Goal: Task Accomplishment & Management: Manage account settings

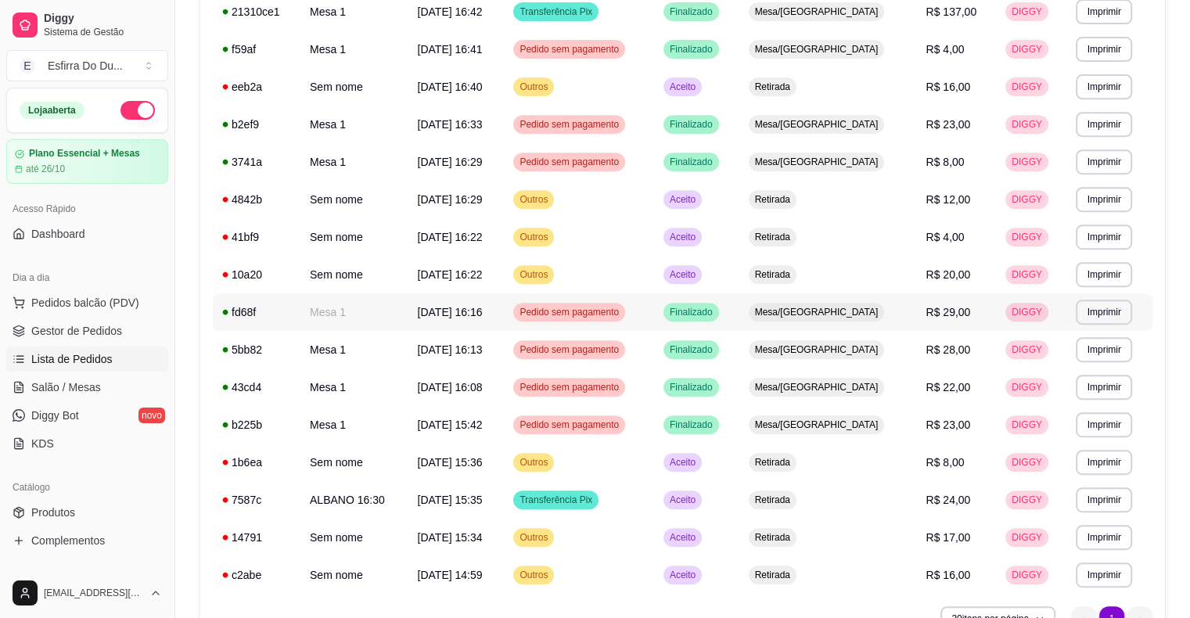
scroll to position [735, 0]
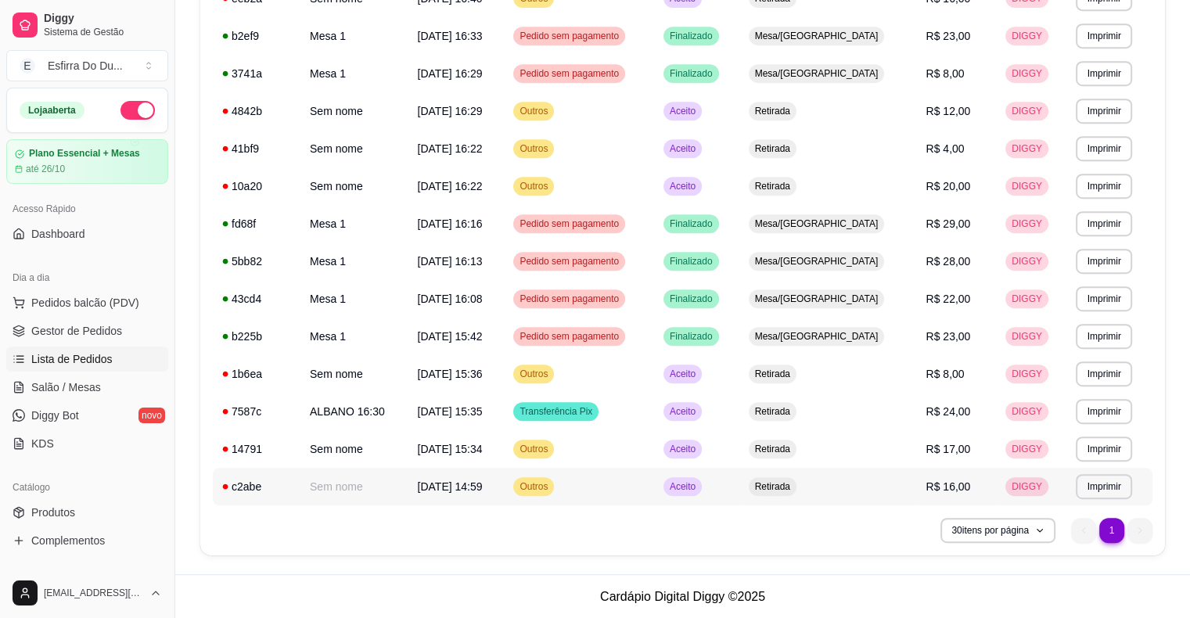
click at [713, 494] on td "Aceito" at bounding box center [696, 487] width 85 height 38
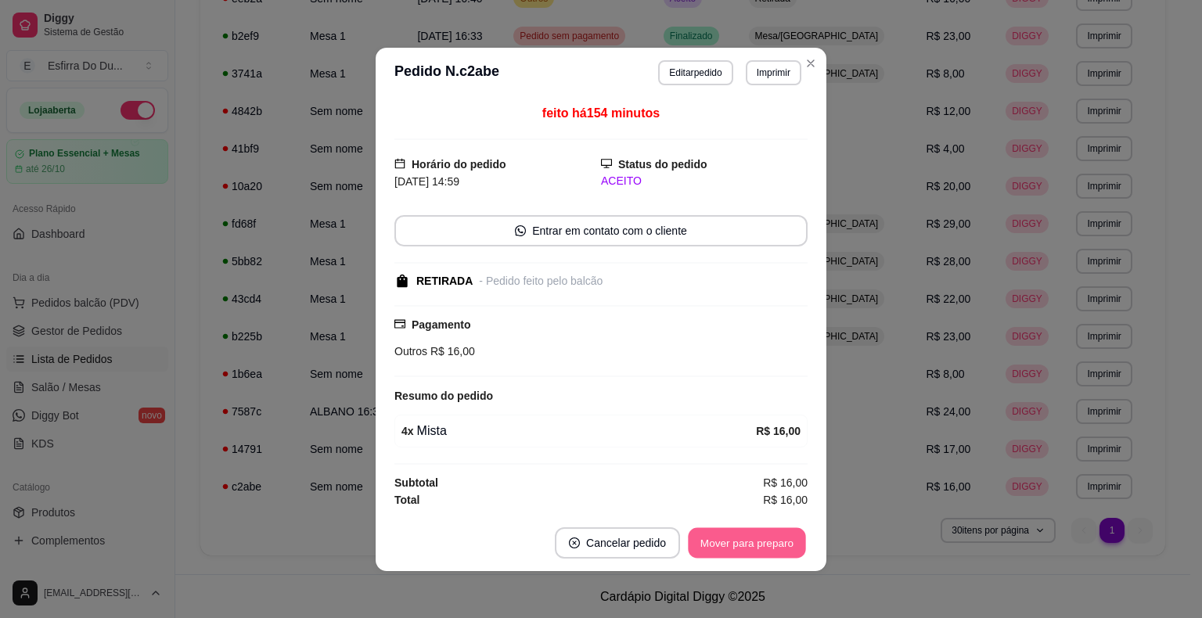
click at [756, 547] on button "Mover para preparo" at bounding box center [746, 542] width 117 height 31
click at [756, 547] on button "Mover para retirada disponível" at bounding box center [720, 542] width 173 height 31
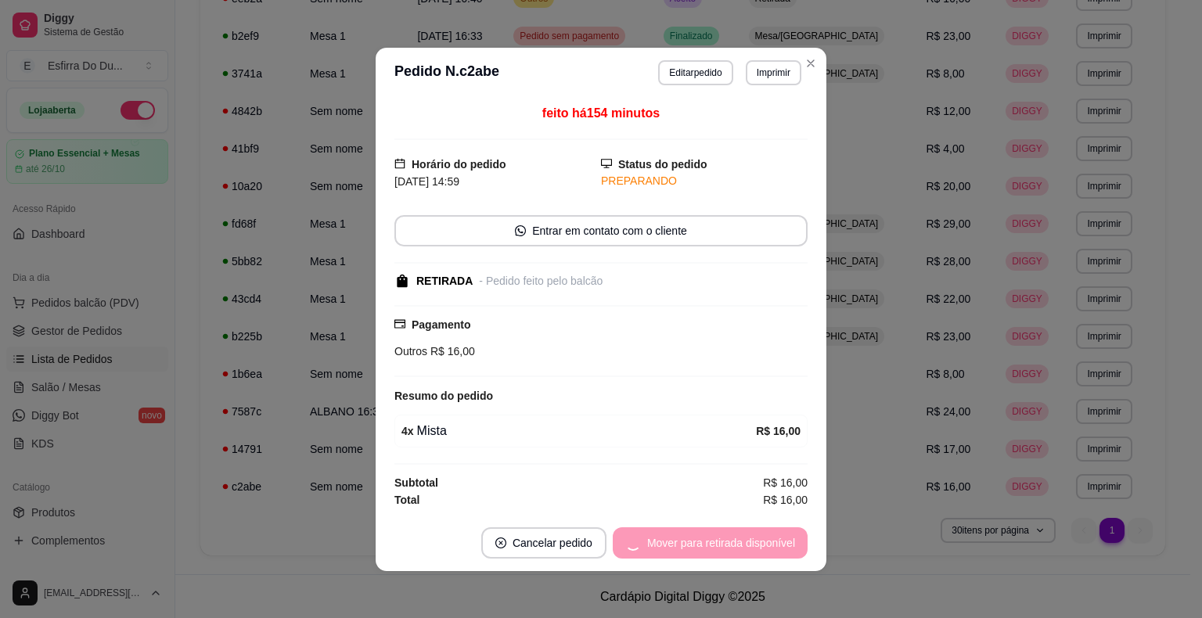
click at [756, 547] on div "Mover para retirada disponível" at bounding box center [710, 542] width 195 height 31
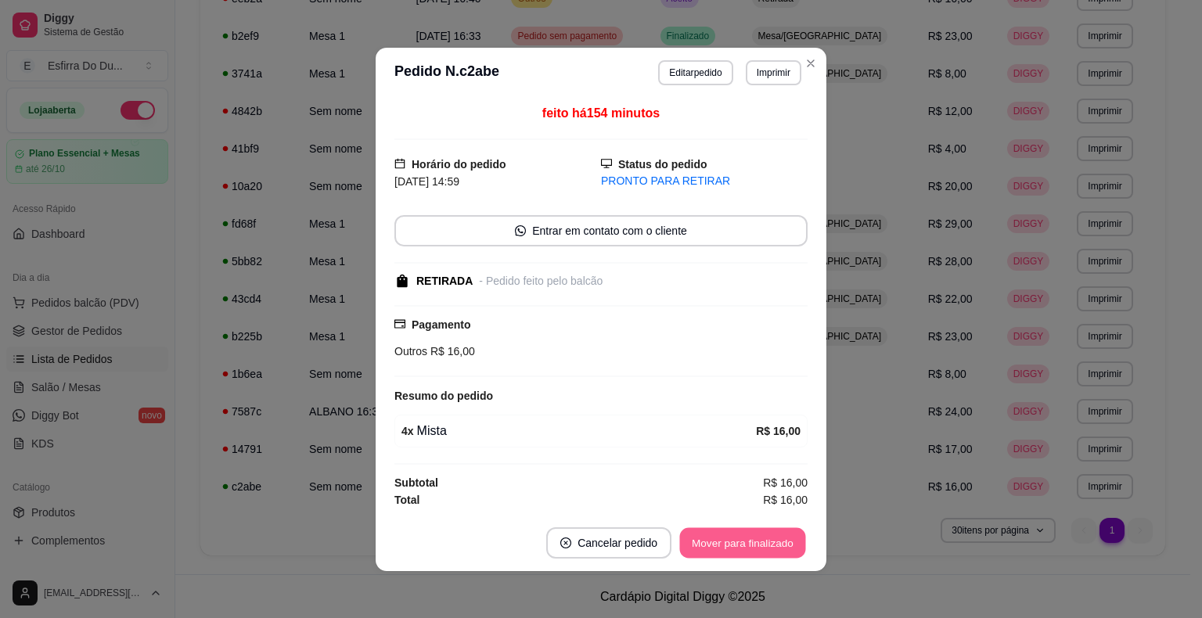
click at [756, 547] on button "Mover para finalizado" at bounding box center [743, 542] width 126 height 31
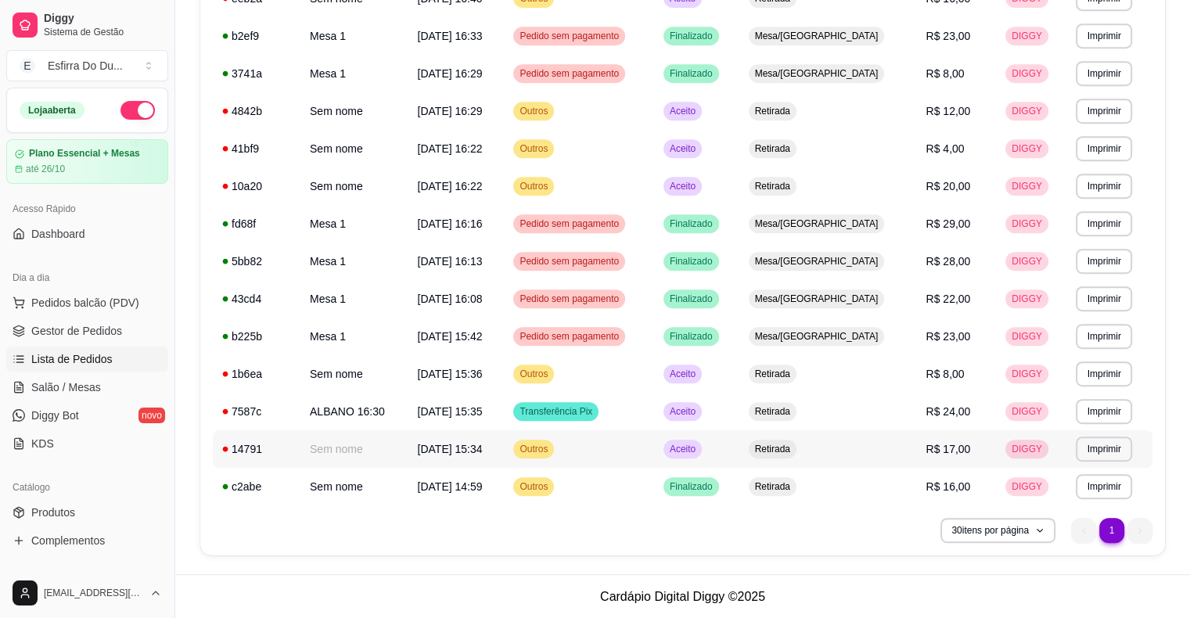
click at [699, 451] on span "Aceito" at bounding box center [683, 449] width 32 height 13
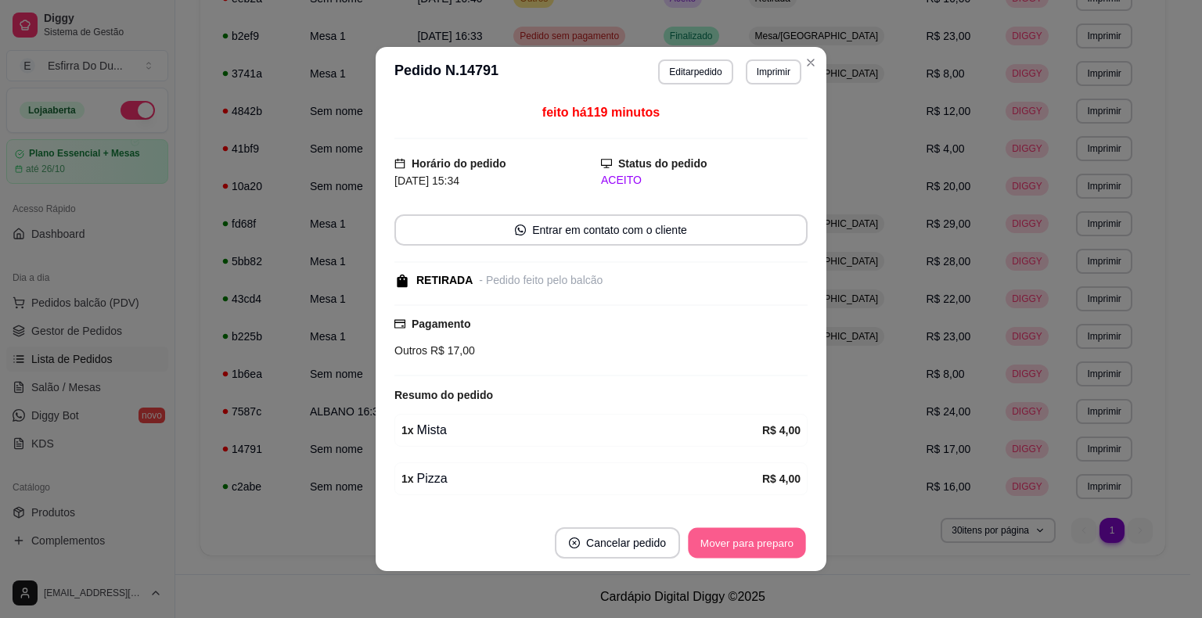
click at [748, 534] on button "Mover para preparo" at bounding box center [746, 543] width 117 height 31
click at [748, 534] on button "Mover para retirada disponível" at bounding box center [720, 542] width 173 height 31
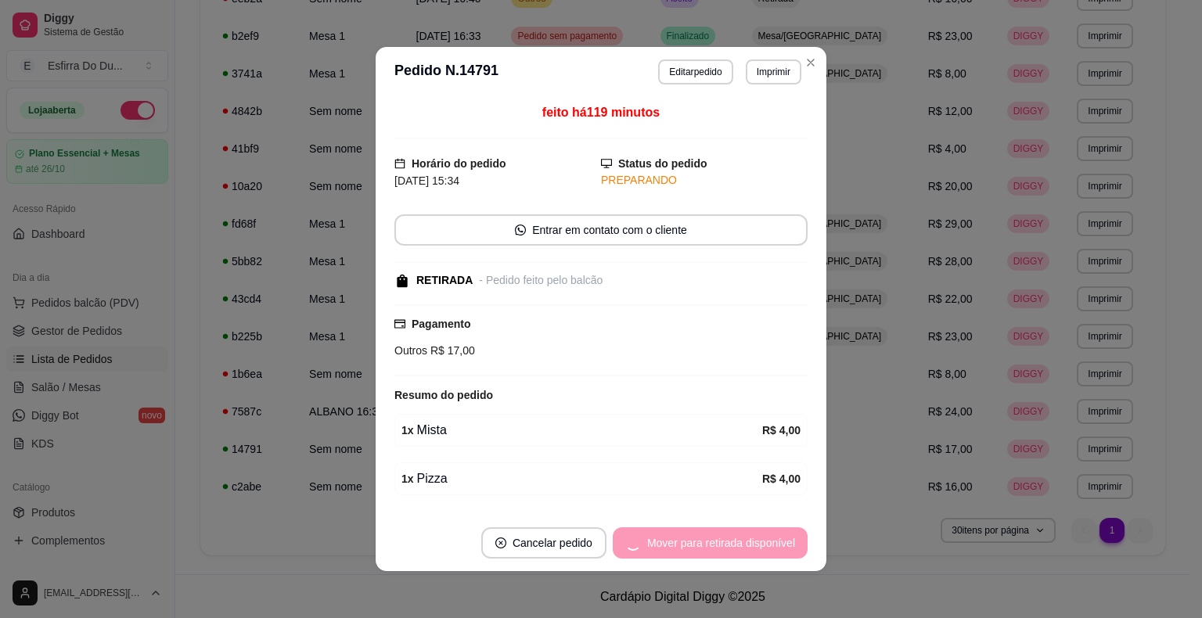
click at [748, 534] on div "Mover para retirada disponível" at bounding box center [710, 542] width 195 height 31
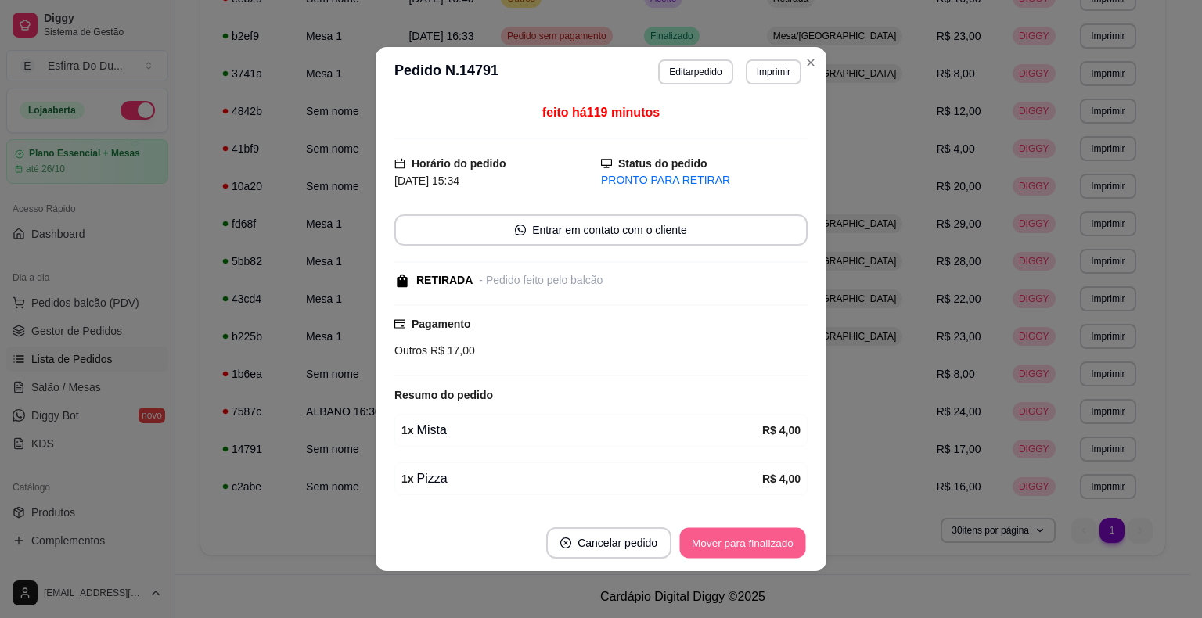
click at [748, 534] on button "Mover para finalizado" at bounding box center [743, 543] width 126 height 31
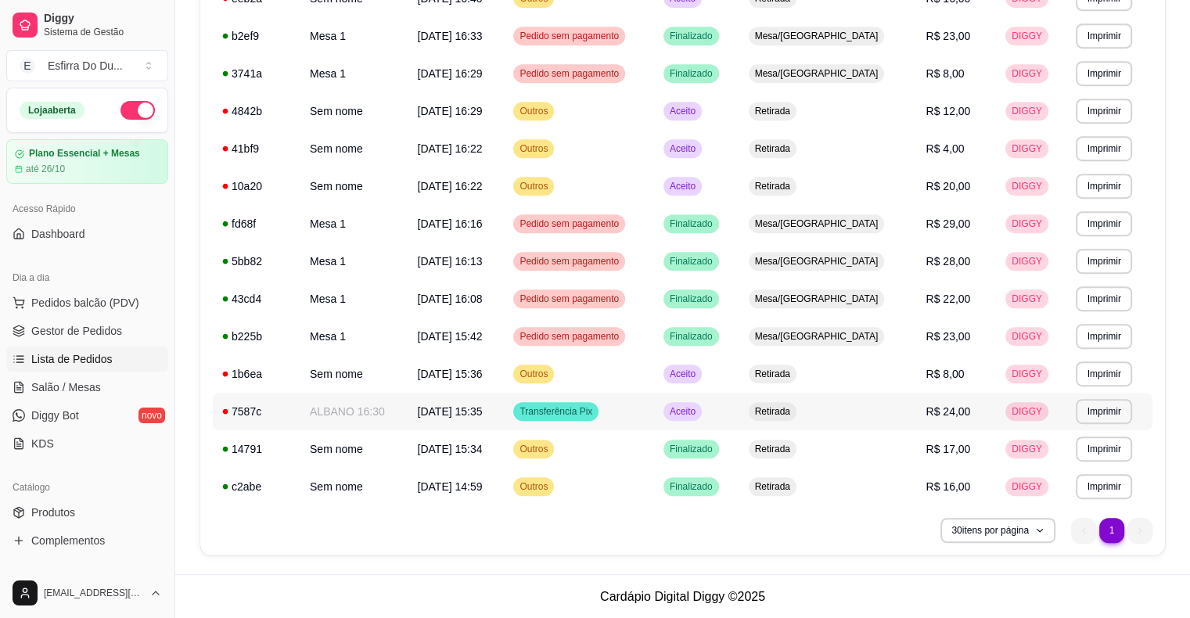
click at [702, 419] on div "Aceito" at bounding box center [682, 411] width 38 height 19
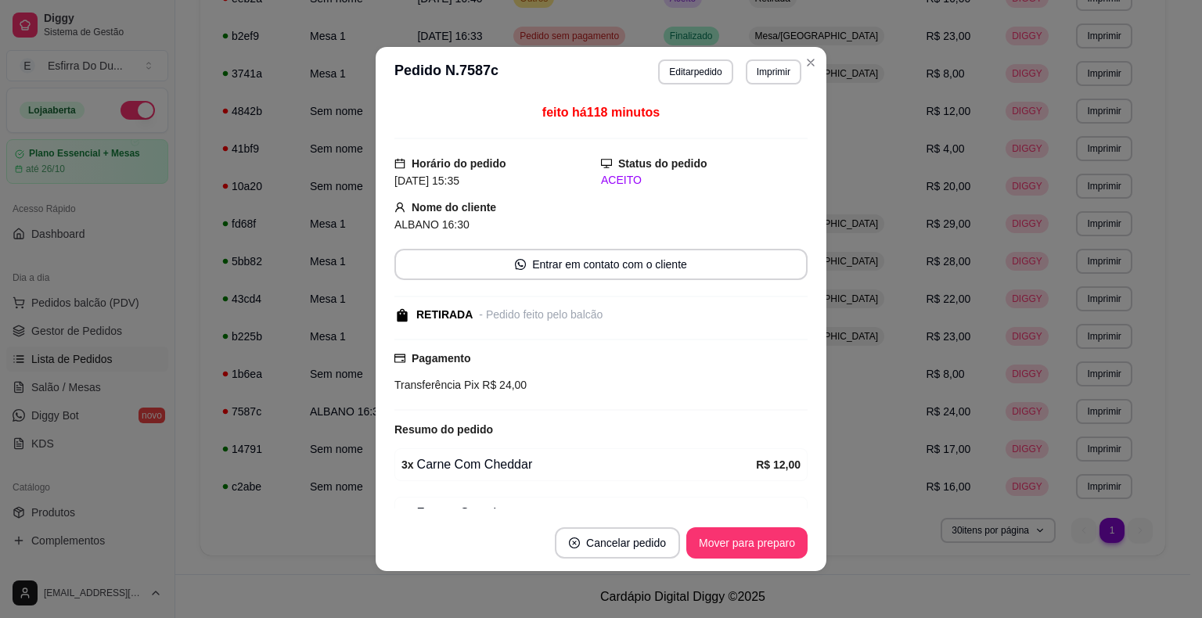
click at [741, 562] on footer "Cancelar pedido Mover para preparo" at bounding box center [600, 543] width 451 height 56
click at [737, 550] on button "Mover para preparo" at bounding box center [746, 542] width 121 height 31
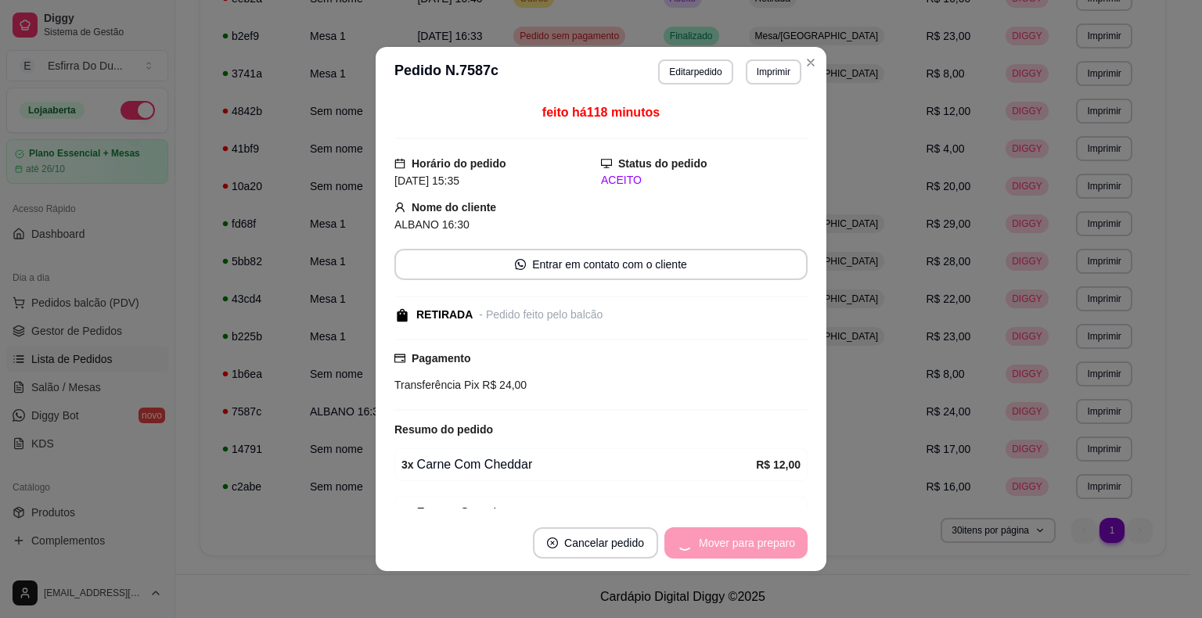
click at [737, 550] on div "Mover para preparo" at bounding box center [735, 542] width 143 height 31
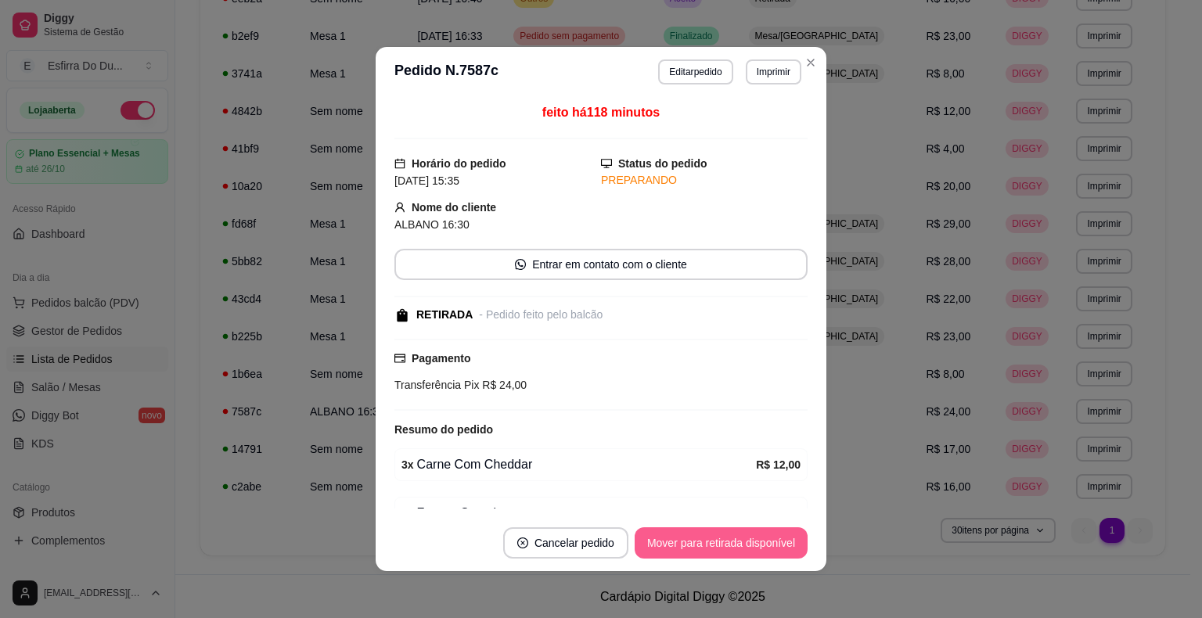
click at [737, 550] on button "Mover para retirada disponível" at bounding box center [720, 542] width 173 height 31
click at [737, 550] on div "Mover para retirada disponível" at bounding box center [710, 542] width 195 height 31
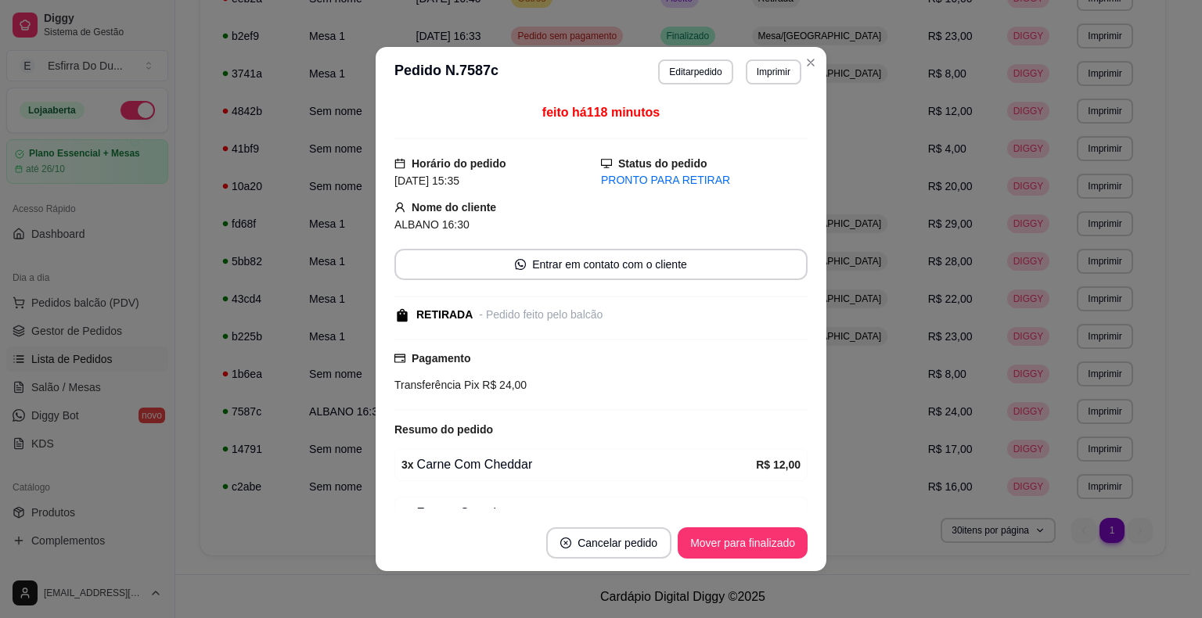
click at [737, 550] on button "Mover para finalizado" at bounding box center [742, 542] width 130 height 31
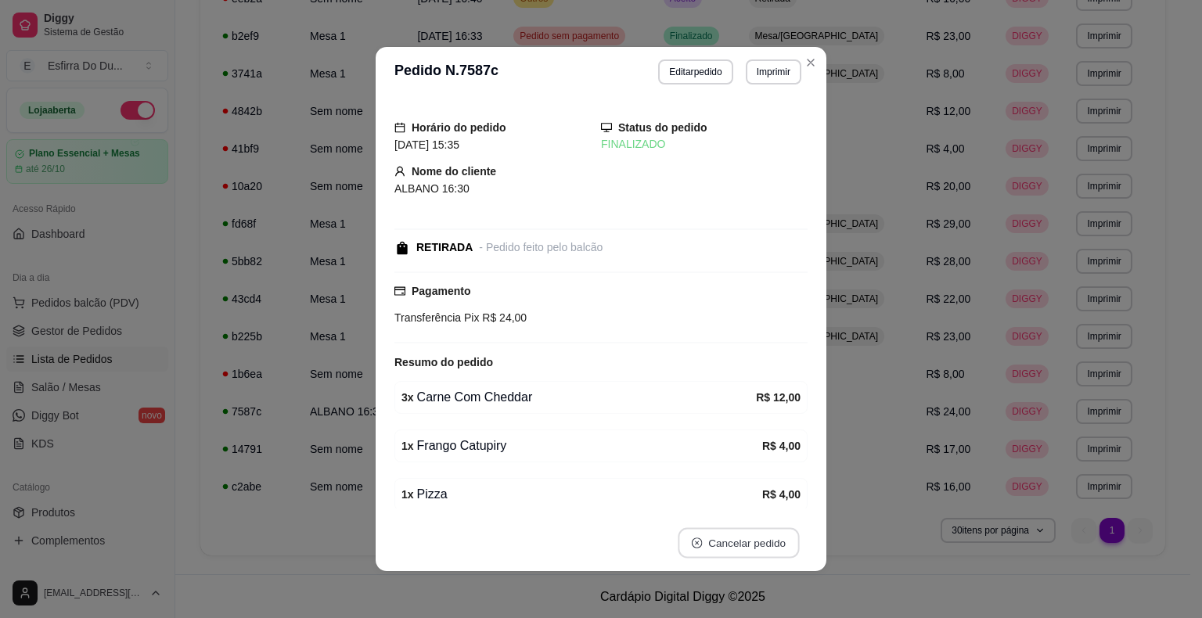
click at [737, 550] on button "Cancelar pedido" at bounding box center [737, 543] width 121 height 31
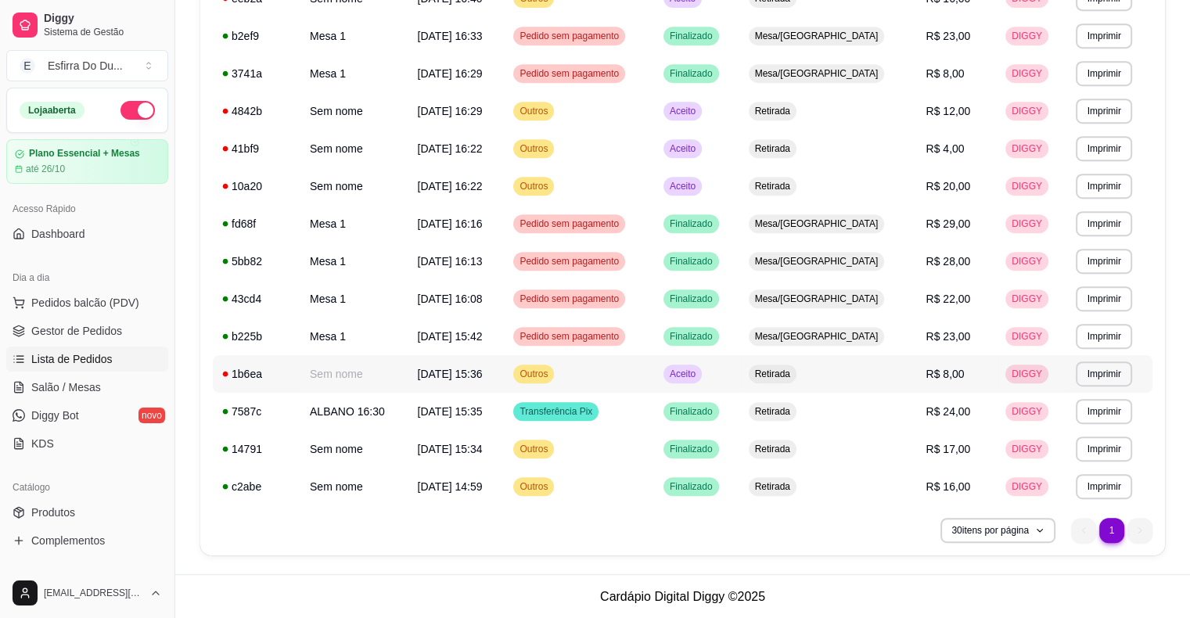
click at [721, 386] on td "Aceito" at bounding box center [696, 374] width 85 height 38
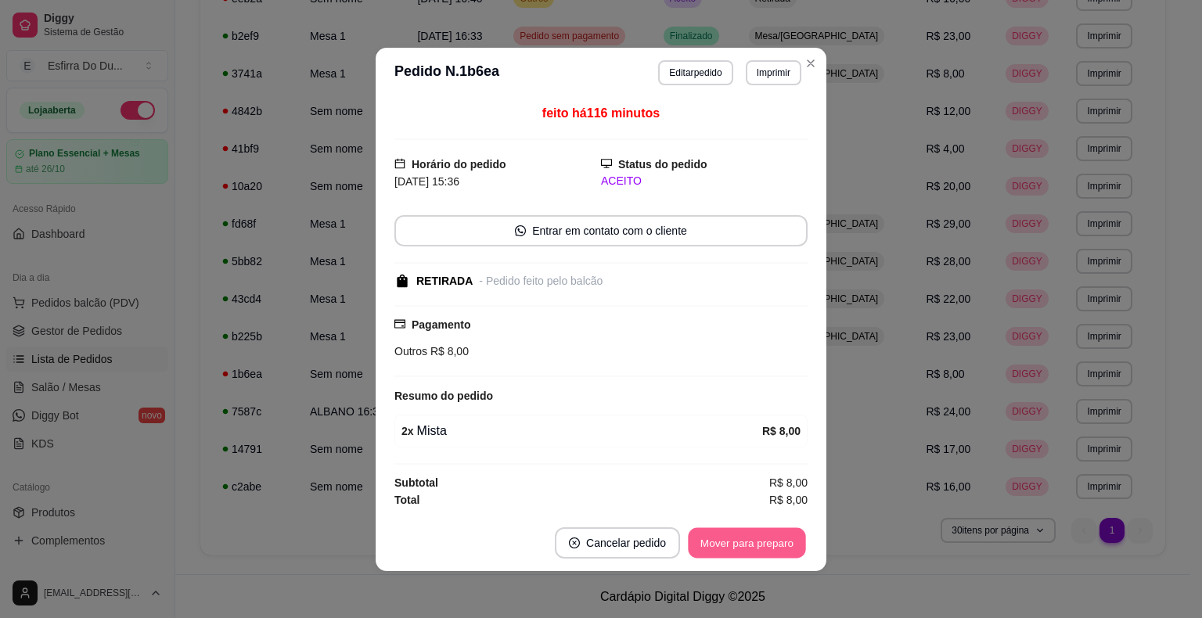
click at [732, 530] on button "Mover para preparo" at bounding box center [746, 542] width 117 height 31
click at [732, 530] on div "Mover para preparo" at bounding box center [746, 542] width 121 height 31
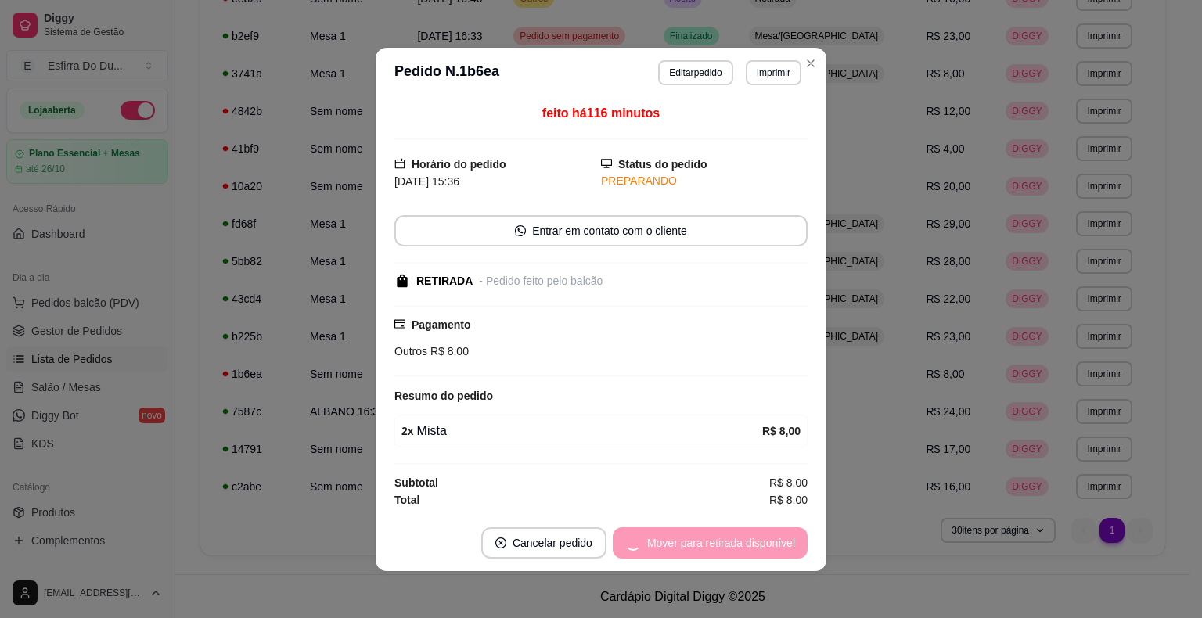
click at [732, 530] on div "Mover para retirada disponível" at bounding box center [710, 542] width 195 height 31
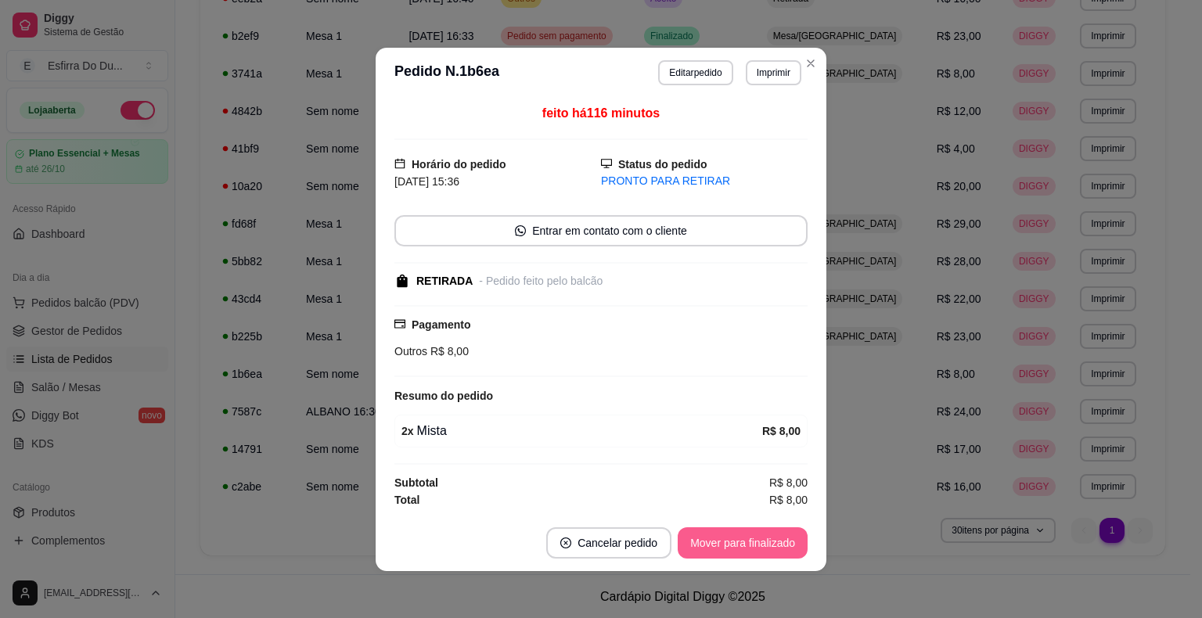
click at [726, 543] on button "Mover para finalizado" at bounding box center [742, 542] width 130 height 31
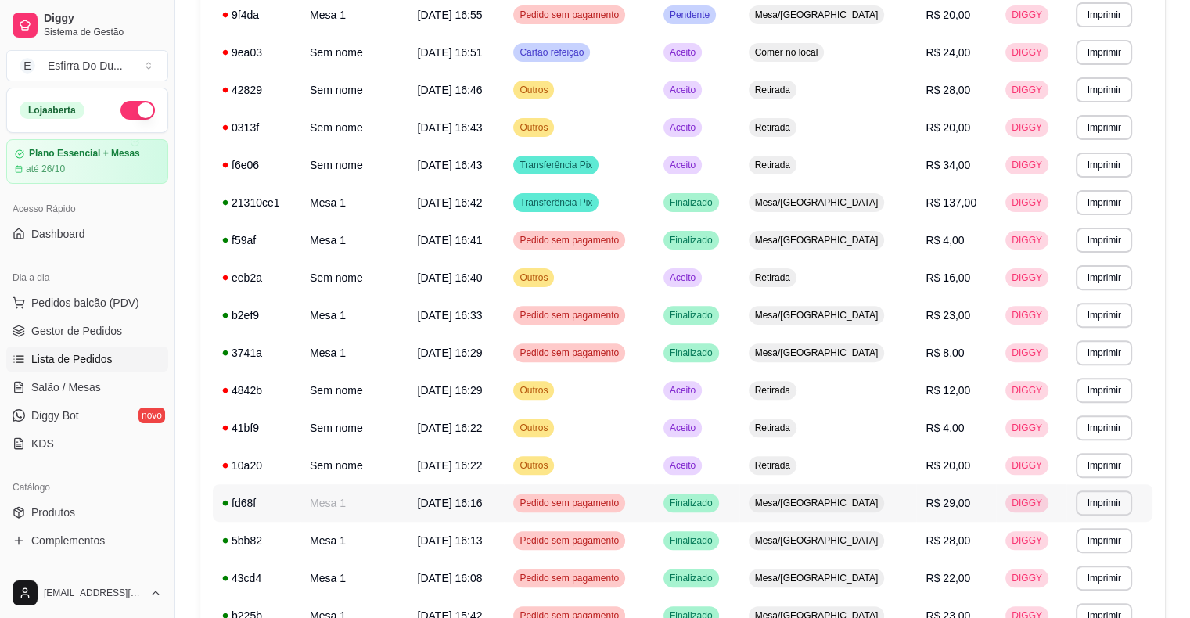
scroll to position [422, 0]
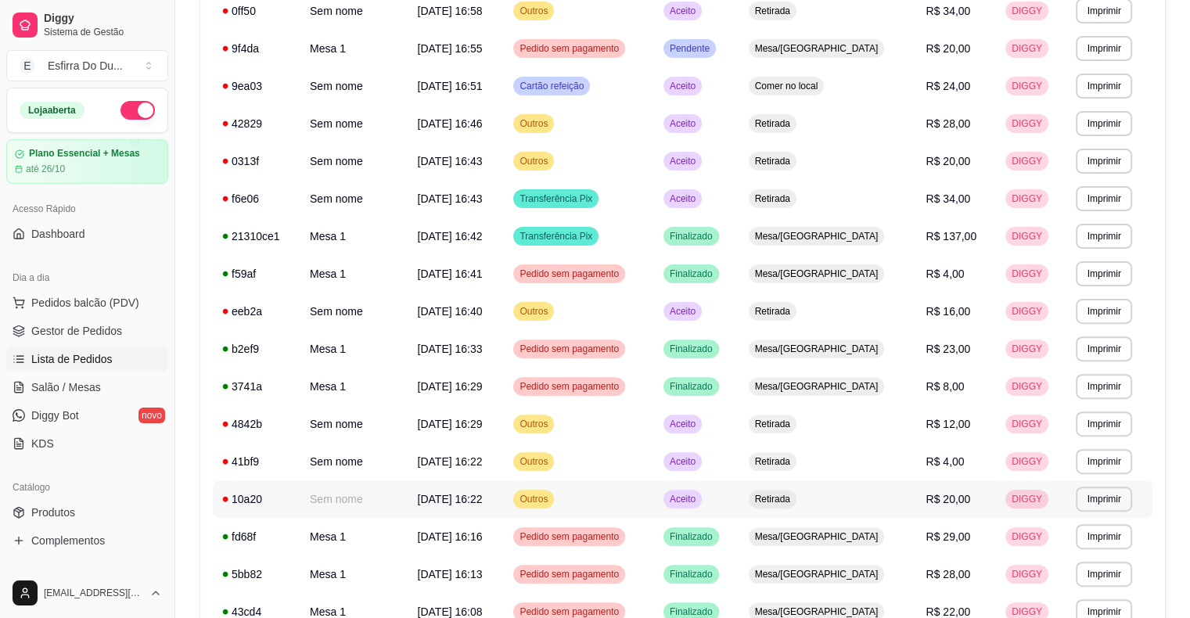
click at [699, 497] on span "Aceito" at bounding box center [683, 499] width 32 height 13
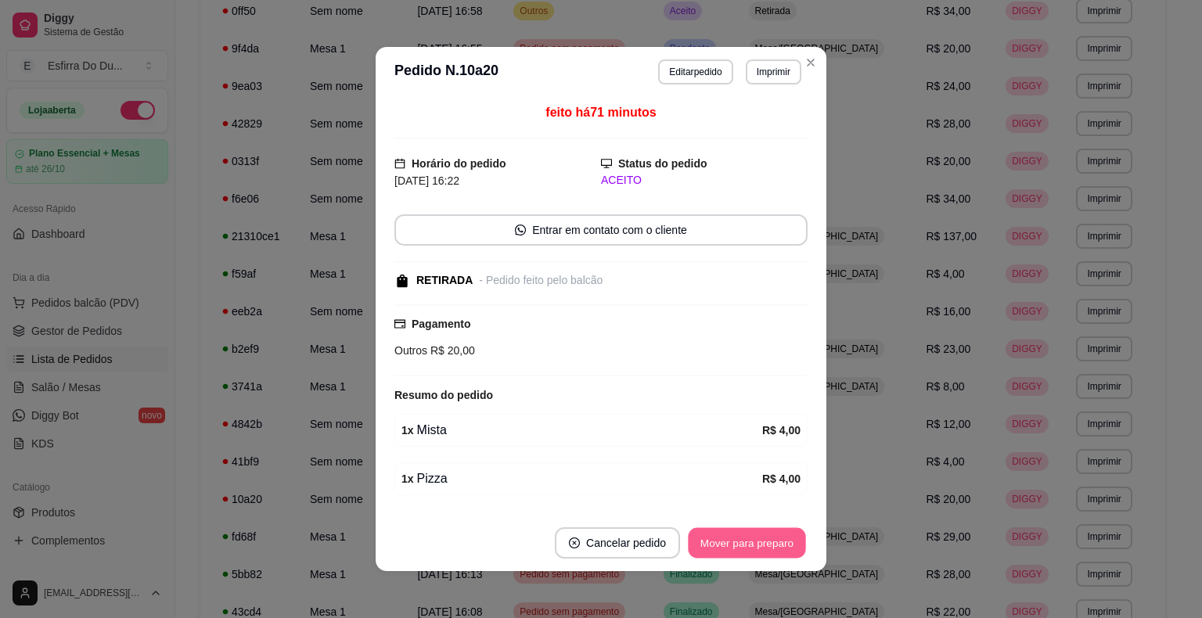
click at [729, 552] on button "Mover para preparo" at bounding box center [746, 543] width 117 height 31
click at [729, 552] on button "Mover para retirada disponível" at bounding box center [720, 542] width 173 height 31
click at [729, 552] on div "Mover para retirada disponível" at bounding box center [720, 542] width 173 height 31
click at [729, 552] on button "Mover para finalizado" at bounding box center [743, 543] width 126 height 31
click at [729, 552] on div "Mover para finalizado" at bounding box center [742, 542] width 130 height 31
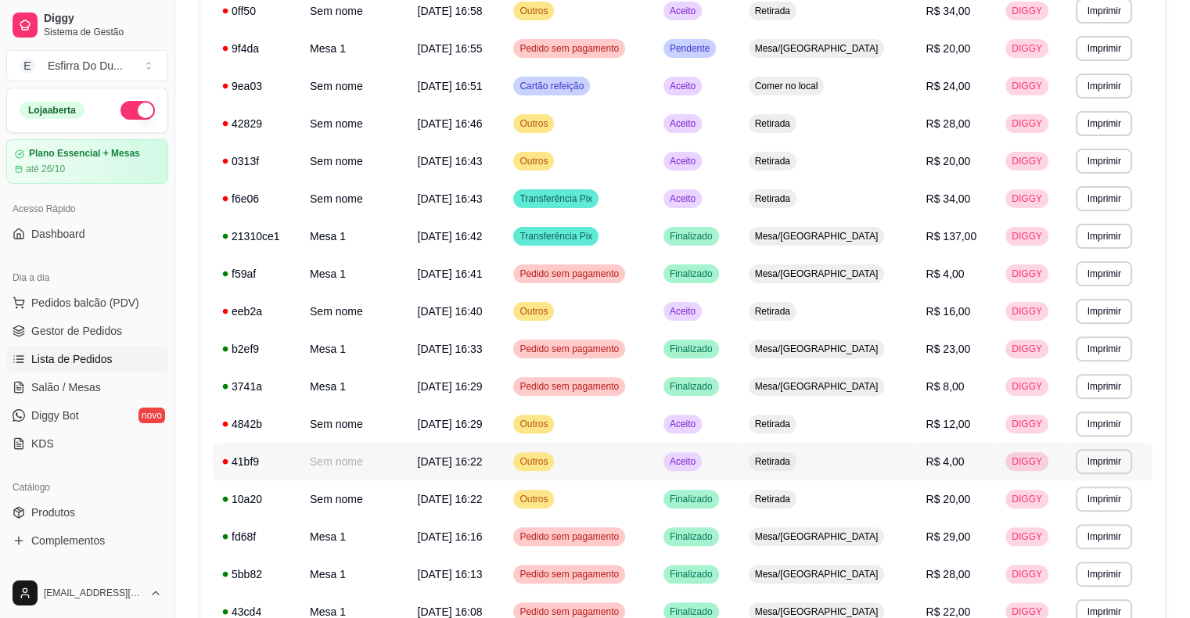
click at [699, 463] on span "Aceito" at bounding box center [683, 461] width 32 height 13
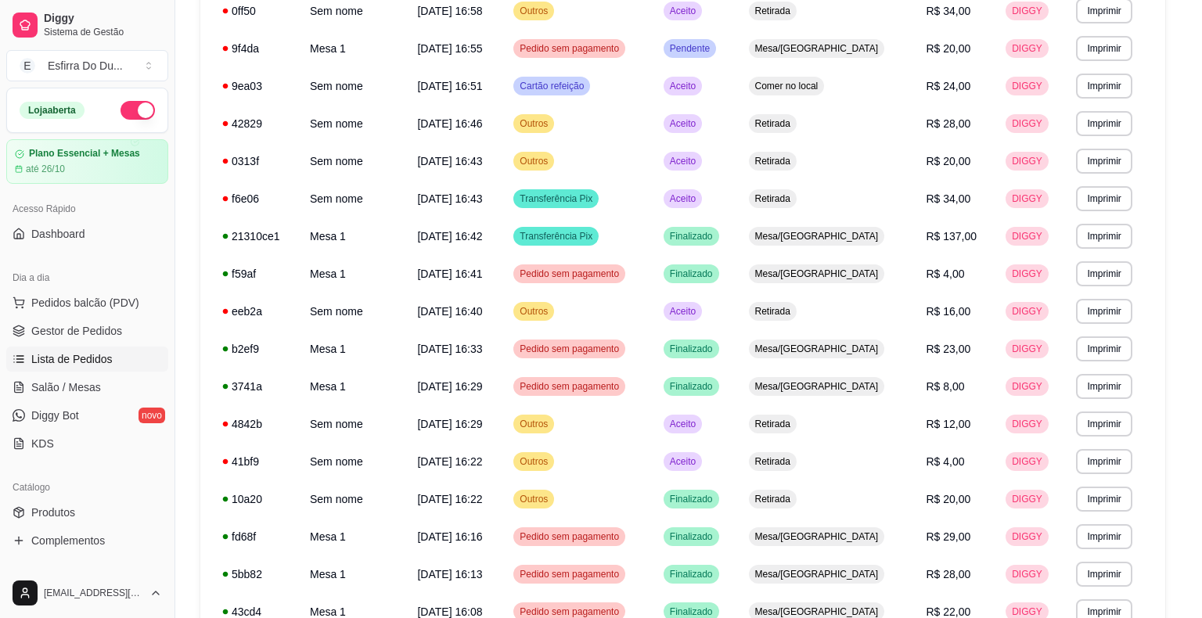
click at [727, 541] on button "Mover para preparo" at bounding box center [746, 542] width 121 height 31
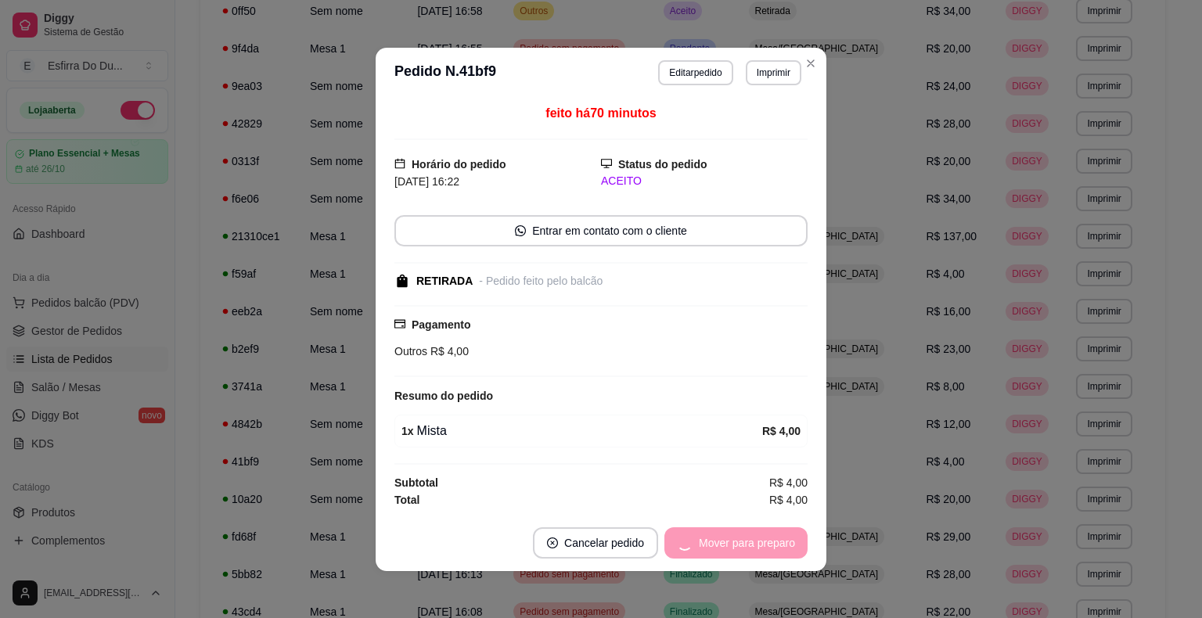
click at [727, 541] on div "Mover para preparo" at bounding box center [735, 542] width 143 height 31
click at [727, 541] on div "Mover para retirada disponível" at bounding box center [710, 542] width 195 height 31
click at [727, 541] on button "Mover para finalizado" at bounding box center [742, 542] width 130 height 31
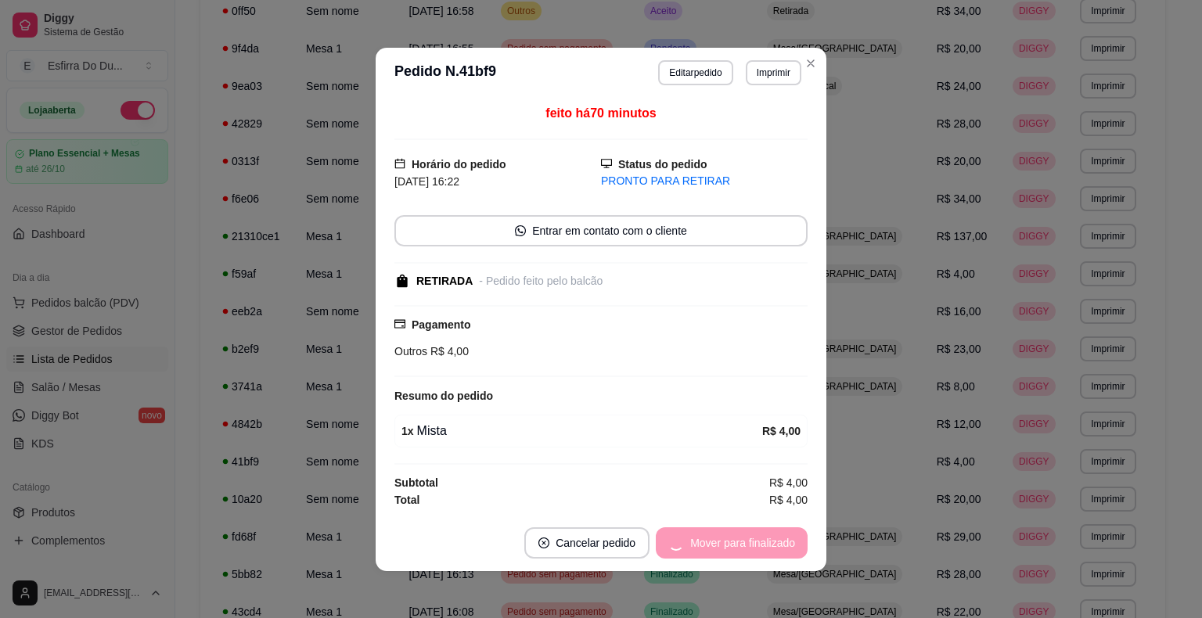
click at [727, 541] on div "Mover para finalizado" at bounding box center [732, 542] width 152 height 31
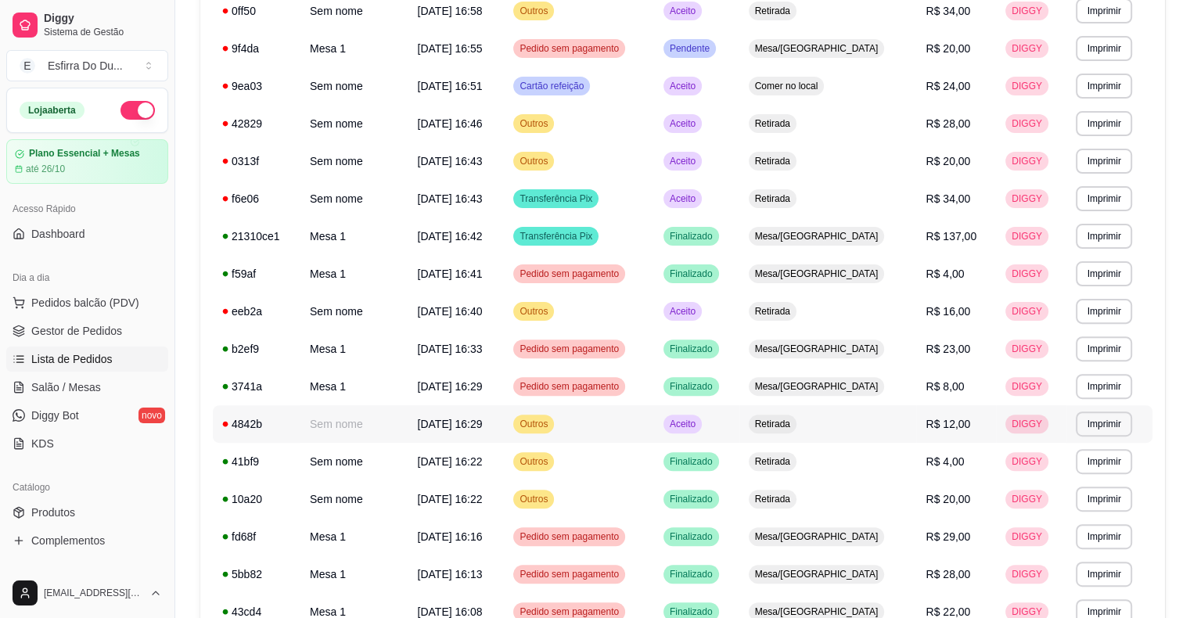
click at [699, 421] on span "Aceito" at bounding box center [683, 424] width 32 height 13
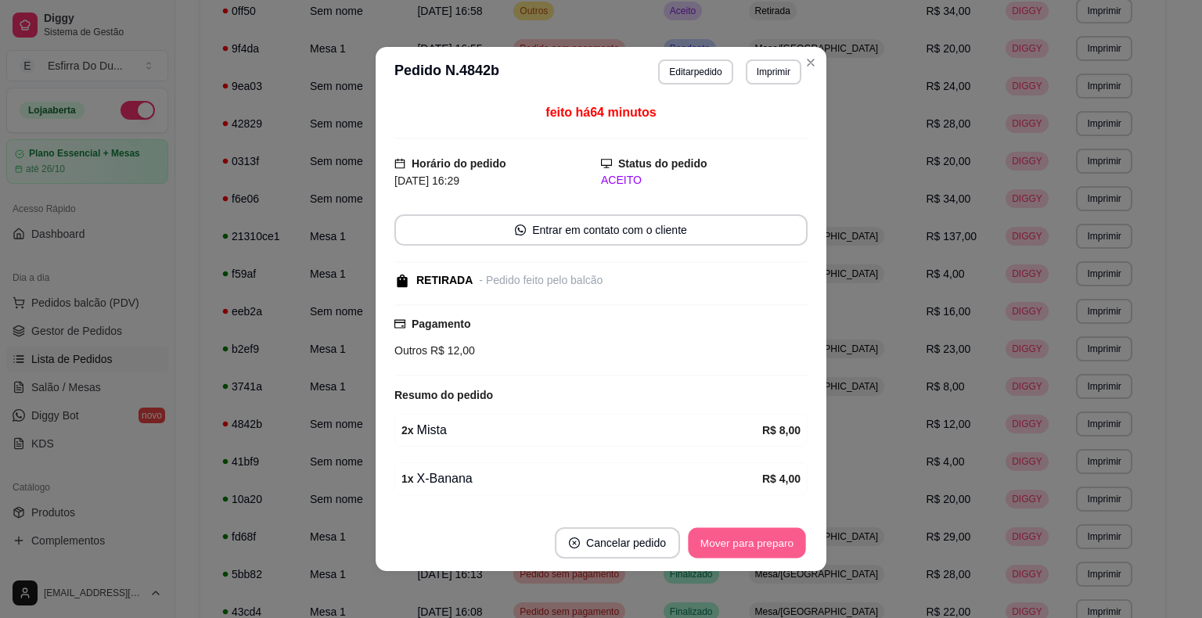
click at [717, 548] on button "Mover para preparo" at bounding box center [746, 543] width 117 height 31
click at [717, 548] on div "Mover para preparo" at bounding box center [735, 542] width 143 height 31
click at [717, 548] on button "Mover para retirada disponível" at bounding box center [720, 542] width 173 height 31
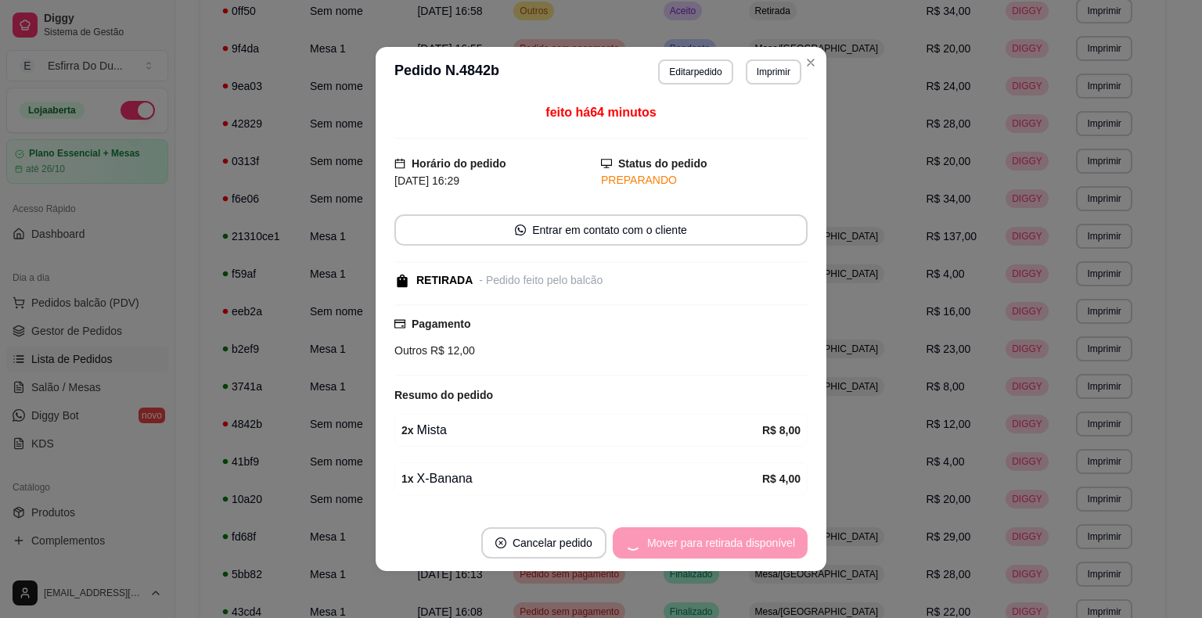
click at [717, 548] on div "Mover para retirada disponível" at bounding box center [710, 542] width 195 height 31
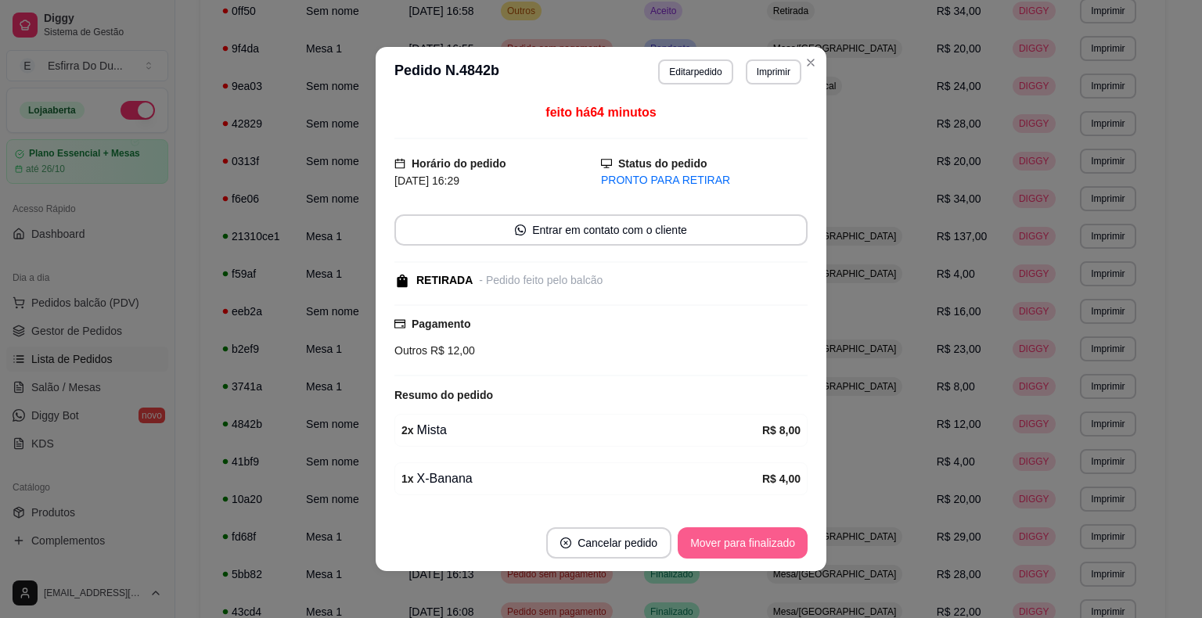
click at [795, 529] on button "Mover para finalizado" at bounding box center [742, 542] width 130 height 31
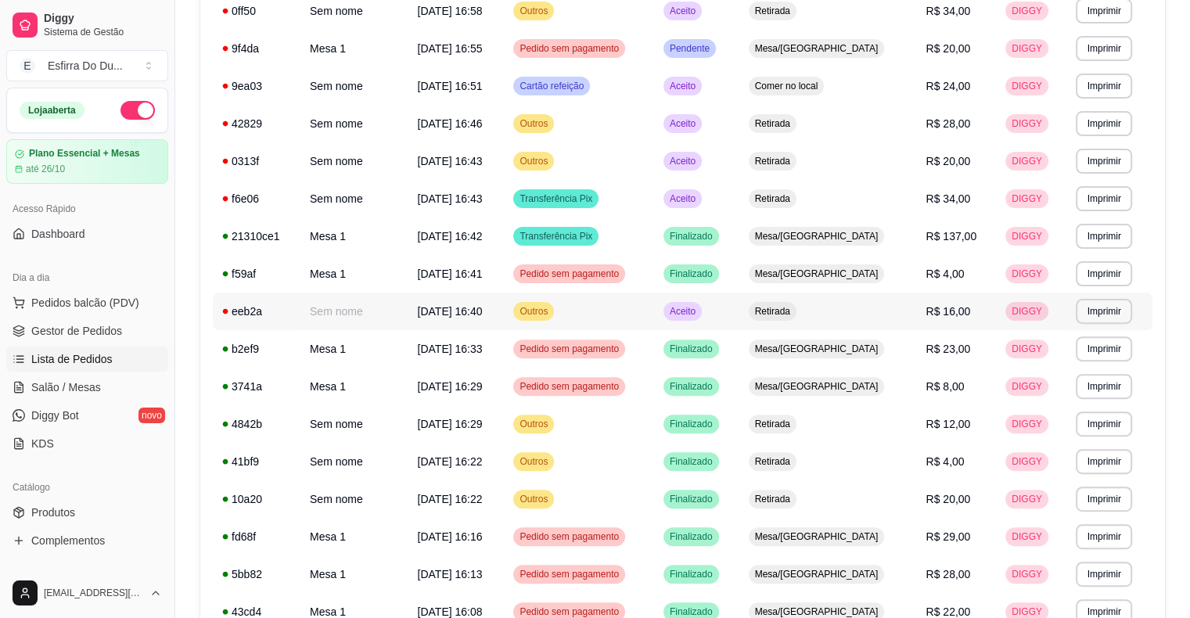
click at [699, 313] on span "Aceito" at bounding box center [683, 311] width 32 height 13
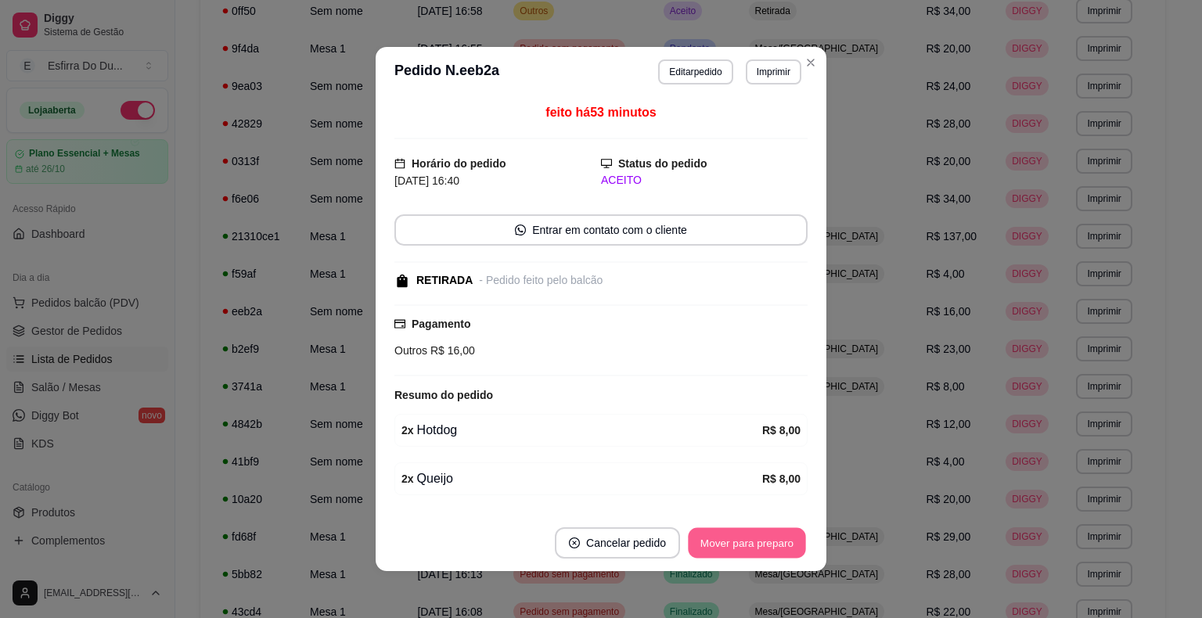
click at [752, 551] on button "Mover para preparo" at bounding box center [746, 543] width 117 height 31
click at [752, 551] on div "Mover para preparo" at bounding box center [746, 542] width 121 height 31
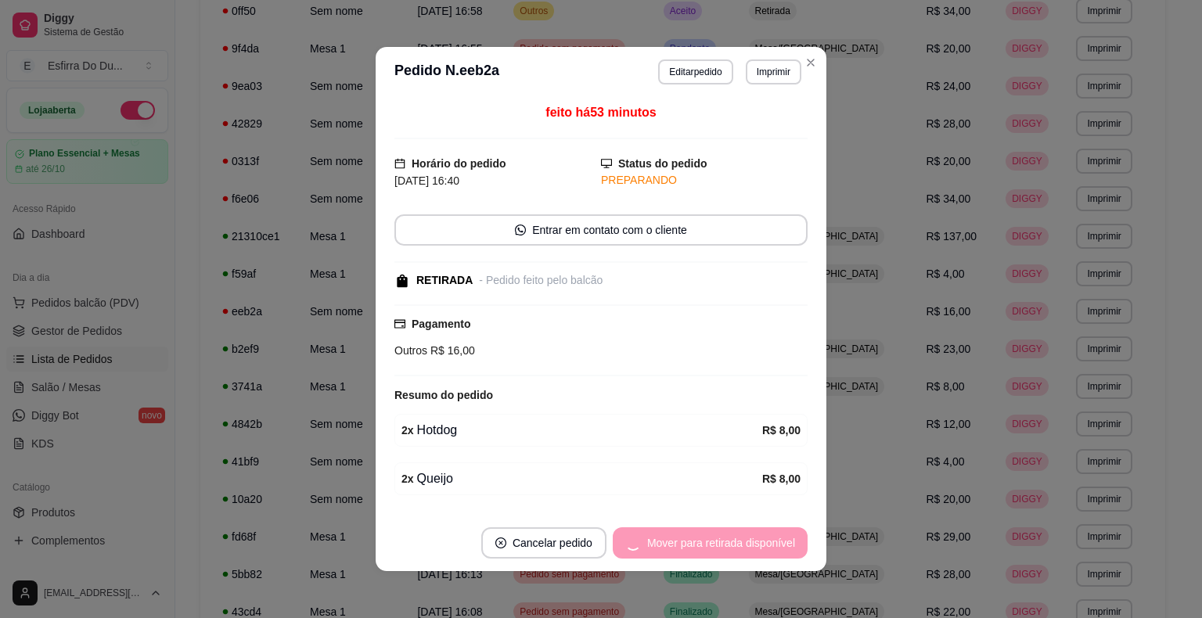
click at [752, 551] on div "Mover para retirada disponível" at bounding box center [710, 542] width 195 height 31
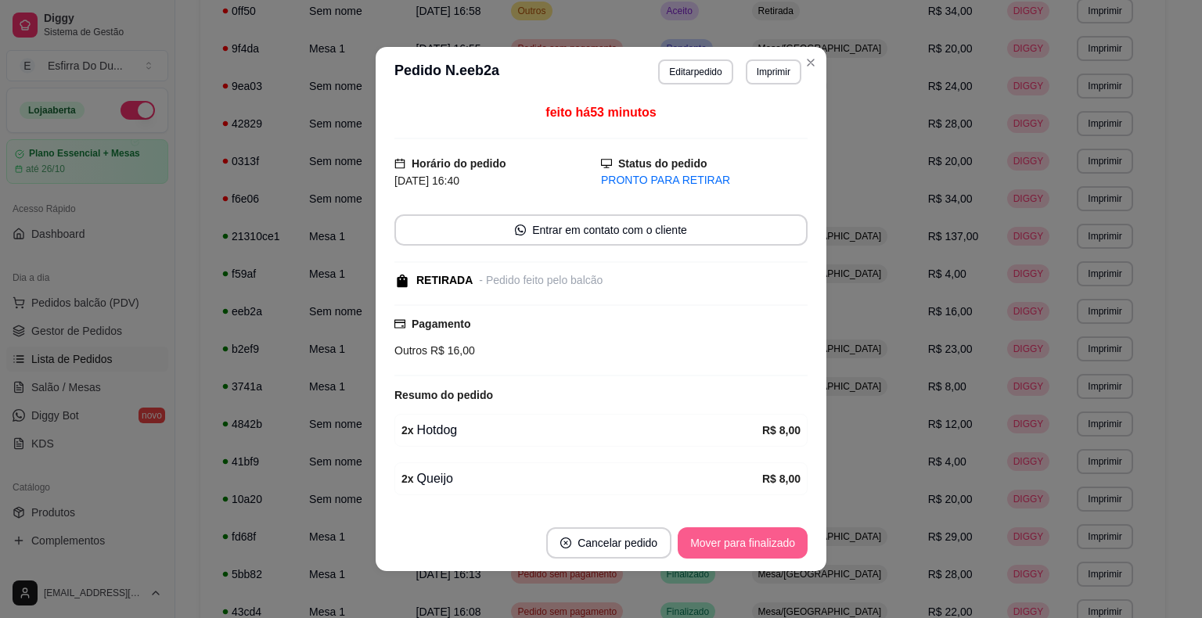
click at [752, 551] on button "Mover para finalizado" at bounding box center [742, 542] width 130 height 31
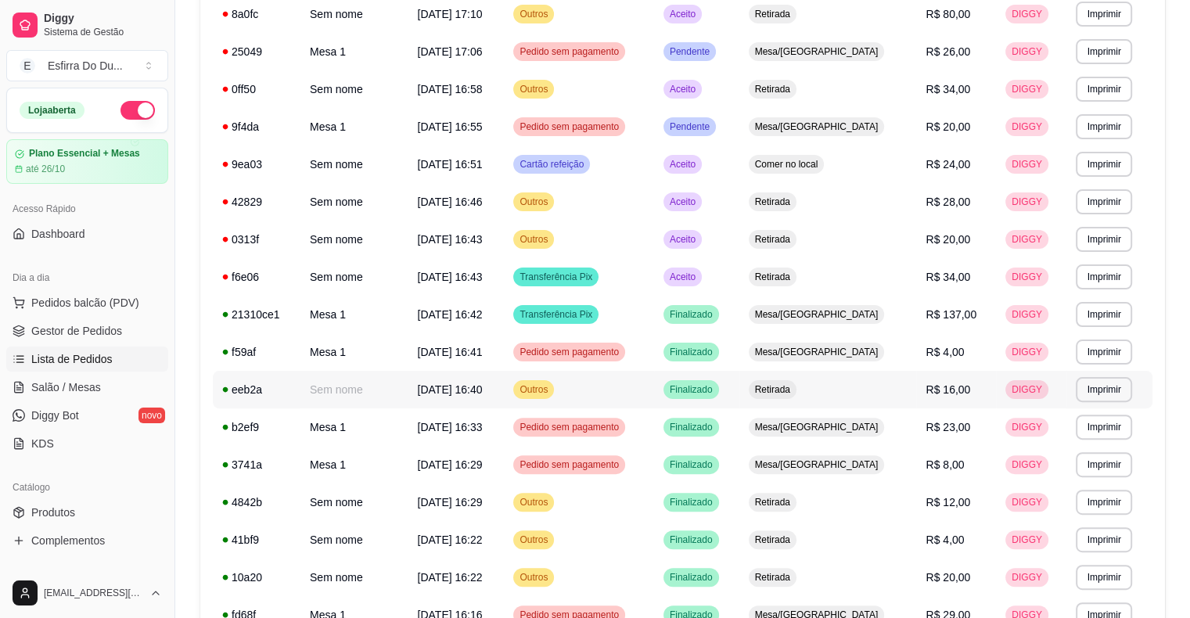
scroll to position [265, 0]
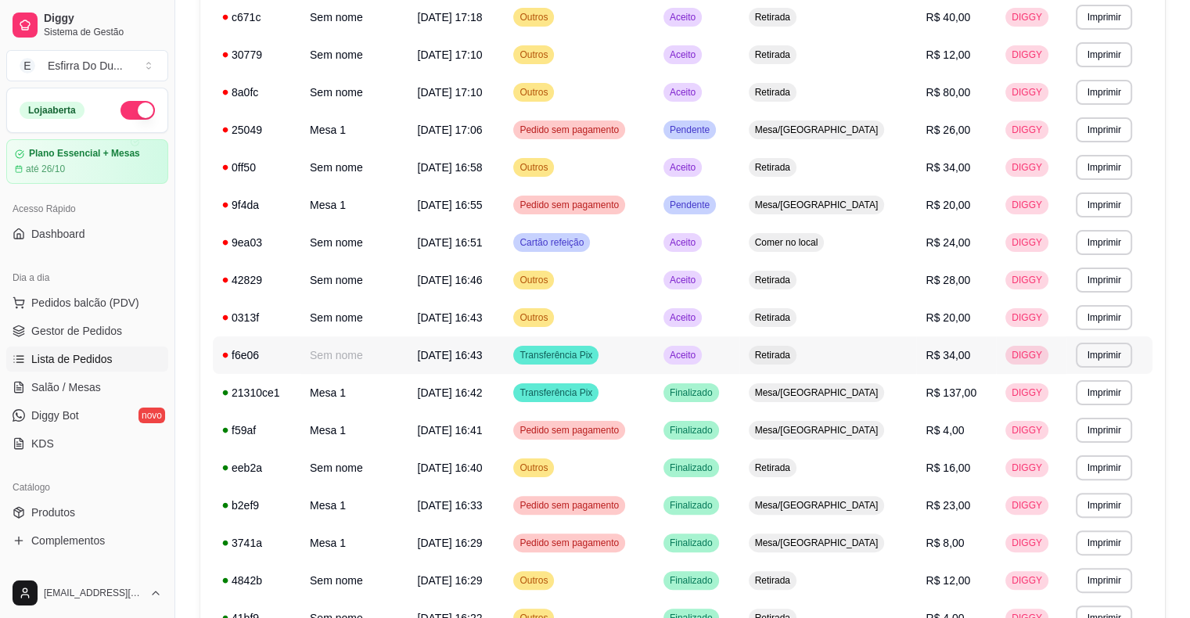
click at [699, 358] on span "Aceito" at bounding box center [683, 355] width 32 height 13
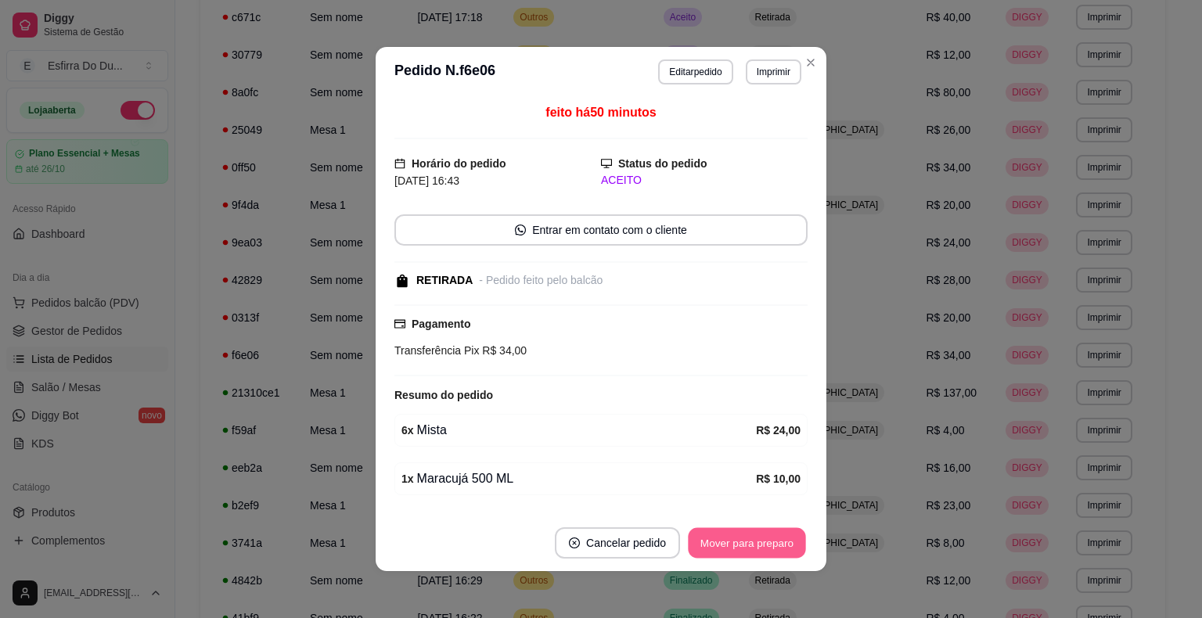
click at [745, 543] on button "Mover para preparo" at bounding box center [746, 543] width 117 height 31
click at [745, 543] on div "Mover para preparo" at bounding box center [735, 542] width 143 height 31
click at [745, 543] on button "Mover para retirada disponível" at bounding box center [720, 542] width 173 height 31
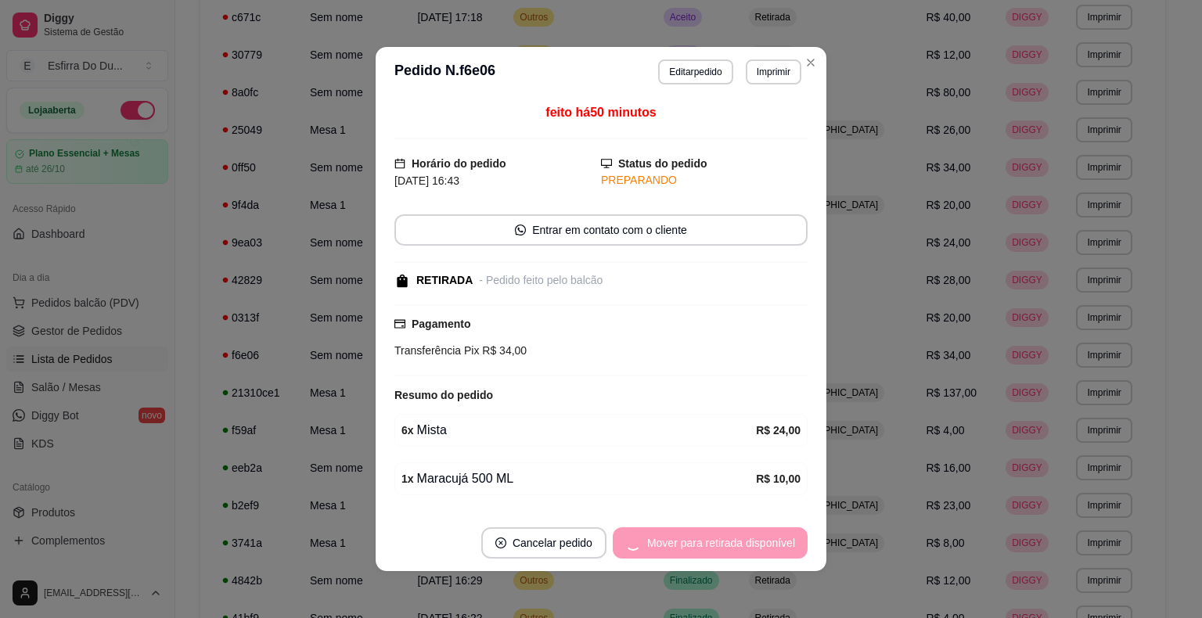
click at [745, 543] on div "Mover para retirada disponível" at bounding box center [710, 542] width 195 height 31
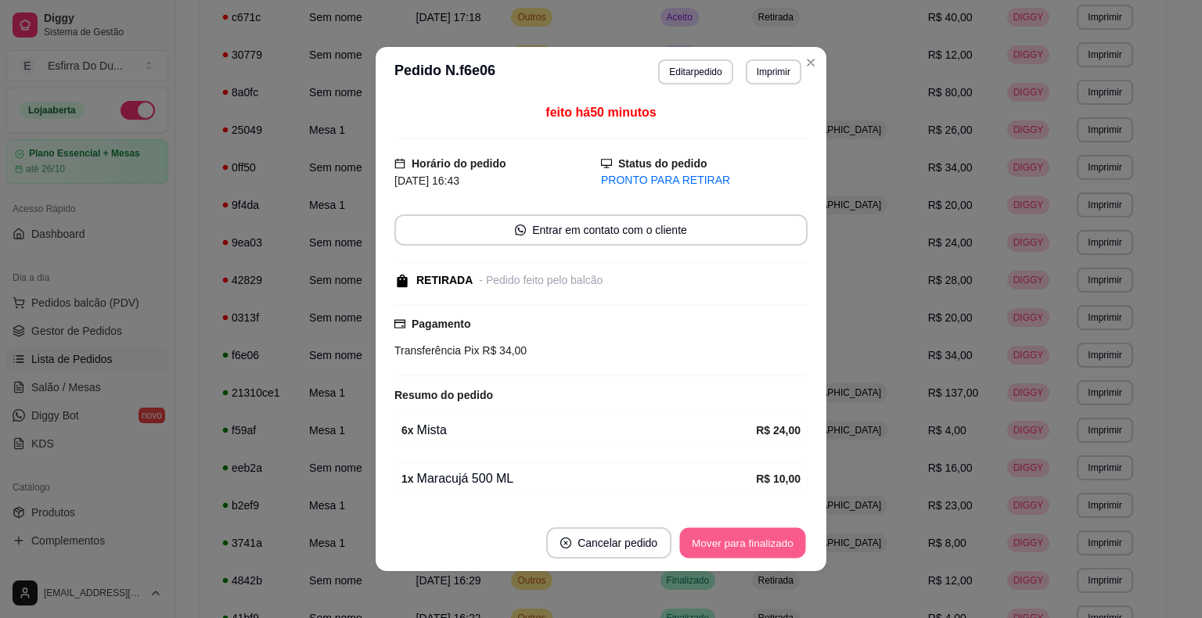
click at [745, 543] on button "Mover para finalizado" at bounding box center [743, 543] width 126 height 31
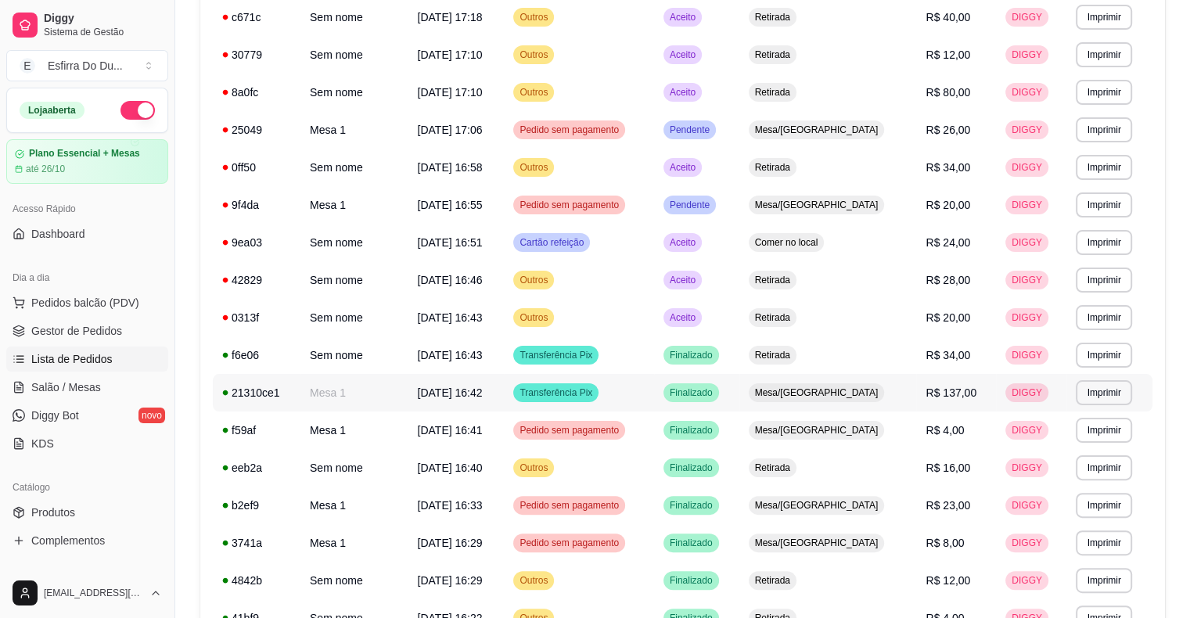
scroll to position [187, 0]
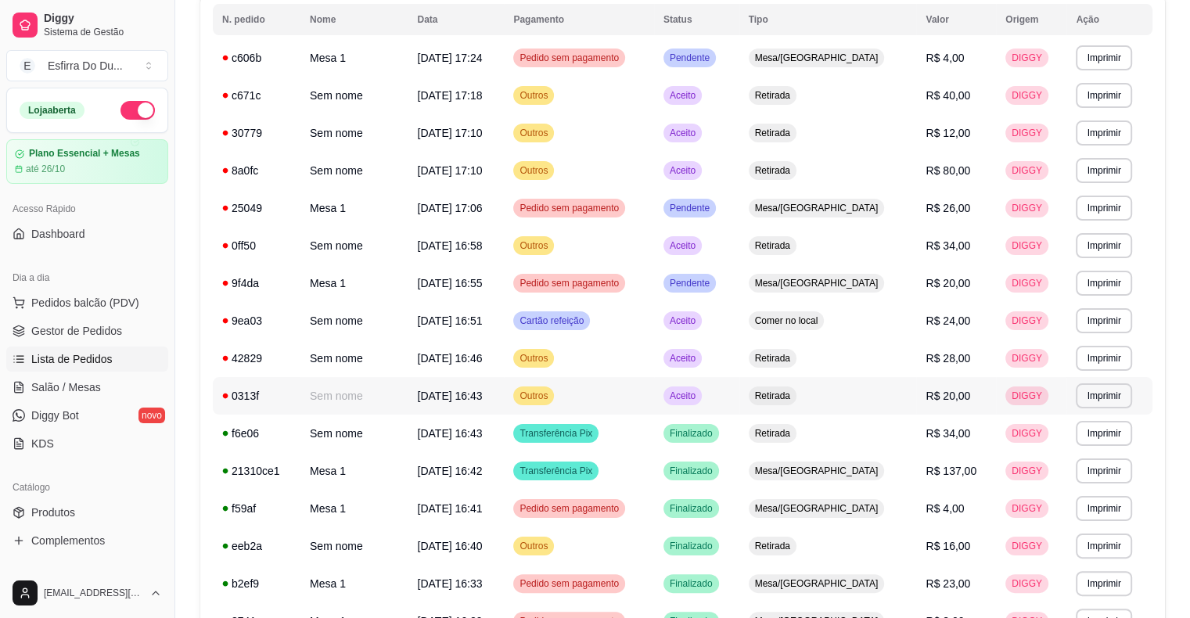
click at [738, 406] on td "Aceito" at bounding box center [696, 396] width 85 height 38
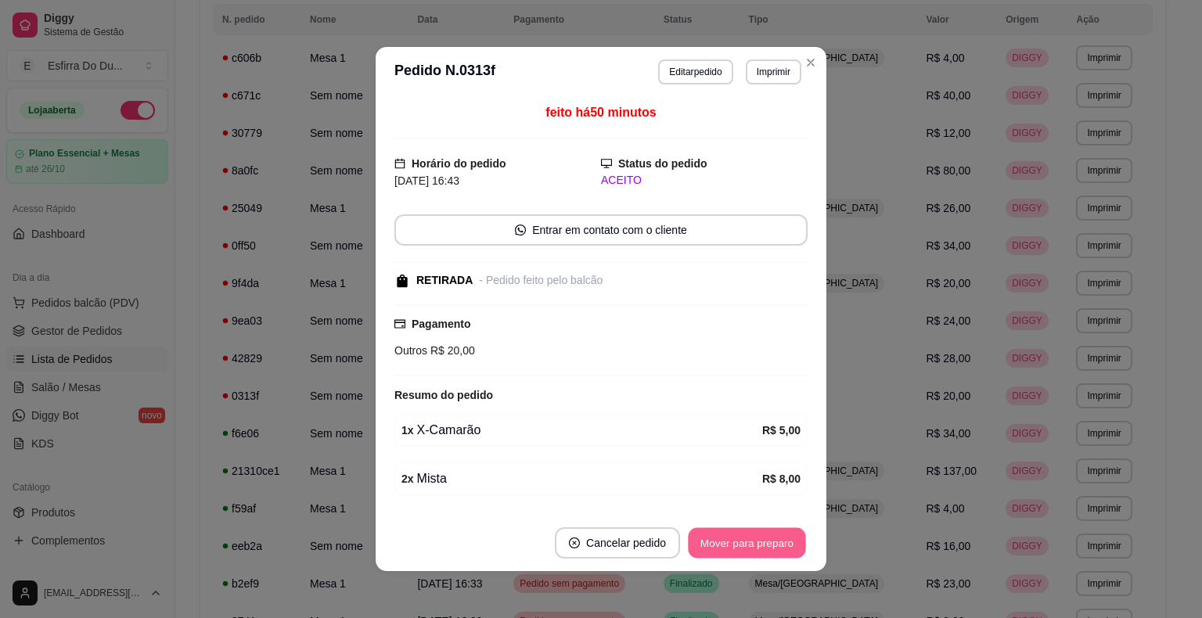
click at [702, 544] on button "Mover para preparo" at bounding box center [746, 543] width 117 height 31
click at [702, 544] on div "Mover para preparo" at bounding box center [746, 542] width 121 height 31
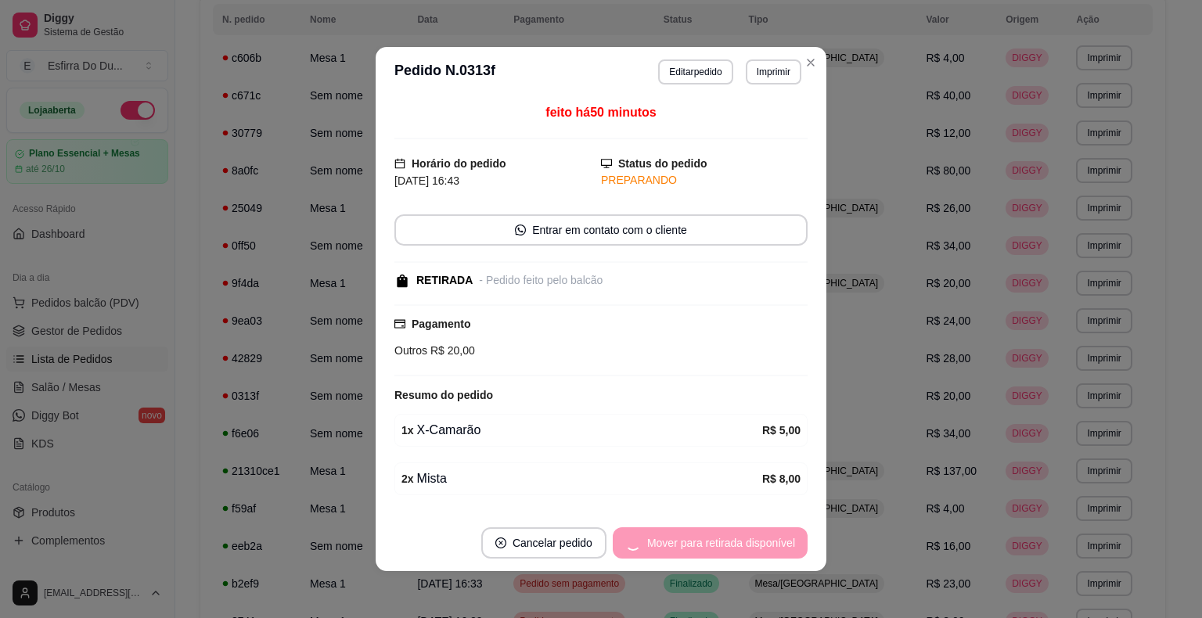
click at [702, 544] on div "Mover para retirada disponível" at bounding box center [710, 542] width 195 height 31
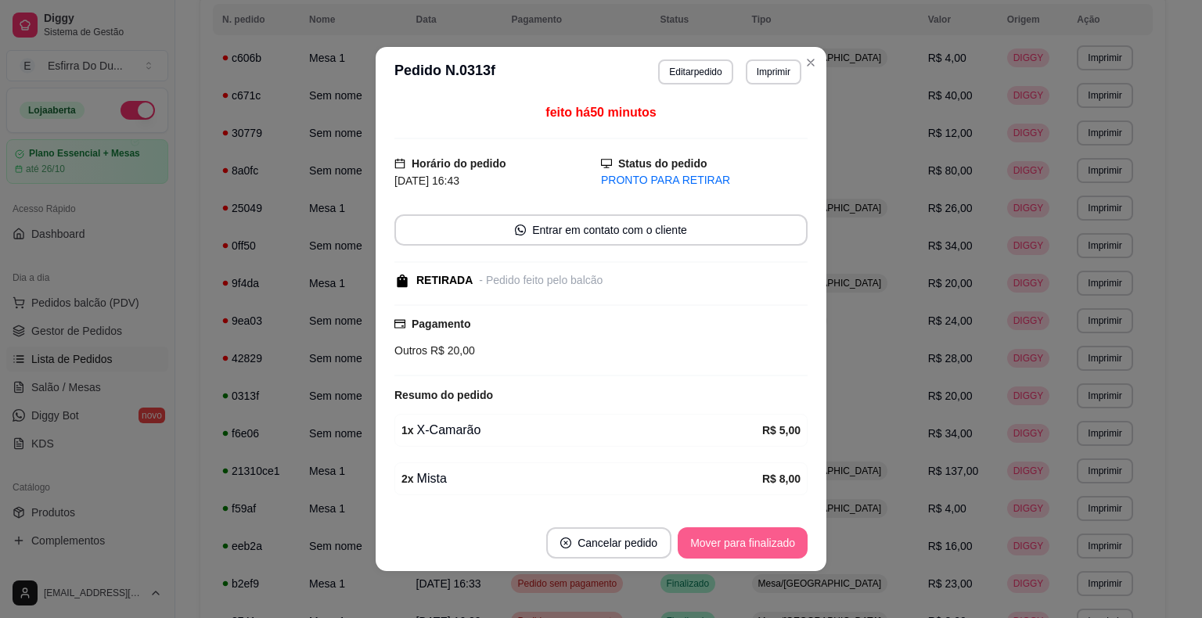
click at [702, 544] on button "Mover para finalizado" at bounding box center [742, 542] width 130 height 31
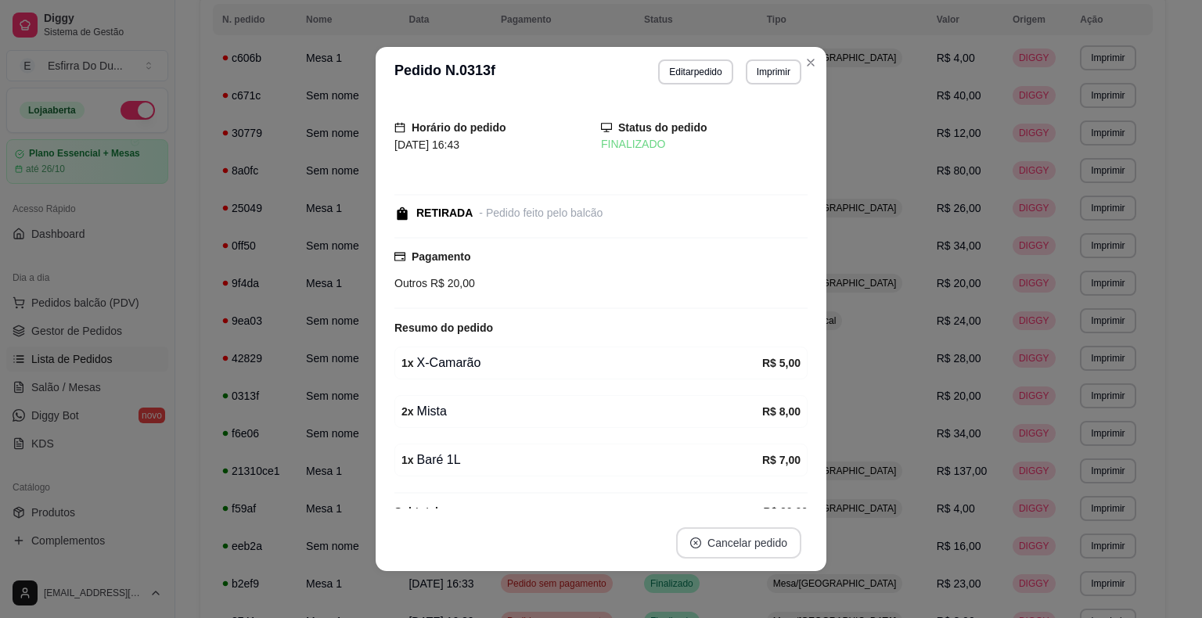
click at [702, 544] on button "Cancelar pedido" at bounding box center [738, 542] width 125 height 31
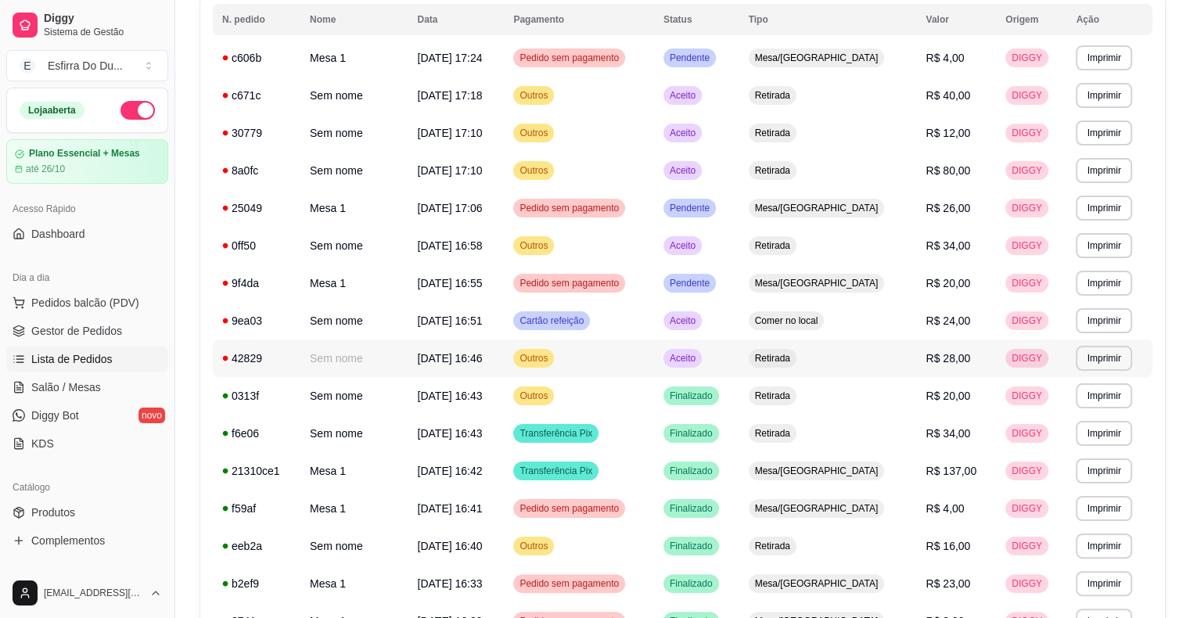
click at [702, 365] on div "Aceito" at bounding box center [682, 358] width 38 height 19
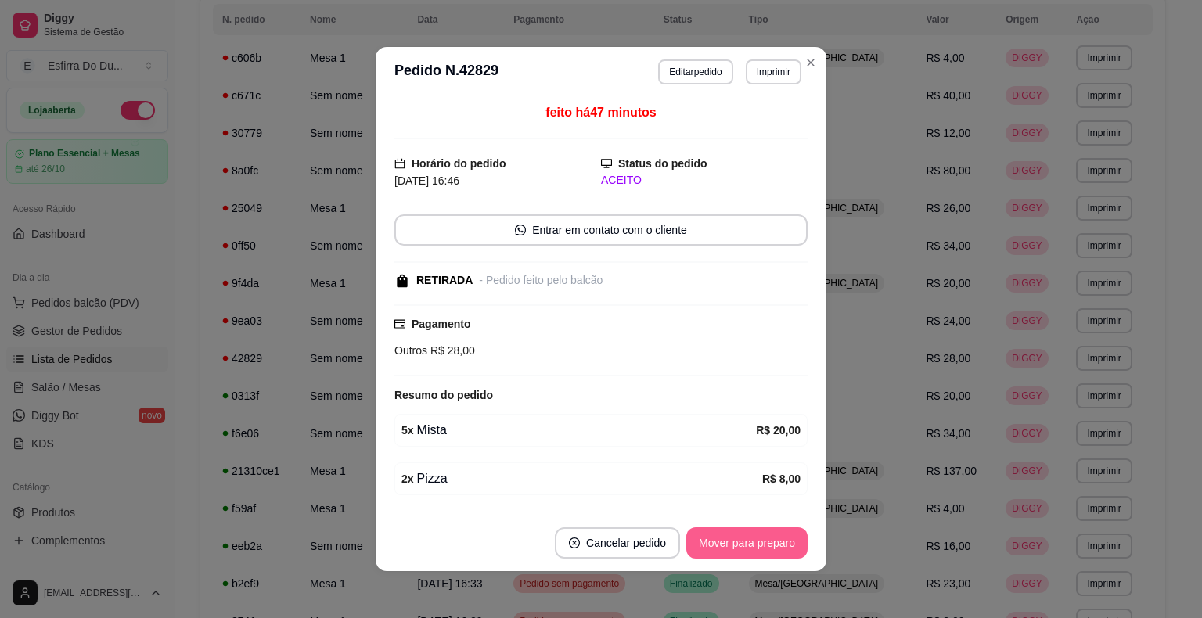
click at [720, 537] on button "Mover para preparo" at bounding box center [746, 542] width 121 height 31
click at [720, 537] on div "Mover para preparo" at bounding box center [735, 542] width 143 height 31
click at [720, 537] on button "Mover para retirada disponível" at bounding box center [720, 542] width 173 height 31
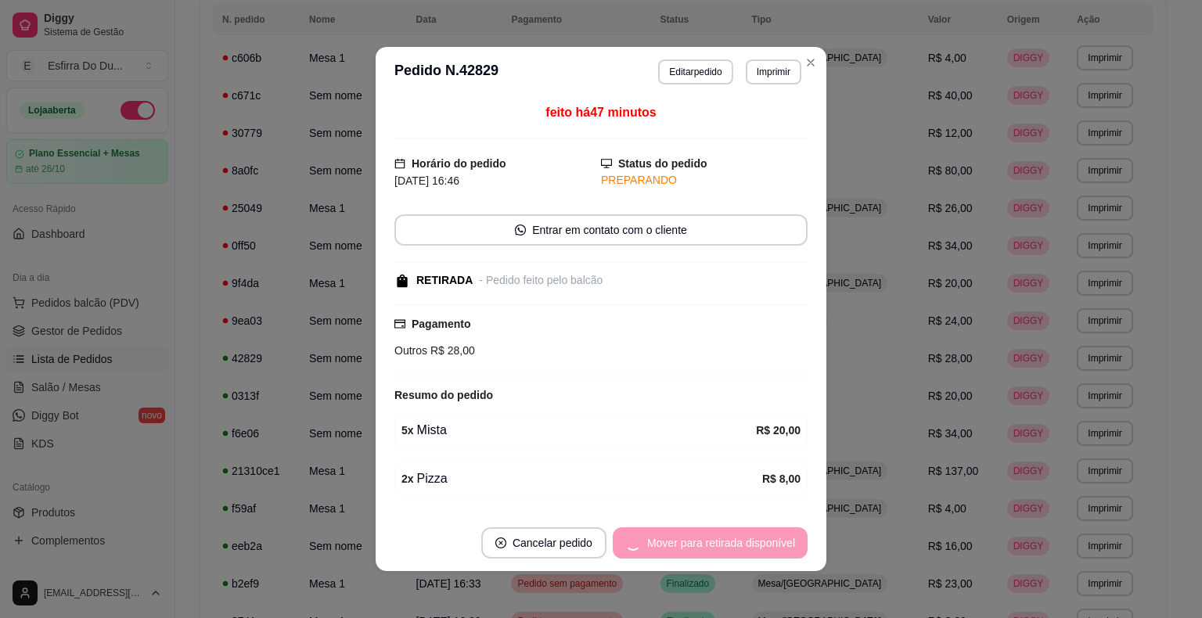
click at [720, 537] on div "Mover para retirada disponível" at bounding box center [710, 542] width 195 height 31
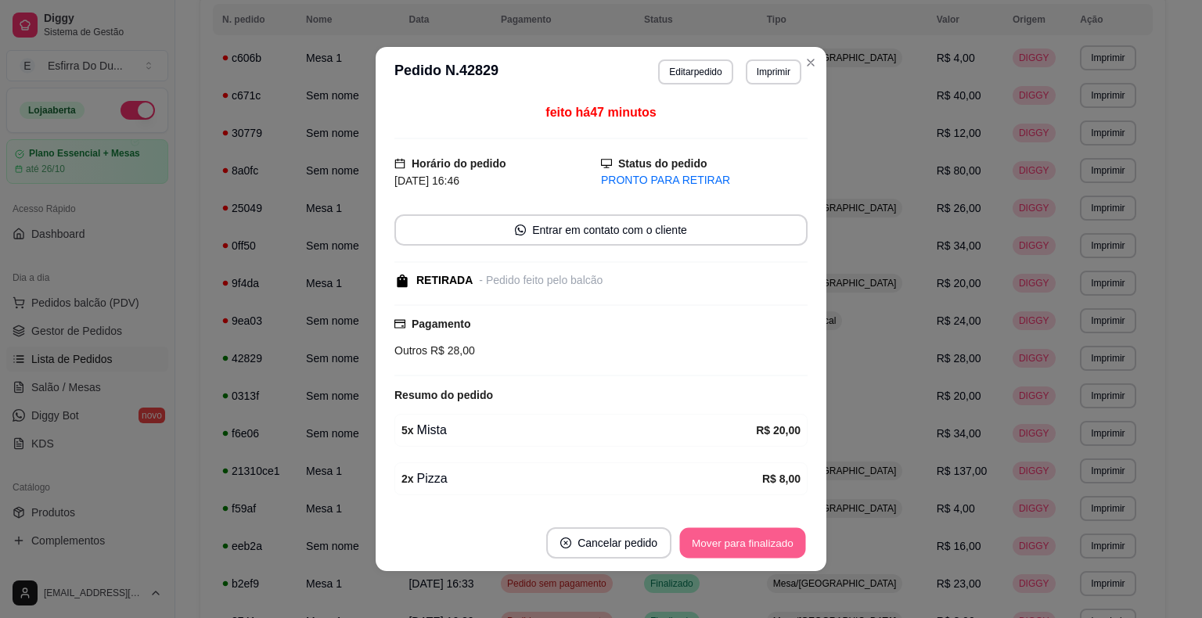
click at [720, 537] on button "Mover para finalizado" at bounding box center [743, 543] width 126 height 31
click at [720, 537] on div "Mover para finalizado" at bounding box center [742, 542] width 130 height 31
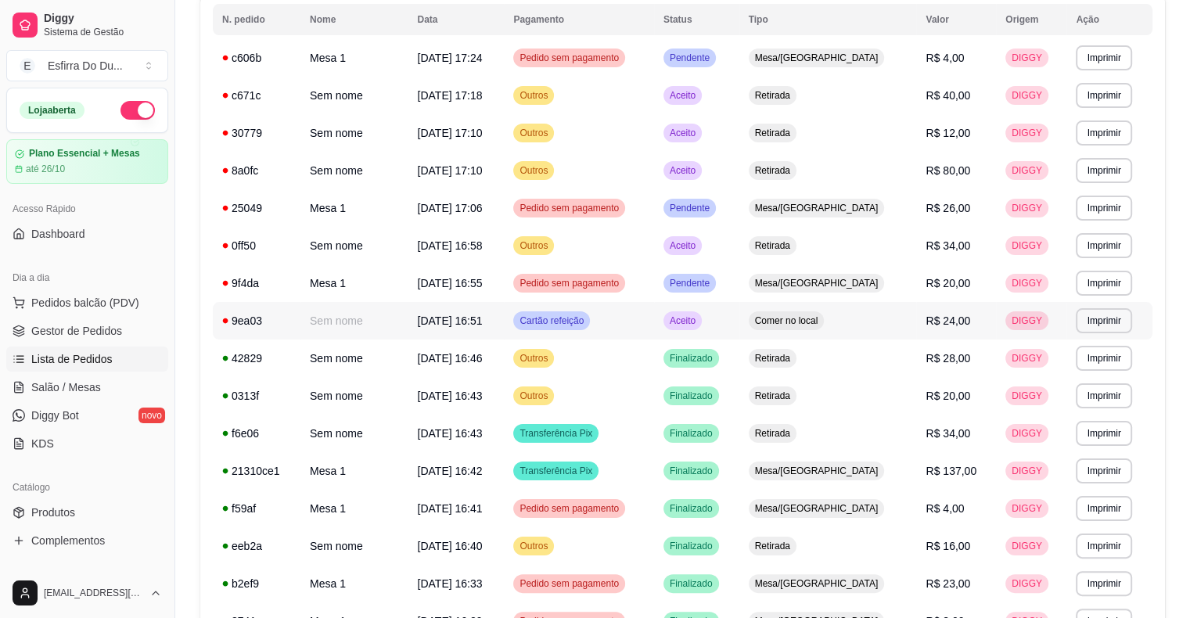
click at [699, 314] on span "Aceito" at bounding box center [683, 320] width 32 height 13
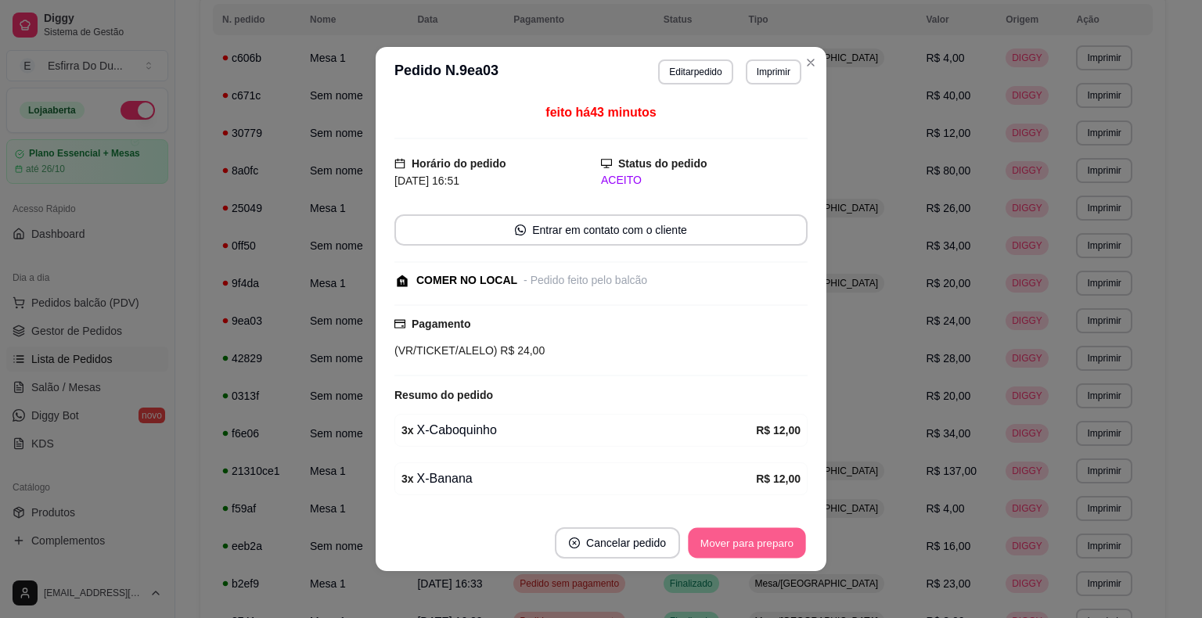
click at [742, 552] on button "Mover para preparo" at bounding box center [746, 543] width 117 height 31
click at [742, 552] on div "Mover para preparo" at bounding box center [735, 542] width 143 height 31
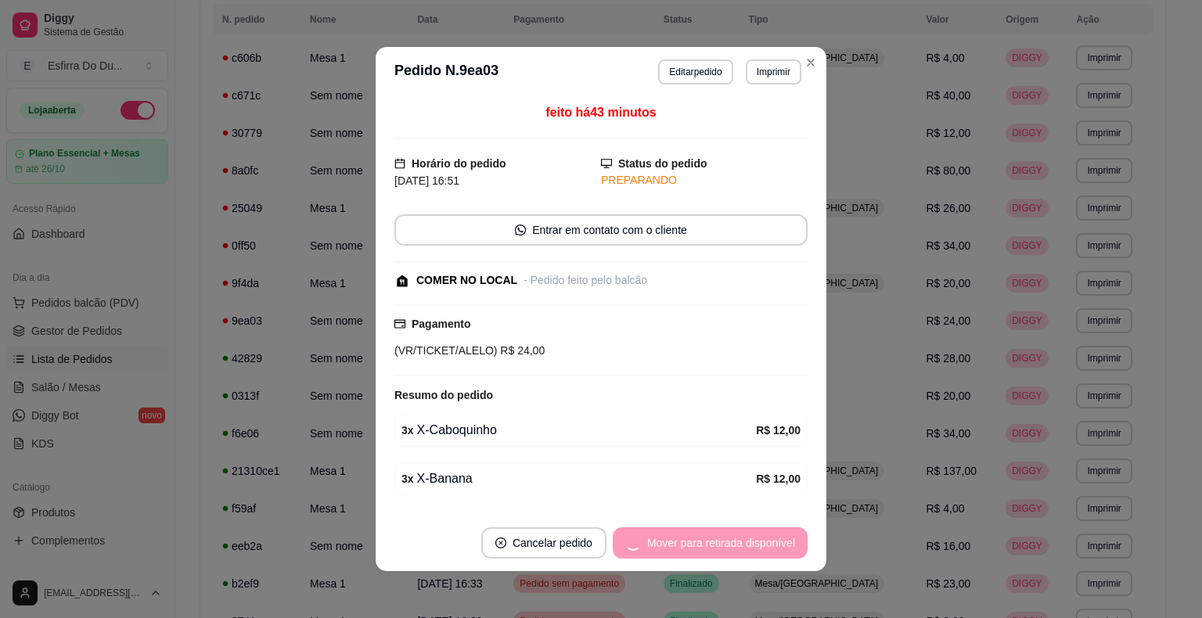
click at [742, 552] on div "Mover para retirada disponível" at bounding box center [710, 542] width 195 height 31
click at [744, 552] on div "Mover para finalizado" at bounding box center [732, 542] width 152 height 31
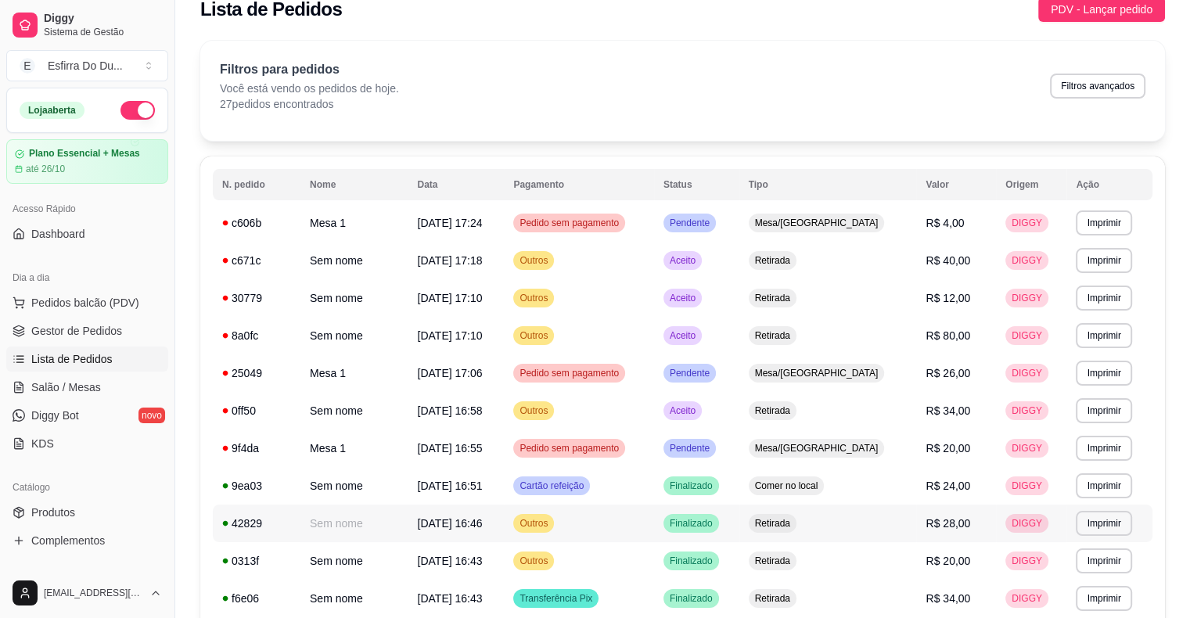
scroll to position [0, 0]
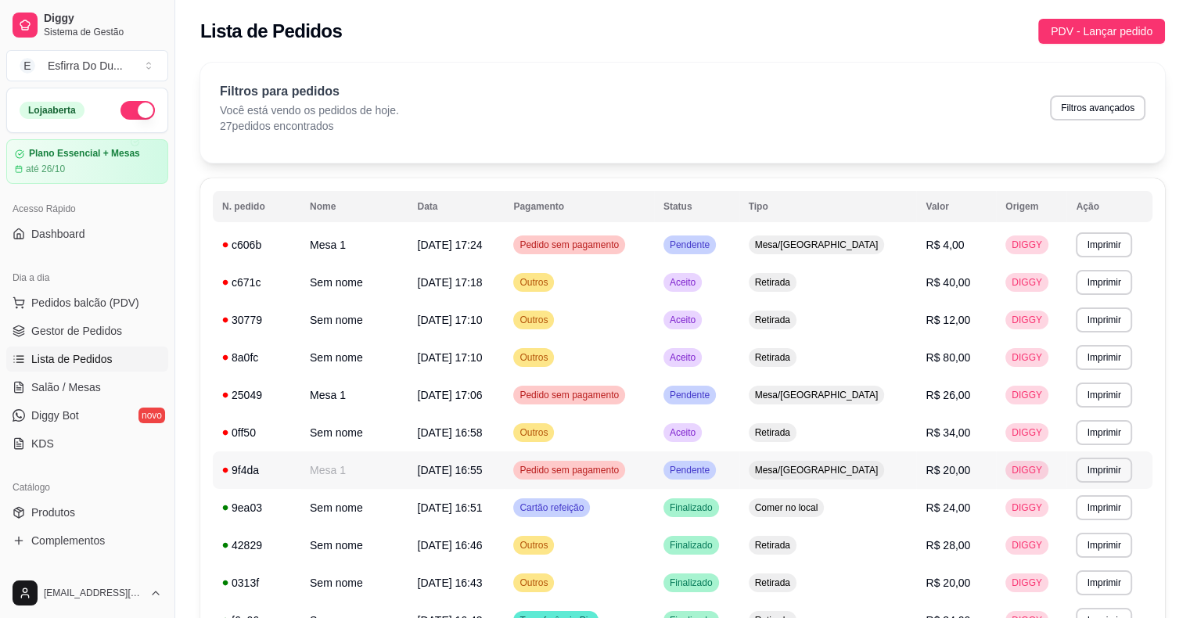
click at [713, 471] on span "Pendente" at bounding box center [690, 470] width 46 height 13
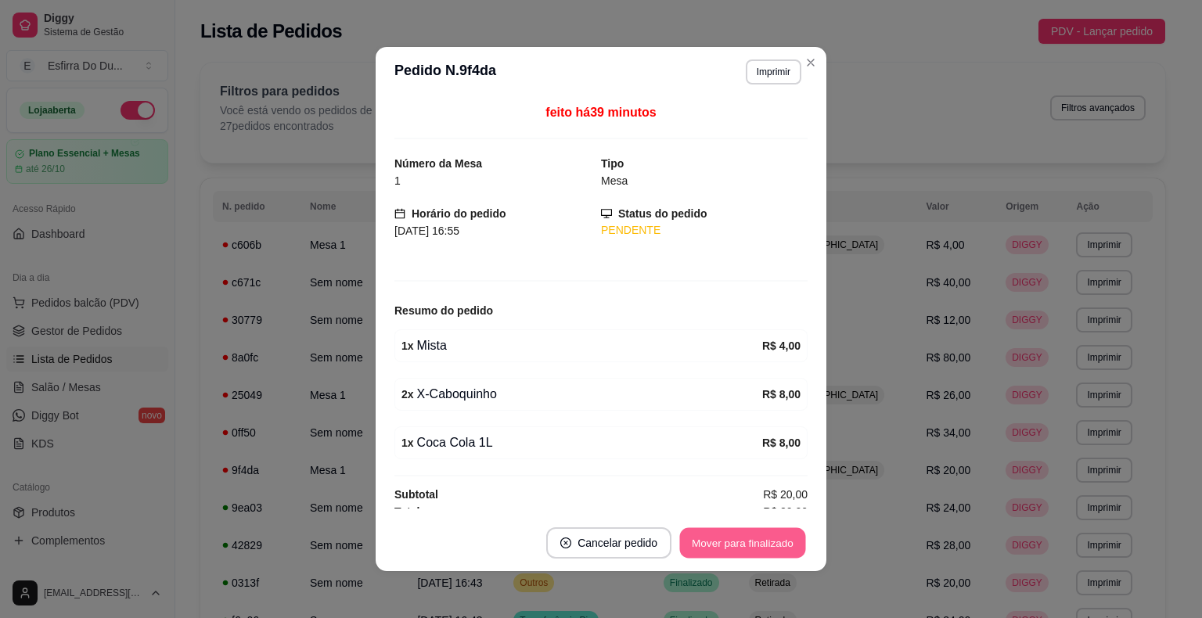
click at [724, 540] on button "Mover para finalizado" at bounding box center [743, 543] width 126 height 31
click at [724, 540] on div "Mover para finalizado" at bounding box center [732, 542] width 152 height 31
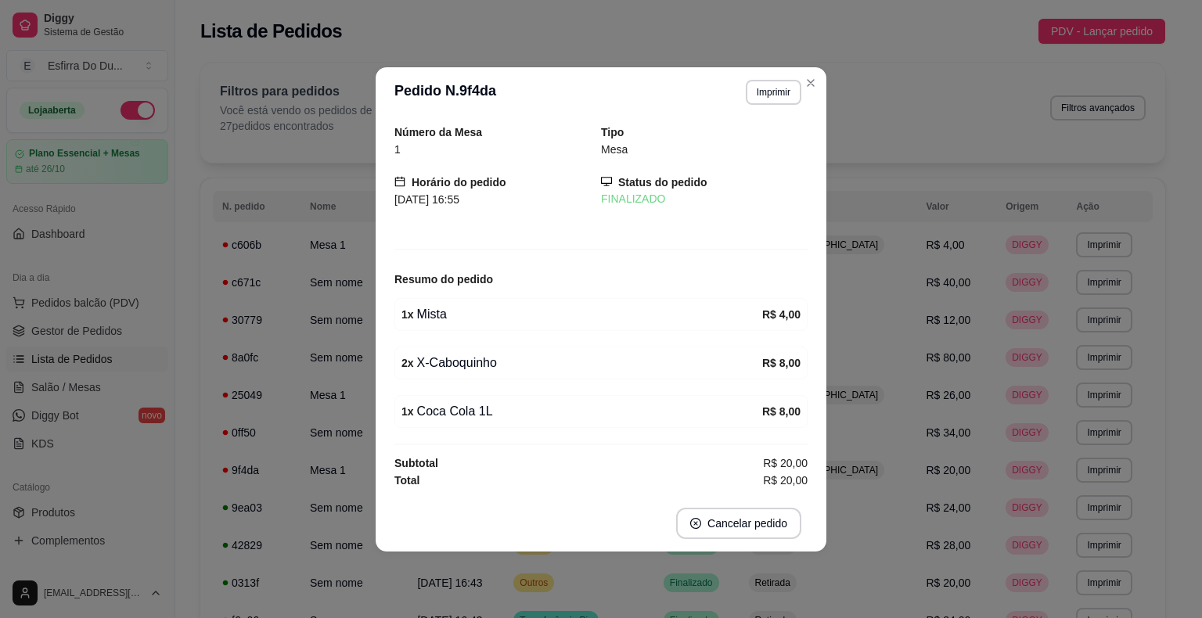
click at [724, 540] on footer "Cancelar pedido" at bounding box center [600, 523] width 451 height 56
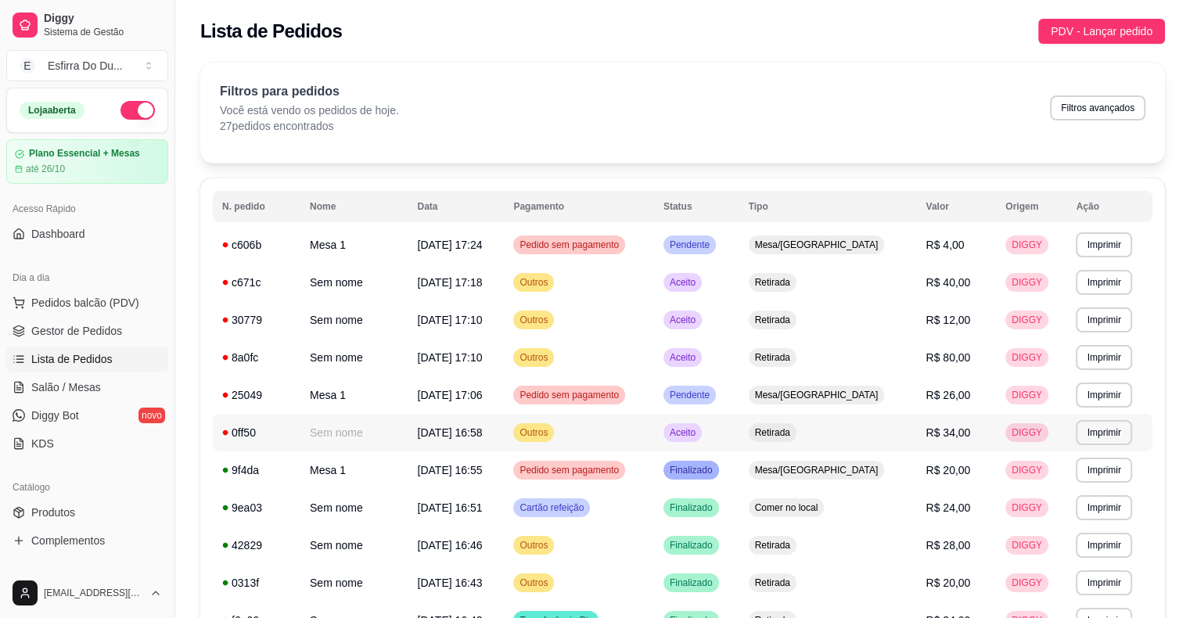
click at [720, 443] on td "Aceito" at bounding box center [696, 433] width 85 height 38
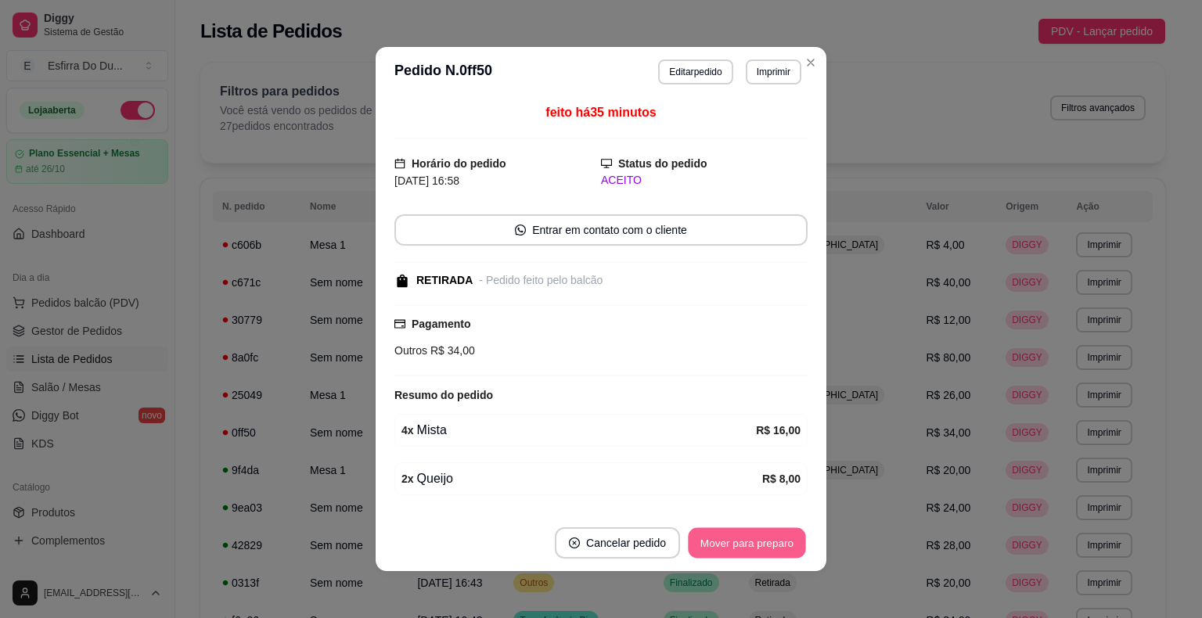
click at [706, 544] on button "Mover para preparo" at bounding box center [746, 543] width 117 height 31
click at [707, 544] on div "Mover para preparo" at bounding box center [746, 542] width 121 height 31
click at [707, 543] on button "Mover para retirada disponível" at bounding box center [720, 543] width 167 height 31
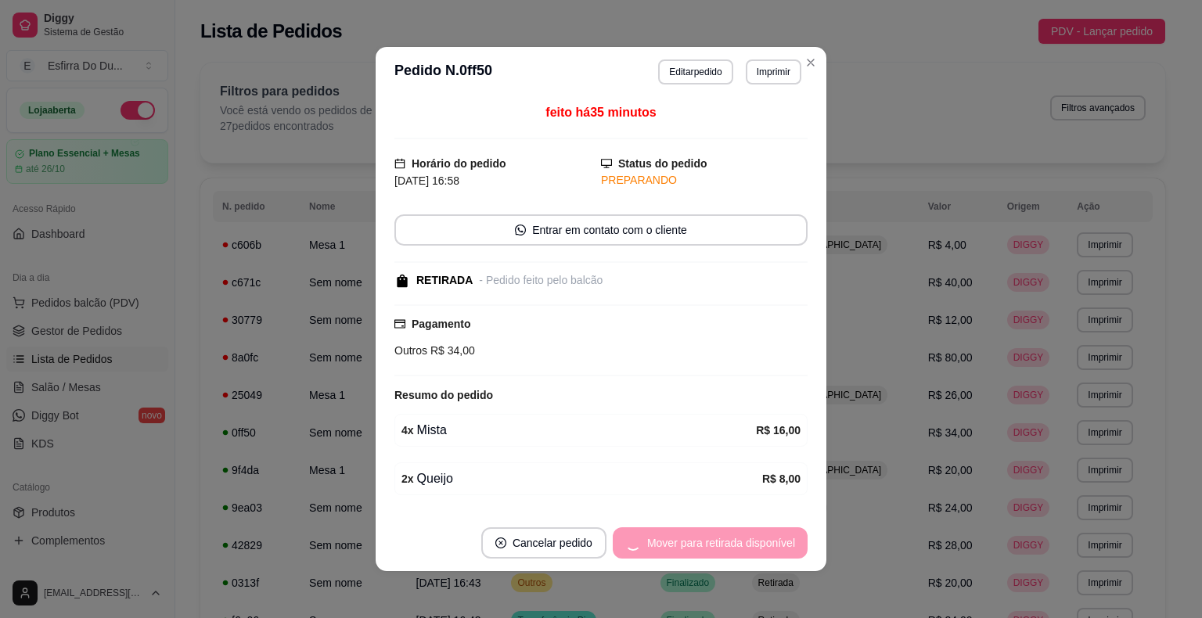
click at [708, 543] on div "Mover para retirada disponível" at bounding box center [710, 542] width 195 height 31
click at [708, 542] on div "Mover para finalizado" at bounding box center [732, 542] width 152 height 31
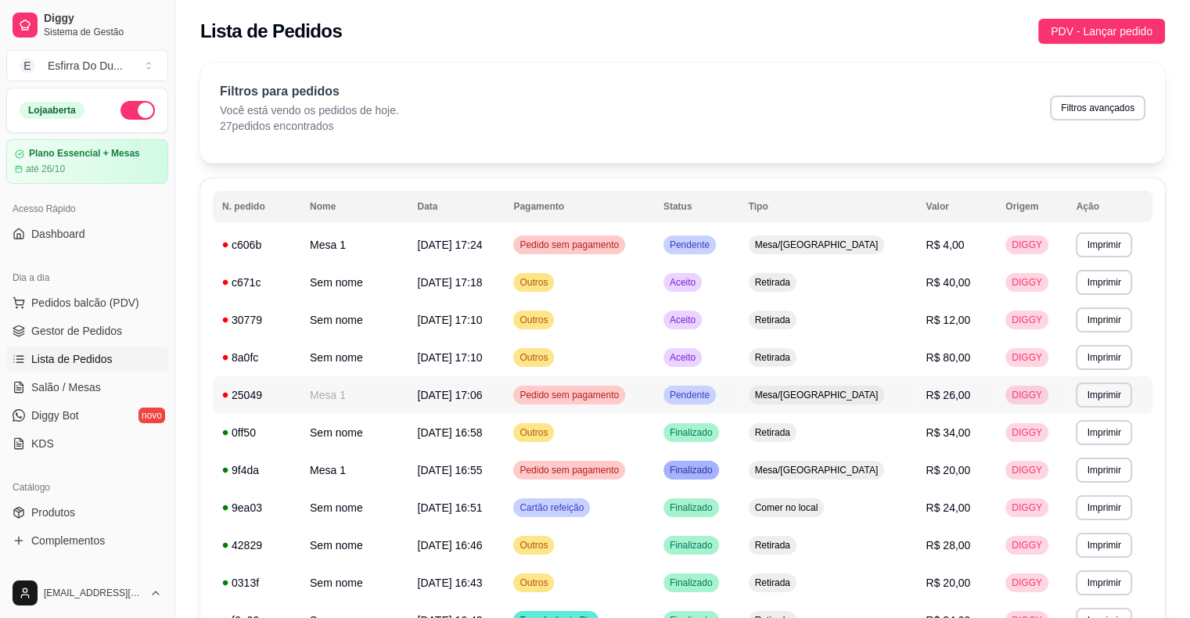
click at [716, 403] on div "Pendente" at bounding box center [689, 395] width 52 height 19
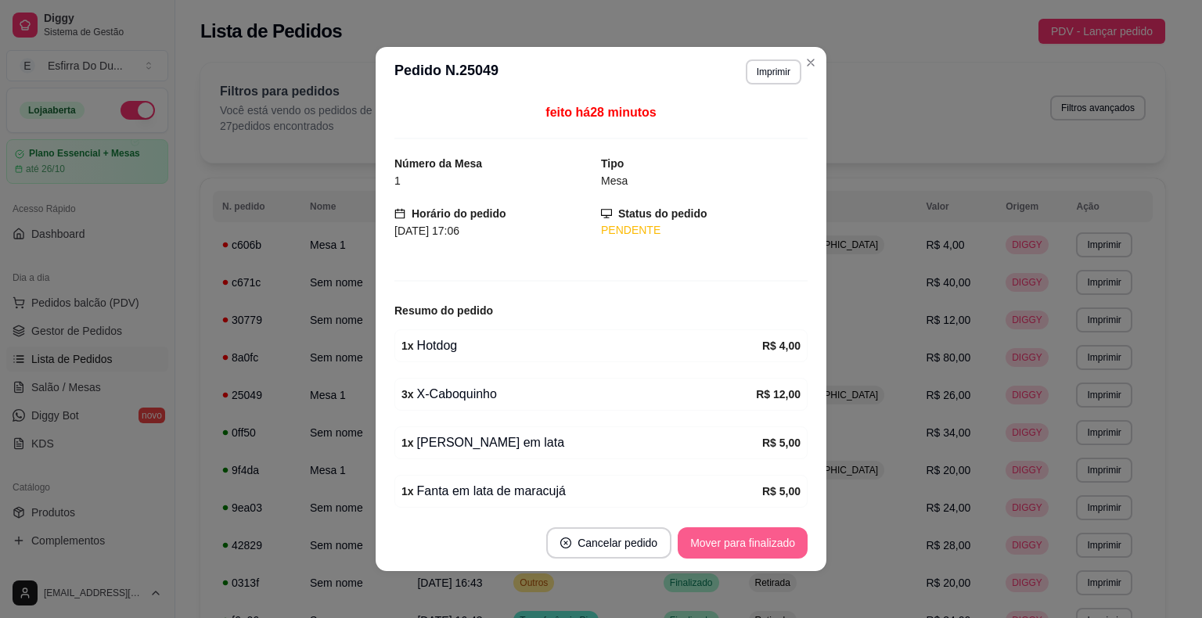
click at [704, 549] on button "Mover para finalizado" at bounding box center [742, 542] width 130 height 31
click at [705, 549] on div "Mover para finalizado" at bounding box center [732, 542] width 152 height 31
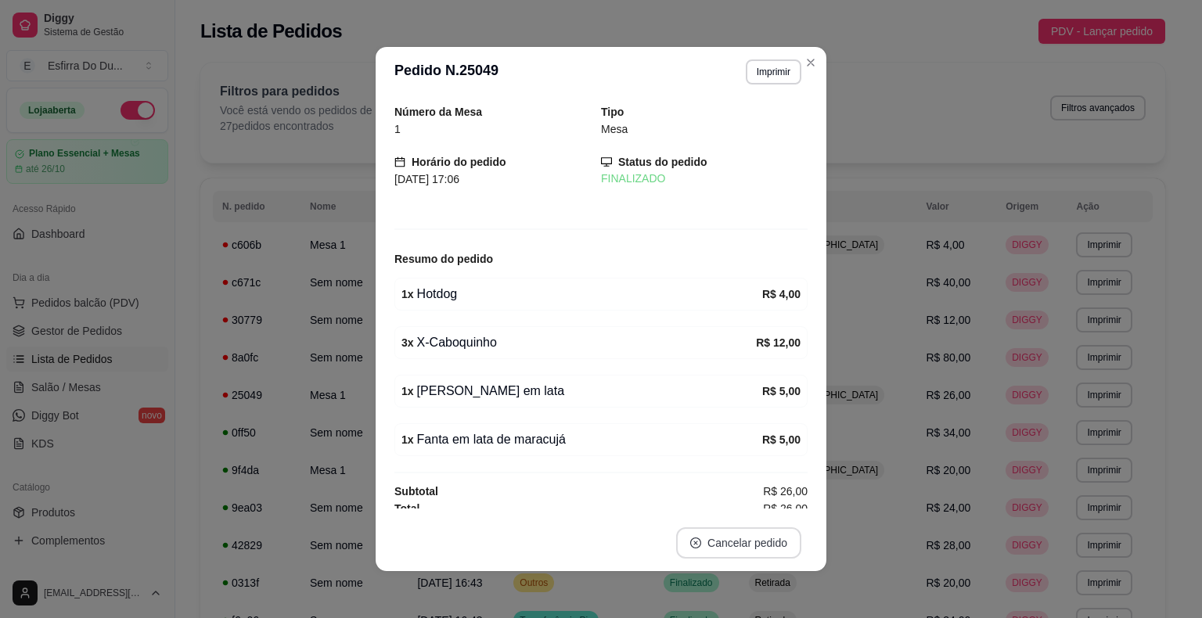
click at [708, 546] on button "Cancelar pedido" at bounding box center [738, 542] width 125 height 31
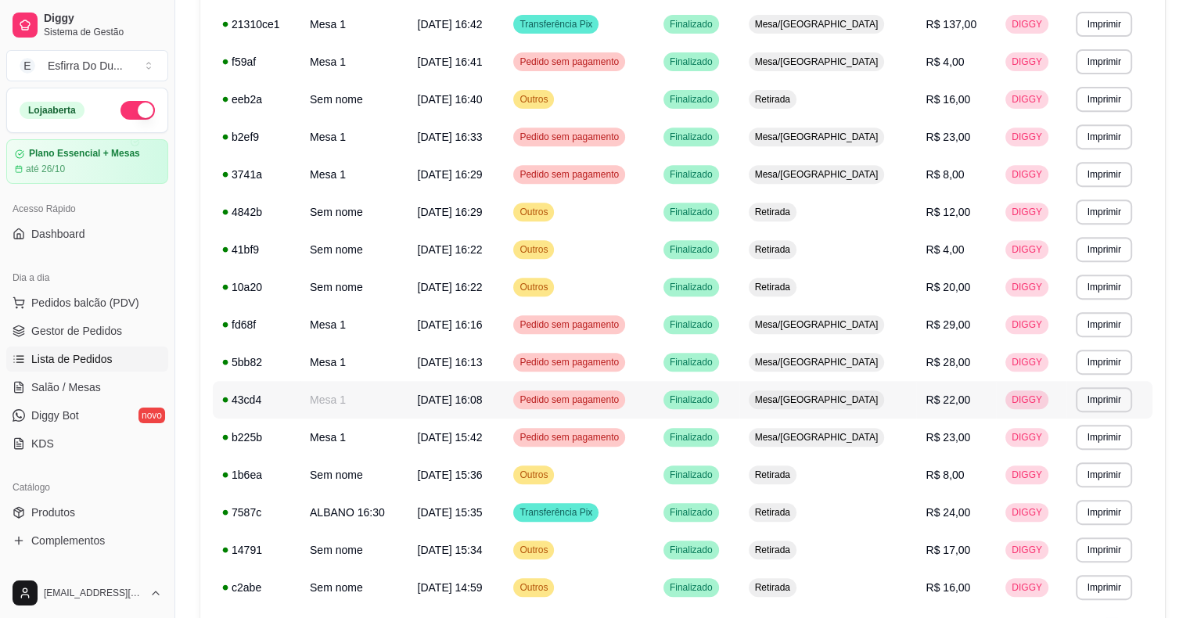
scroll to position [500, 0]
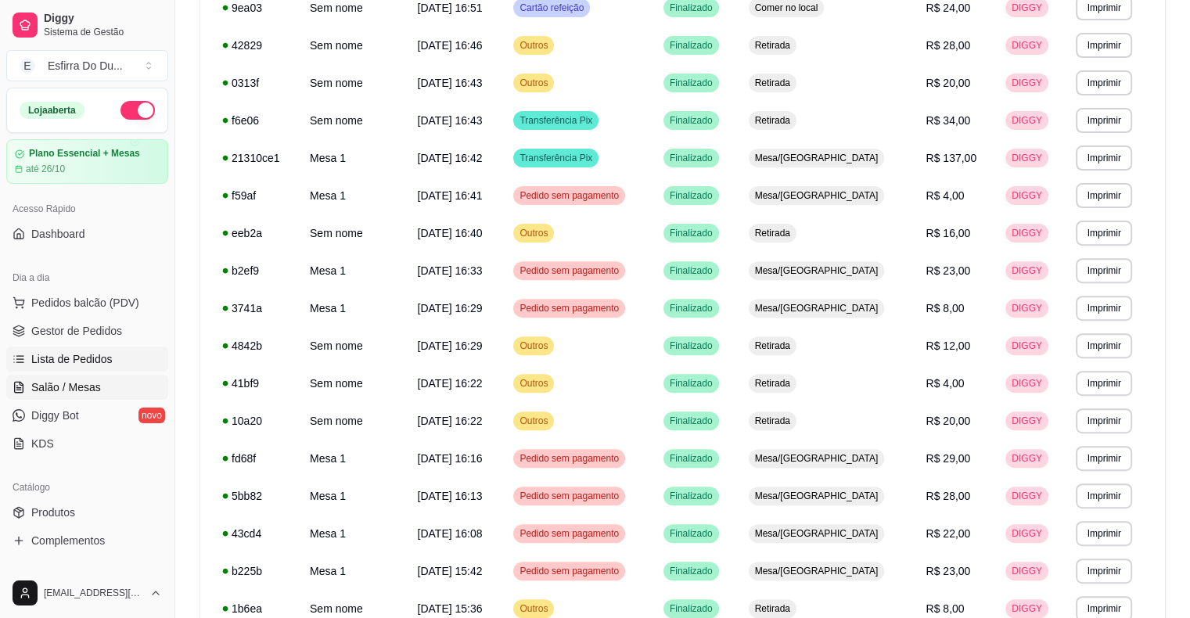
click at [92, 386] on span "Salão / Mesas" at bounding box center [66, 387] width 70 height 16
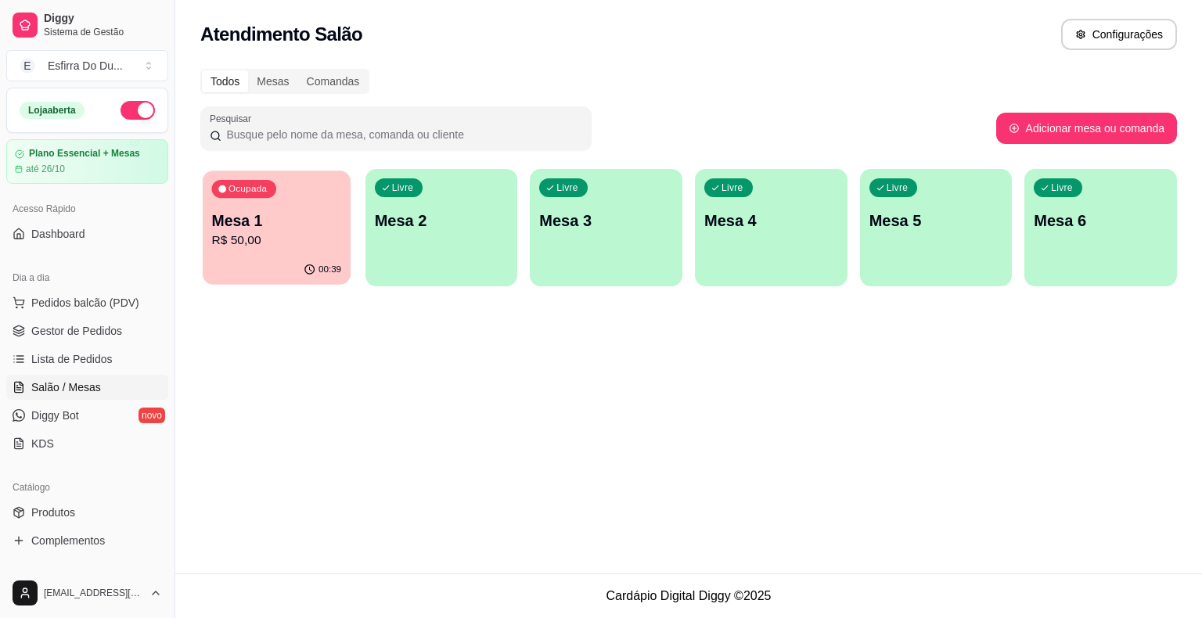
click at [313, 222] on p "Mesa 1" at bounding box center [277, 220] width 130 height 21
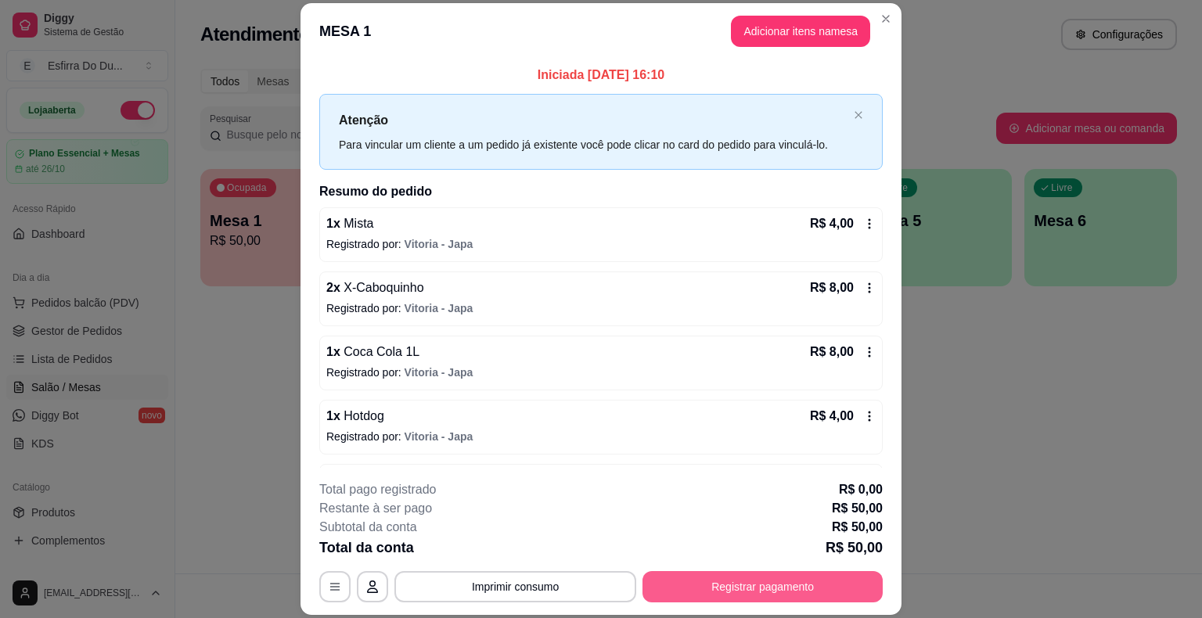
click at [675, 587] on button "Registrar pagamento" at bounding box center [762, 586] width 240 height 31
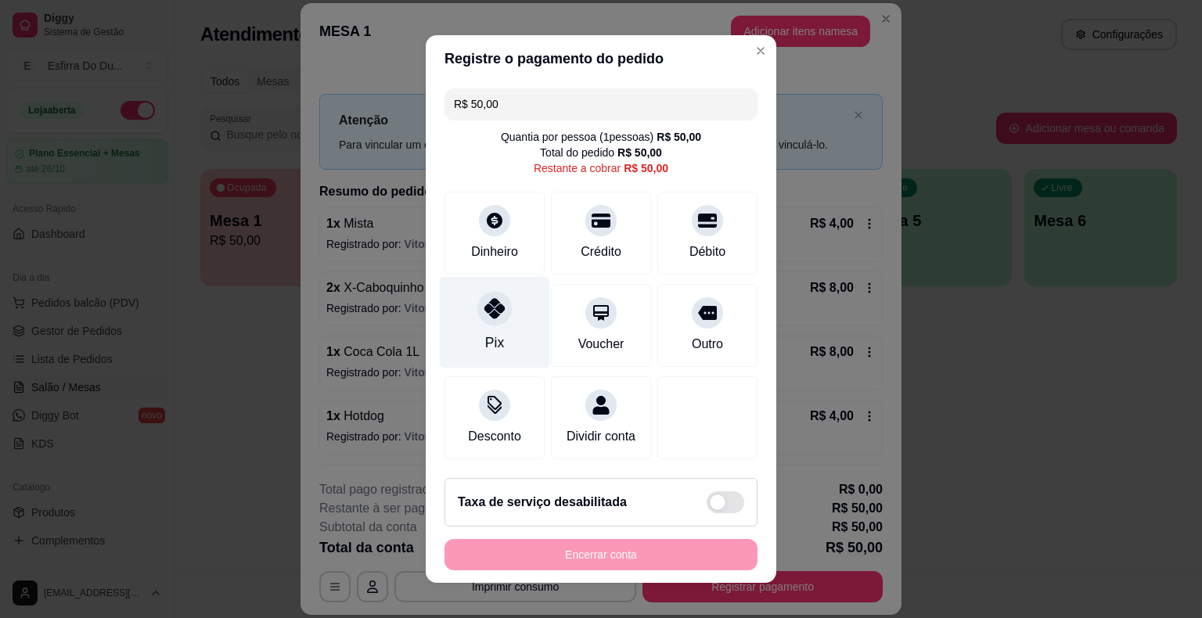
click at [498, 343] on div "Pix" at bounding box center [495, 323] width 110 height 92
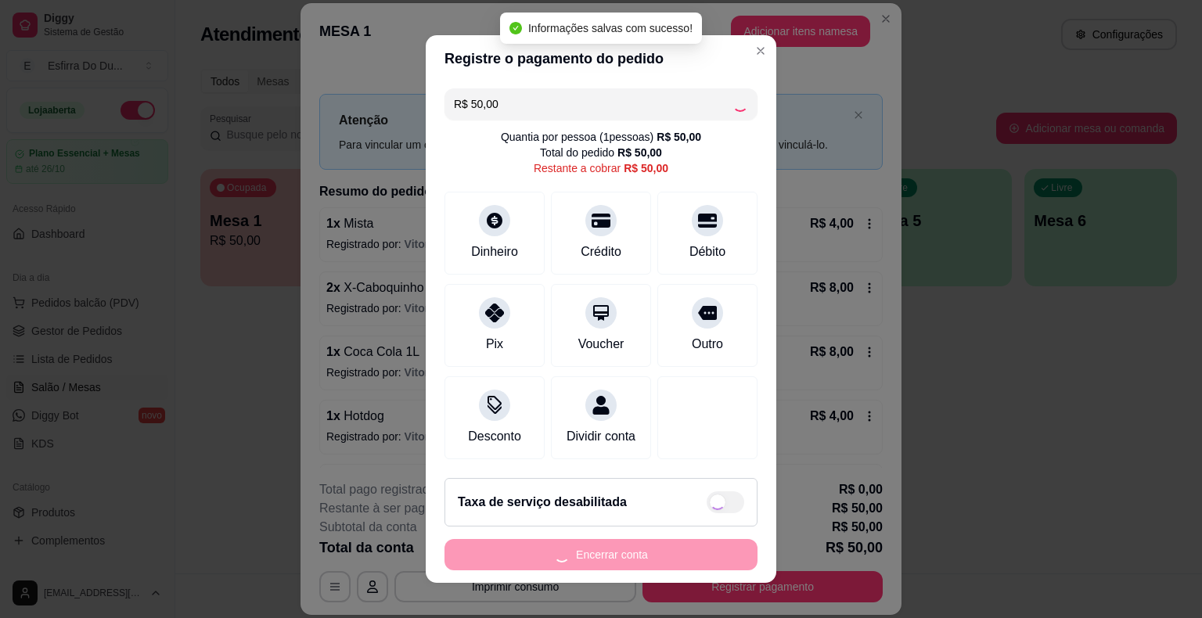
type input "R$ 0,00"
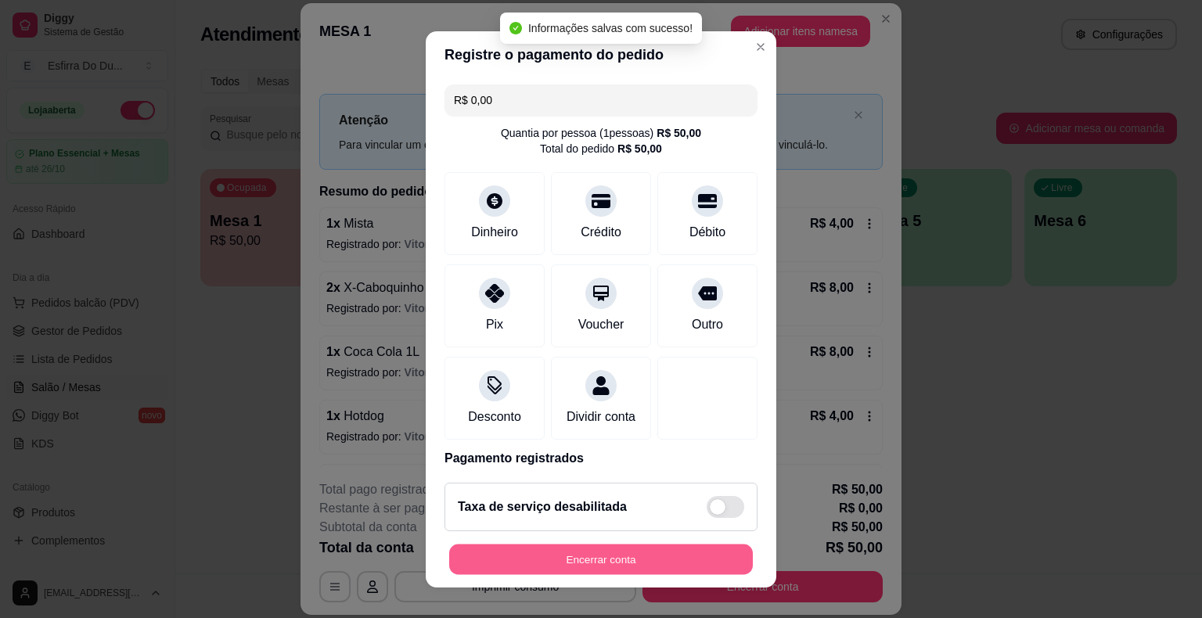
click at [541, 553] on button "Encerrar conta" at bounding box center [601, 559] width 304 height 31
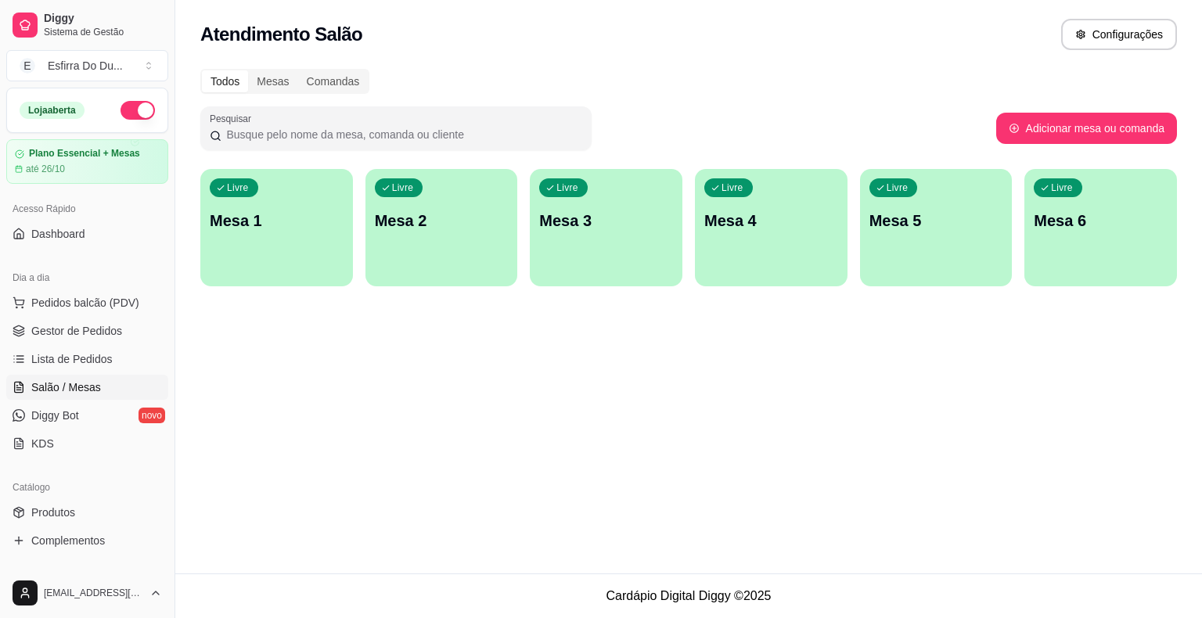
click at [368, 409] on div "Atendimento Salão Configurações Todos Mesas Comandas Pesquisar Adicionar mesa o…" at bounding box center [688, 286] width 1026 height 573
click at [93, 358] on span "Lista de Pedidos" at bounding box center [71, 359] width 81 height 16
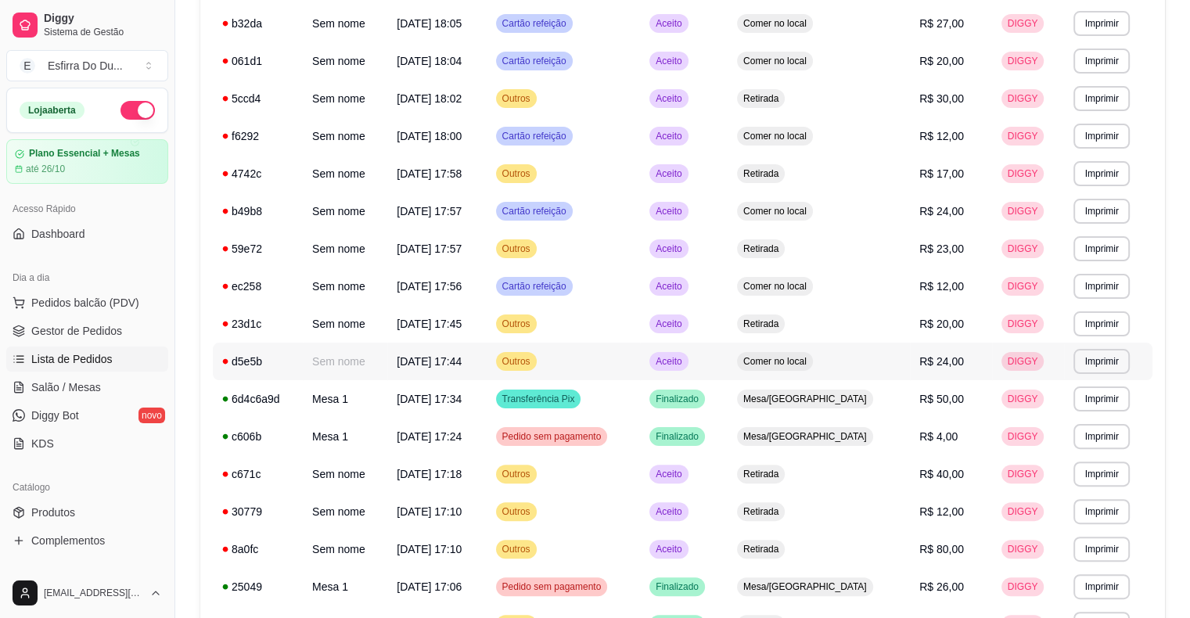
scroll to position [391, 0]
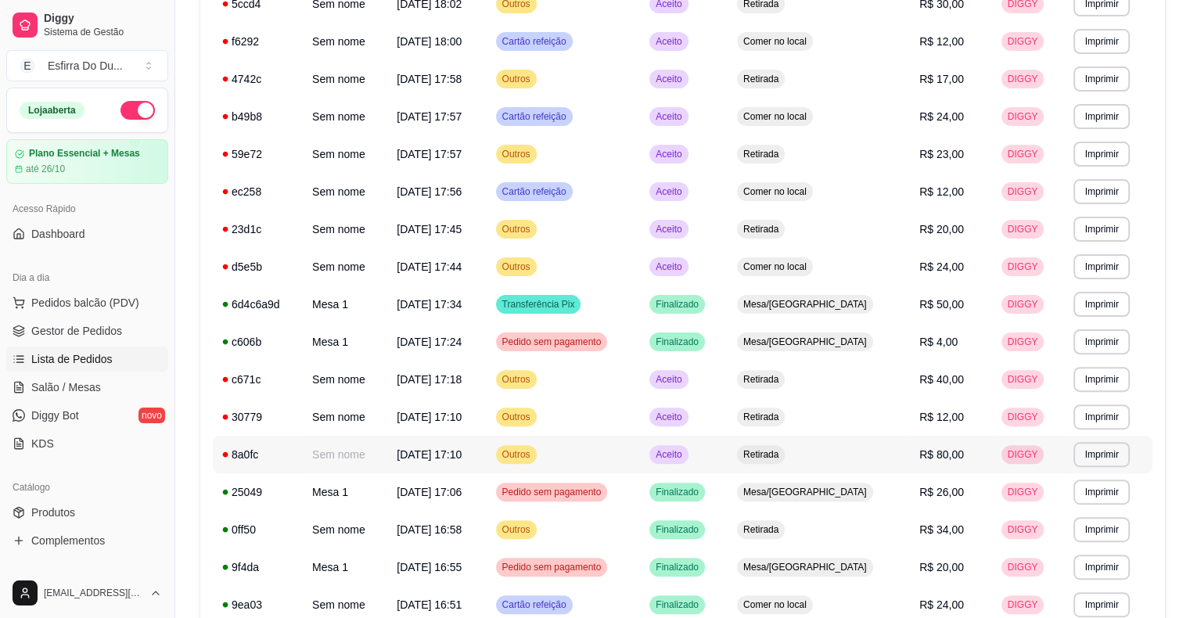
click at [684, 455] on span "Aceito" at bounding box center [668, 454] width 32 height 13
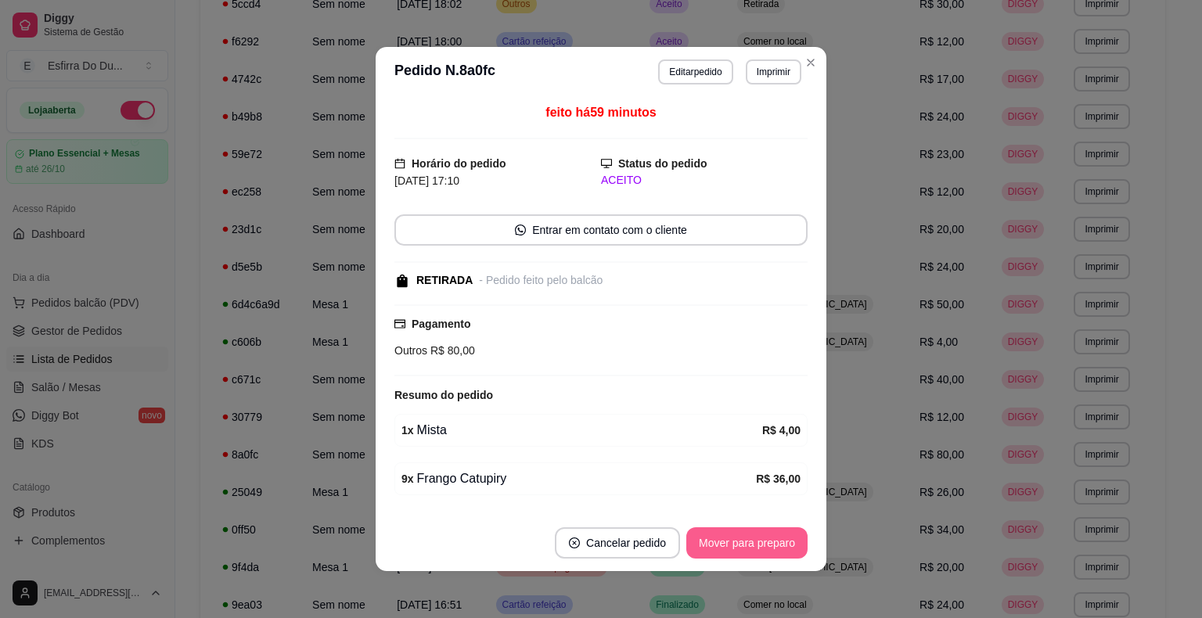
click at [720, 546] on button "Mover para preparo" at bounding box center [746, 542] width 121 height 31
click at [720, 546] on div "Mover para preparo" at bounding box center [735, 542] width 143 height 31
click at [720, 546] on button "Mover para preparo" at bounding box center [746, 543] width 117 height 31
click at [720, 546] on div "Mover para preparo" at bounding box center [746, 542] width 121 height 31
click at [720, 546] on button "Mover para retirada disponível" at bounding box center [720, 543] width 167 height 31
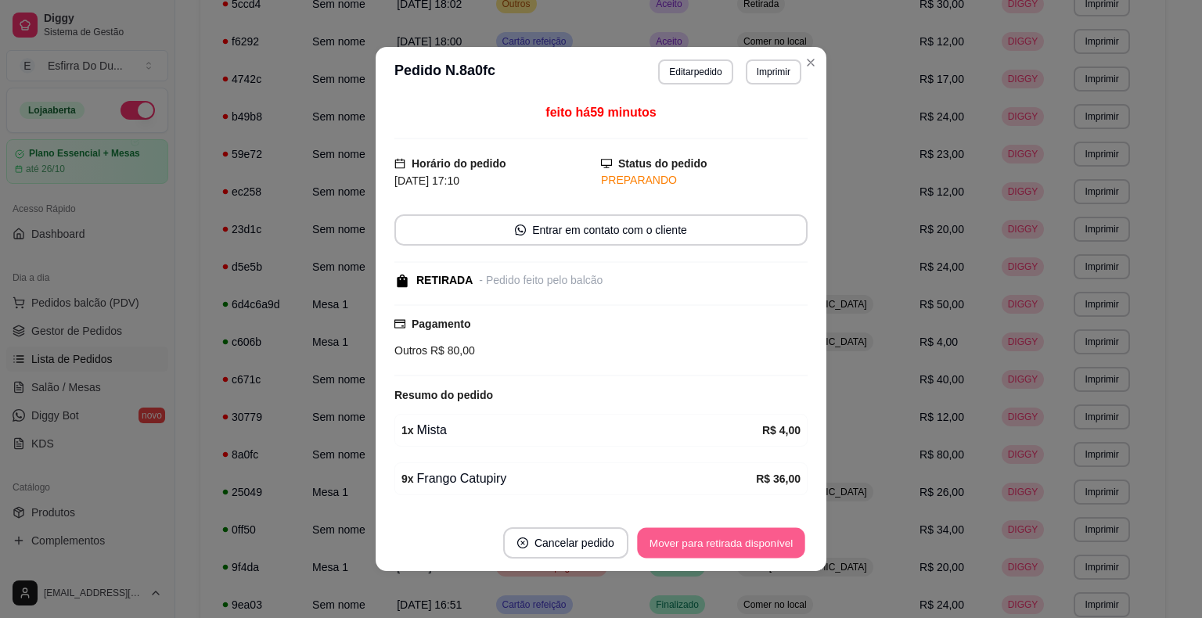
click at [720, 546] on div "Mover para retirada disponível" at bounding box center [720, 542] width 173 height 31
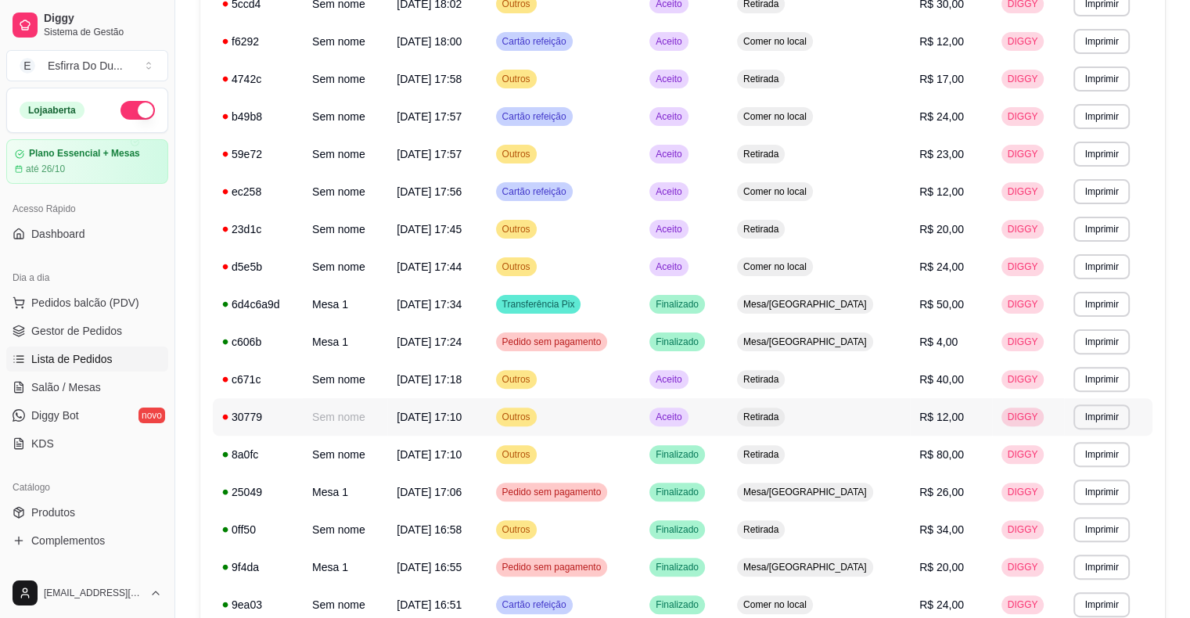
click at [684, 421] on span "Aceito" at bounding box center [668, 417] width 32 height 13
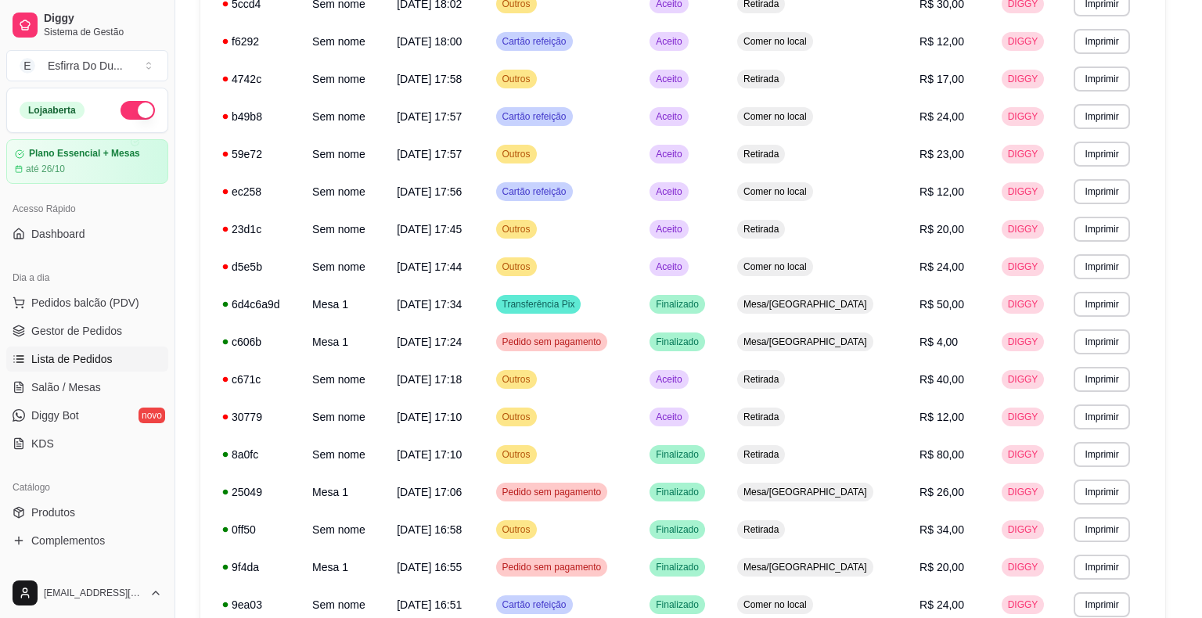
click at [756, 541] on button "Mover para preparo" at bounding box center [746, 542] width 121 height 31
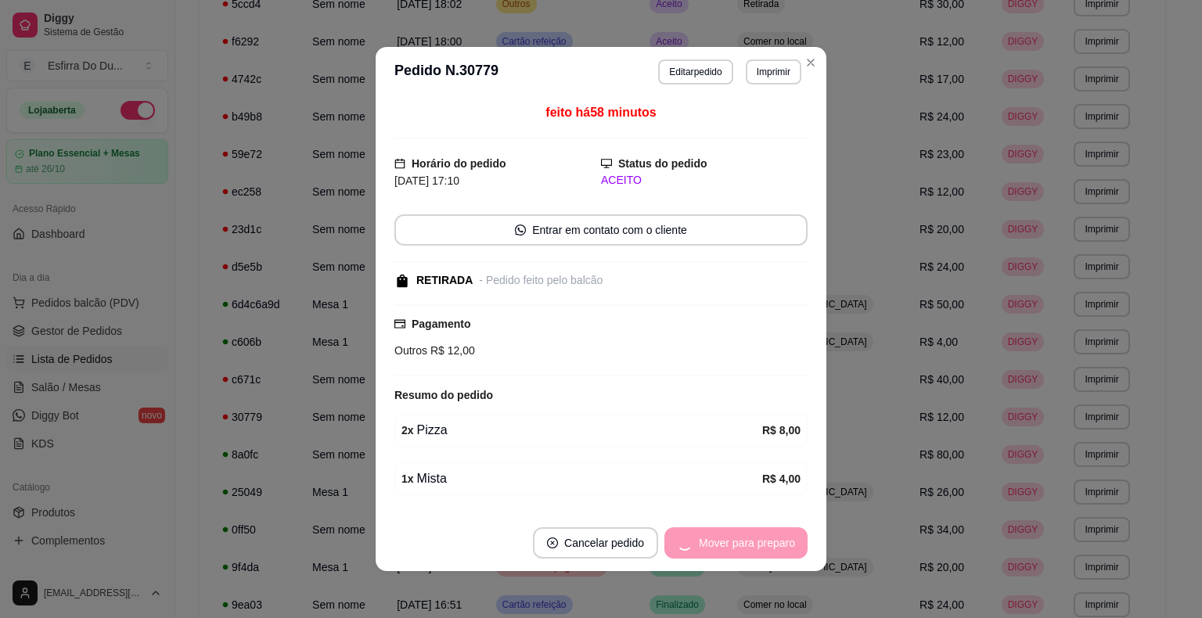
click at [756, 541] on div "Mover para preparo" at bounding box center [735, 542] width 143 height 31
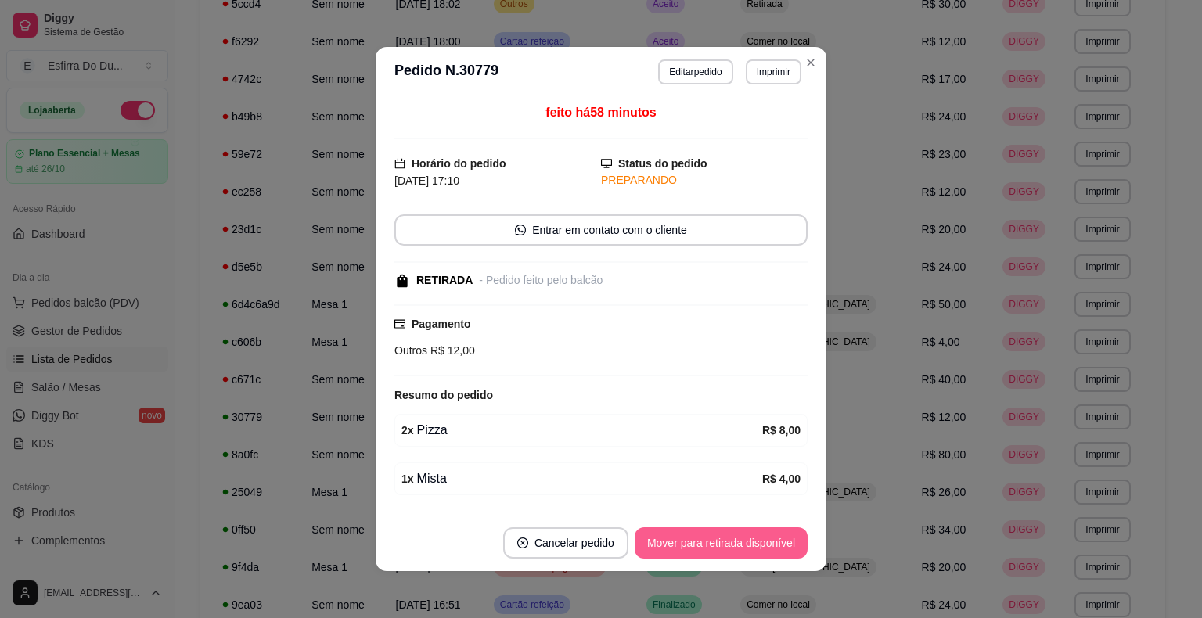
click at [756, 541] on div "Mover para retirada disponível" at bounding box center [720, 542] width 173 height 31
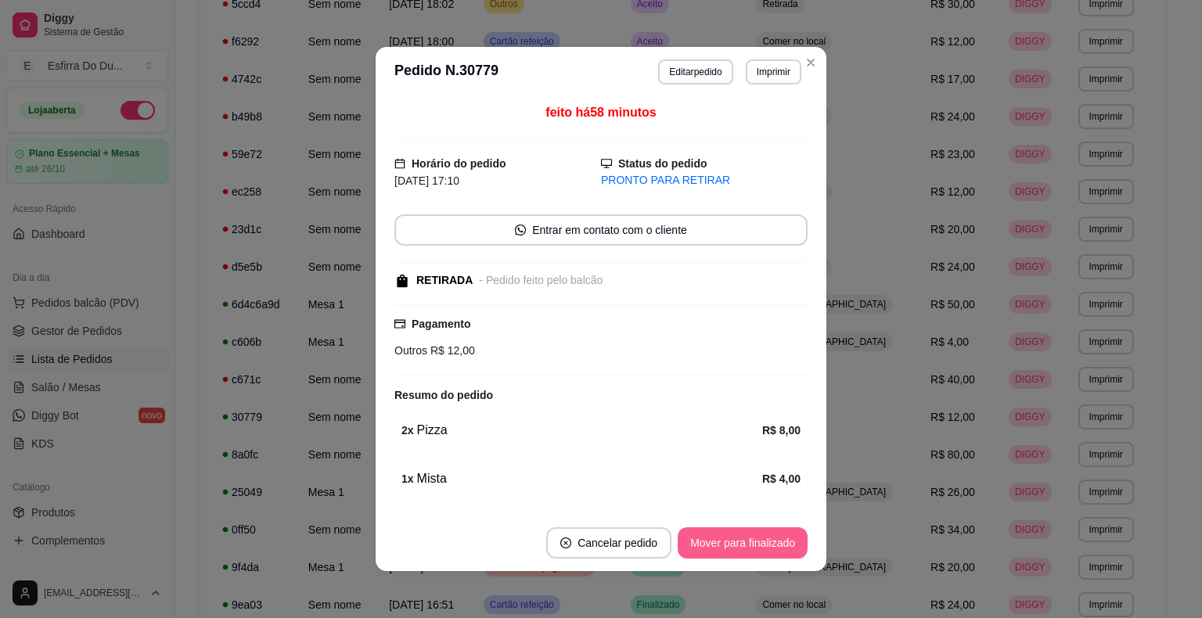
click at [756, 541] on button "Mover para finalizado" at bounding box center [742, 542] width 130 height 31
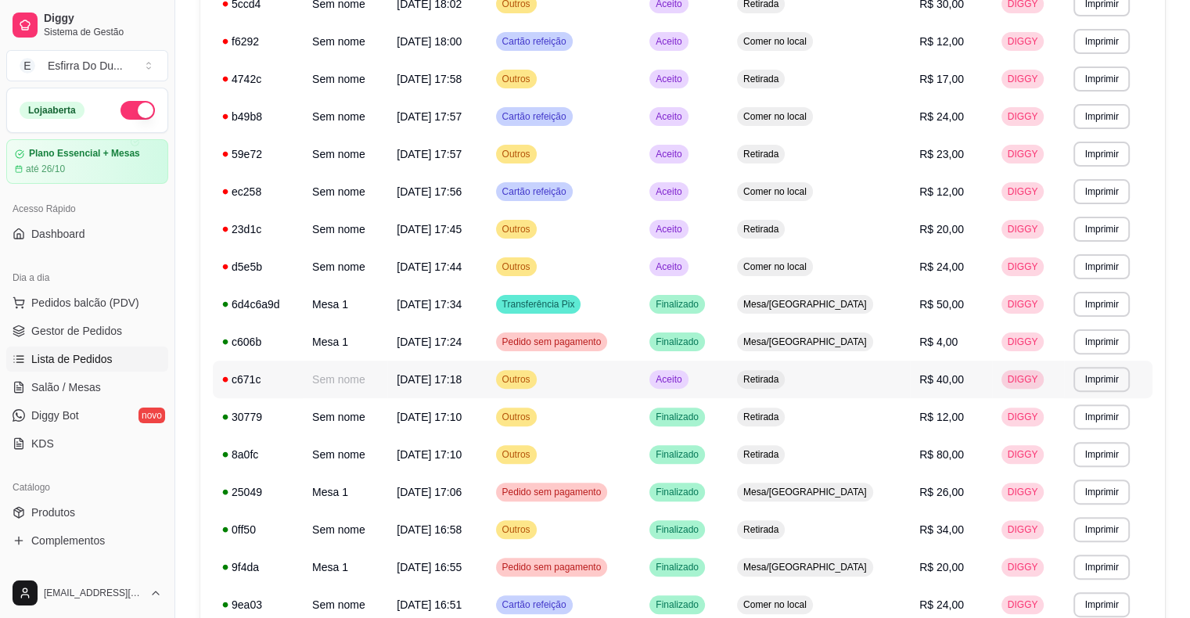
click at [684, 382] on span "Aceito" at bounding box center [668, 379] width 32 height 13
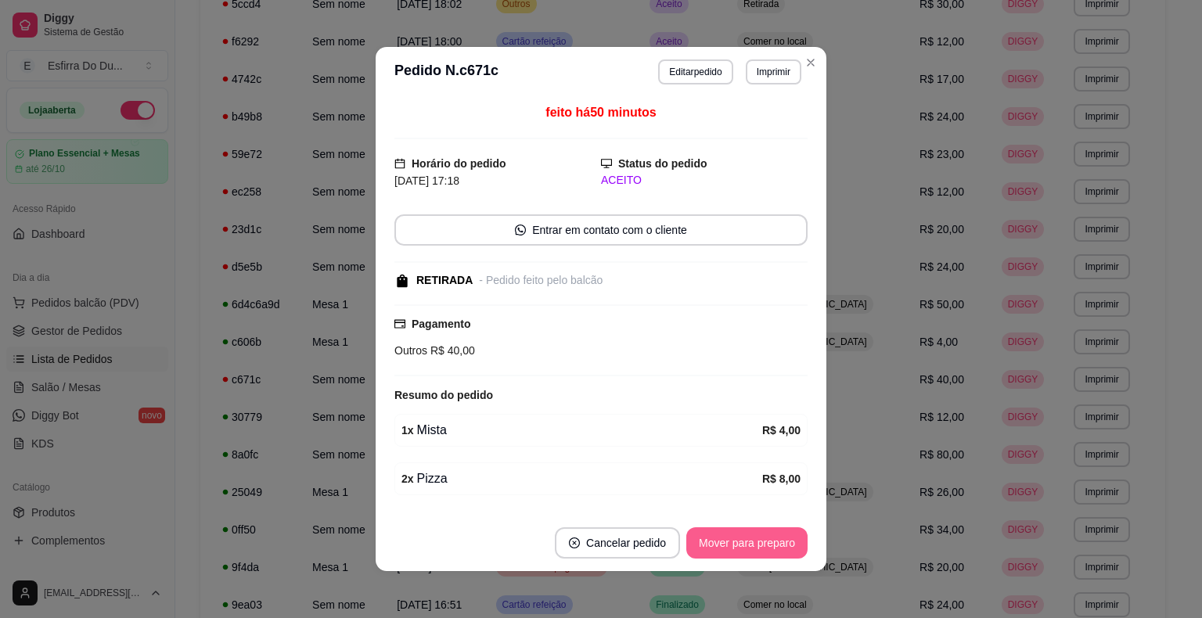
click at [747, 537] on button "Mover para preparo" at bounding box center [746, 542] width 121 height 31
click at [747, 537] on div "Mover para preparo" at bounding box center [746, 542] width 121 height 31
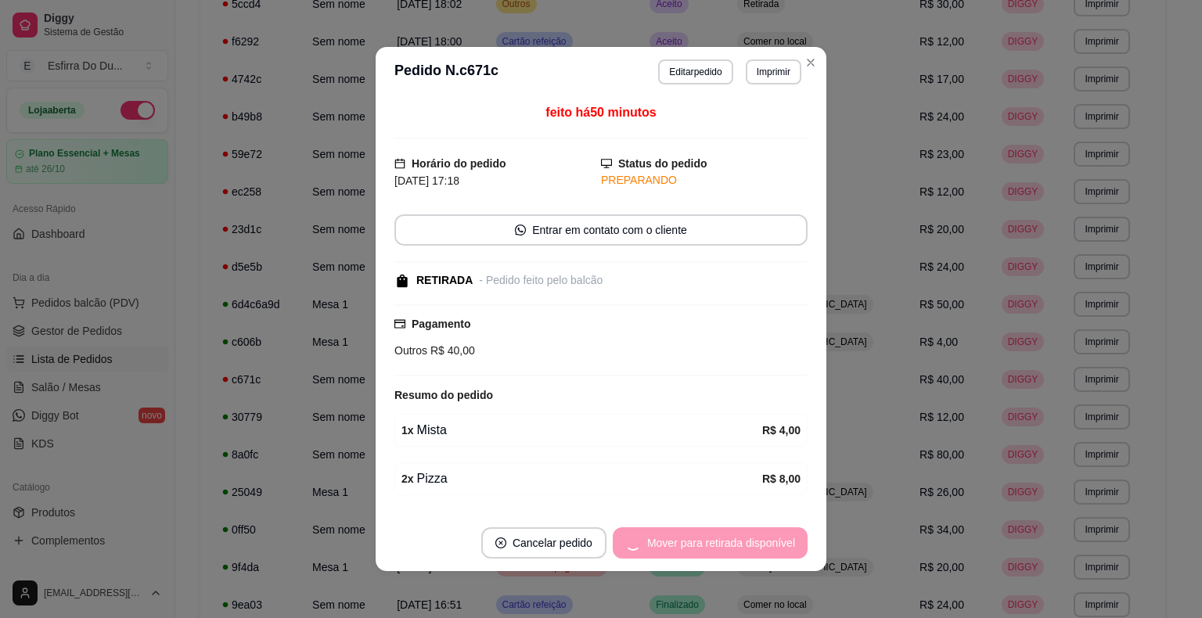
click at [747, 537] on div "Mover para retirada disponível" at bounding box center [710, 542] width 195 height 31
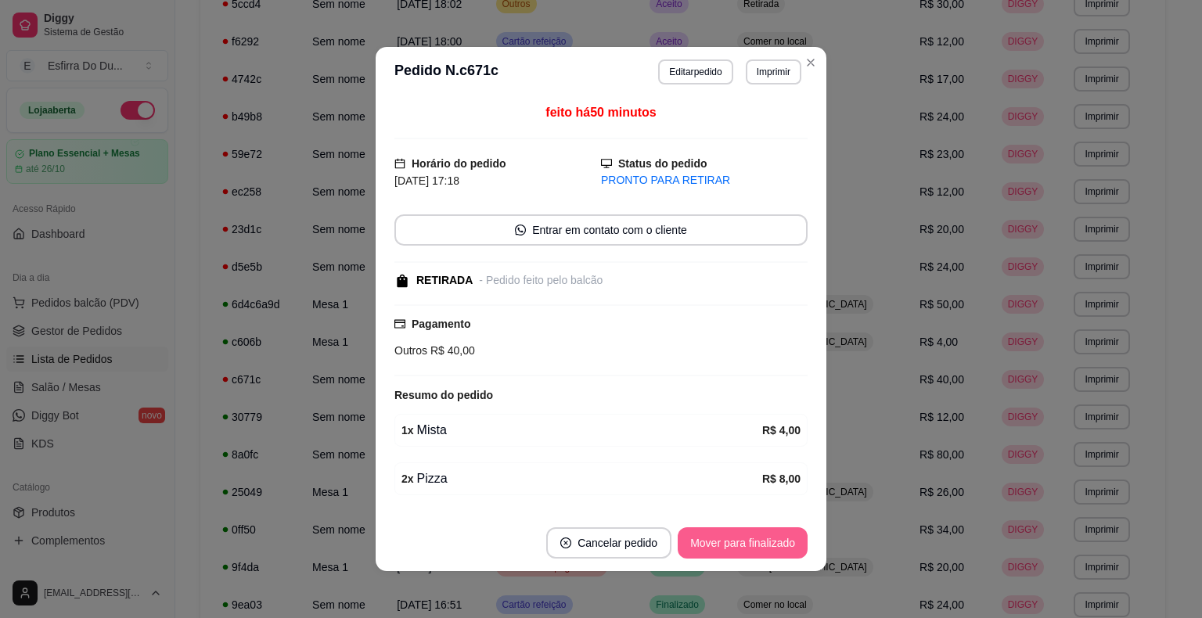
click at [747, 537] on button "Mover para finalizado" at bounding box center [742, 542] width 130 height 31
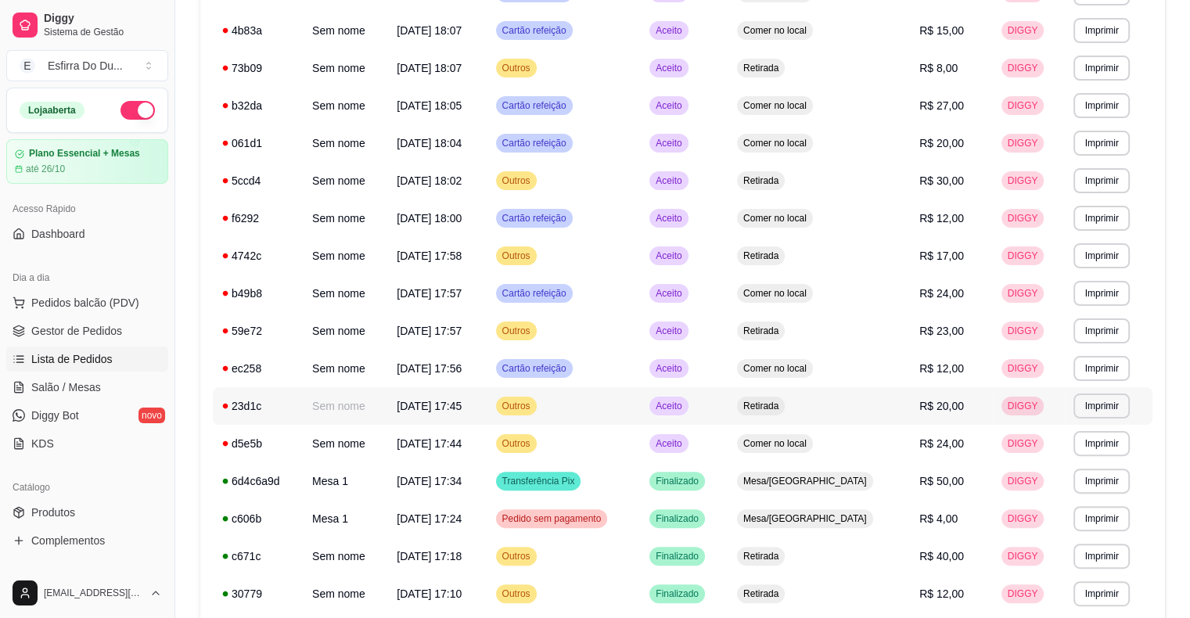
scroll to position [313, 0]
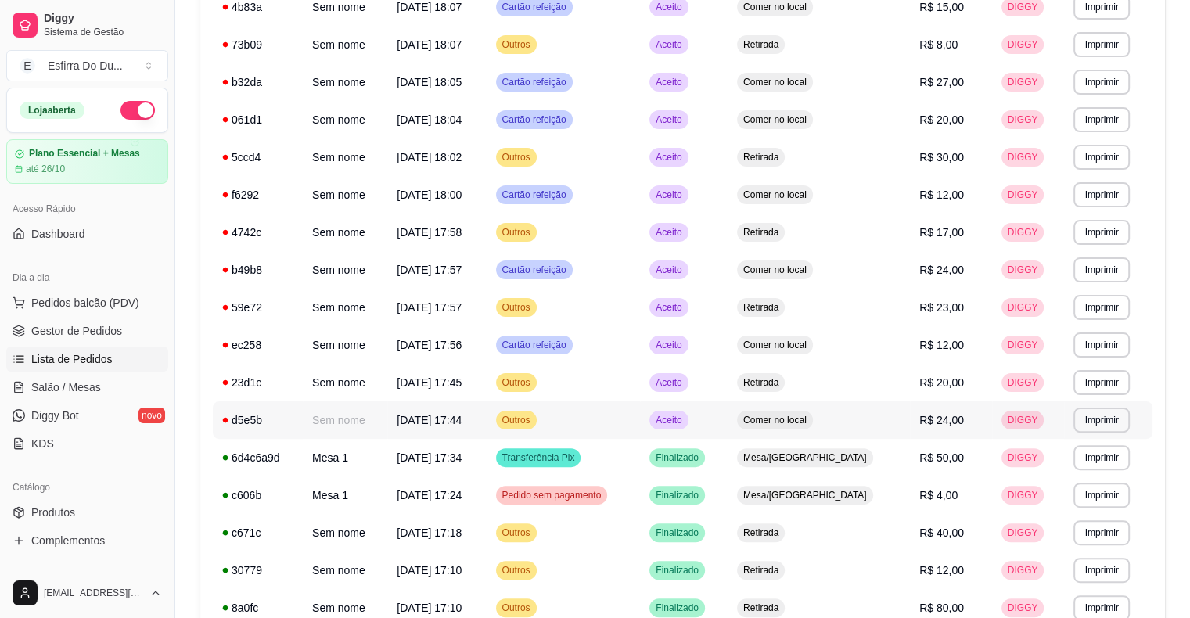
click at [684, 423] on span "Aceito" at bounding box center [668, 420] width 32 height 13
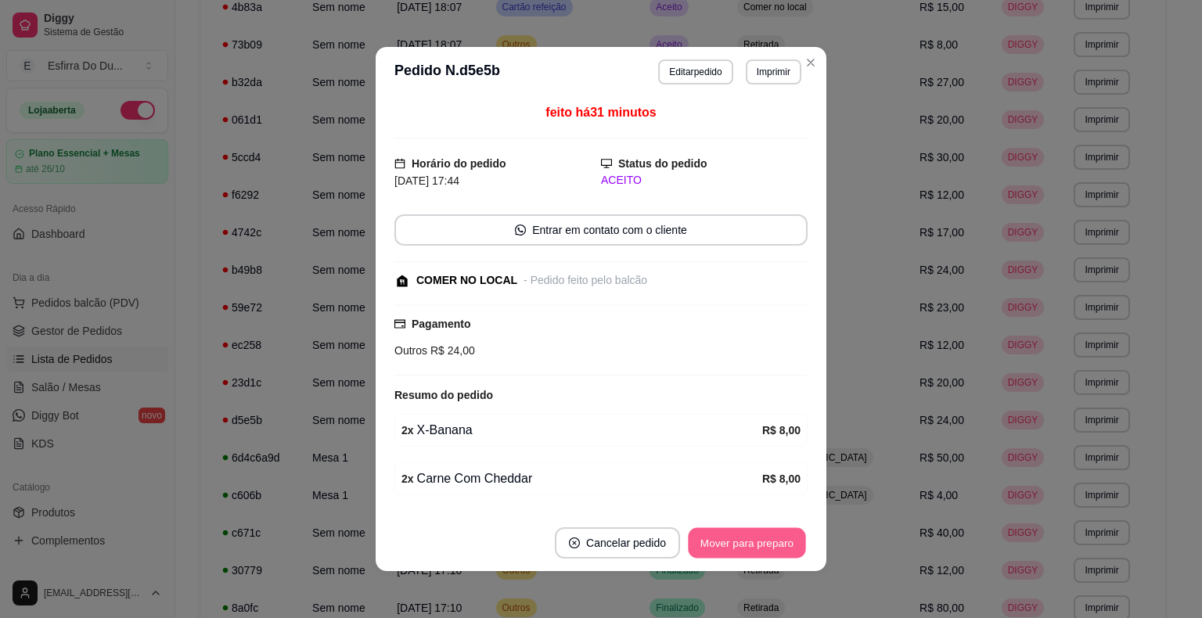
click at [731, 543] on button "Mover para preparo" at bounding box center [746, 543] width 117 height 31
click at [731, 543] on div "Mover para preparo" at bounding box center [735, 542] width 143 height 31
click at [731, 543] on button "Mover para retirada disponível" at bounding box center [720, 542] width 173 height 31
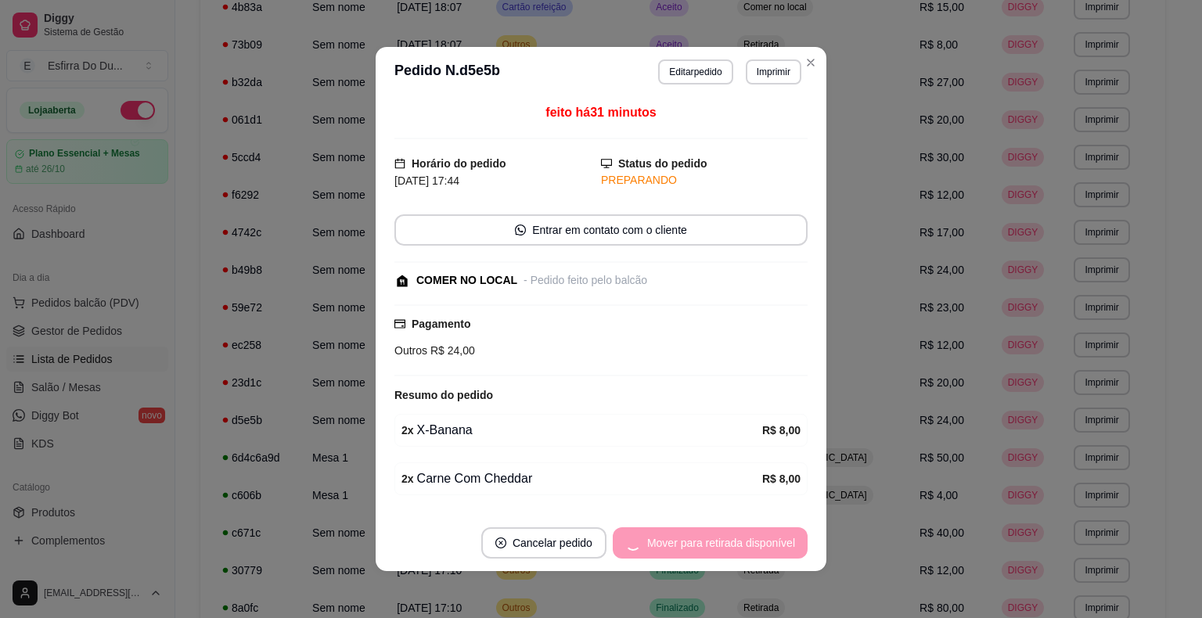
click at [731, 543] on div "Mover para retirada disponível" at bounding box center [710, 542] width 195 height 31
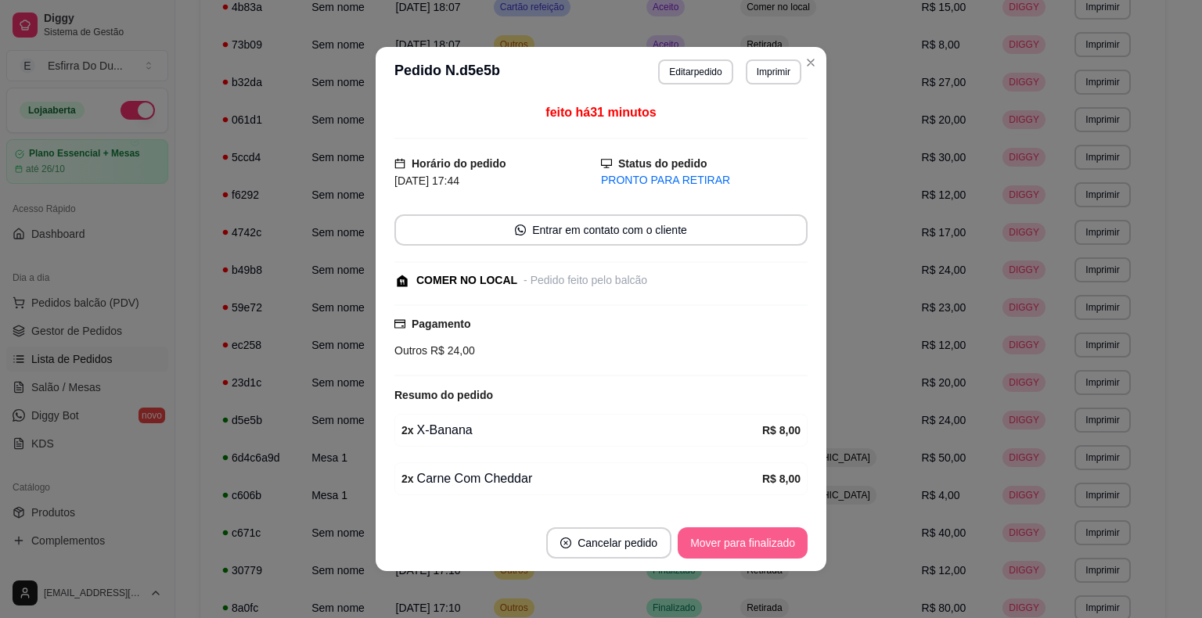
click at [731, 543] on button "Mover para finalizado" at bounding box center [742, 542] width 130 height 31
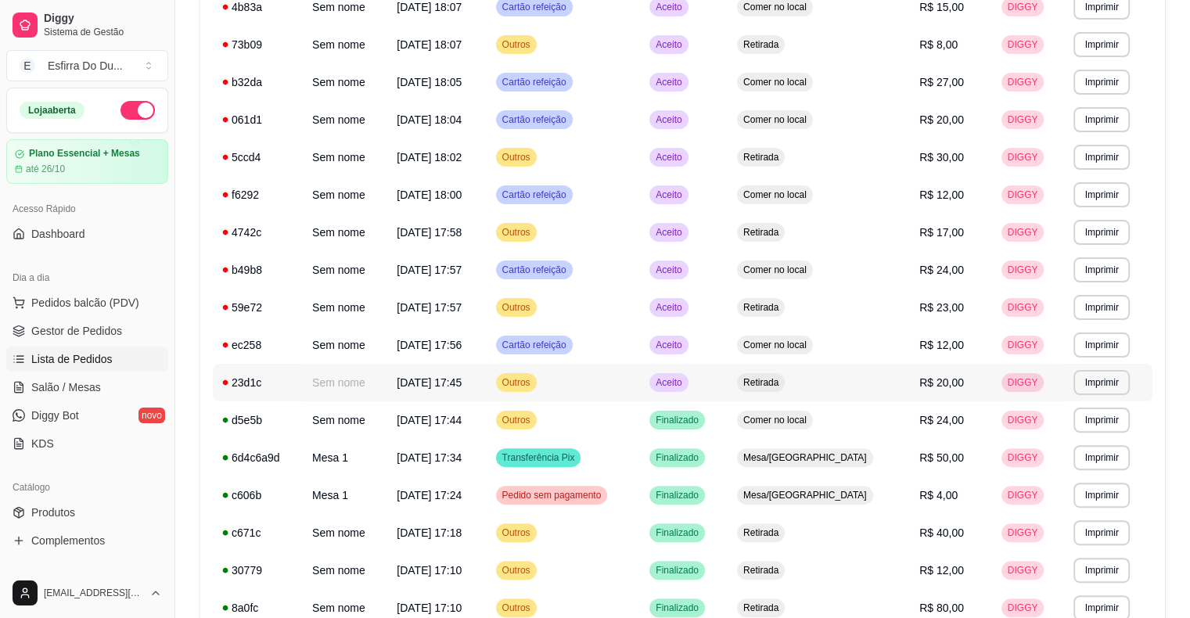
click at [684, 385] on span "Aceito" at bounding box center [668, 382] width 32 height 13
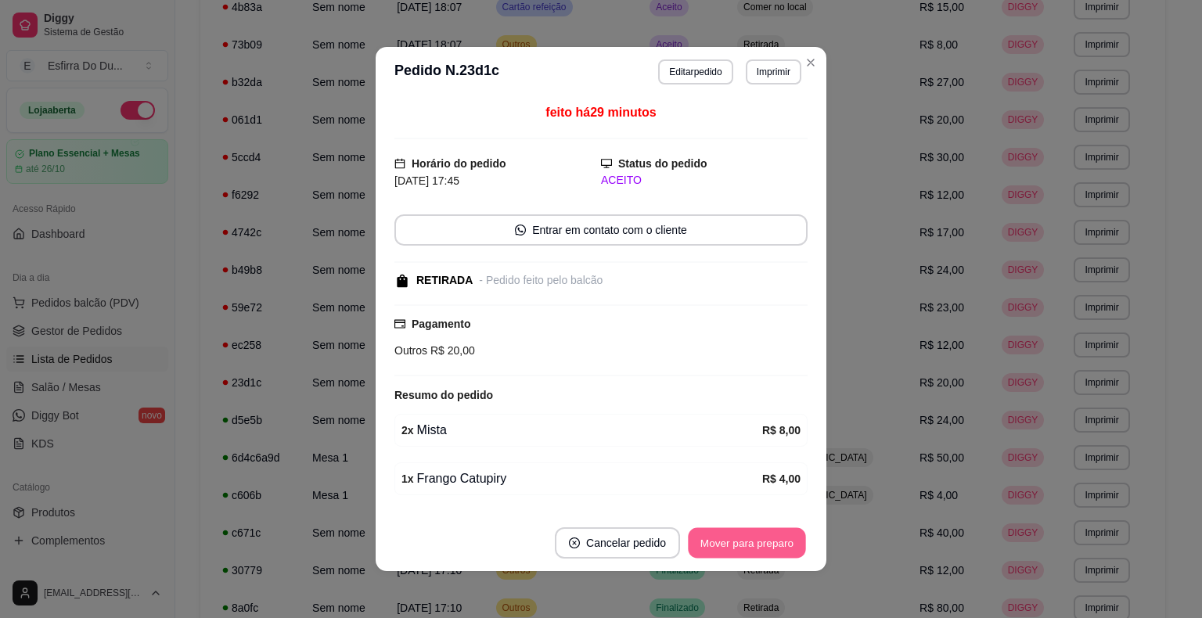
click at [741, 543] on button "Mover para preparo" at bounding box center [746, 543] width 117 height 31
click at [741, 543] on div "Mover para preparo" at bounding box center [735, 542] width 143 height 31
click at [741, 543] on button "Mover para retirada disponível" at bounding box center [720, 542] width 173 height 31
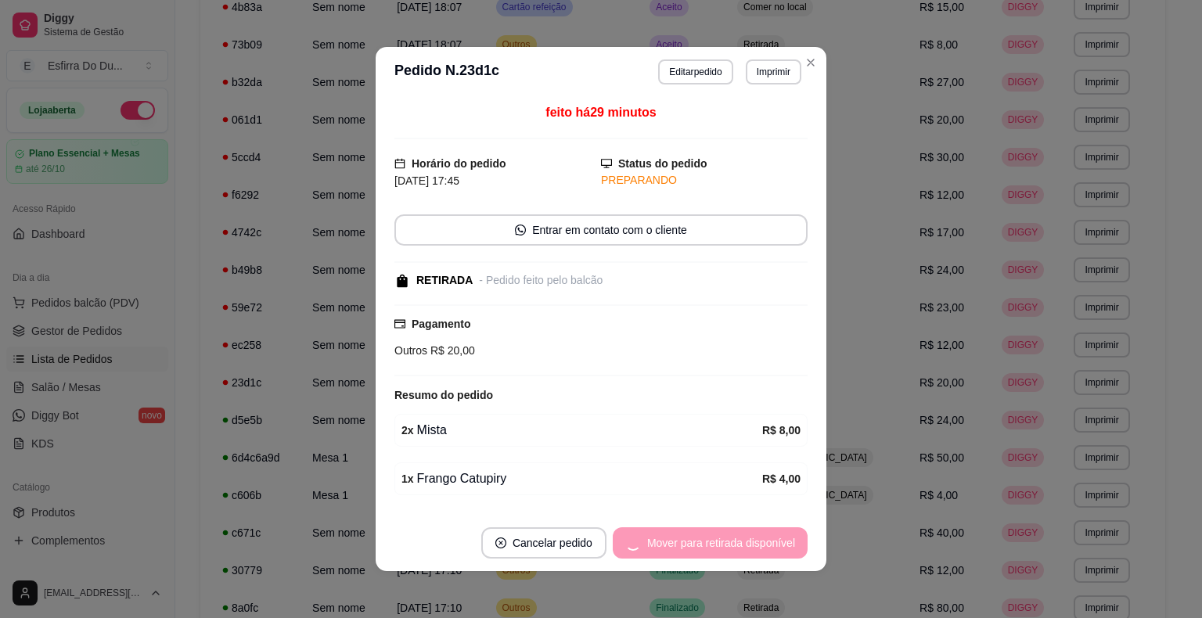
click at [741, 543] on div "Mover para retirada disponível" at bounding box center [710, 542] width 195 height 31
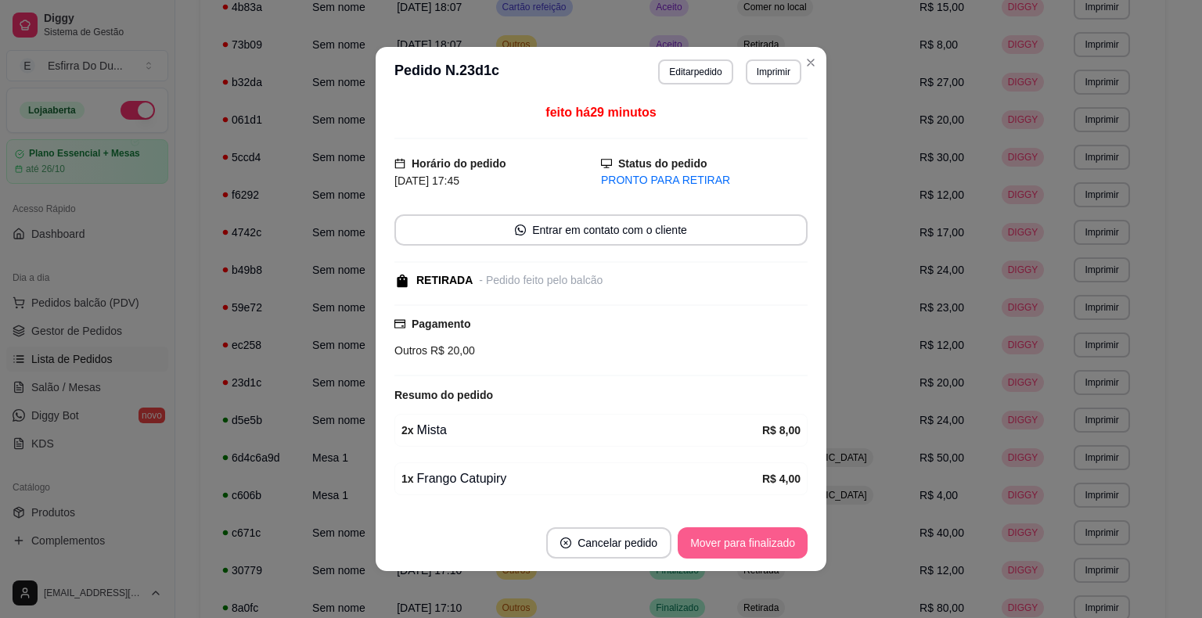
click at [741, 543] on button "Mover para finalizado" at bounding box center [742, 542] width 130 height 31
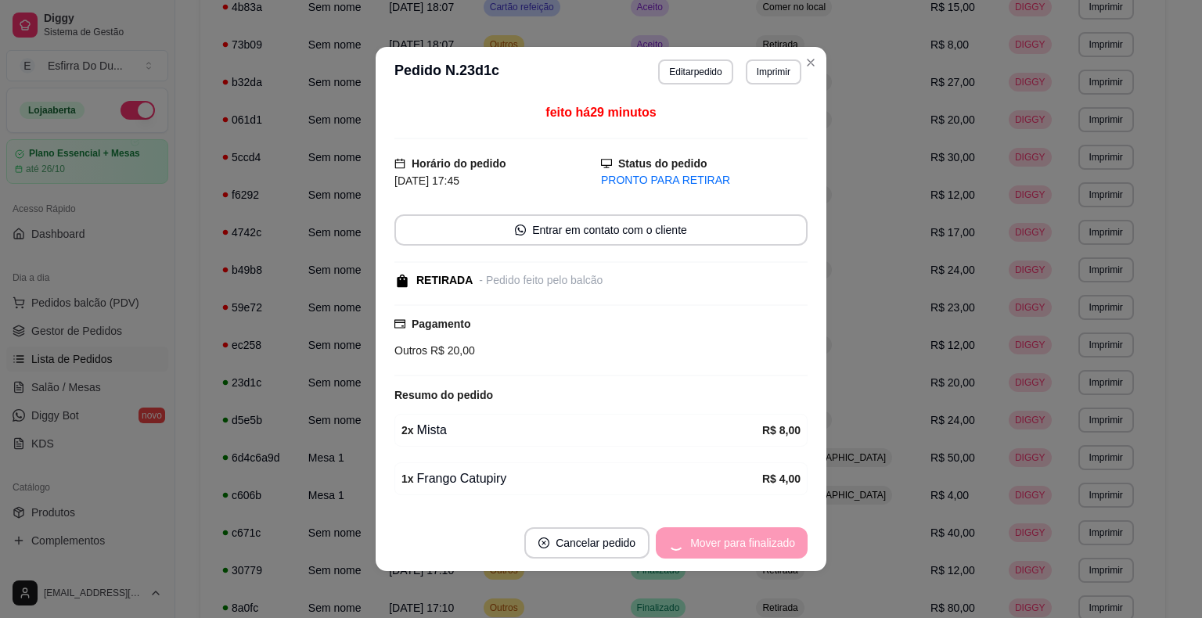
click at [741, 543] on div "Mover para finalizado" at bounding box center [732, 542] width 152 height 31
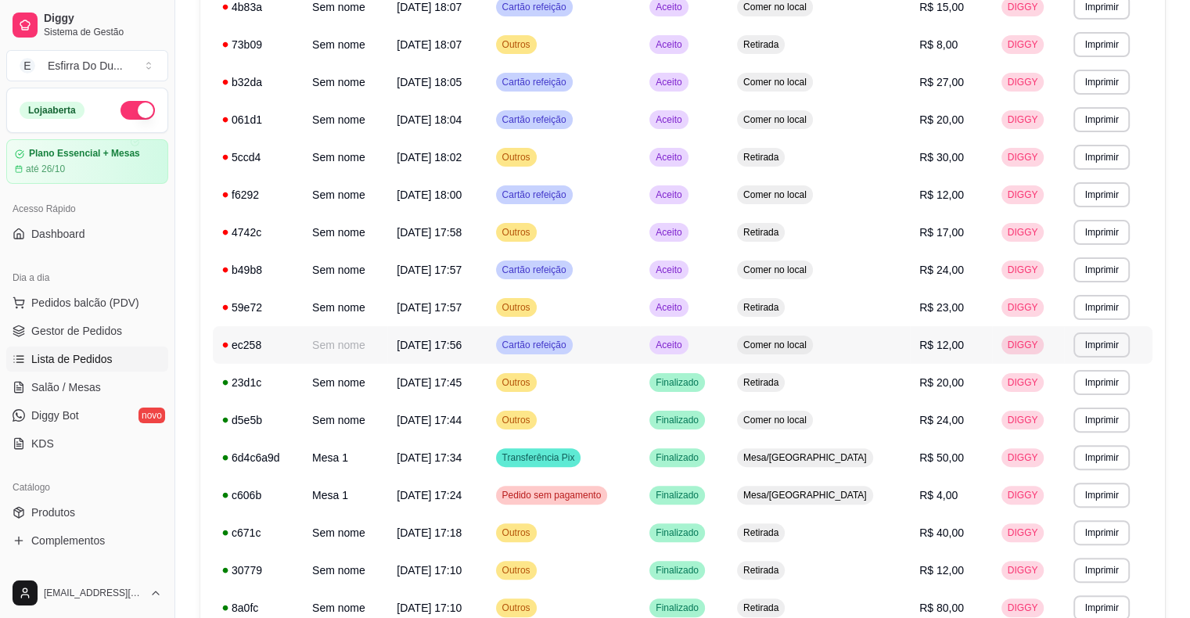
click at [721, 357] on td "Aceito" at bounding box center [684, 345] width 88 height 38
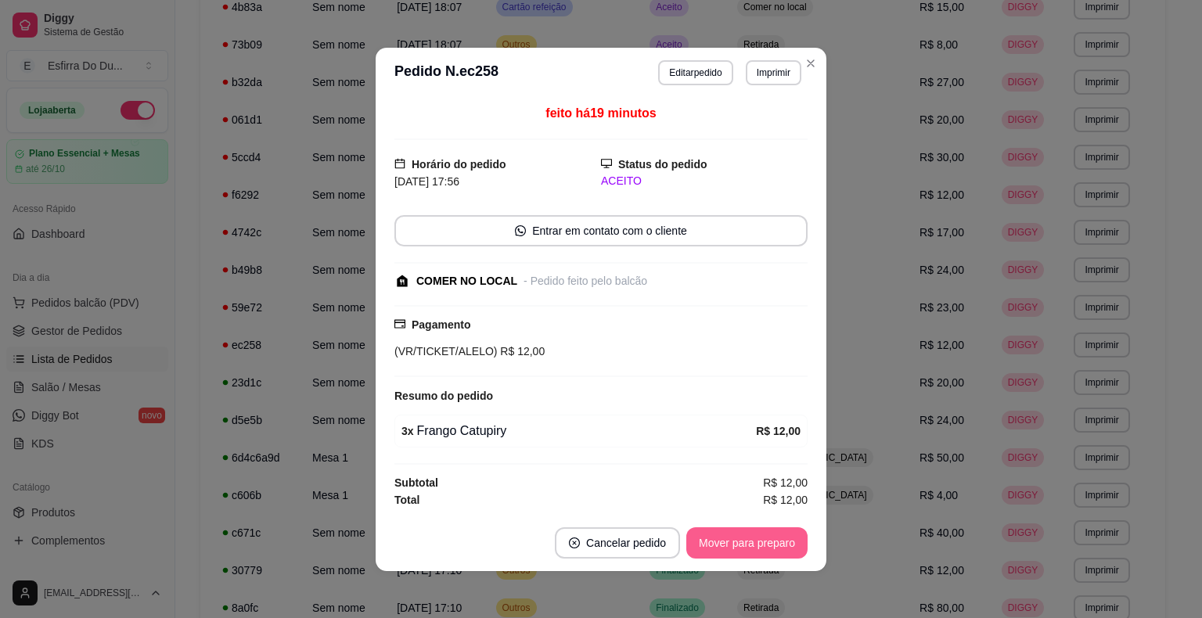
click at [701, 544] on button "Mover para preparo" at bounding box center [746, 542] width 121 height 31
click at [701, 544] on div "Mover para preparo" at bounding box center [735, 542] width 143 height 31
click at [701, 544] on button "Mover para retirada disponível" at bounding box center [720, 542] width 173 height 31
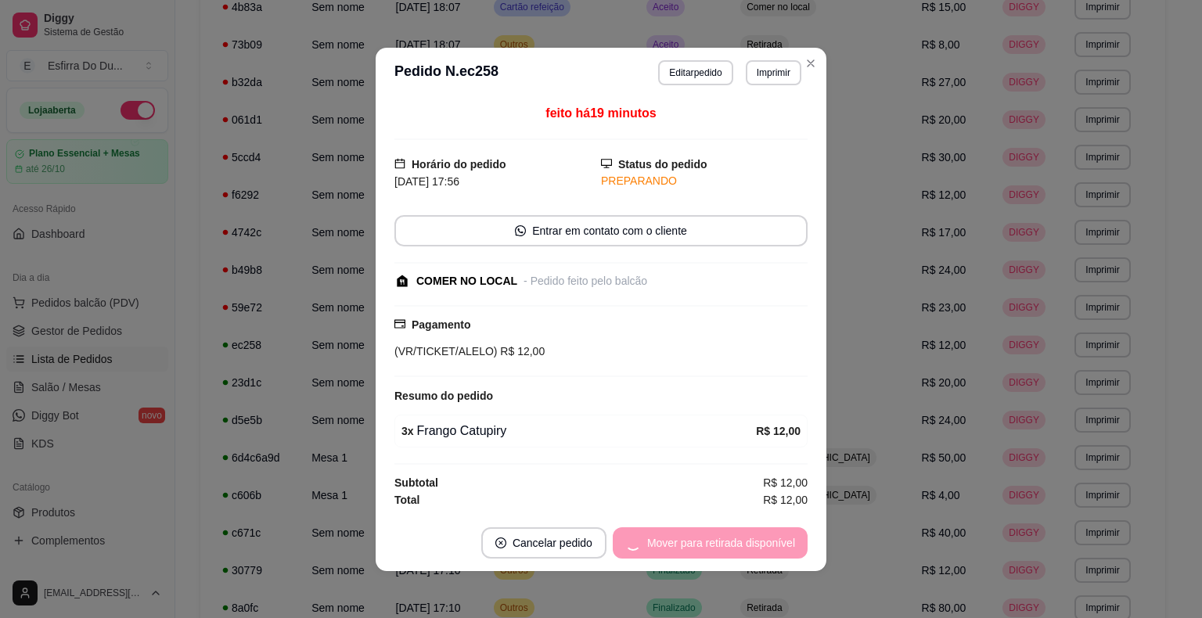
click at [701, 544] on div "Mover para retirada disponível" at bounding box center [710, 542] width 195 height 31
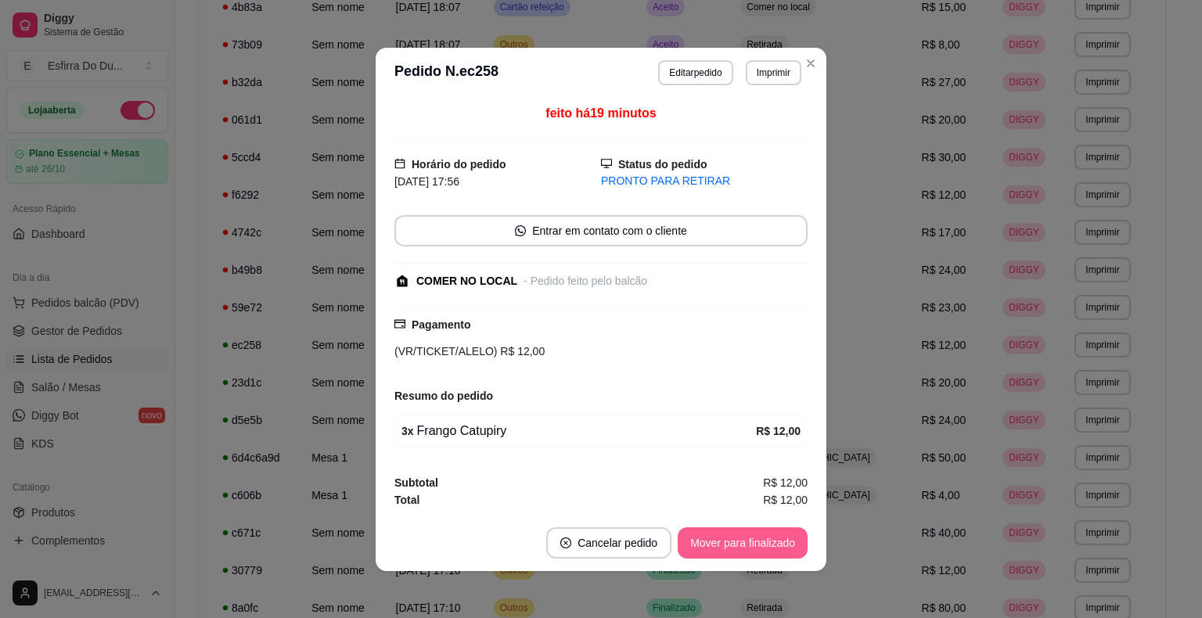
click at [701, 544] on button "Mover para finalizado" at bounding box center [742, 542] width 130 height 31
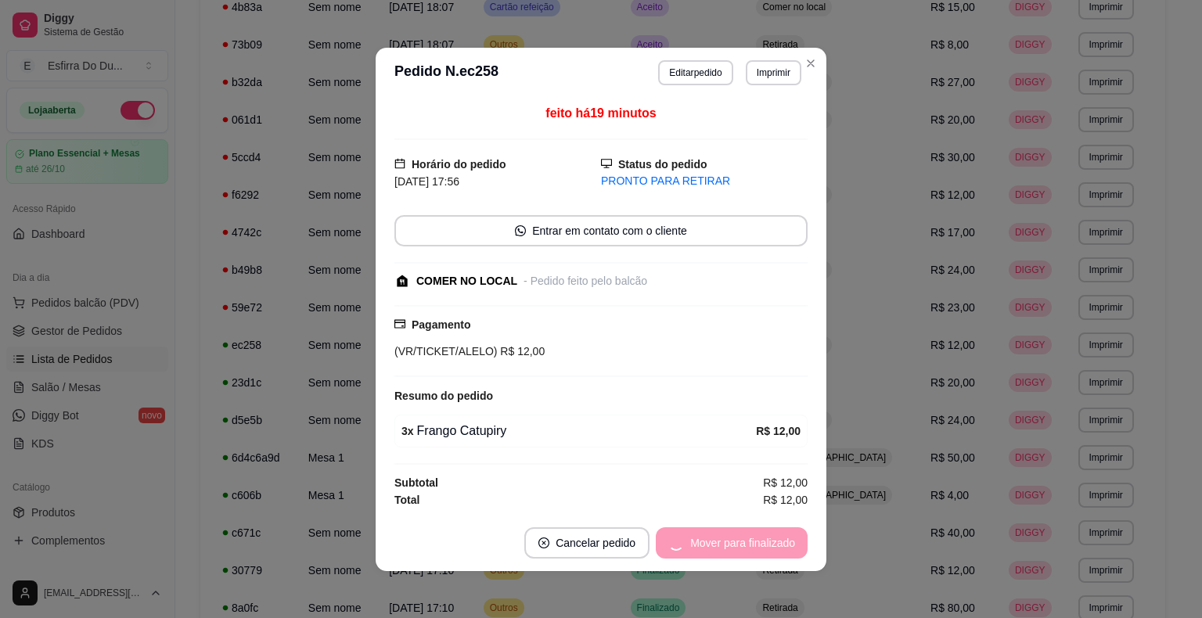
click at [701, 544] on div "Mover para finalizado" at bounding box center [732, 542] width 152 height 31
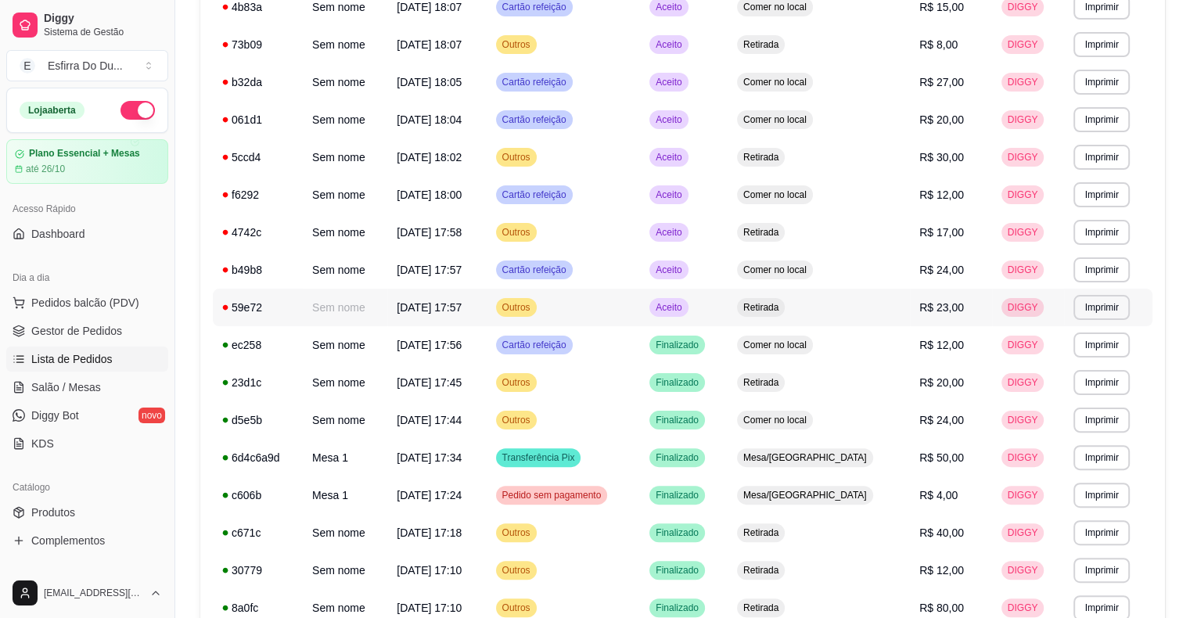
click at [684, 308] on span "Aceito" at bounding box center [668, 307] width 32 height 13
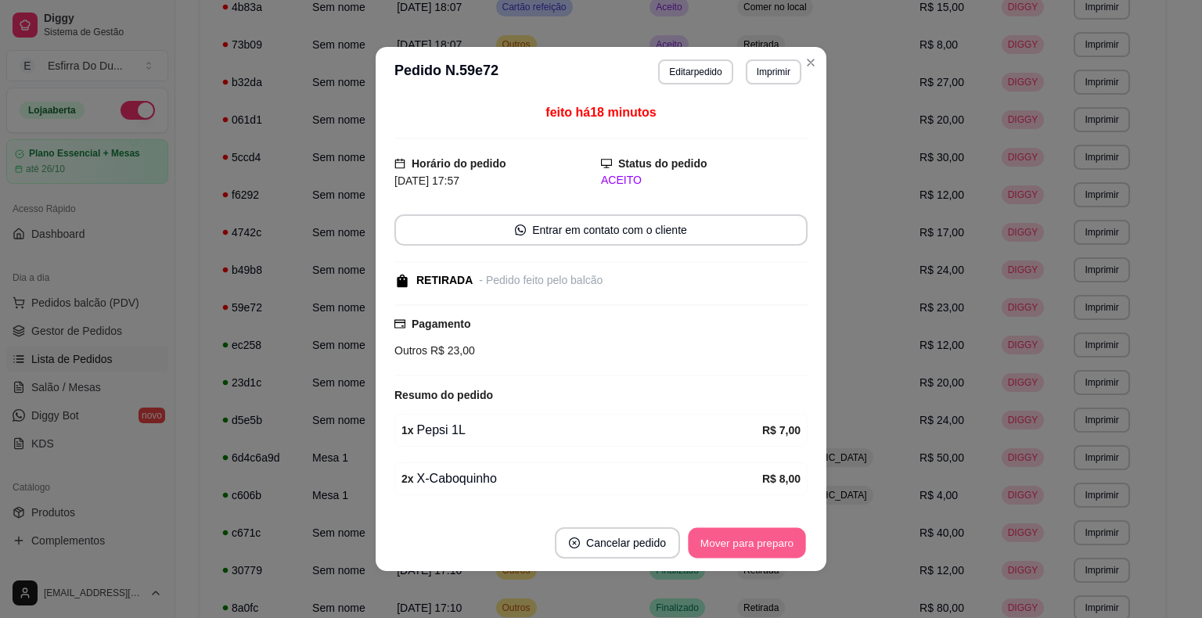
click at [721, 553] on button "Mover para preparo" at bounding box center [746, 543] width 117 height 31
click at [721, 553] on div "Mover para preparo" at bounding box center [735, 542] width 143 height 31
click at [721, 553] on button "Mover para retirada disponível" at bounding box center [720, 542] width 173 height 31
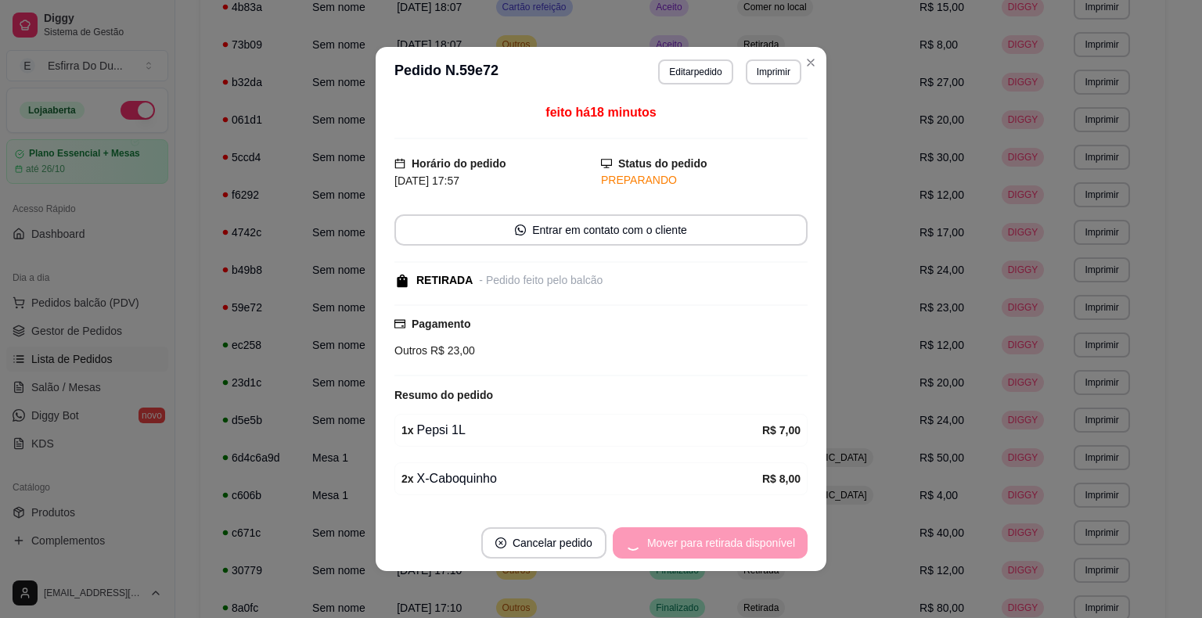
click at [721, 553] on div "Mover para retirada disponível" at bounding box center [710, 542] width 195 height 31
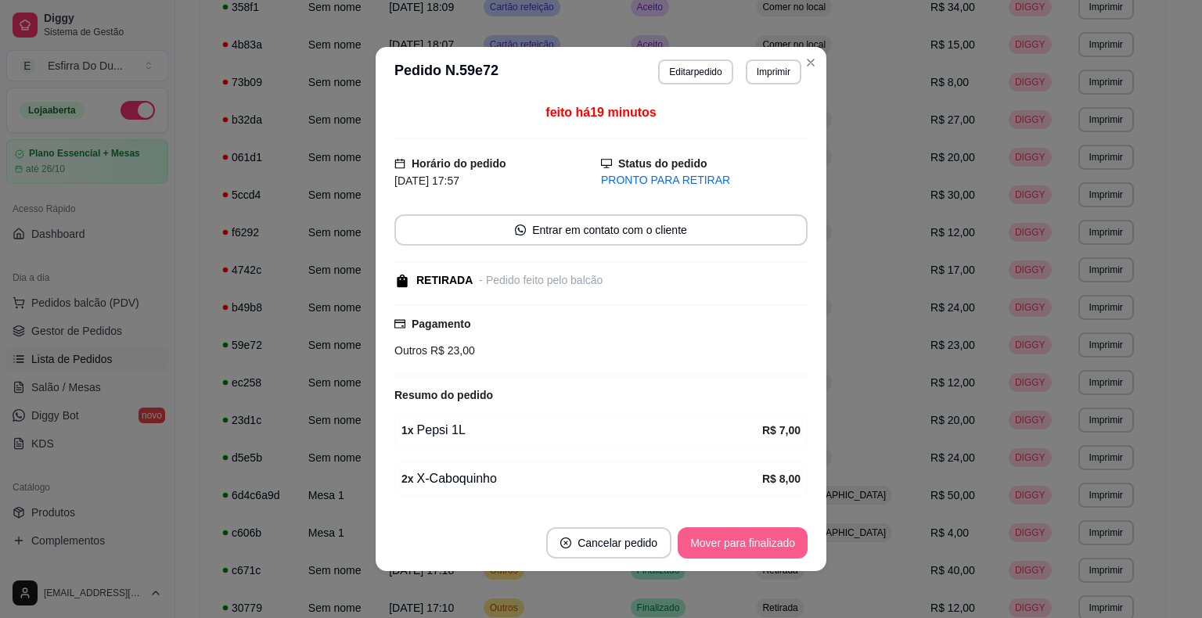
click at [721, 553] on button "Mover para finalizado" at bounding box center [742, 542] width 130 height 31
click at [721, 553] on div "Mover para finalizado" at bounding box center [732, 542] width 152 height 31
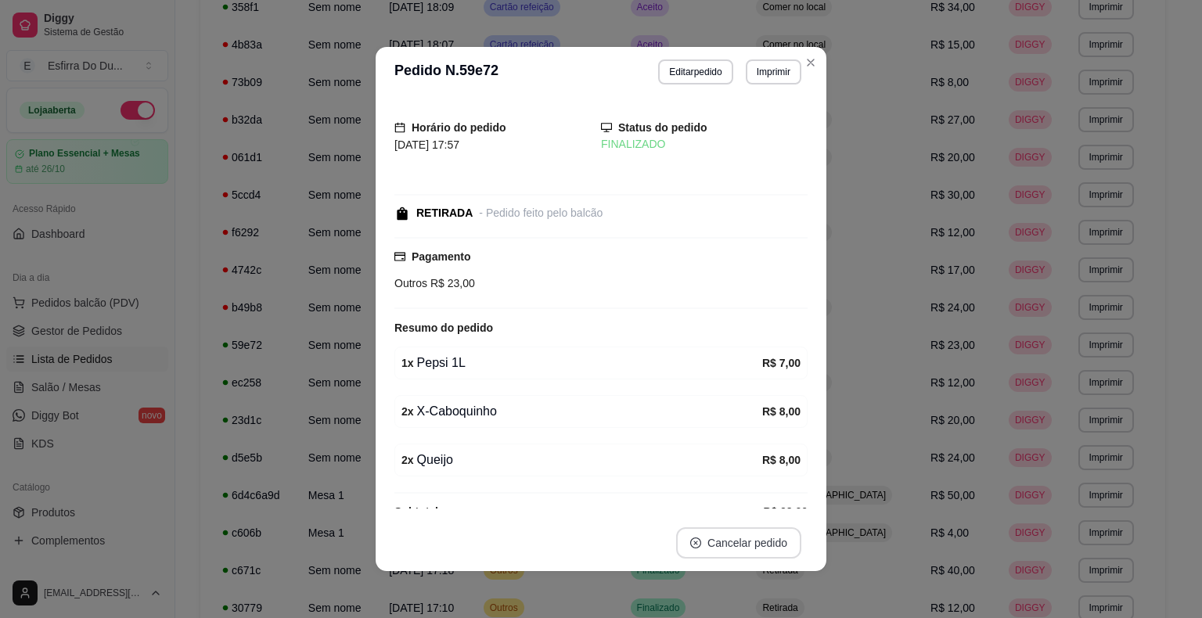
click at [721, 553] on button "Cancelar pedido" at bounding box center [738, 542] width 125 height 31
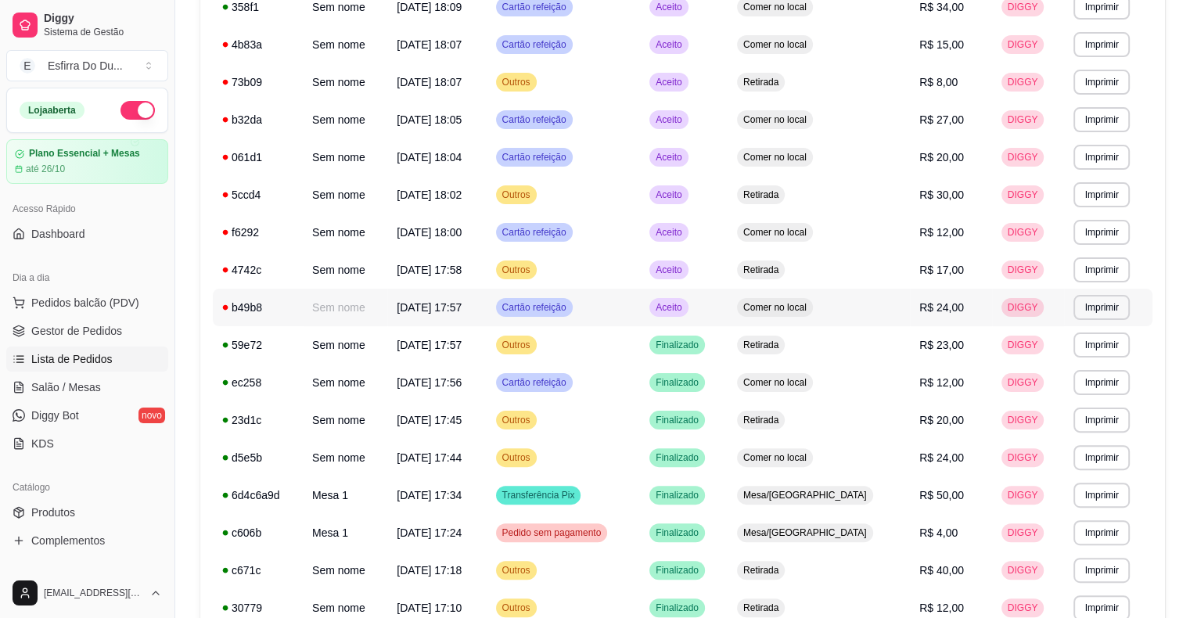
click at [688, 314] on div "Aceito" at bounding box center [668, 307] width 38 height 19
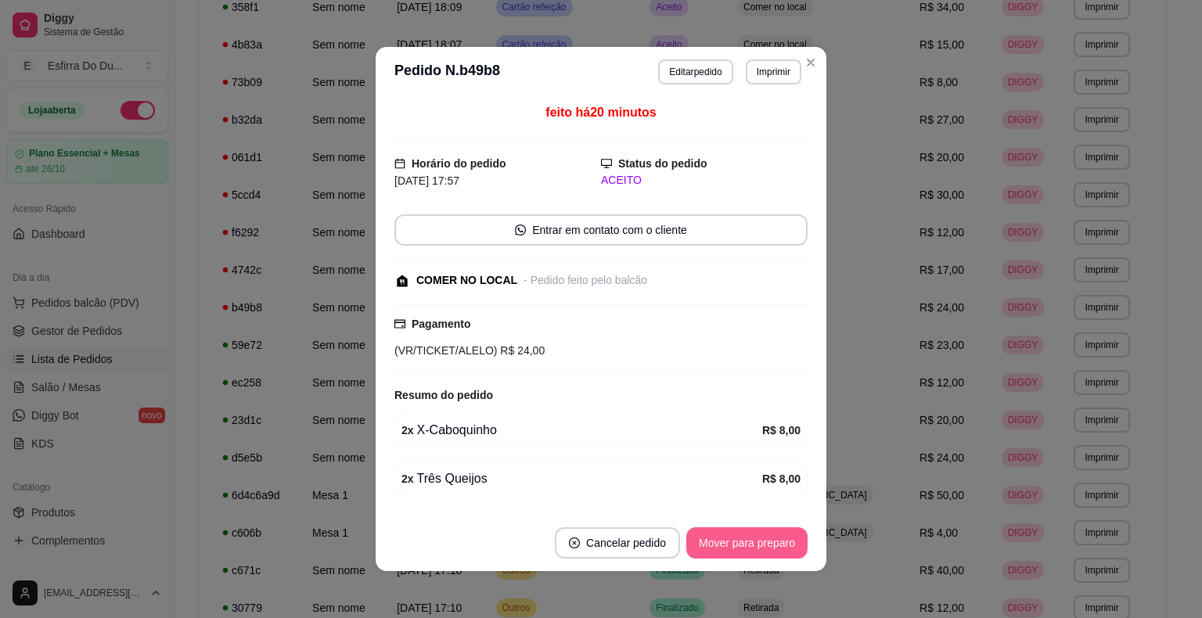
click at [711, 546] on button "Mover para preparo" at bounding box center [746, 542] width 121 height 31
click at [711, 546] on button "Mover para retirada disponível" at bounding box center [720, 542] width 173 height 31
click at [711, 546] on div "Mover para retirada disponível" at bounding box center [720, 542] width 173 height 31
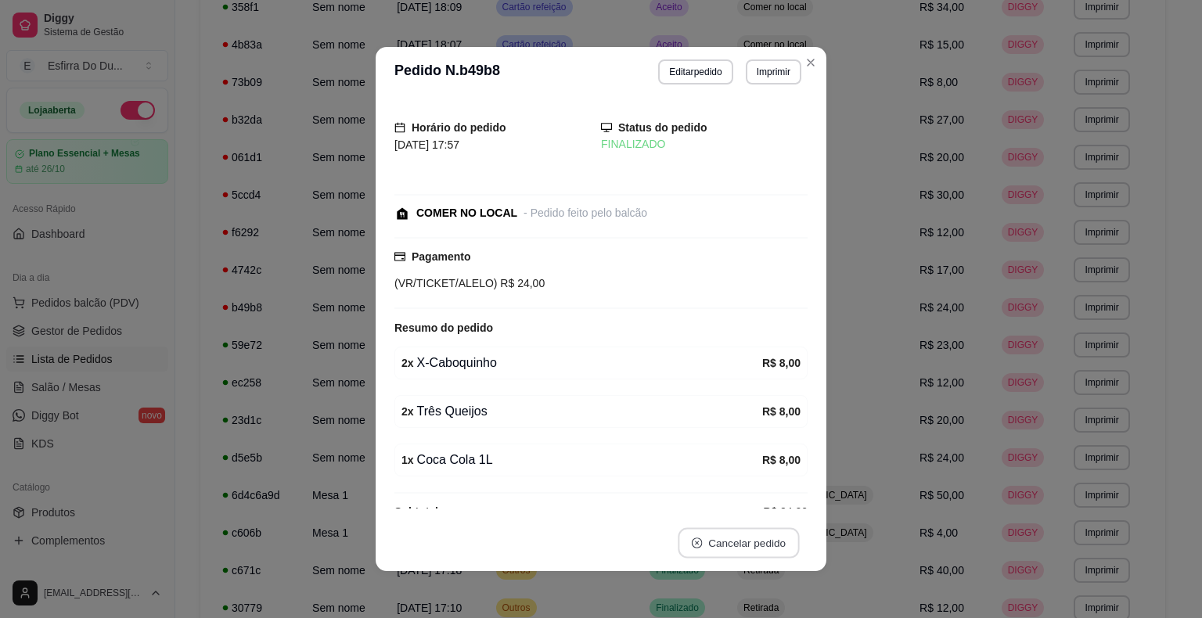
click at [711, 546] on button "Cancelar pedido" at bounding box center [737, 543] width 121 height 31
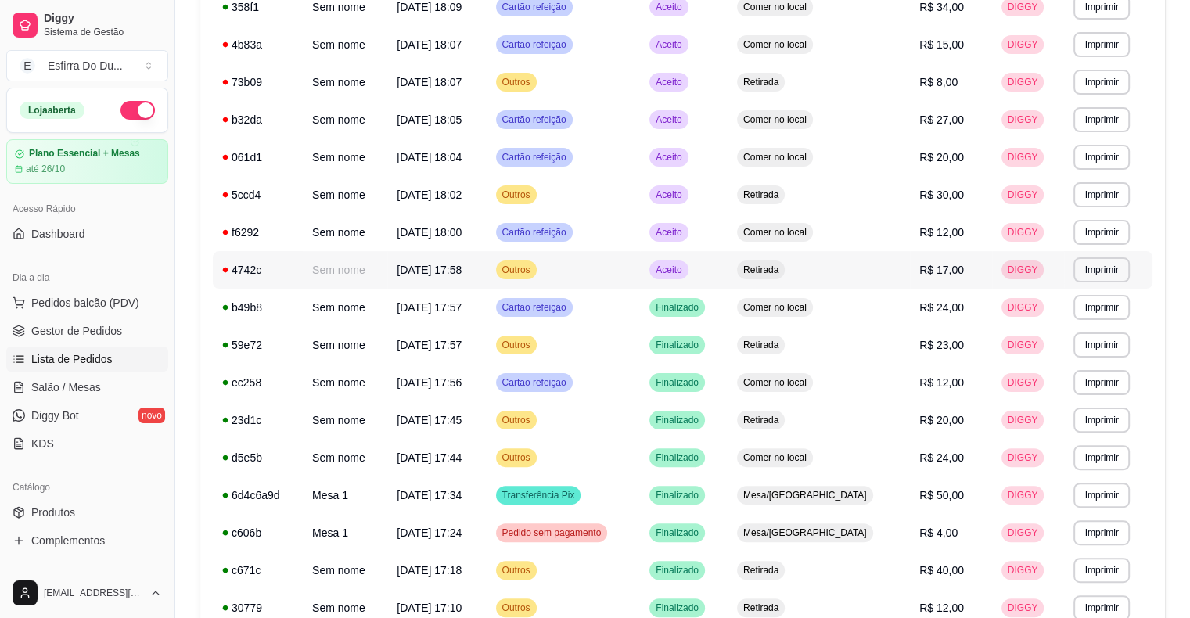
click at [684, 267] on span "Aceito" at bounding box center [668, 270] width 32 height 13
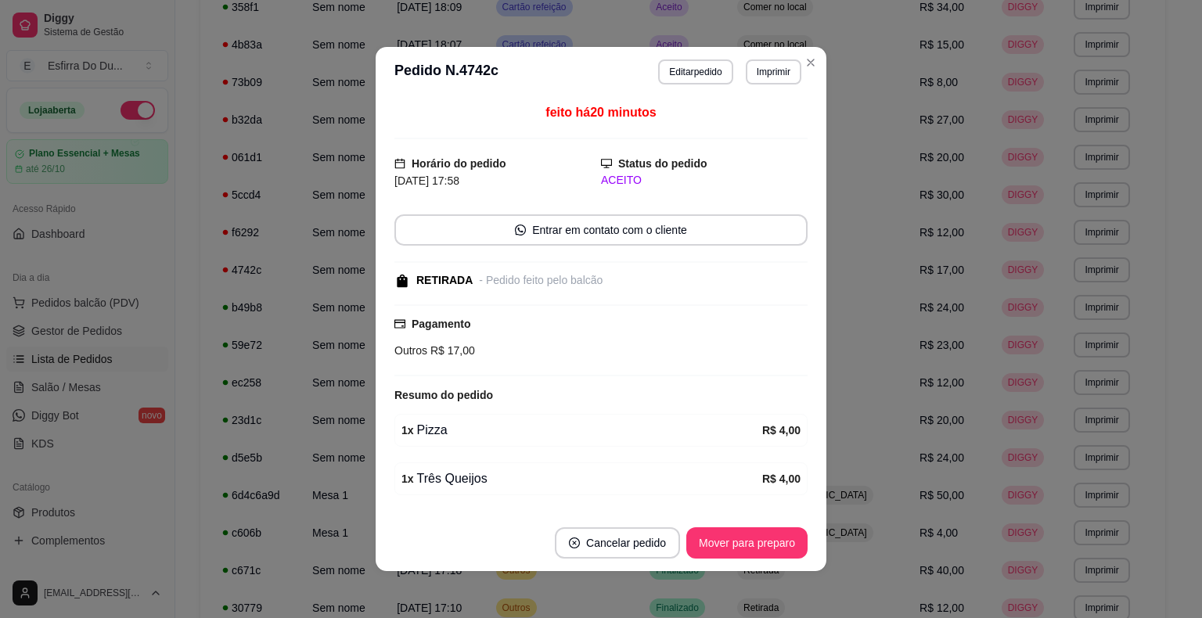
click at [724, 526] on footer "Cancelar pedido Mover para preparo" at bounding box center [600, 543] width 451 height 56
click at [717, 545] on button "Mover para preparo" at bounding box center [746, 542] width 121 height 31
click at [717, 545] on div "Mover para preparo" at bounding box center [735, 542] width 143 height 31
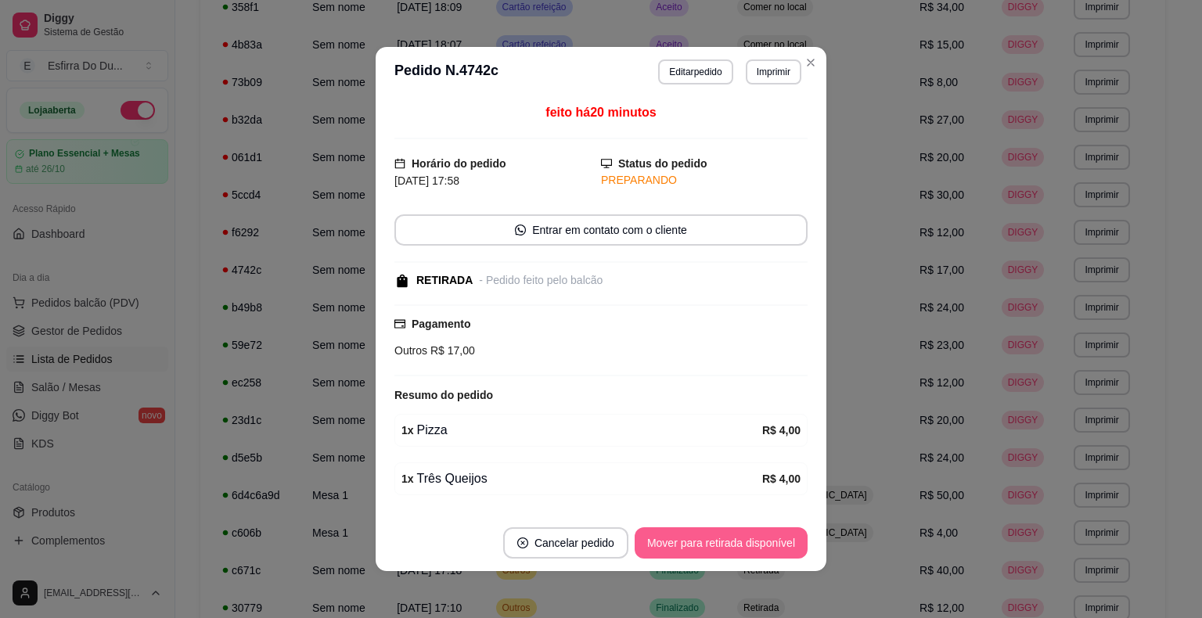
click at [717, 545] on button "Mover para retirada disponível" at bounding box center [720, 542] width 173 height 31
click at [717, 545] on div "Mover para retirada disponível" at bounding box center [710, 542] width 195 height 31
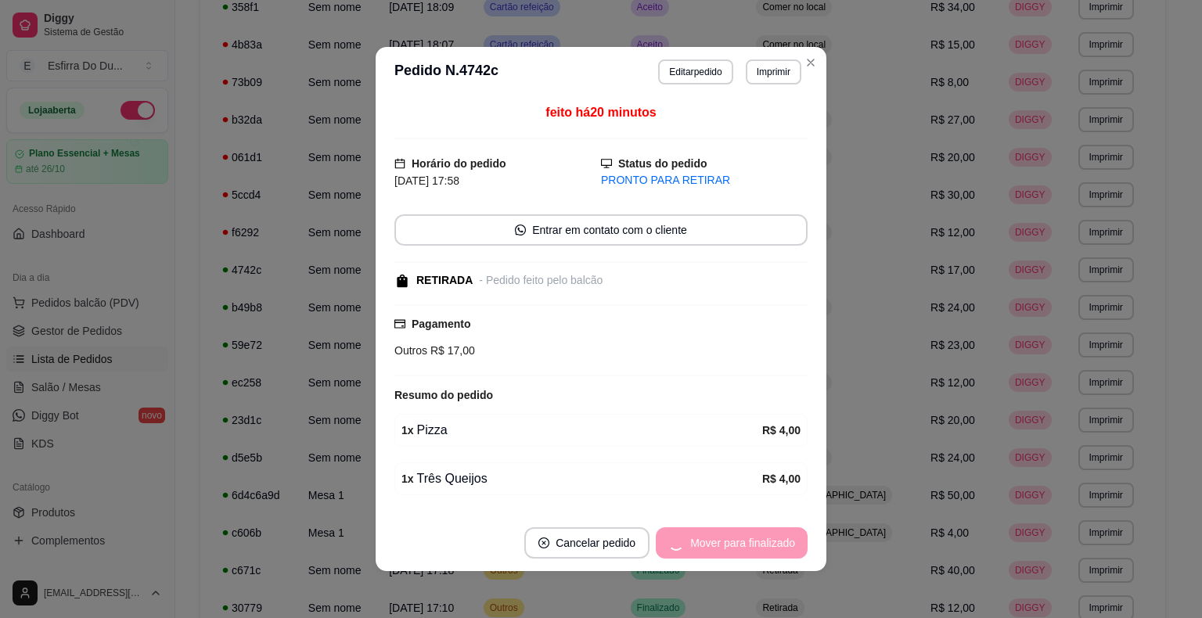
click at [717, 545] on div "Mover para finalizado" at bounding box center [732, 542] width 152 height 31
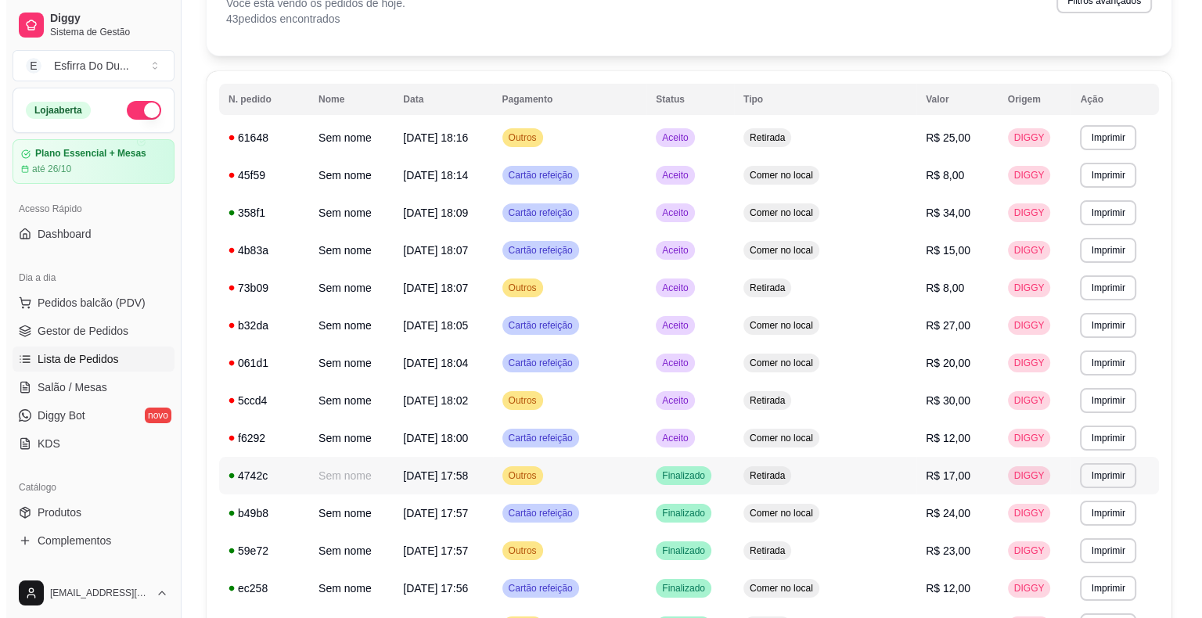
scroll to position [78, 0]
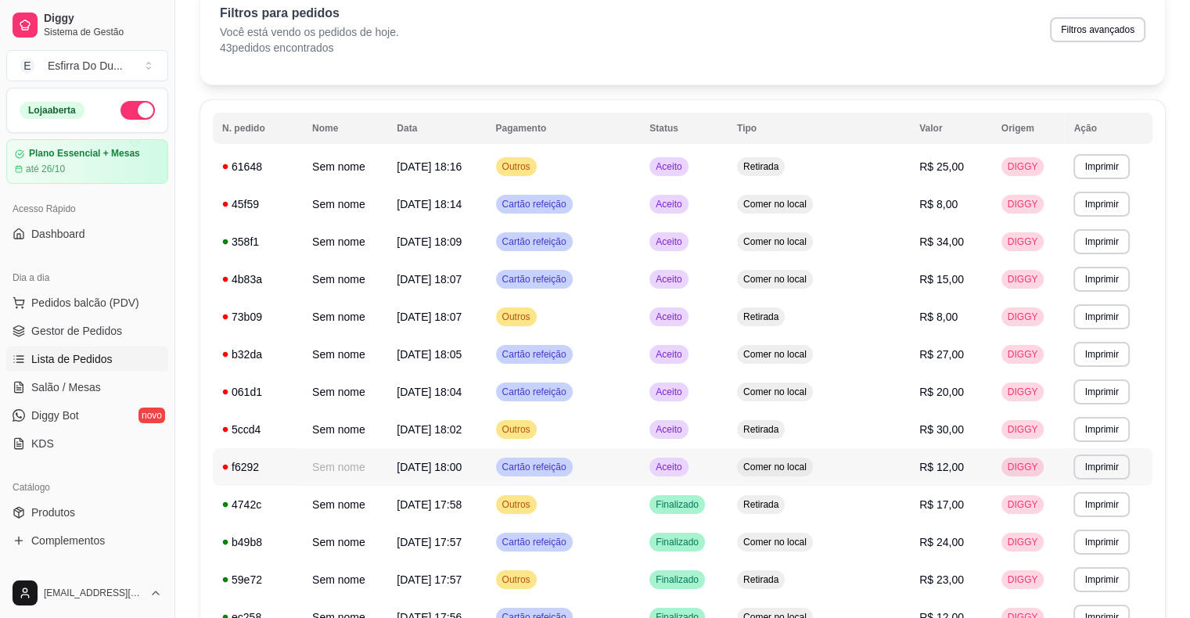
click at [688, 475] on div "Aceito" at bounding box center [668, 467] width 38 height 19
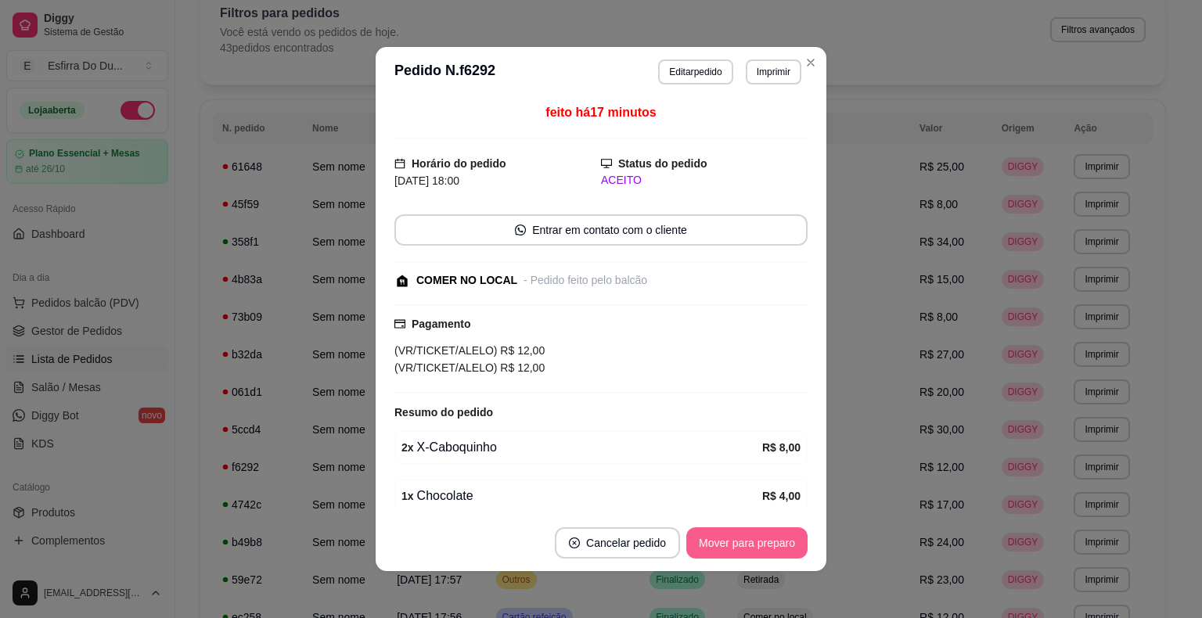
click at [738, 552] on button "Mover para preparo" at bounding box center [746, 542] width 121 height 31
click at [738, 547] on button "Mover para retirada disponível" at bounding box center [720, 542] width 173 height 31
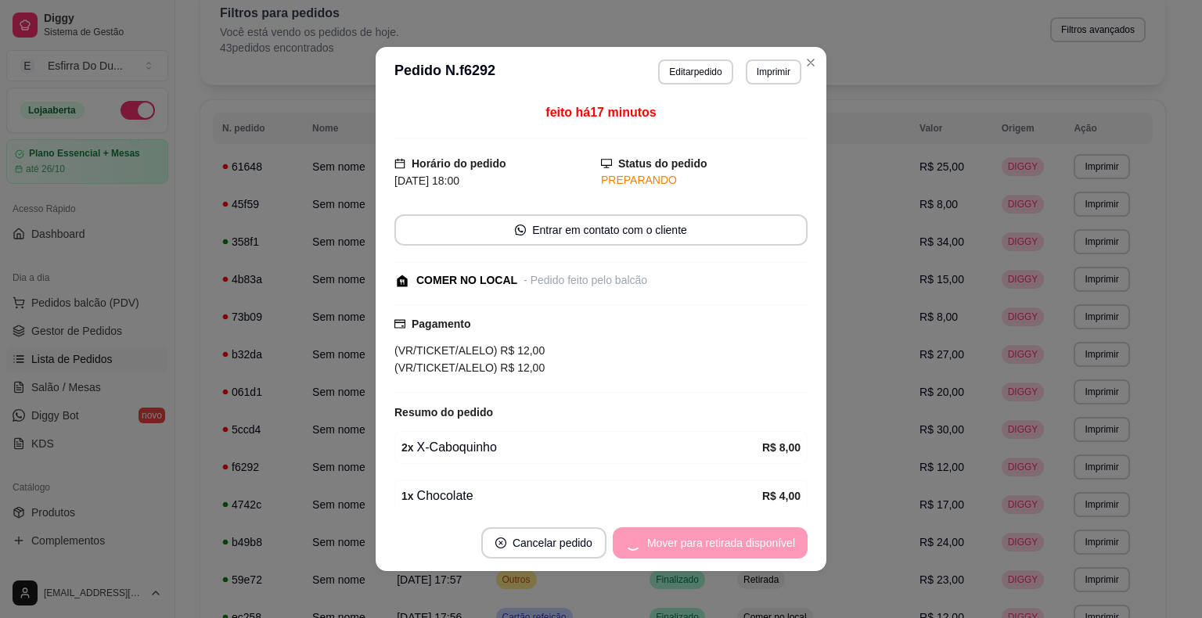
click at [738, 547] on div "Mover para retirada disponível" at bounding box center [710, 542] width 195 height 31
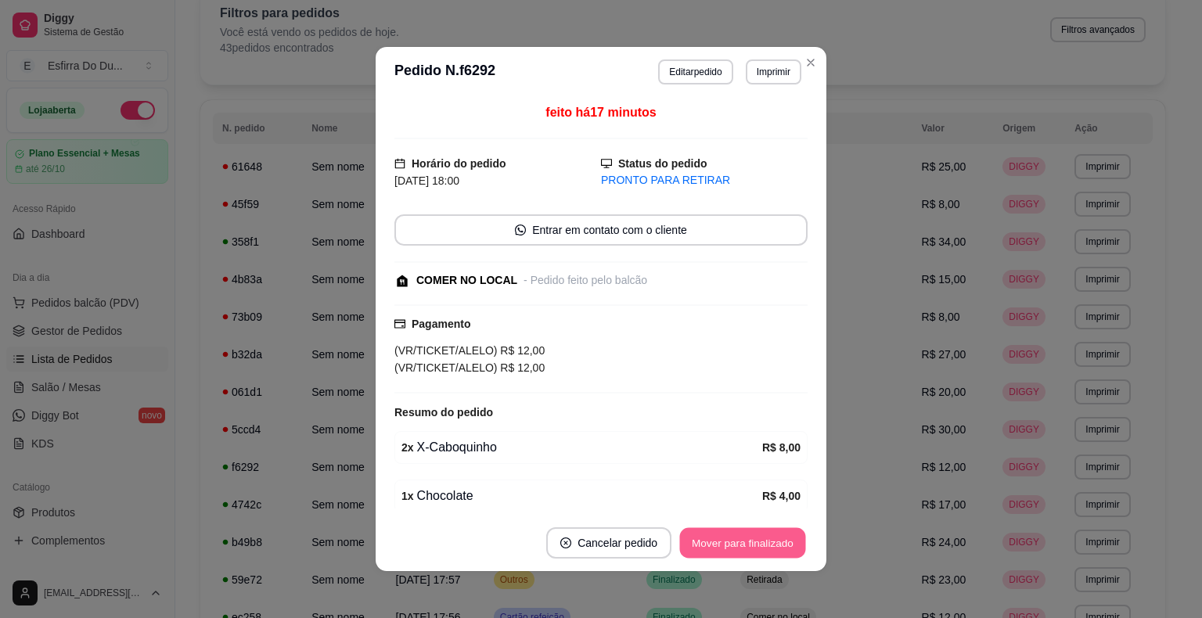
click at [738, 547] on button "Mover para finalizado" at bounding box center [743, 543] width 126 height 31
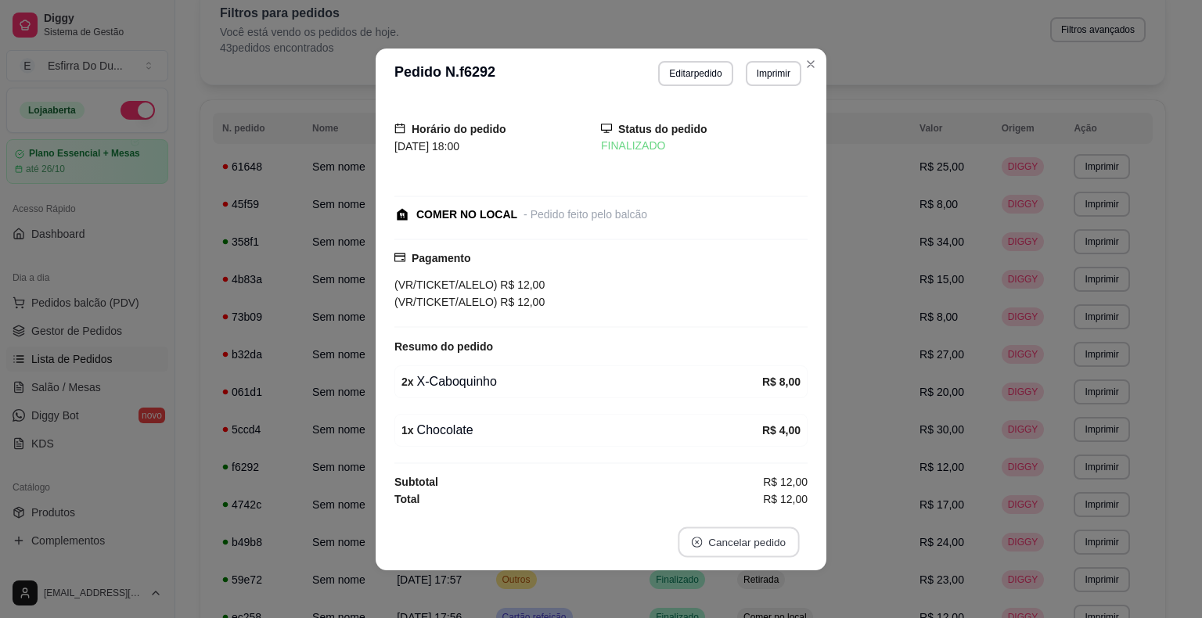
click at [738, 547] on button "Cancelar pedido" at bounding box center [737, 541] width 121 height 31
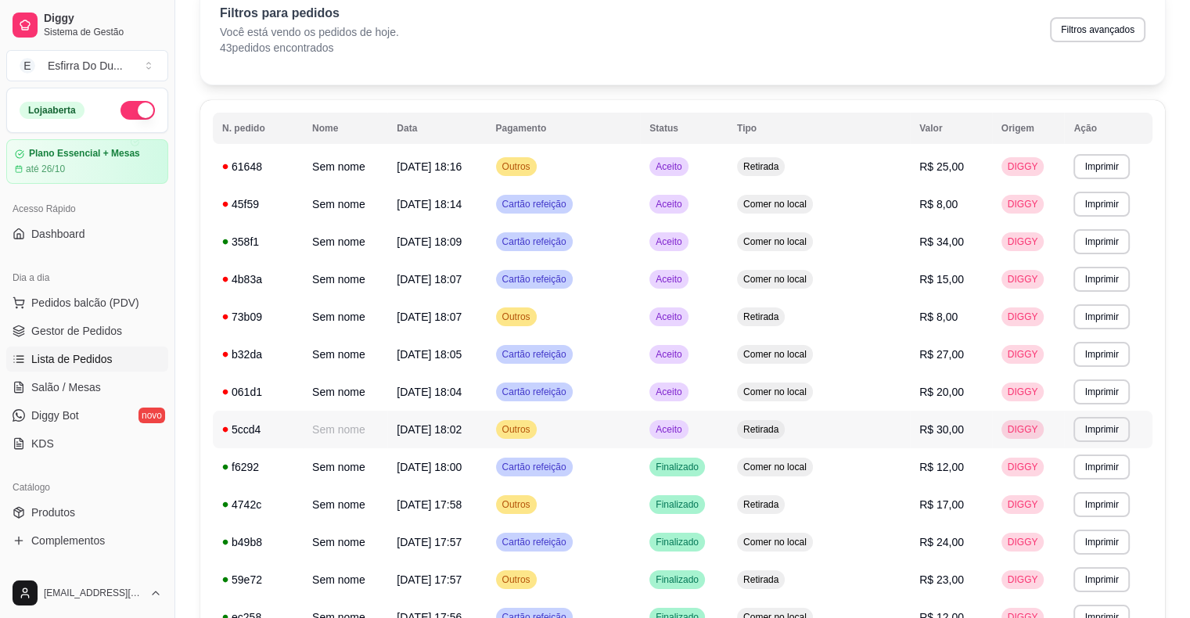
click at [684, 433] on span "Aceito" at bounding box center [668, 429] width 32 height 13
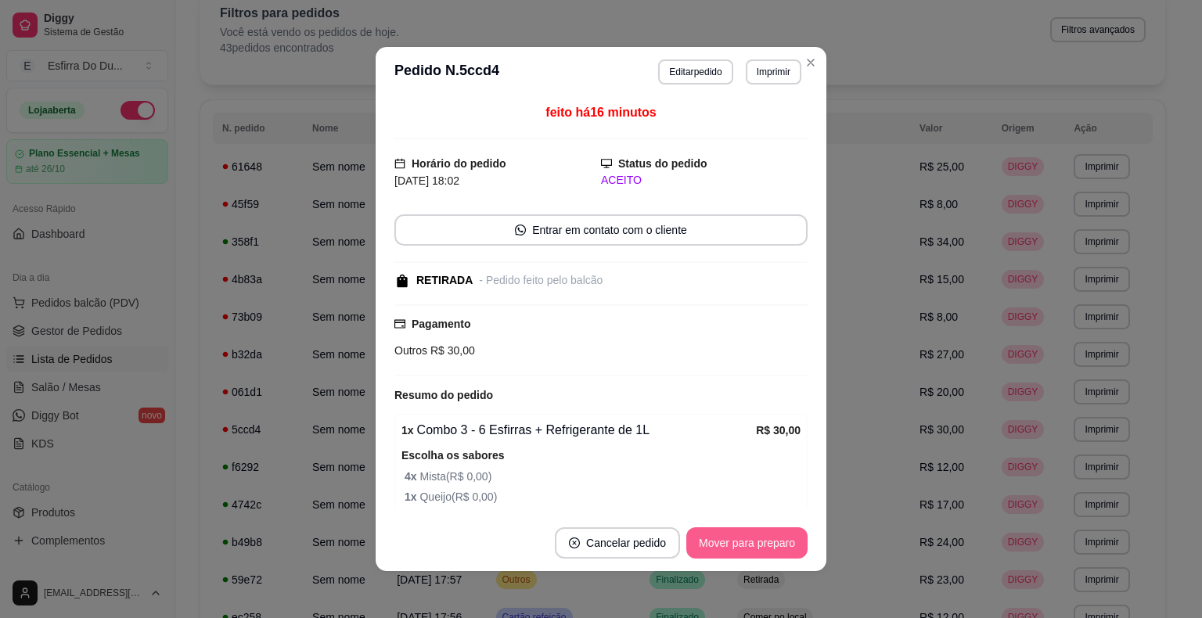
click at [723, 555] on button "Mover para preparo" at bounding box center [746, 542] width 121 height 31
click at [723, 555] on div "Mover para preparo" at bounding box center [735, 542] width 143 height 31
click at [723, 555] on button "Mover para retirada disponível" at bounding box center [720, 543] width 167 height 31
click at [723, 555] on div "Mover para retirada disponível" at bounding box center [720, 542] width 173 height 31
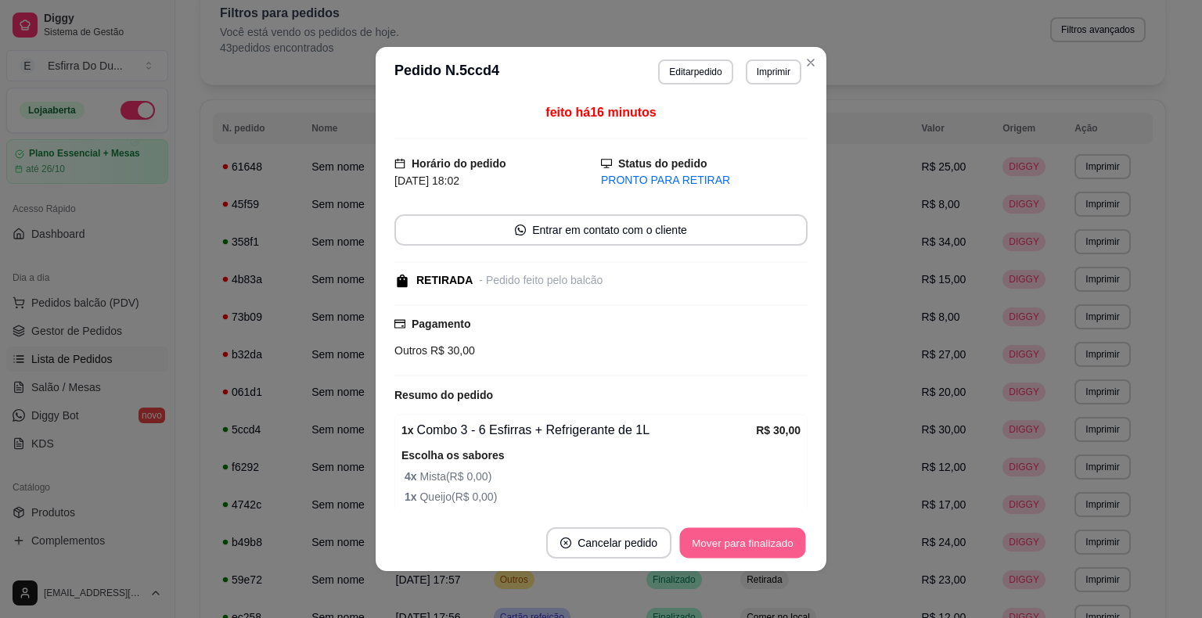
click at [723, 554] on button "Mover para finalizado" at bounding box center [743, 543] width 126 height 31
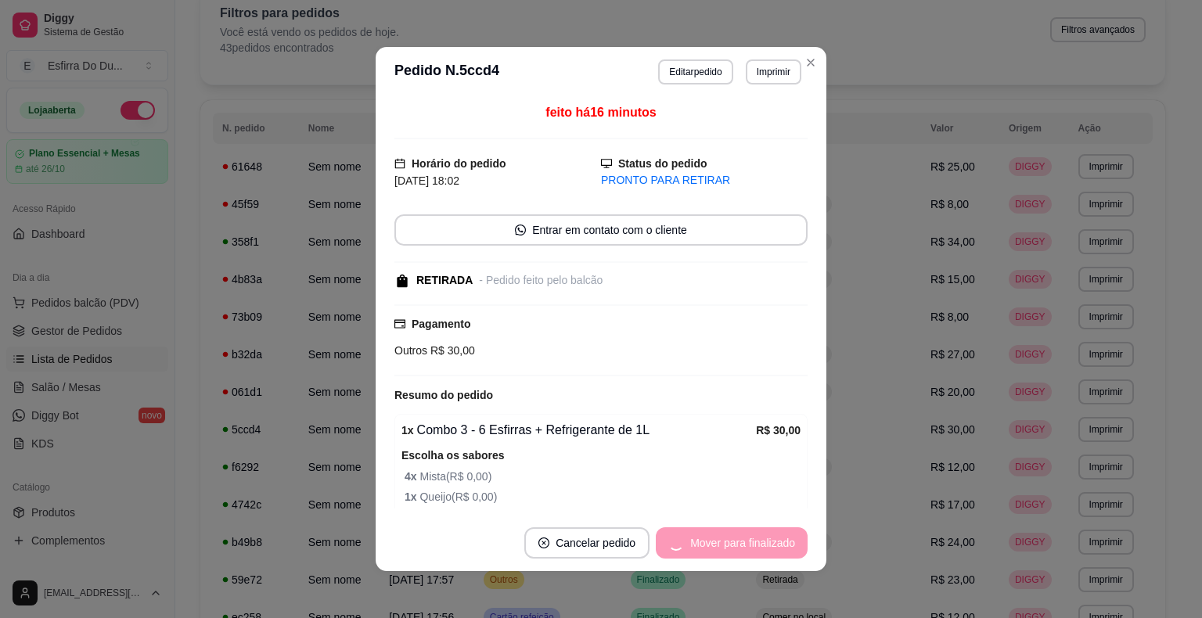
click at [723, 554] on div "Mover para finalizado" at bounding box center [732, 542] width 152 height 31
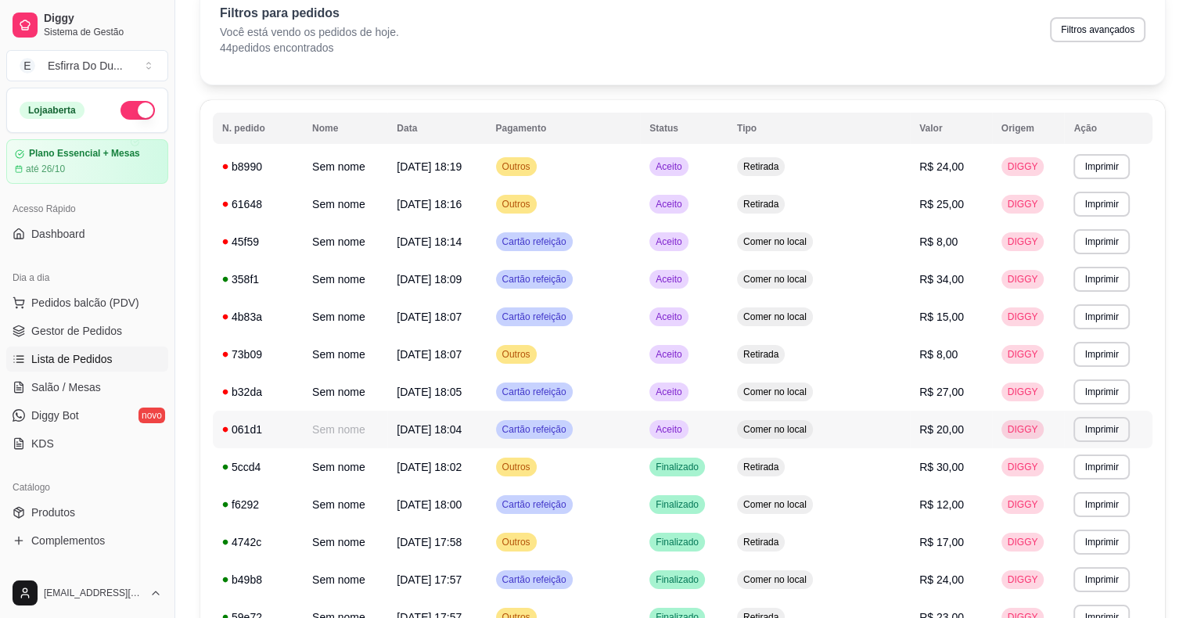
click at [684, 426] on span "Aceito" at bounding box center [668, 429] width 32 height 13
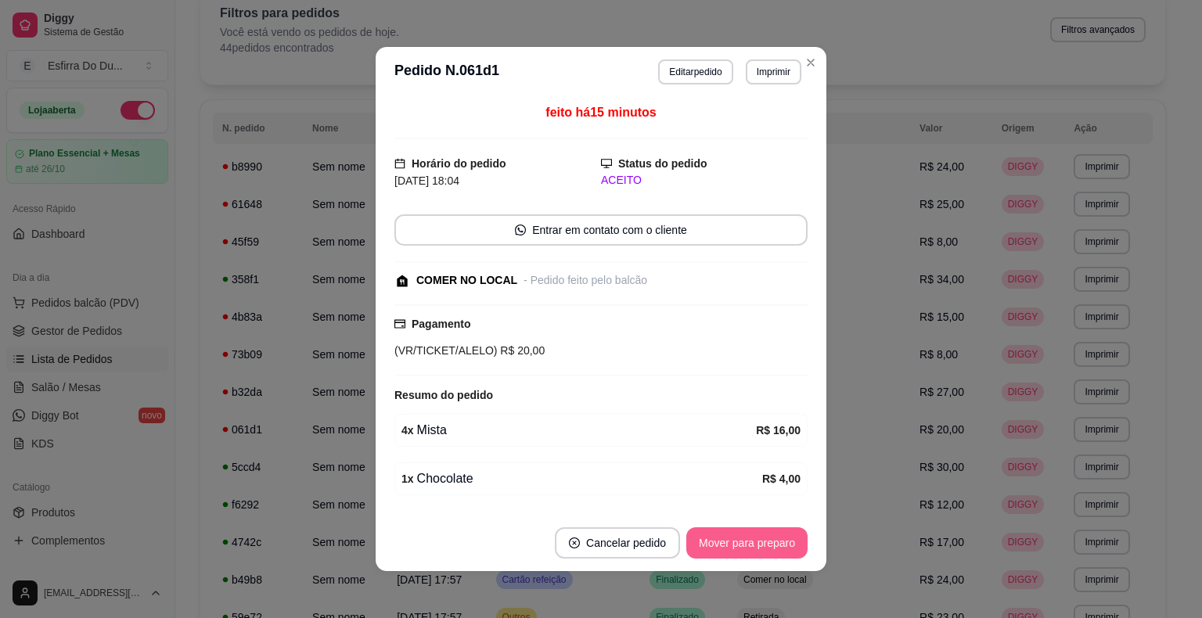
click at [754, 541] on button "Mover para preparo" at bounding box center [746, 542] width 121 height 31
click at [754, 541] on div "Mover para preparo" at bounding box center [735, 542] width 143 height 31
click at [754, 541] on button "Mover para retirada disponível" at bounding box center [720, 542] width 173 height 31
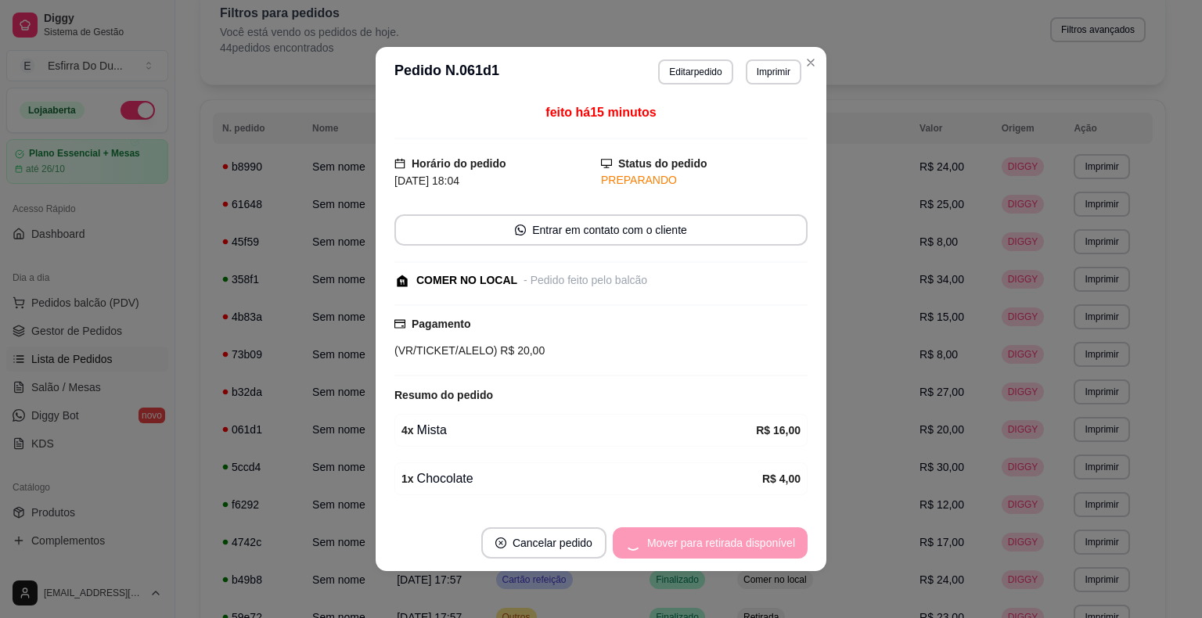
click at [754, 541] on div "Mover para retirada disponível" at bounding box center [710, 542] width 195 height 31
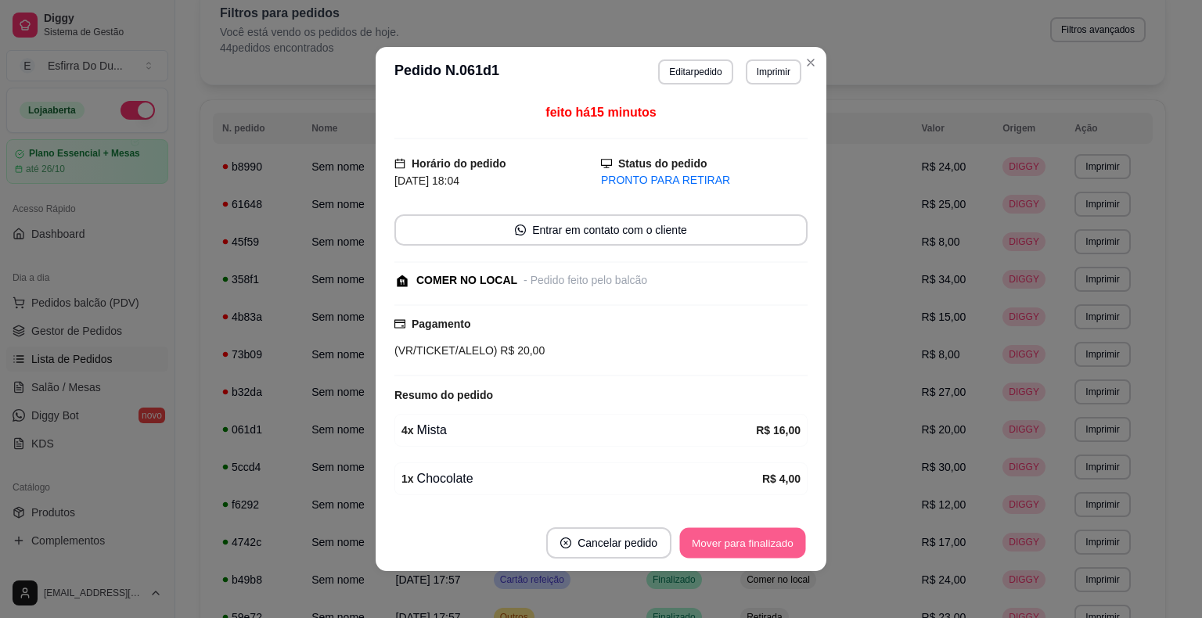
click at [754, 541] on button "Mover para finalizado" at bounding box center [743, 543] width 126 height 31
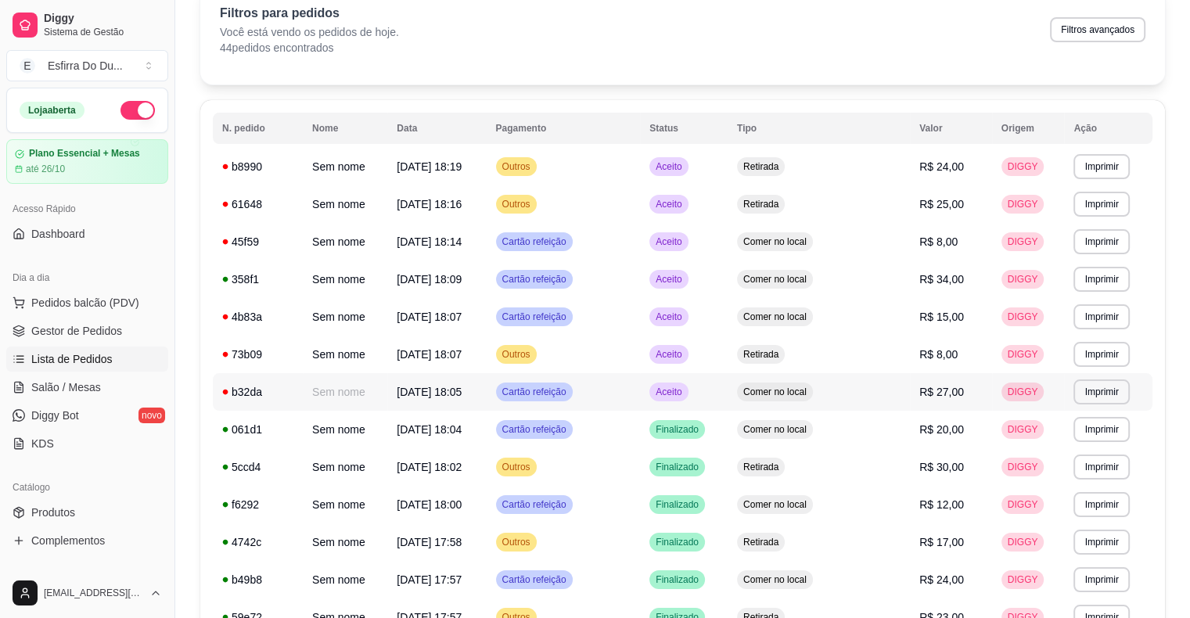
click at [688, 395] on div "Aceito" at bounding box center [668, 392] width 38 height 19
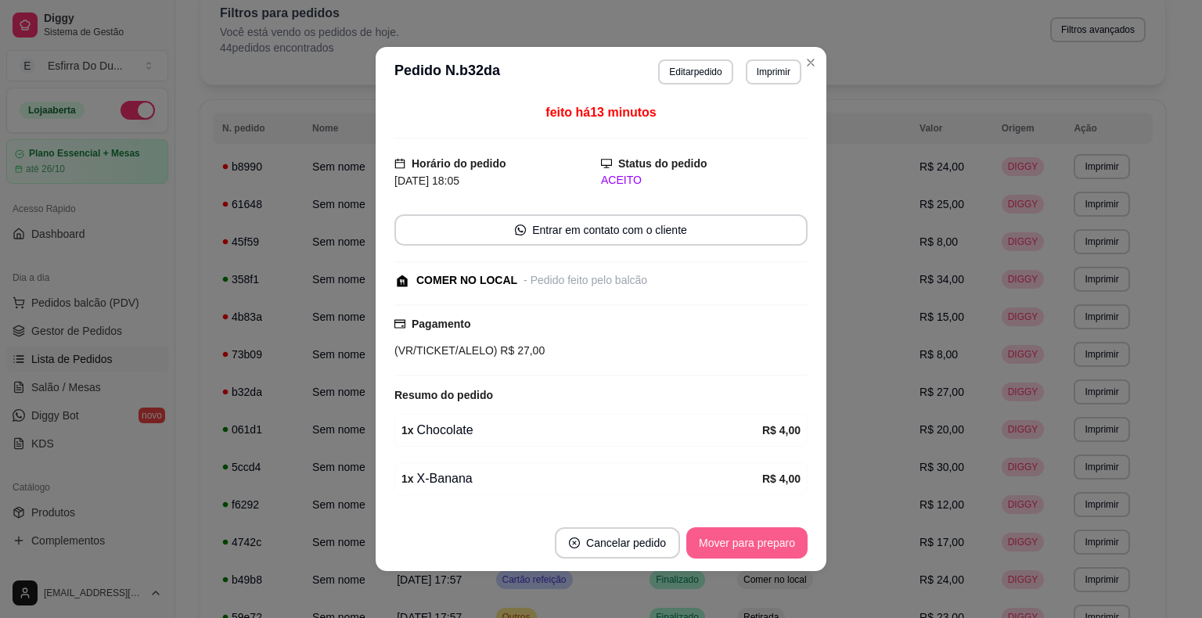
click at [721, 542] on button "Mover para preparo" at bounding box center [746, 542] width 121 height 31
click at [721, 542] on div "Mover para preparo" at bounding box center [735, 542] width 143 height 31
click at [721, 542] on button "Mover para retirada disponível" at bounding box center [720, 542] width 173 height 31
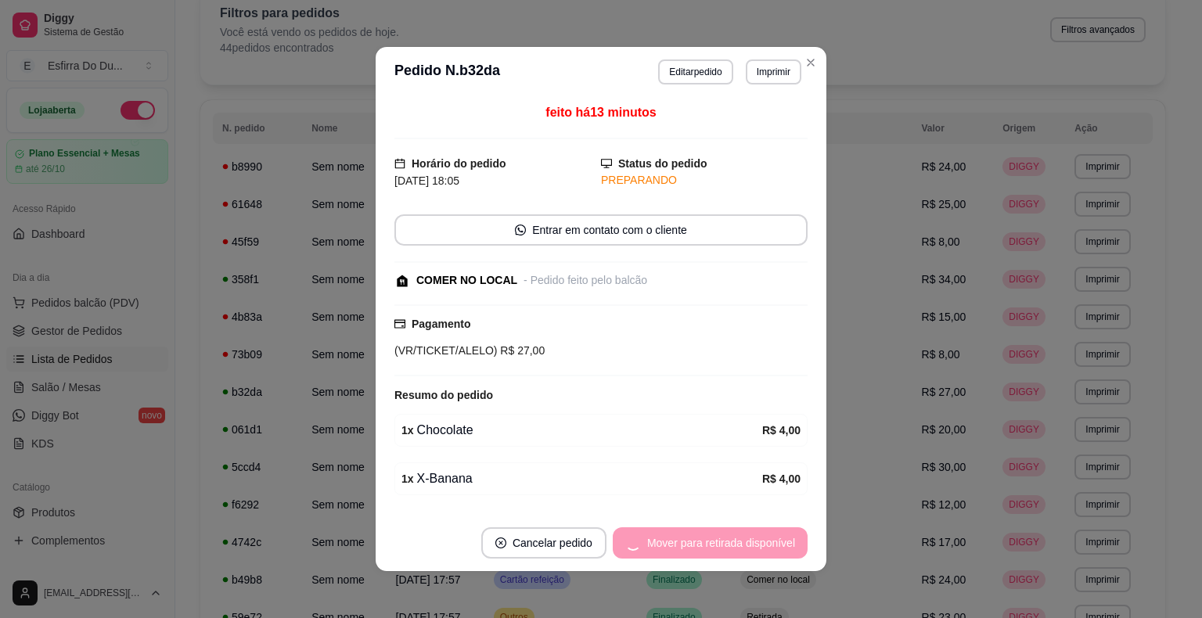
click at [721, 542] on div "Mover para retirada disponível" at bounding box center [710, 542] width 195 height 31
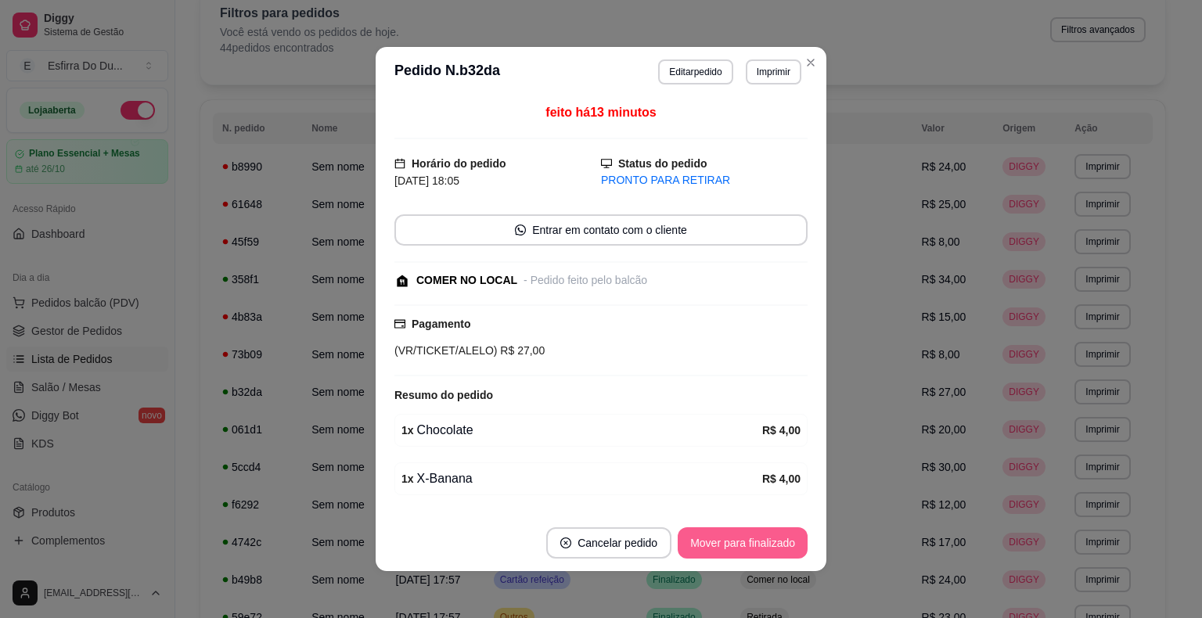
click at [721, 542] on button "Mover para finalizado" at bounding box center [742, 542] width 130 height 31
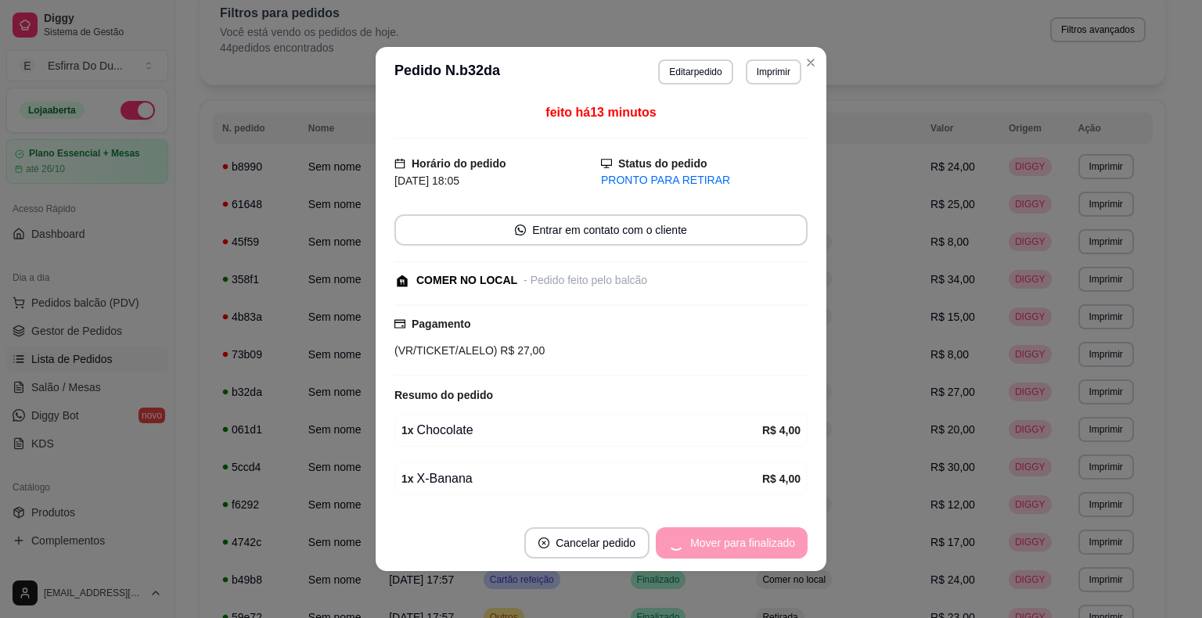
click at [721, 542] on div "Mover para finalizado" at bounding box center [732, 542] width 152 height 31
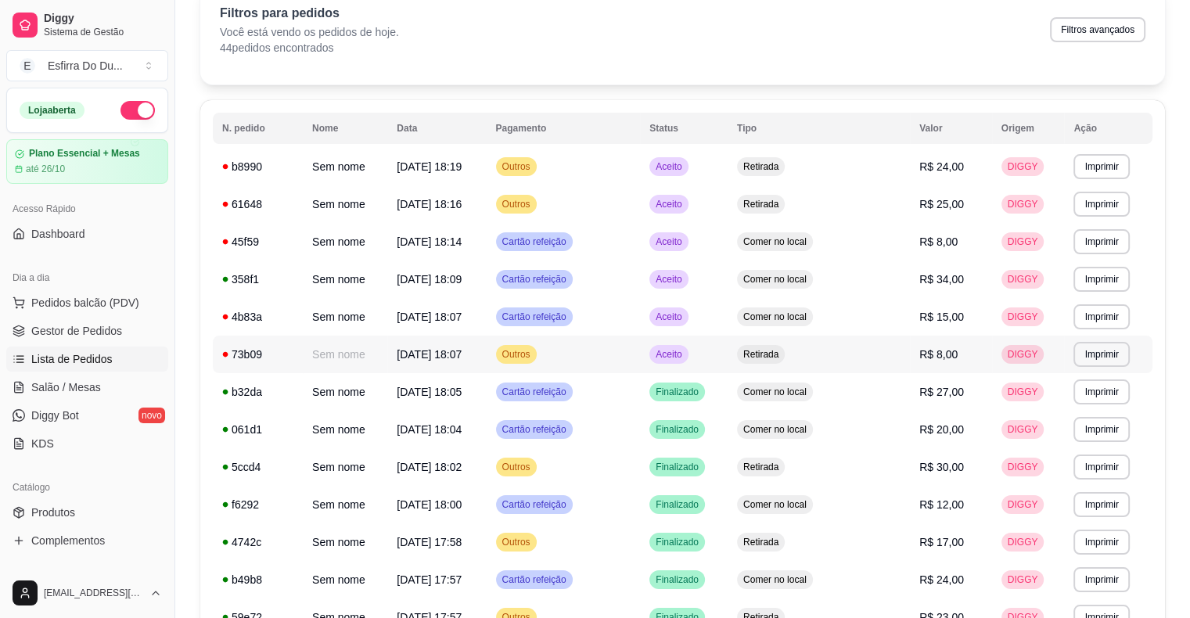
click at [684, 353] on span "Aceito" at bounding box center [668, 354] width 32 height 13
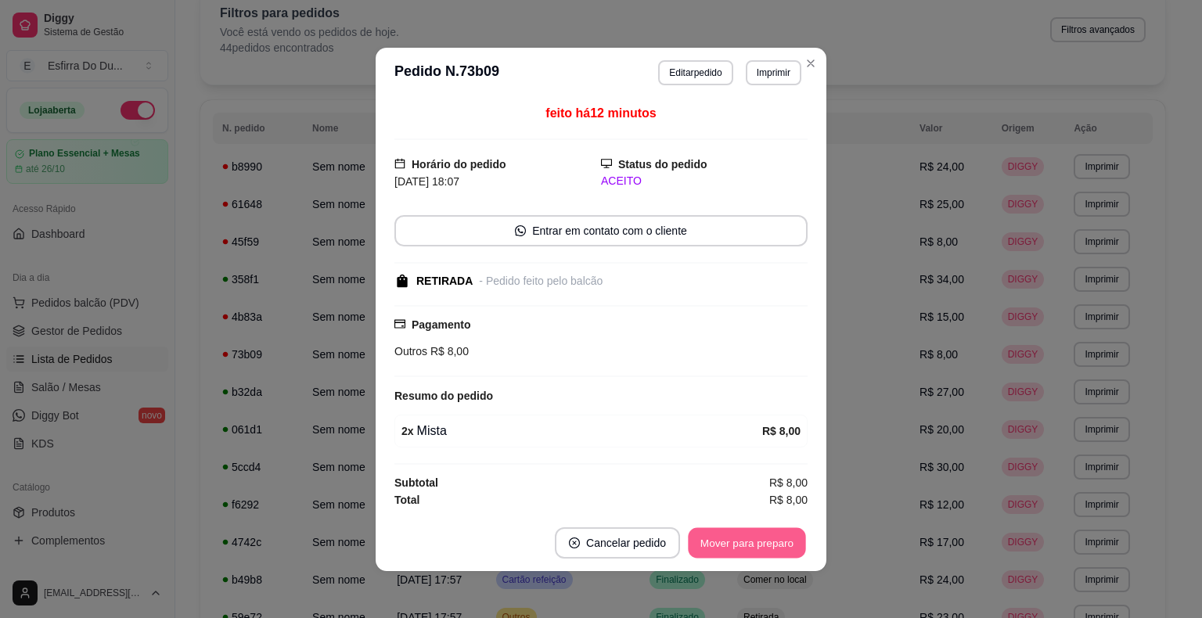
click at [761, 554] on button "Mover para preparo" at bounding box center [746, 542] width 117 height 31
click at [761, 554] on div "Mover para preparo" at bounding box center [746, 542] width 121 height 31
click at [761, 554] on button "Mover para retirada disponível" at bounding box center [720, 542] width 173 height 31
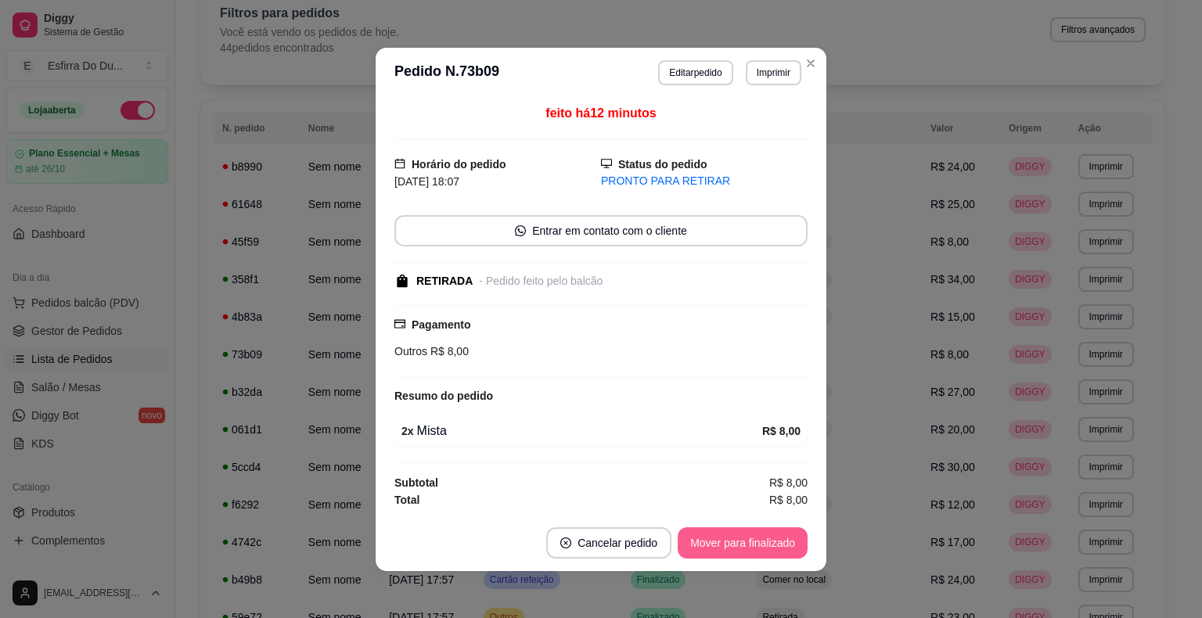
click at [761, 553] on button "Mover para finalizado" at bounding box center [742, 542] width 130 height 31
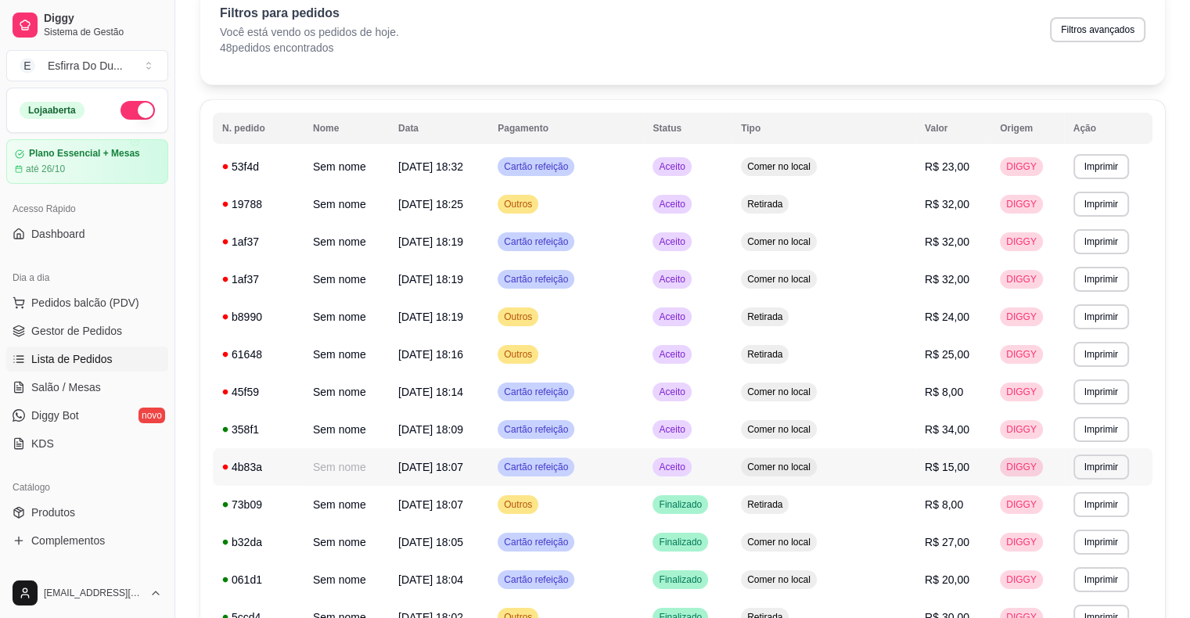
click at [688, 471] on span "Aceito" at bounding box center [672, 467] width 32 height 13
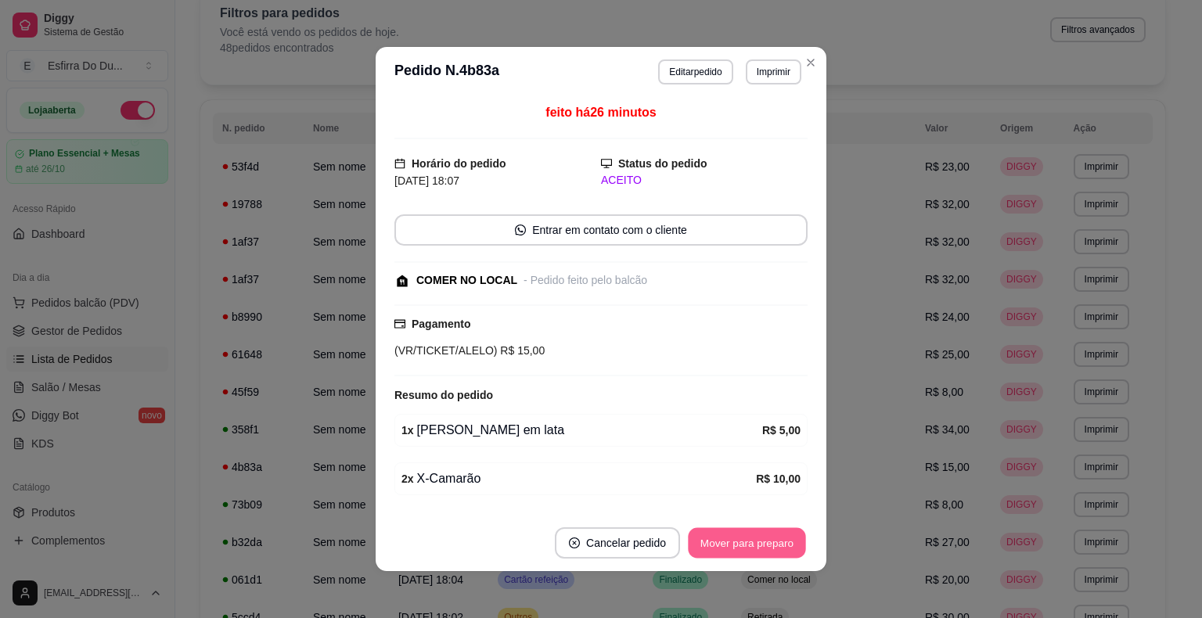
click at [758, 551] on button "Mover para preparo" at bounding box center [746, 543] width 117 height 31
click at [758, 551] on button "Mover para retirada disponível" at bounding box center [720, 543] width 167 height 31
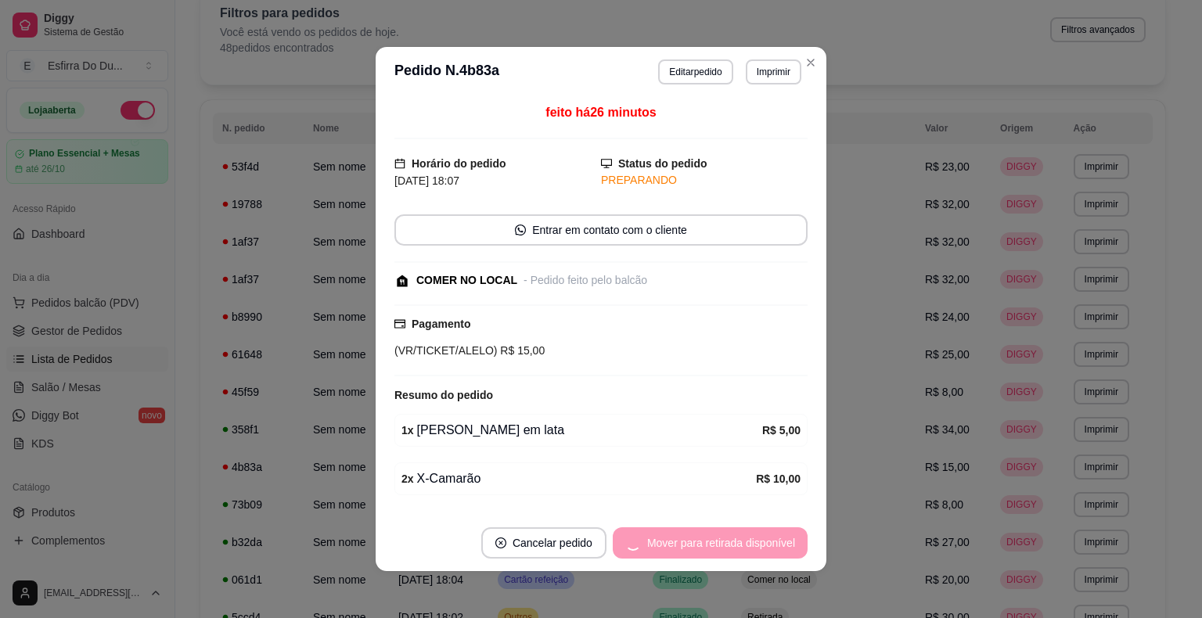
click at [758, 551] on div "Mover para retirada disponível" at bounding box center [710, 542] width 195 height 31
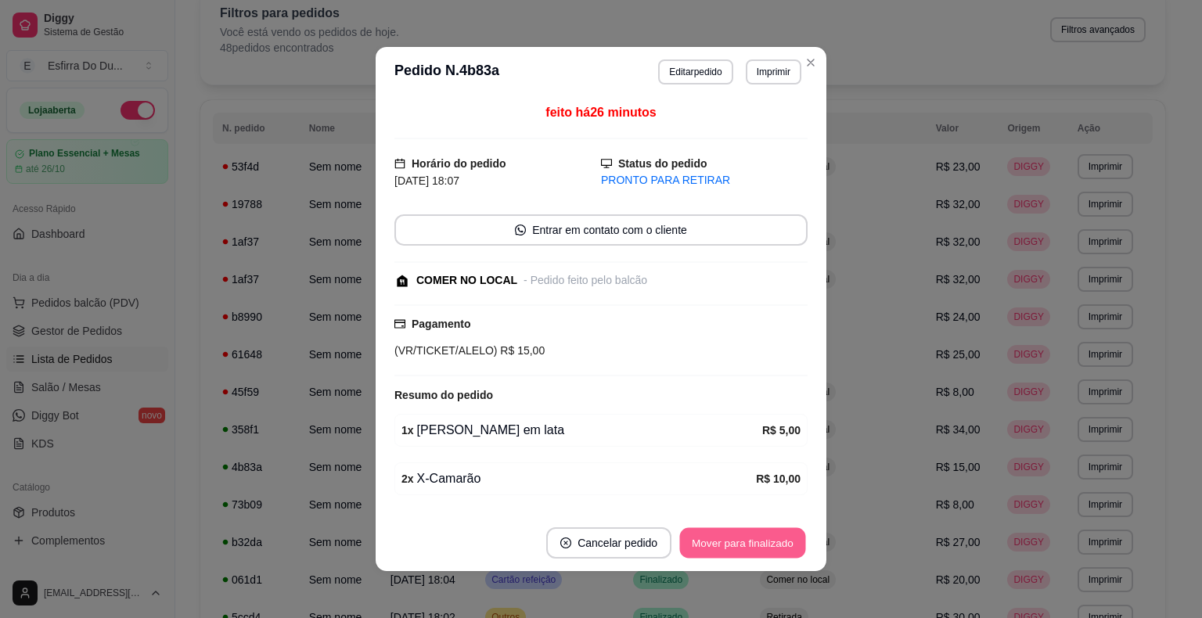
click at [758, 551] on button "Mover para finalizado" at bounding box center [743, 543] width 126 height 31
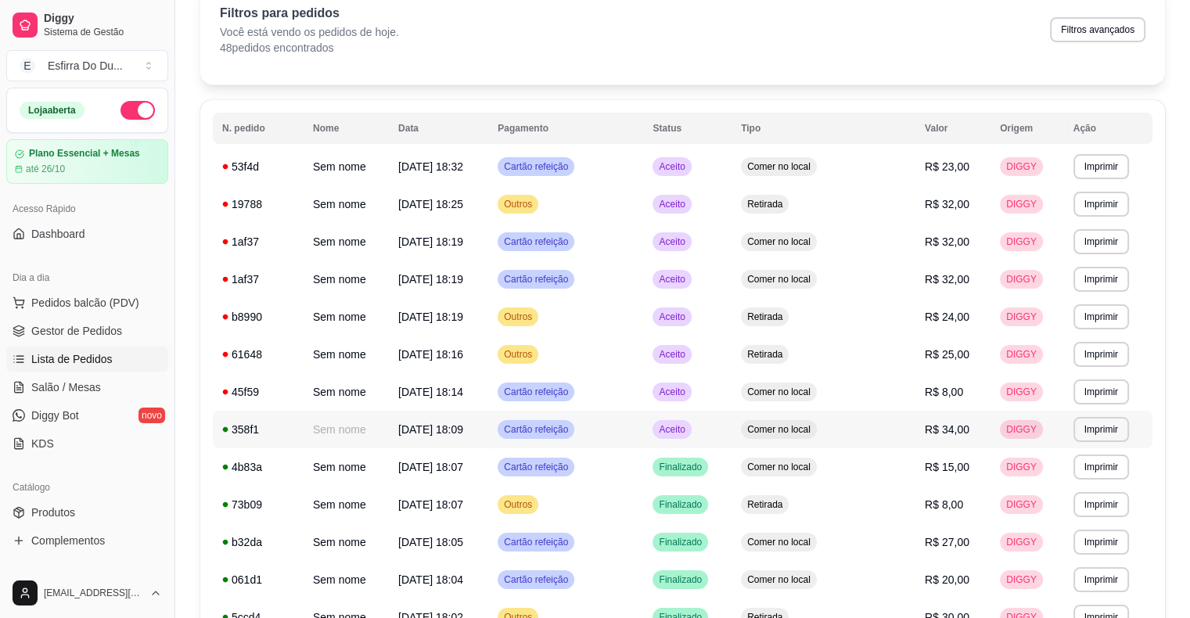
click at [688, 427] on span "Aceito" at bounding box center [672, 429] width 32 height 13
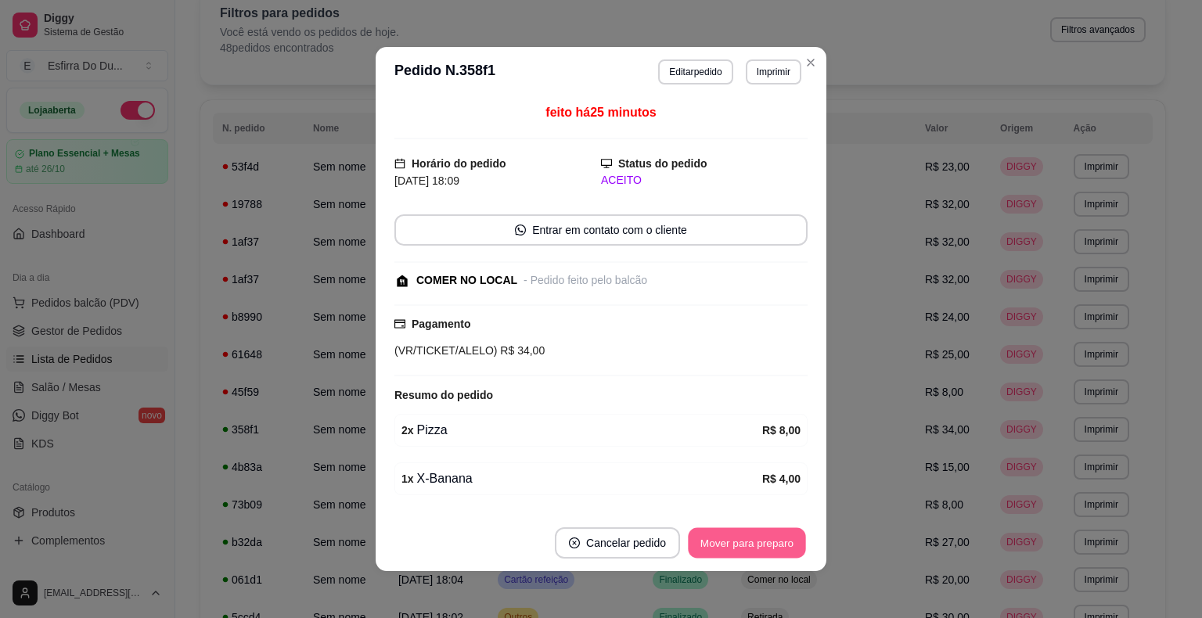
click at [726, 542] on button "Mover para preparo" at bounding box center [746, 543] width 117 height 31
click at [726, 542] on div "Mover para preparo" at bounding box center [735, 542] width 143 height 31
click at [726, 542] on button "Mover para retirada disponível" at bounding box center [720, 543] width 167 height 31
click at [726, 542] on div "Mover para retirada disponível" at bounding box center [720, 542] width 173 height 31
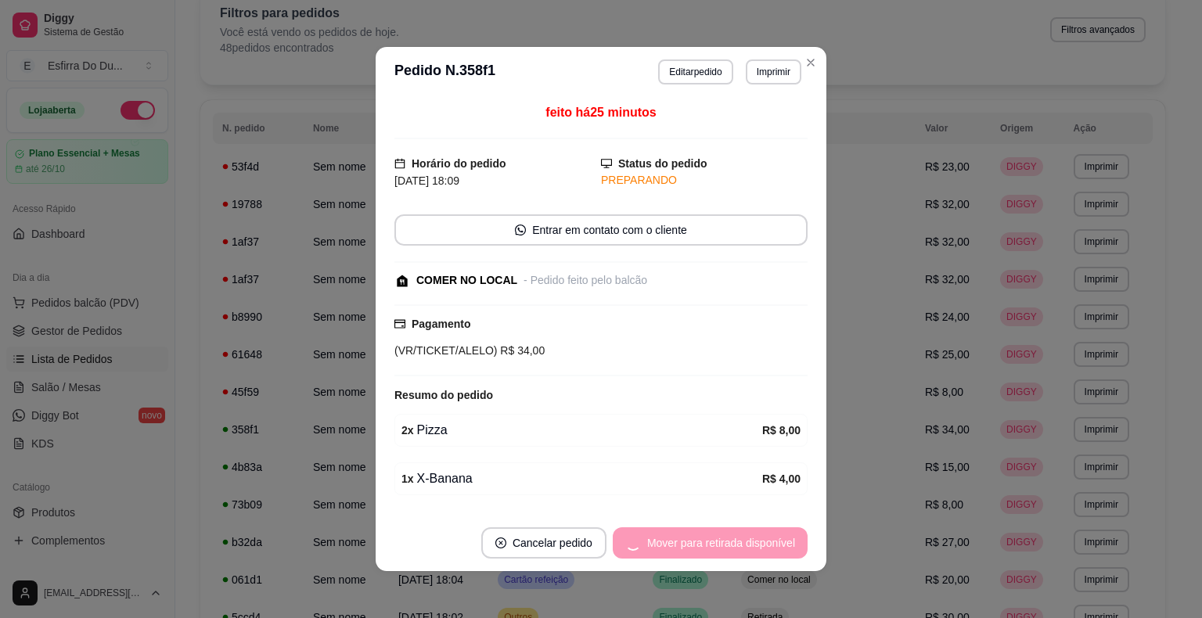
click at [726, 542] on div "Mover para retirada disponível" at bounding box center [710, 542] width 195 height 31
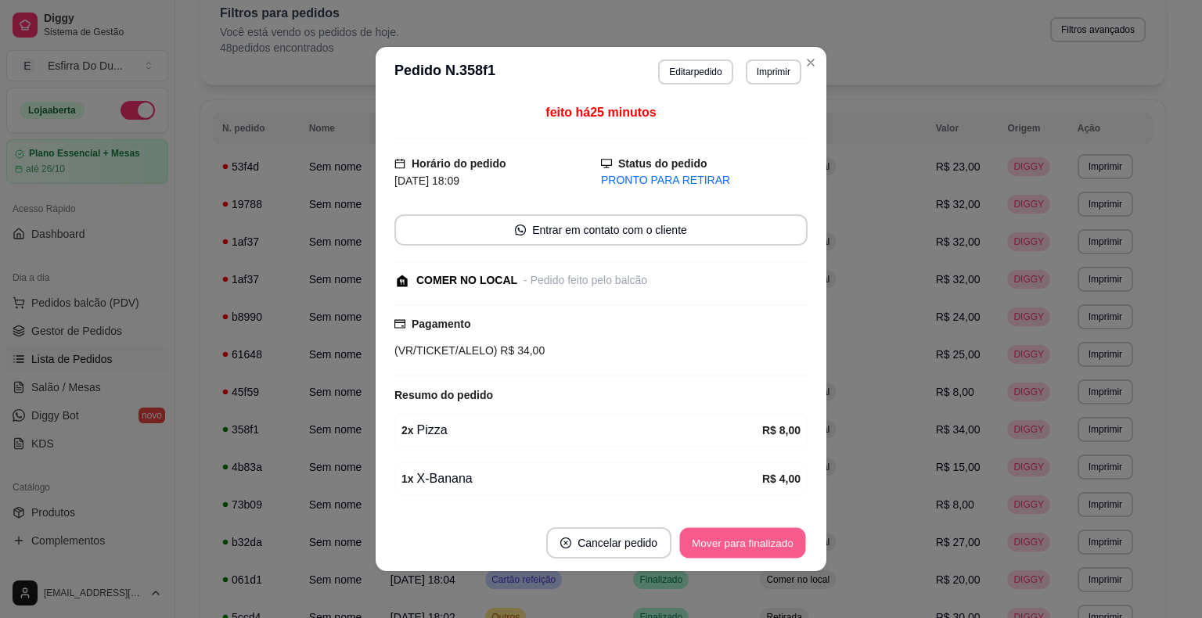
click at [726, 542] on button "Mover para finalizado" at bounding box center [743, 543] width 126 height 31
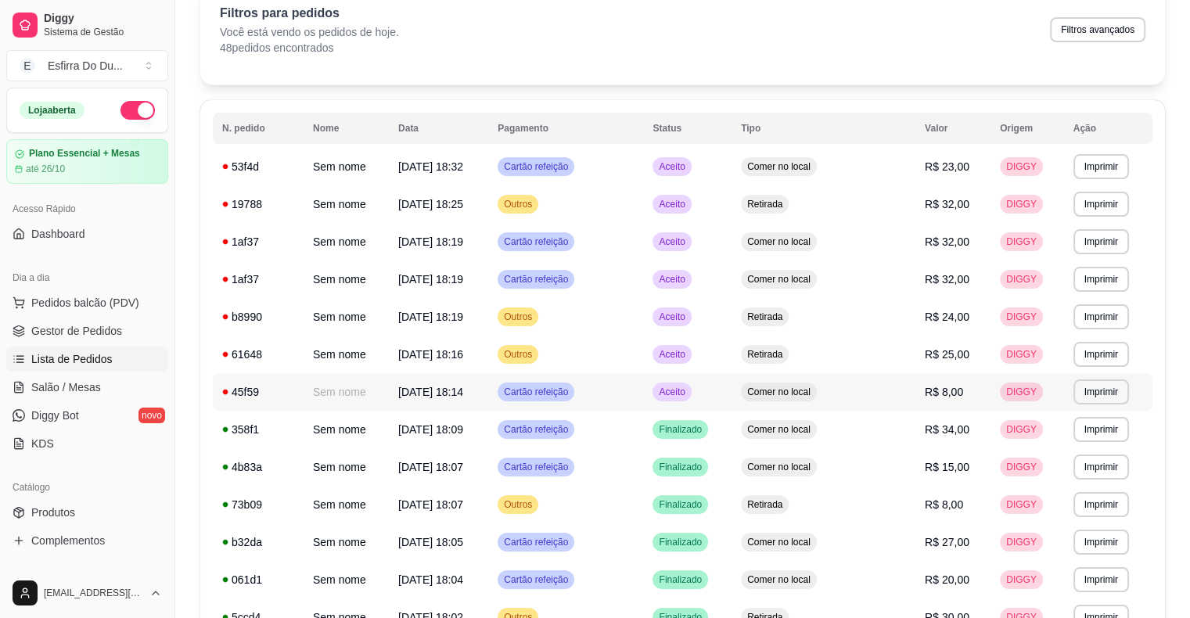
click at [688, 396] on span "Aceito" at bounding box center [672, 392] width 32 height 13
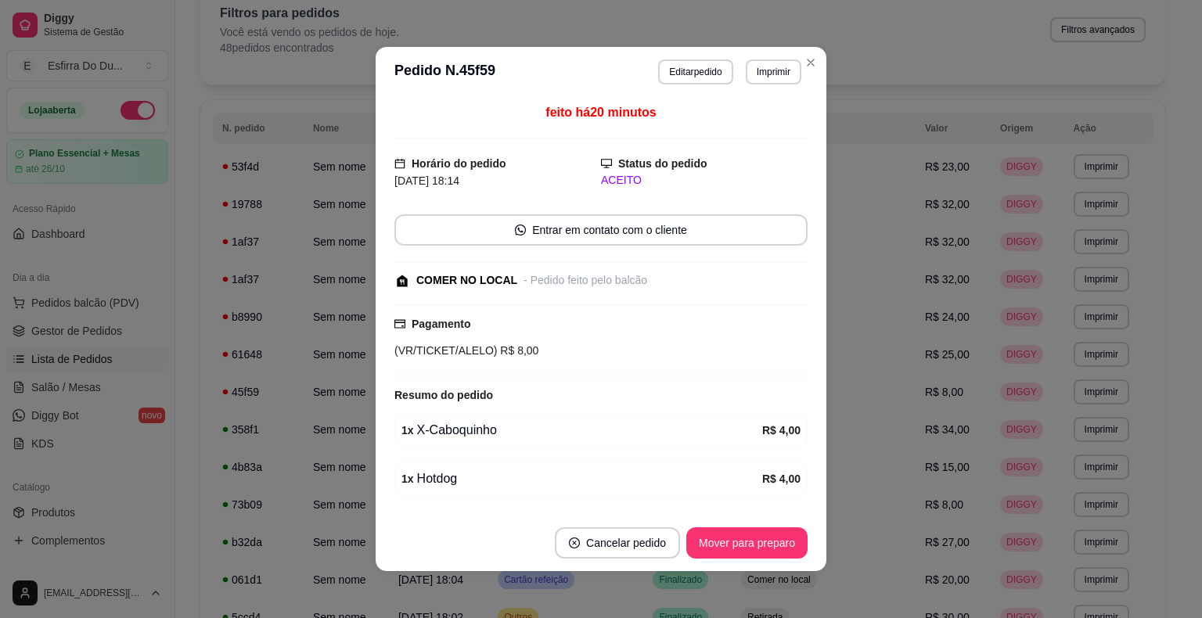
click at [717, 396] on div "Resumo do pedido" at bounding box center [600, 395] width 413 height 19
click at [732, 542] on button "Mover para preparo" at bounding box center [746, 542] width 121 height 31
click at [732, 542] on div "Mover para preparo" at bounding box center [746, 542] width 121 height 31
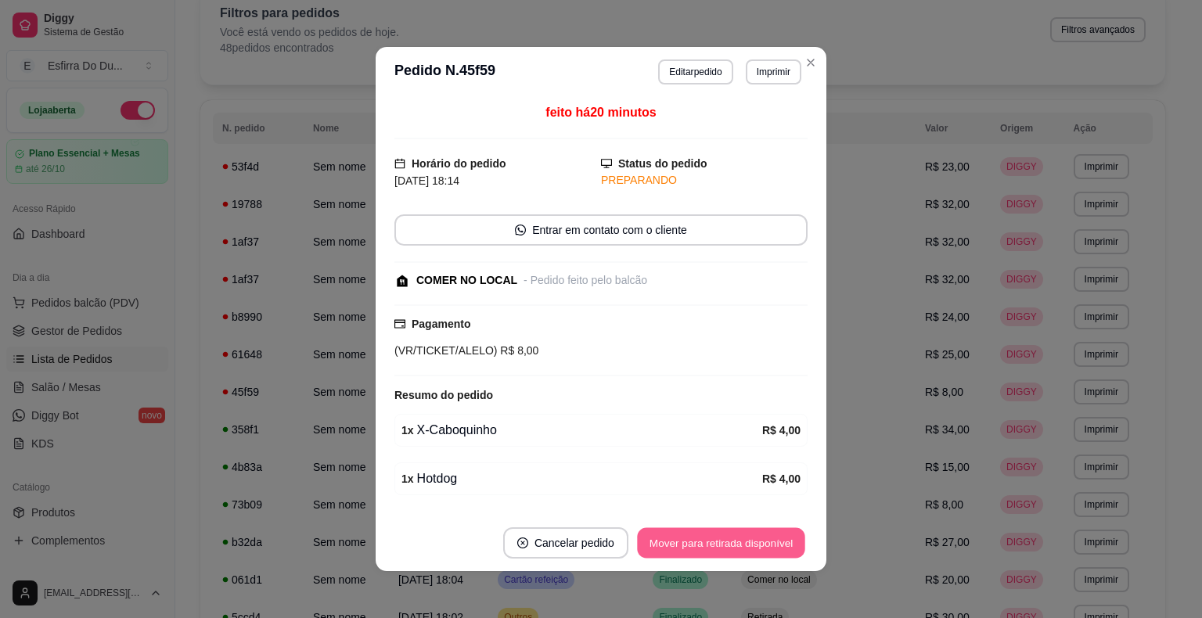
click at [732, 542] on button "Mover para retirada disponível" at bounding box center [720, 543] width 167 height 31
click at [732, 542] on button "Mover para finalizado" at bounding box center [742, 542] width 130 height 31
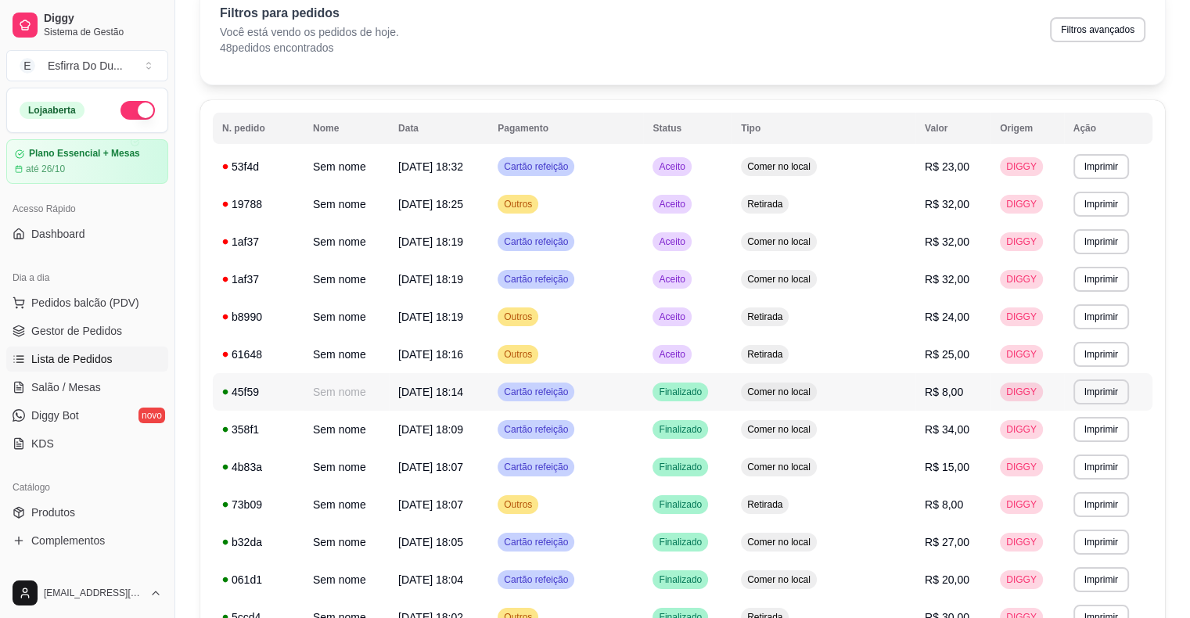
click at [700, 394] on td "Finalizado" at bounding box center [687, 392] width 88 height 38
click at [688, 353] on span "Aceito" at bounding box center [672, 354] width 32 height 13
click at [113, 307] on span "Pedidos balcão (PDV)" at bounding box center [85, 303] width 108 height 16
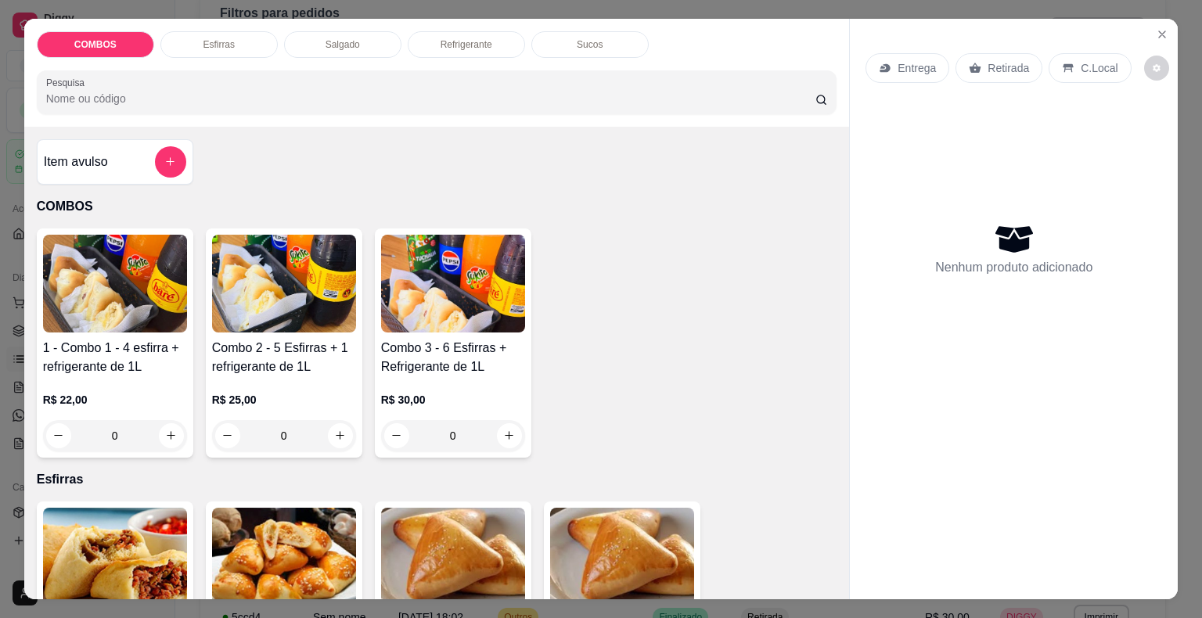
scroll to position [156, 0]
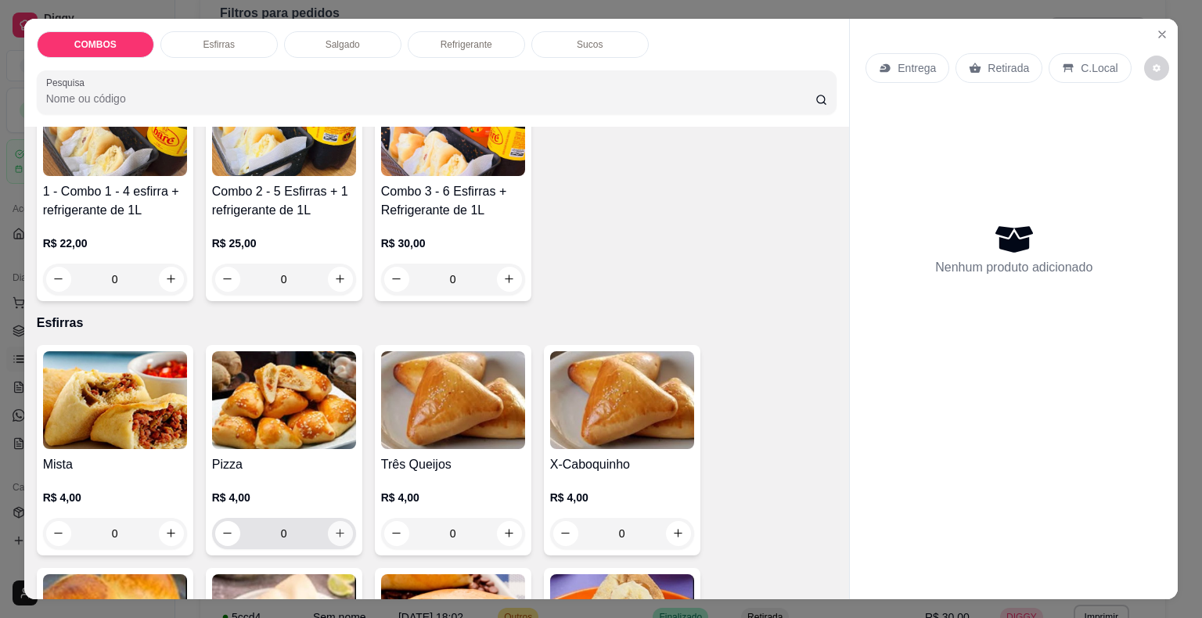
click at [335, 527] on icon "increase-product-quantity" at bounding box center [340, 533] width 12 height 12
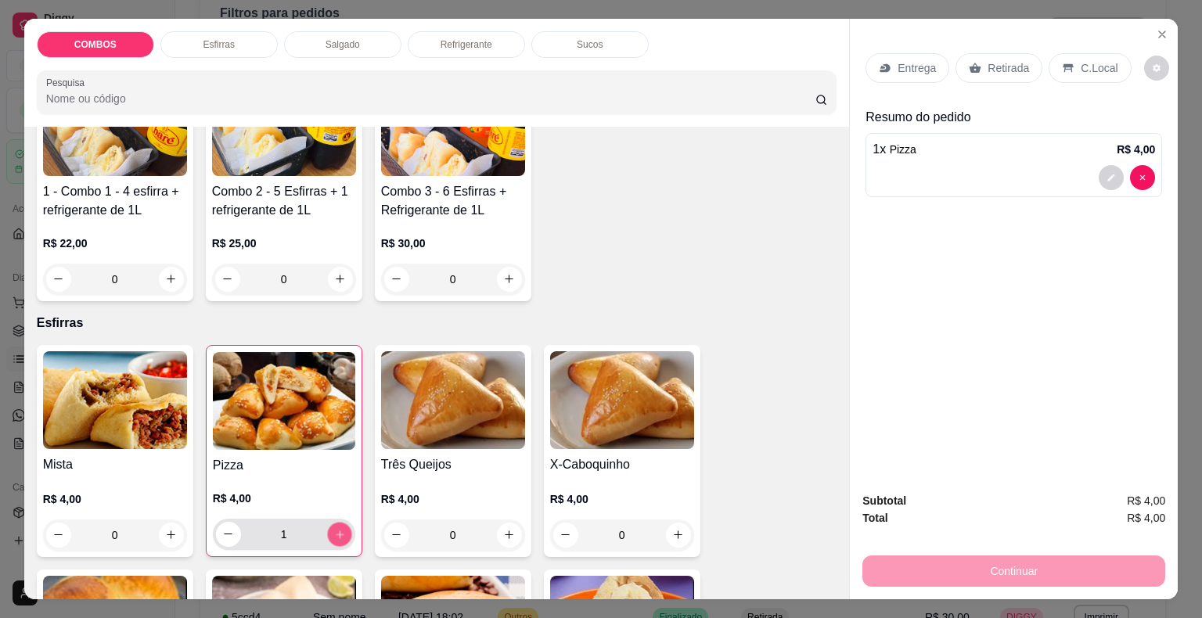
click at [335, 522] on button "increase-product-quantity" at bounding box center [339, 534] width 24 height 24
click at [222, 528] on icon "decrease-product-quantity" at bounding box center [228, 534] width 12 height 12
type input "2"
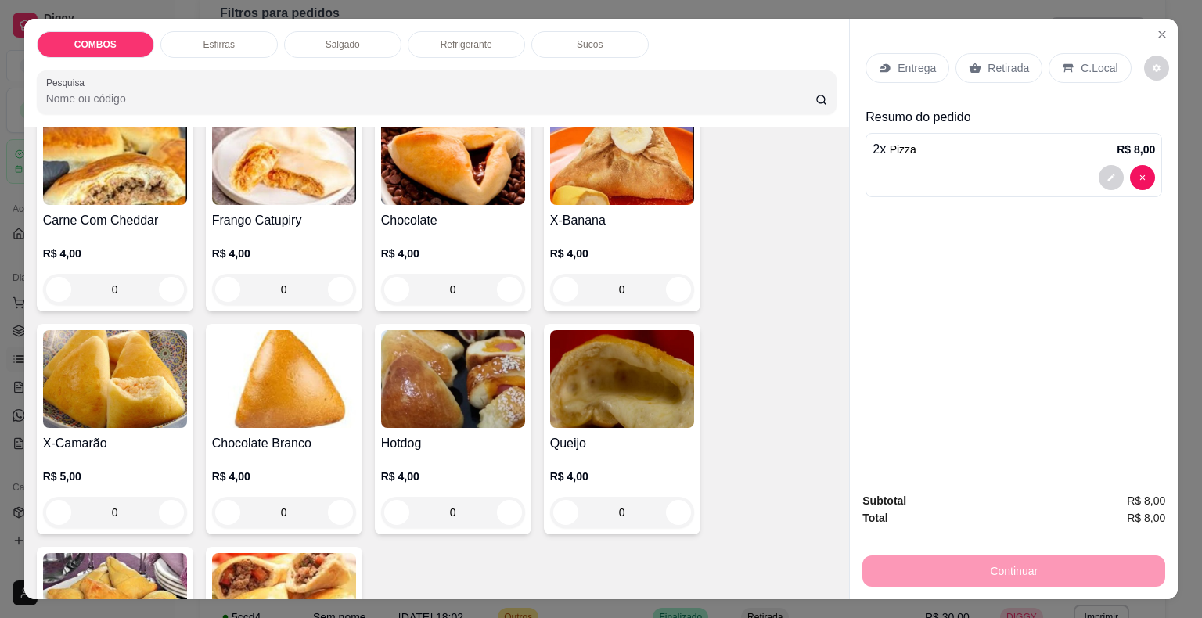
scroll to position [626, 0]
click at [497, 503] on button "increase-product-quantity" at bounding box center [509, 511] width 24 height 24
type input "1"
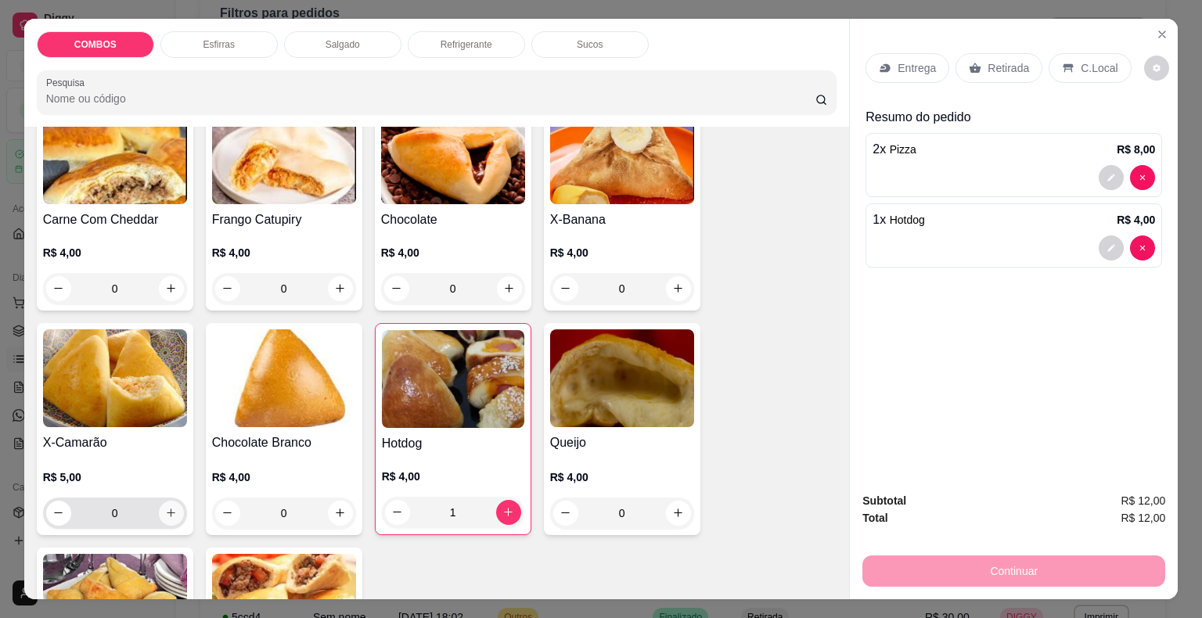
click at [167, 507] on icon "increase-product-quantity" at bounding box center [171, 513] width 12 height 12
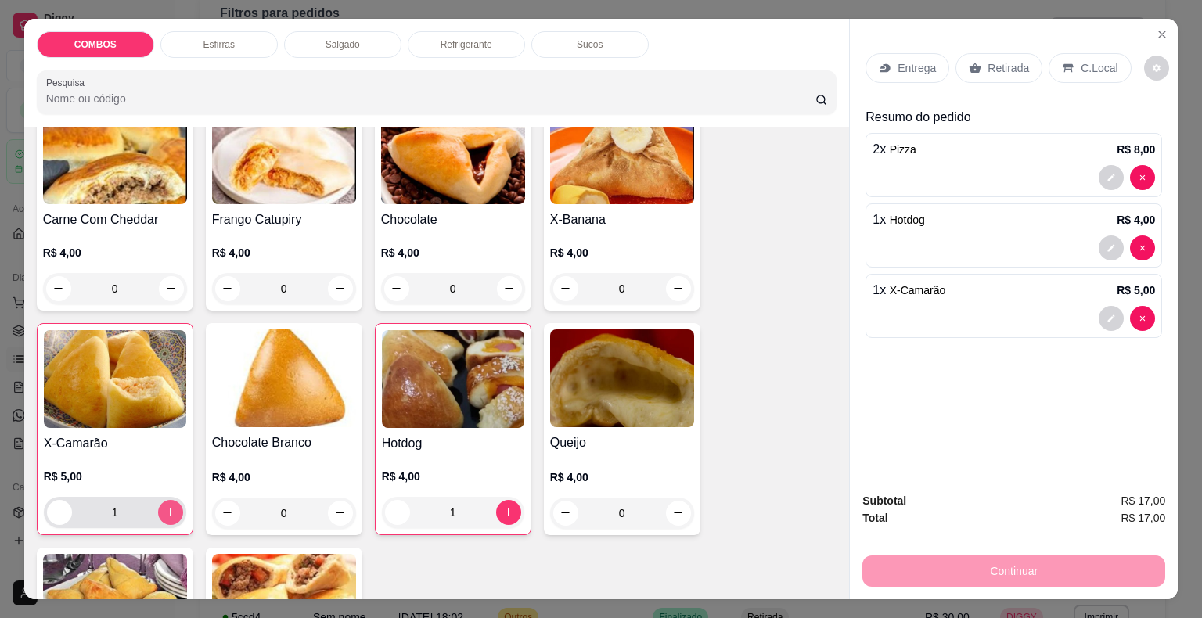
type input "1"
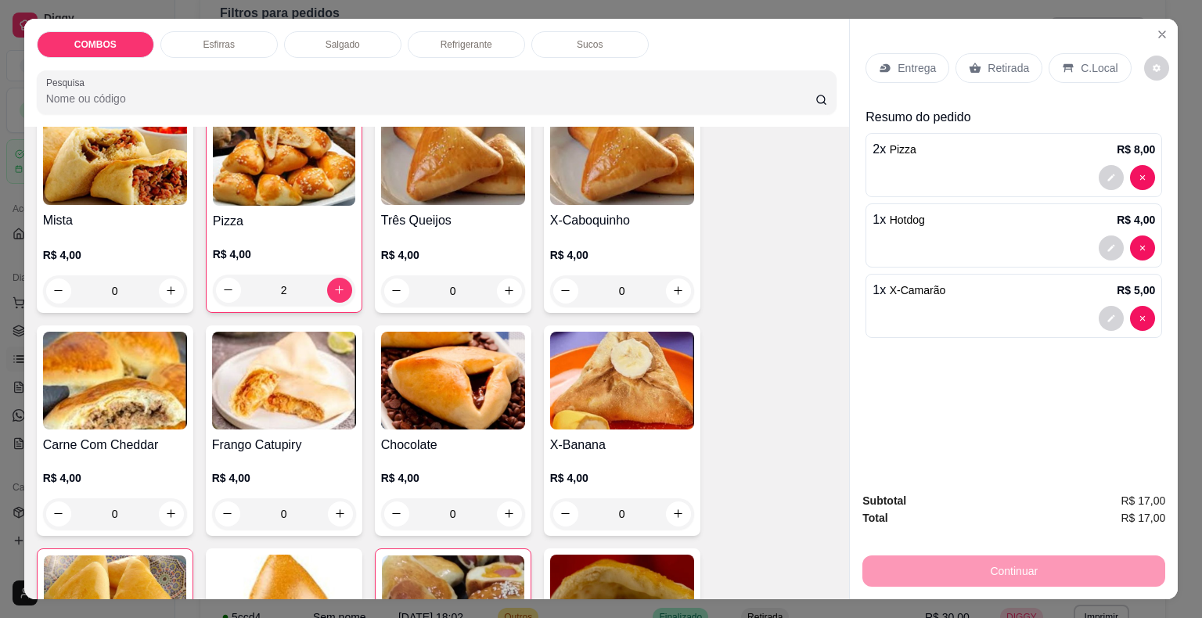
scroll to position [391, 0]
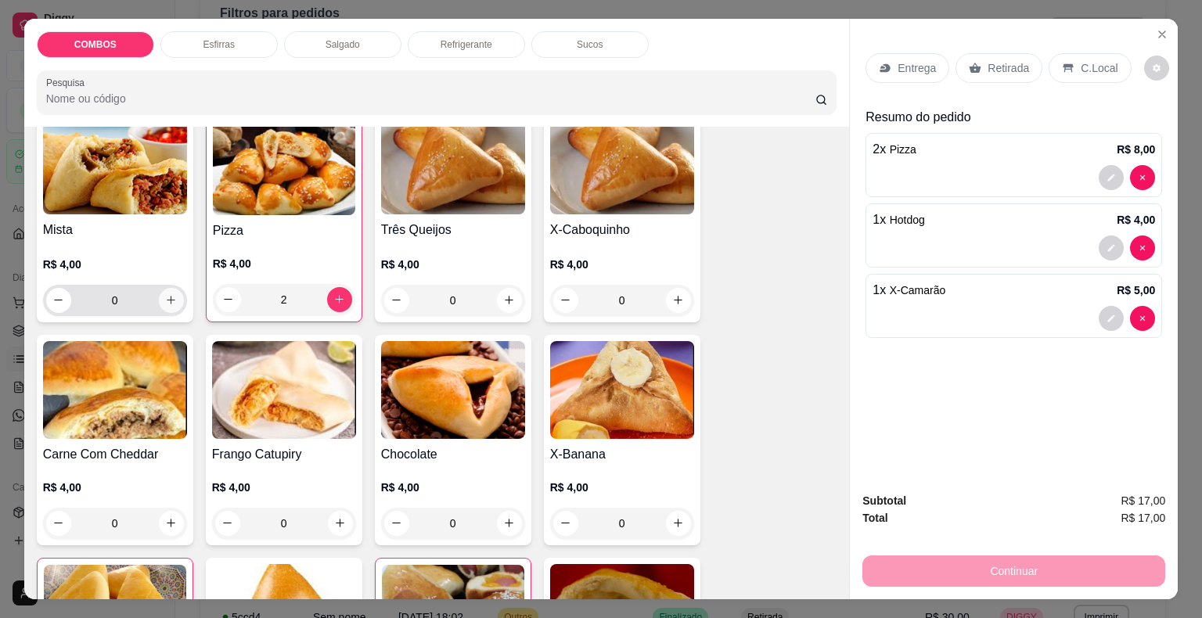
click at [172, 296] on button "increase-product-quantity" at bounding box center [171, 300] width 25 height 25
type input "1"
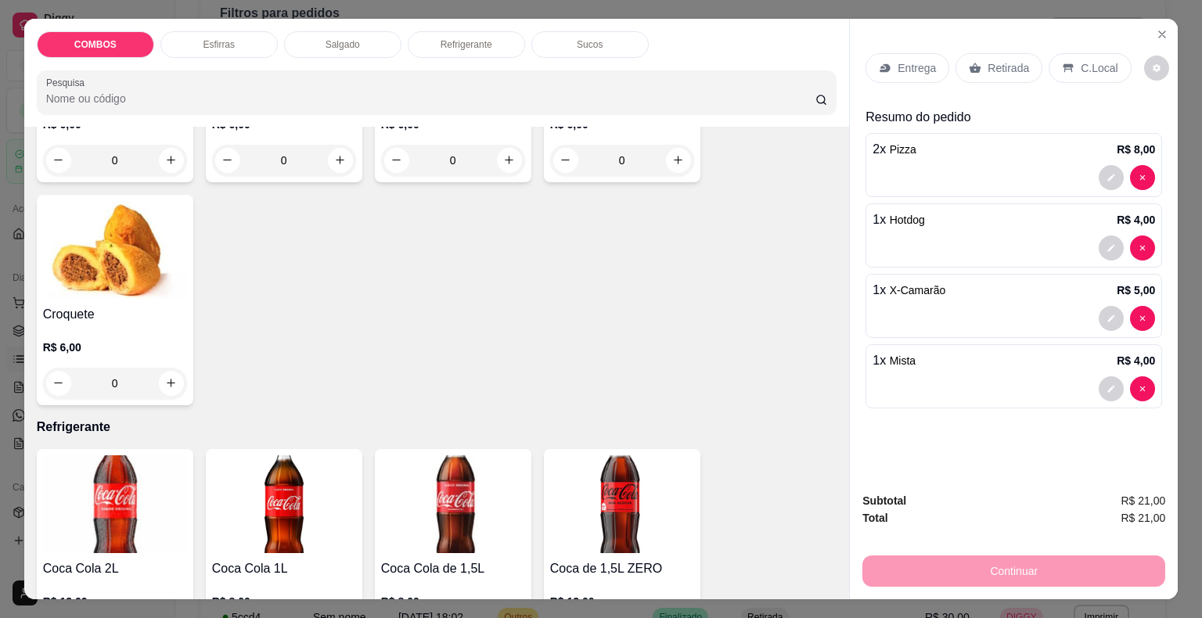
scroll to position [1534, 0]
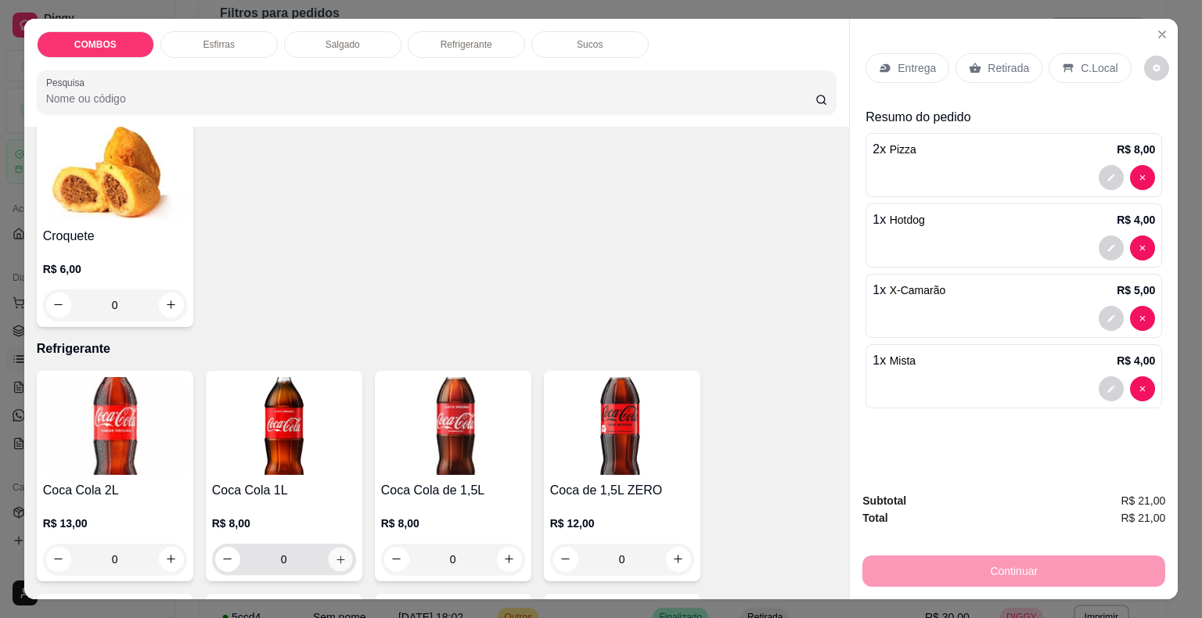
click at [341, 555] on button "increase-product-quantity" at bounding box center [340, 559] width 24 height 24
type input "1"
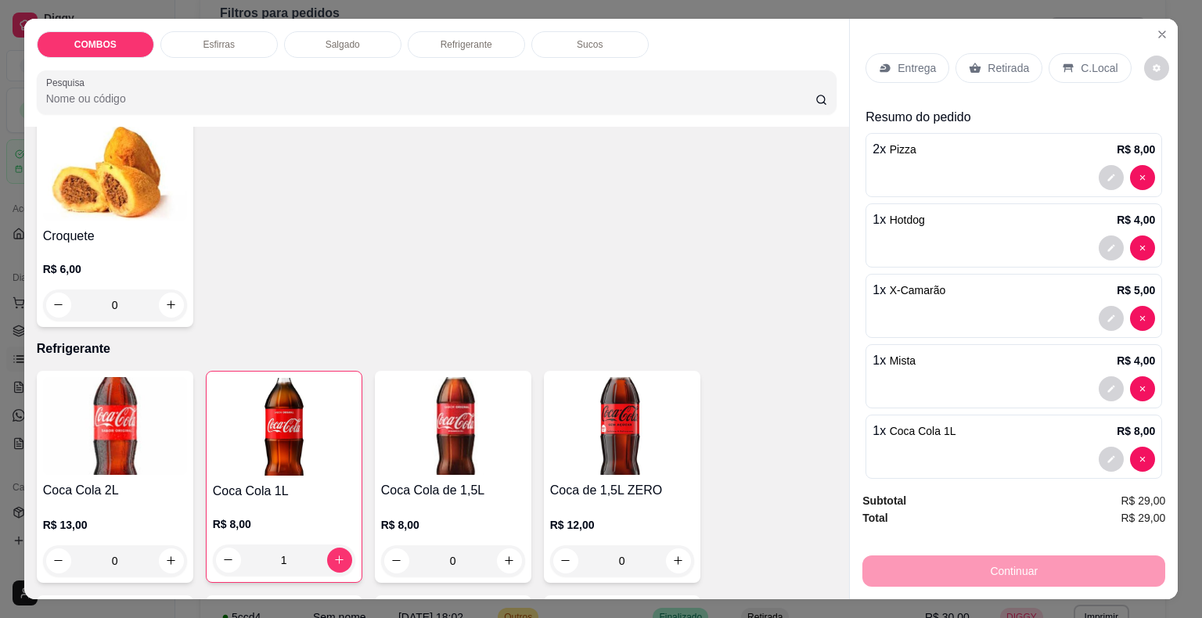
click at [987, 60] on p "Retirada" at bounding box center [1007, 68] width 41 height 16
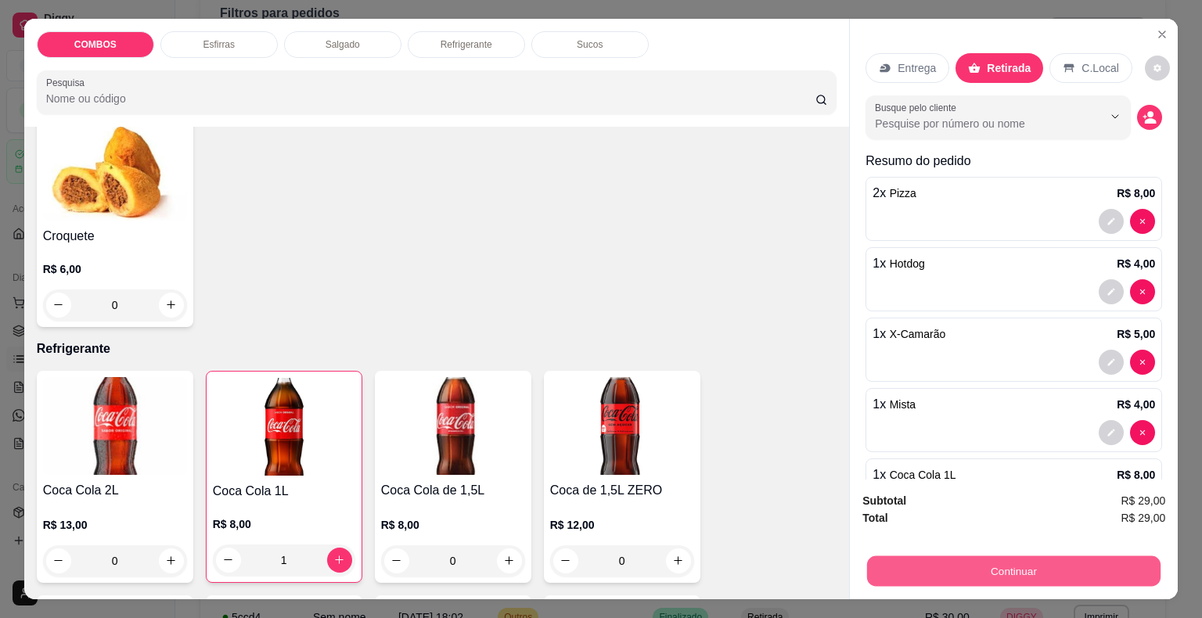
click at [906, 565] on button "Continuar" at bounding box center [1013, 571] width 293 height 31
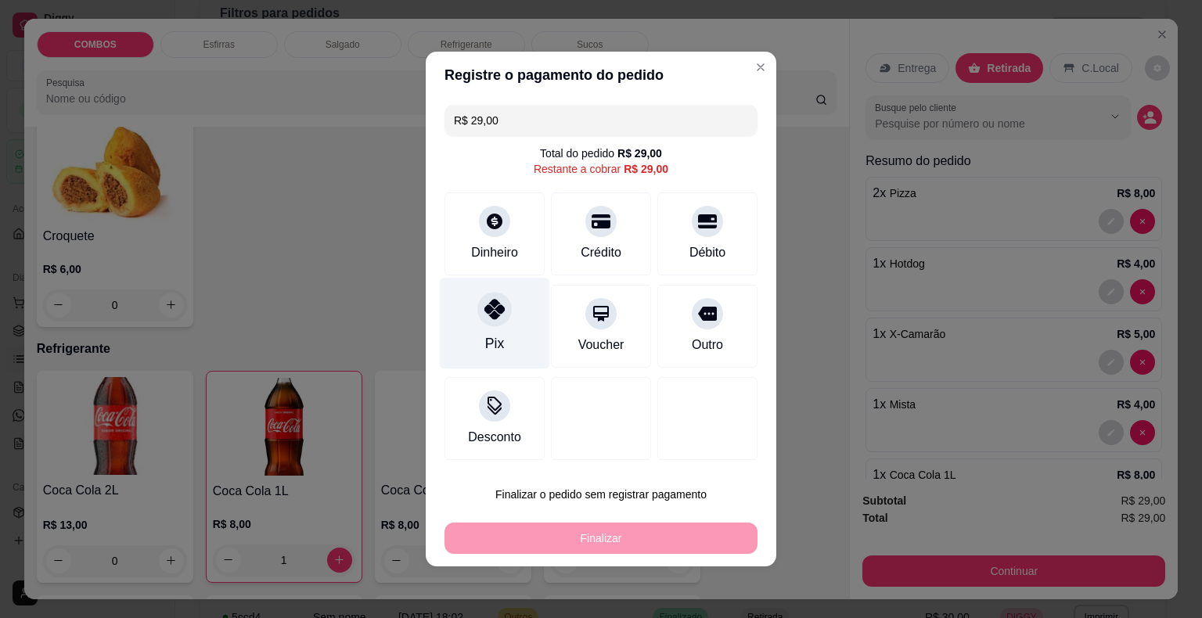
click at [491, 333] on div "Pix" at bounding box center [495, 324] width 110 height 92
type input "R$ 0,00"
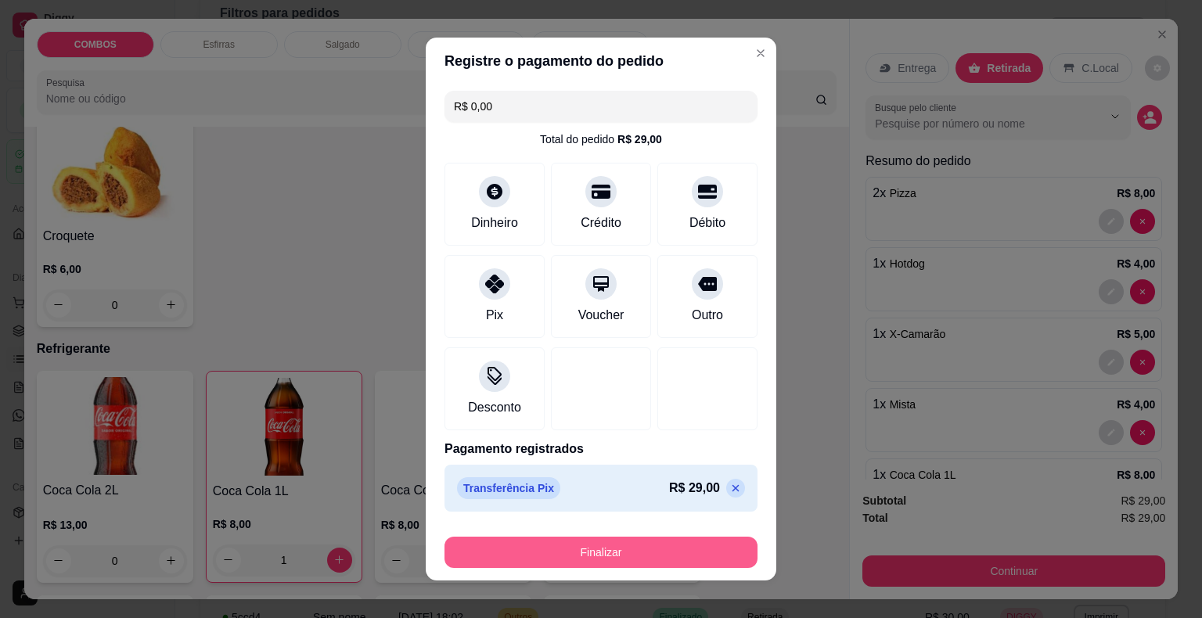
click at [516, 554] on button "Finalizar" at bounding box center [600, 552] width 313 height 31
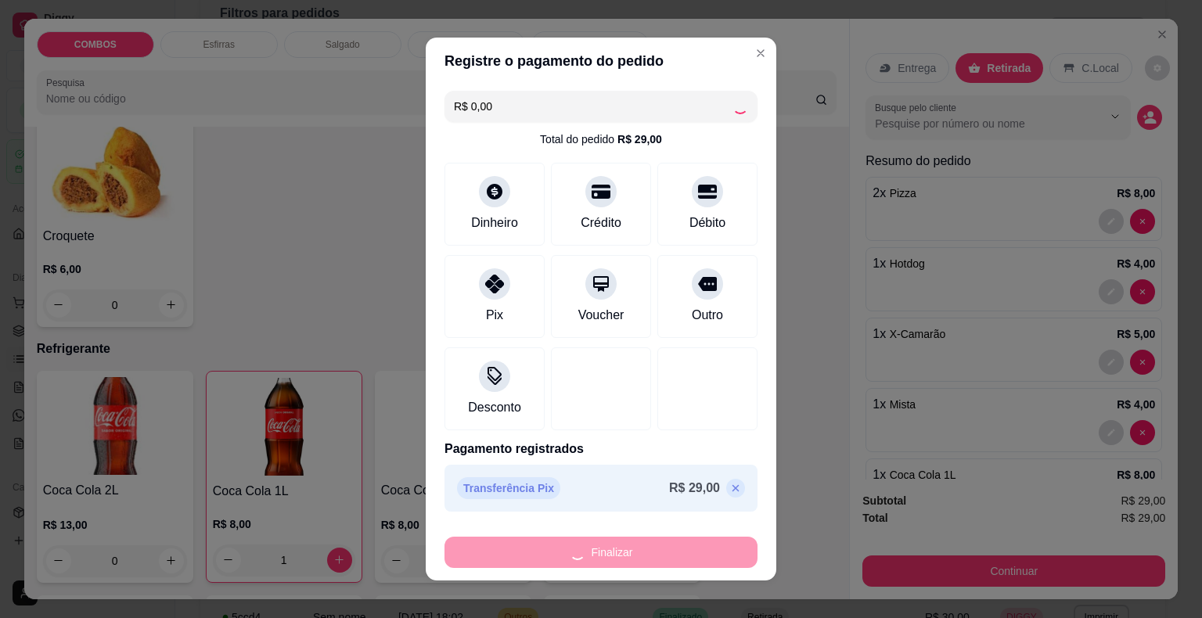
type input "0"
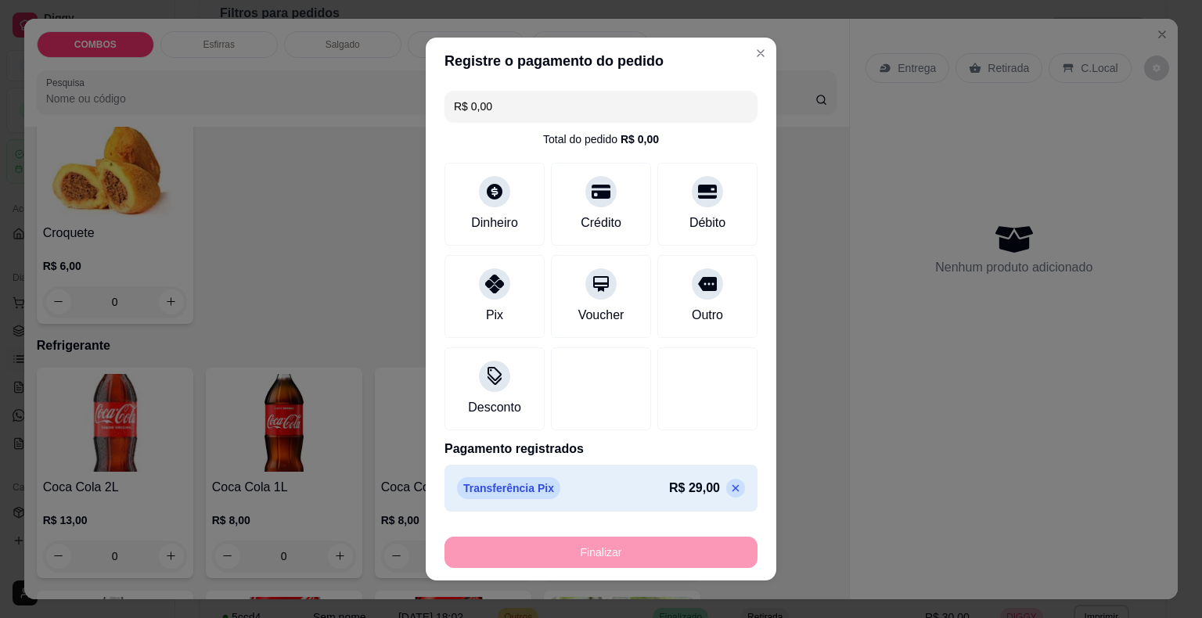
type input "-R$ 29,00"
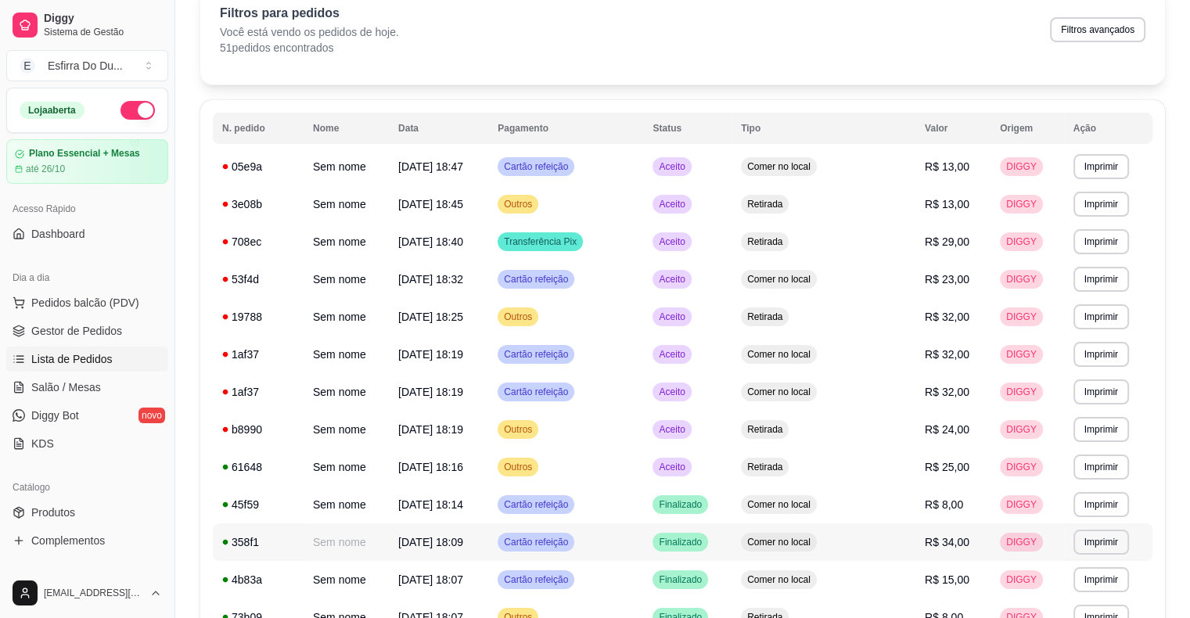
click at [488, 543] on td "[DATE] 18:09" at bounding box center [438, 542] width 99 height 38
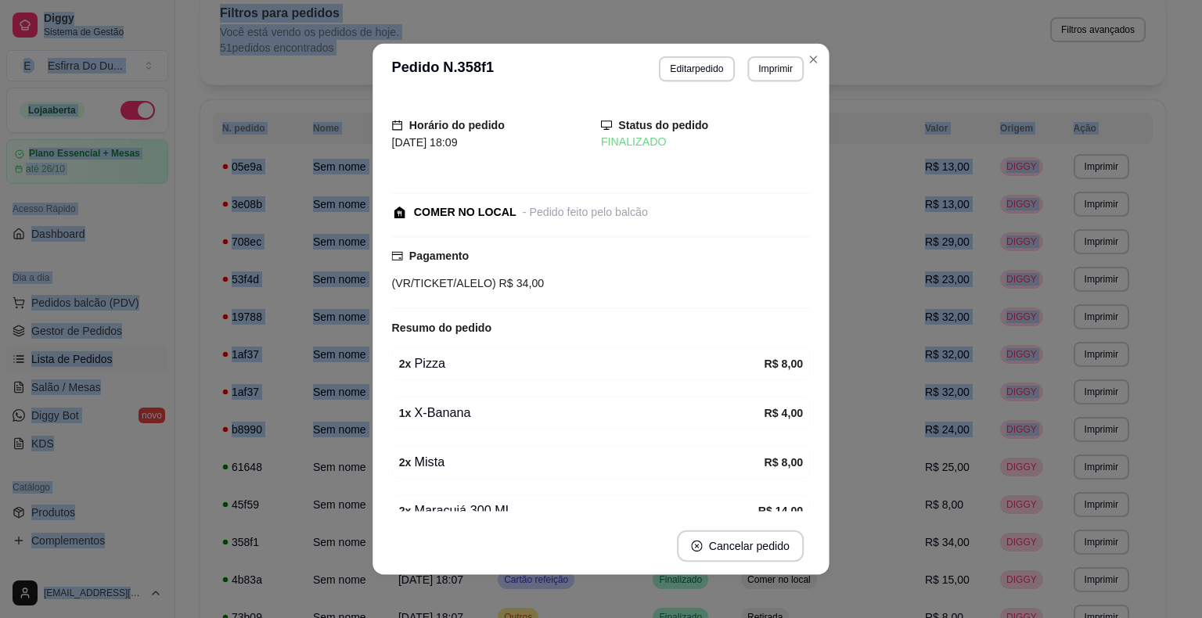
click at [519, 543] on footer "Cancelar pedido" at bounding box center [600, 545] width 456 height 57
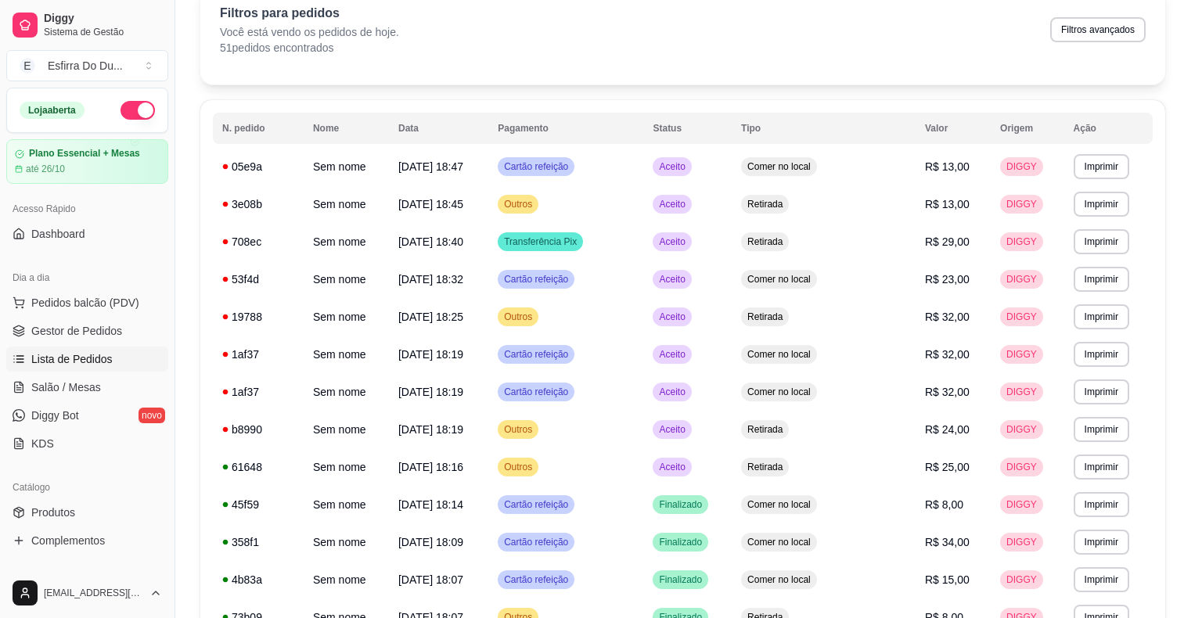
click at [519, 543] on footer "Cancelar pedido" at bounding box center [600, 543] width 451 height 56
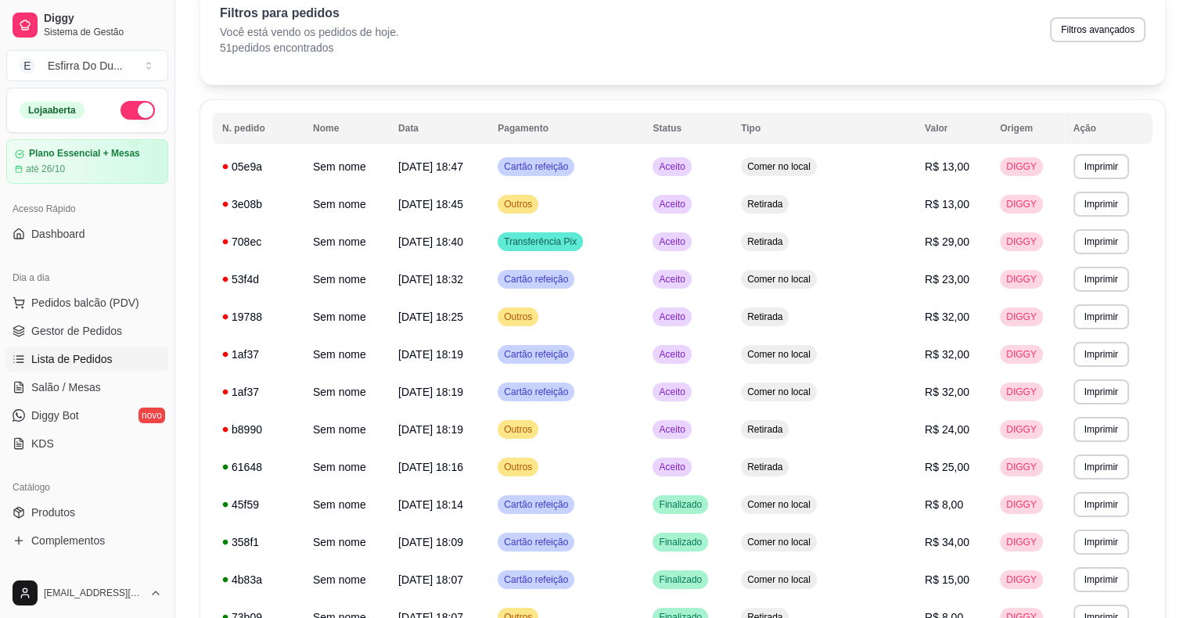
click at [1043, 65] on div "Filtros para pedidos Você está vendo os pedidos de hoje. 51 pedidos encontrados…" at bounding box center [682, 34] width 965 height 100
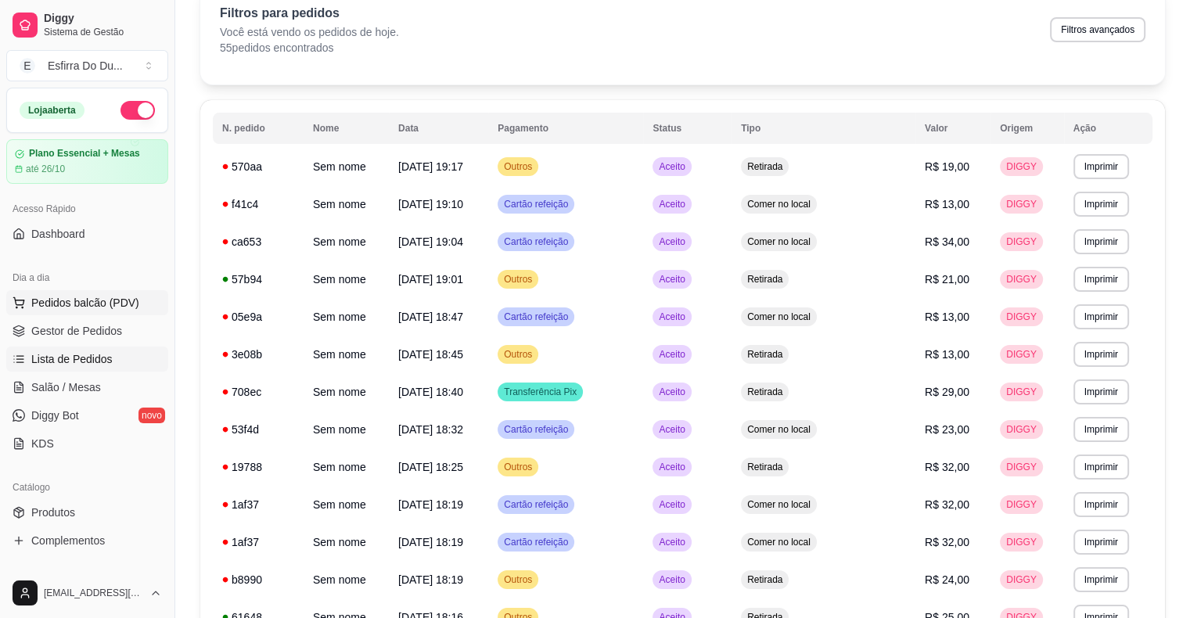
click at [116, 301] on span "Pedidos balcão (PDV)" at bounding box center [85, 303] width 108 height 16
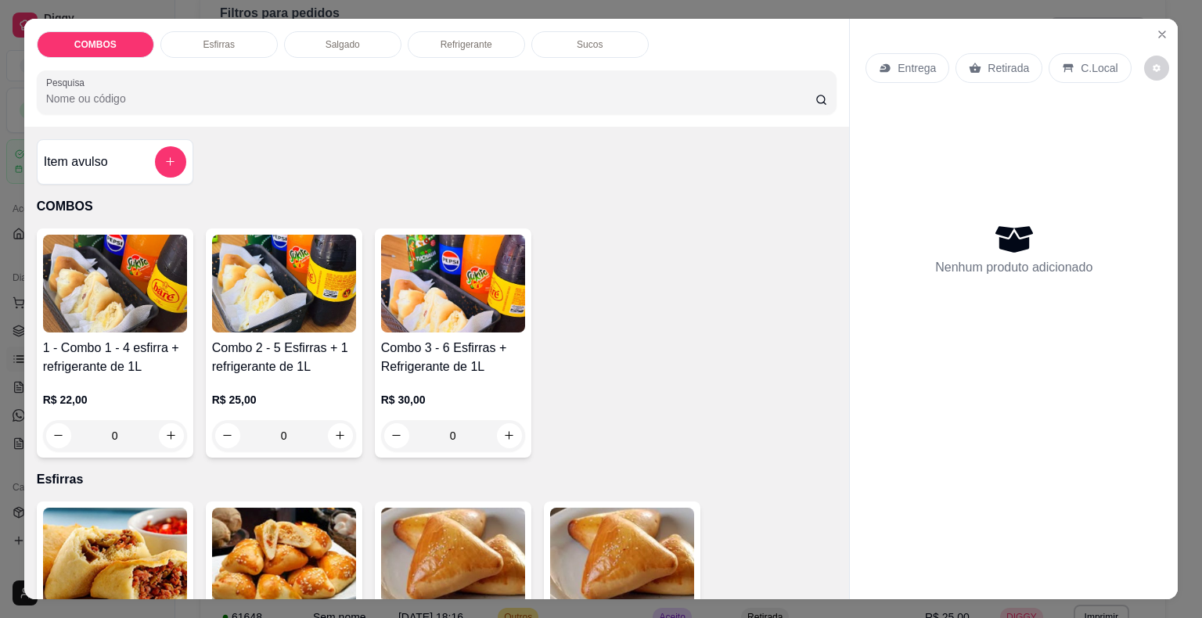
click at [313, 277] on img at bounding box center [284, 284] width 144 height 98
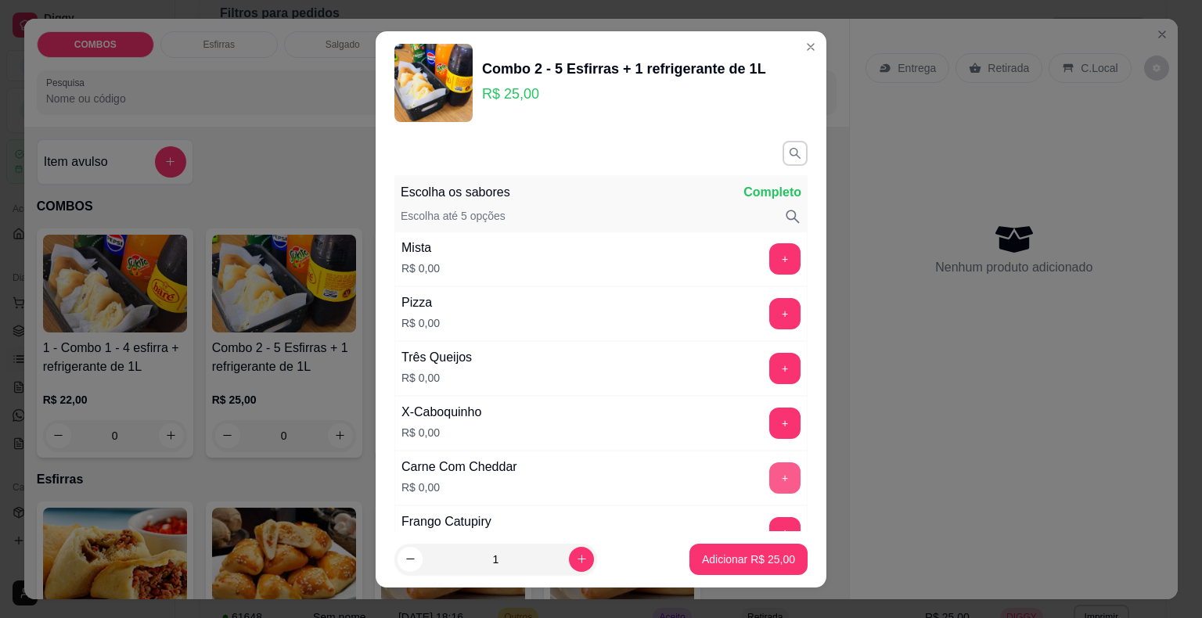
click at [769, 476] on button "+" at bounding box center [784, 477] width 31 height 31
click at [770, 476] on button "+" at bounding box center [785, 477] width 31 height 31
click at [769, 476] on button "+" at bounding box center [784, 477] width 31 height 31
click at [769, 523] on button "+" at bounding box center [784, 532] width 31 height 31
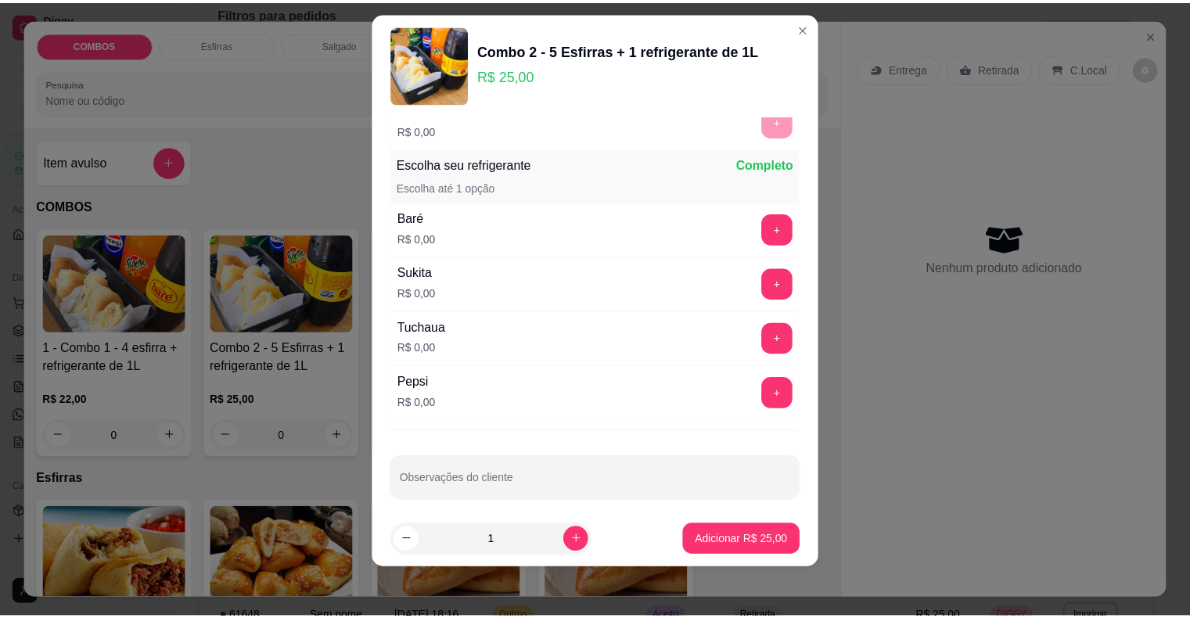
scroll to position [779, 0]
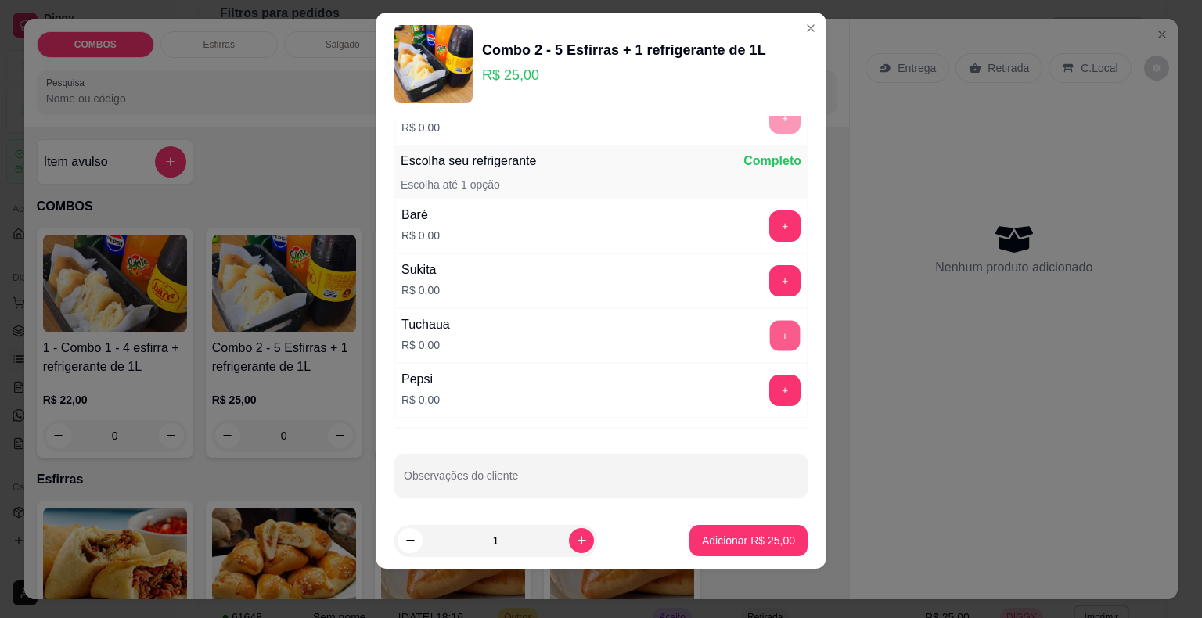
click at [770, 331] on button "+" at bounding box center [785, 335] width 31 height 31
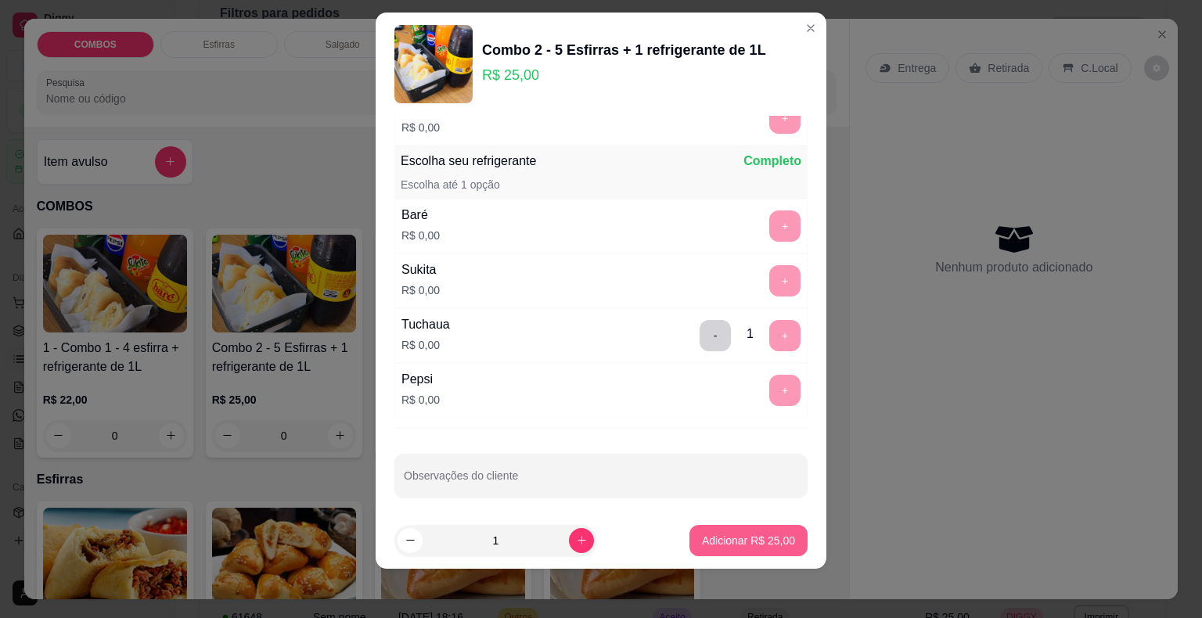
click at [726, 541] on p "Adicionar R$ 25,00" at bounding box center [748, 541] width 93 height 16
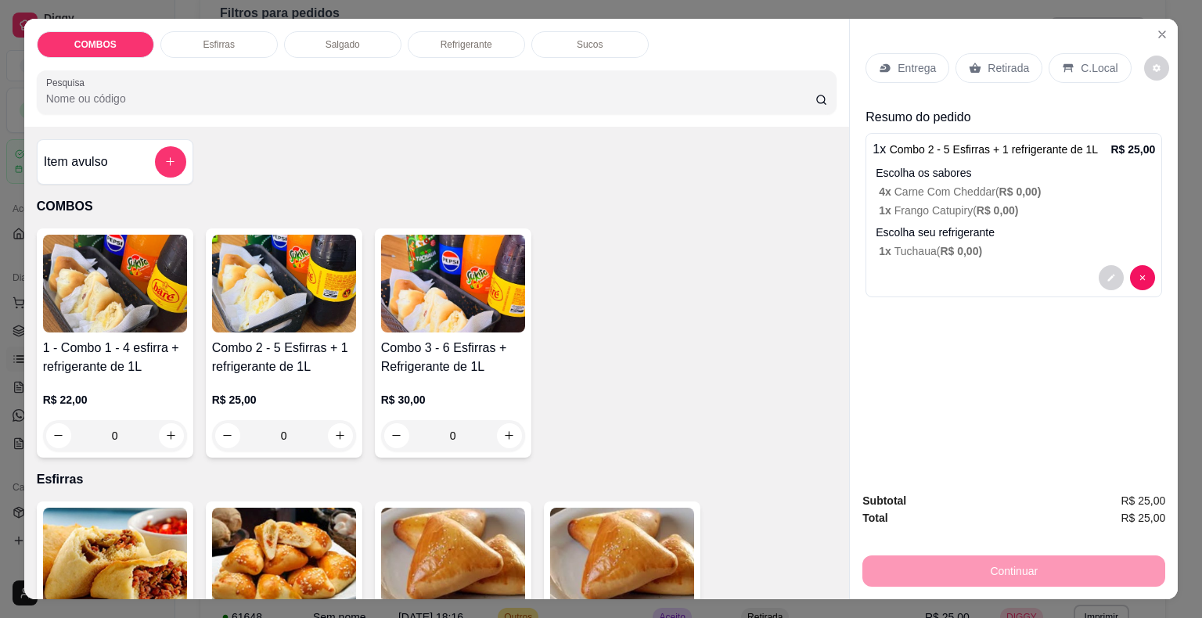
click at [969, 63] on icon at bounding box center [975, 68] width 12 height 10
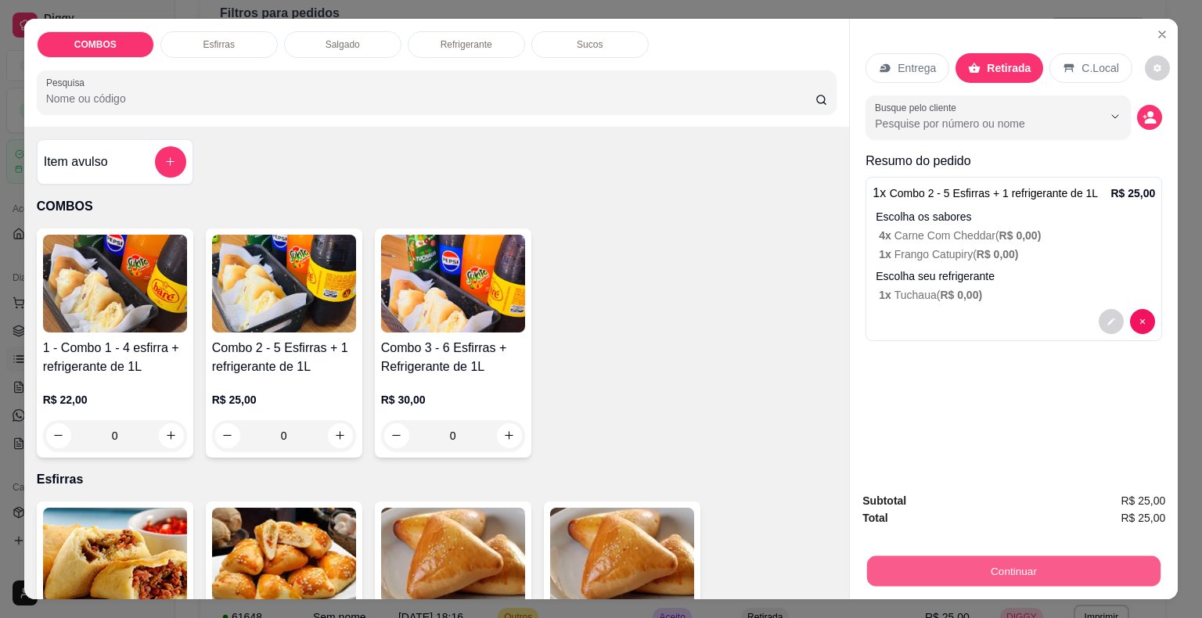
click at [979, 569] on button "Continuar" at bounding box center [1013, 571] width 293 height 31
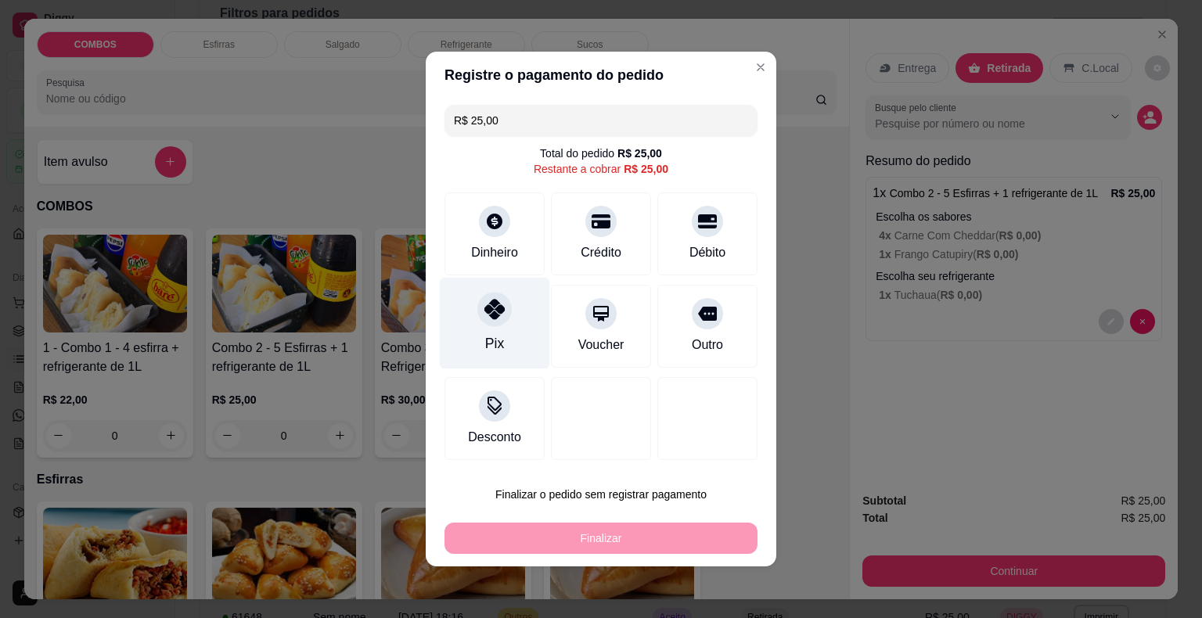
click at [475, 305] on div "Pix" at bounding box center [495, 324] width 110 height 92
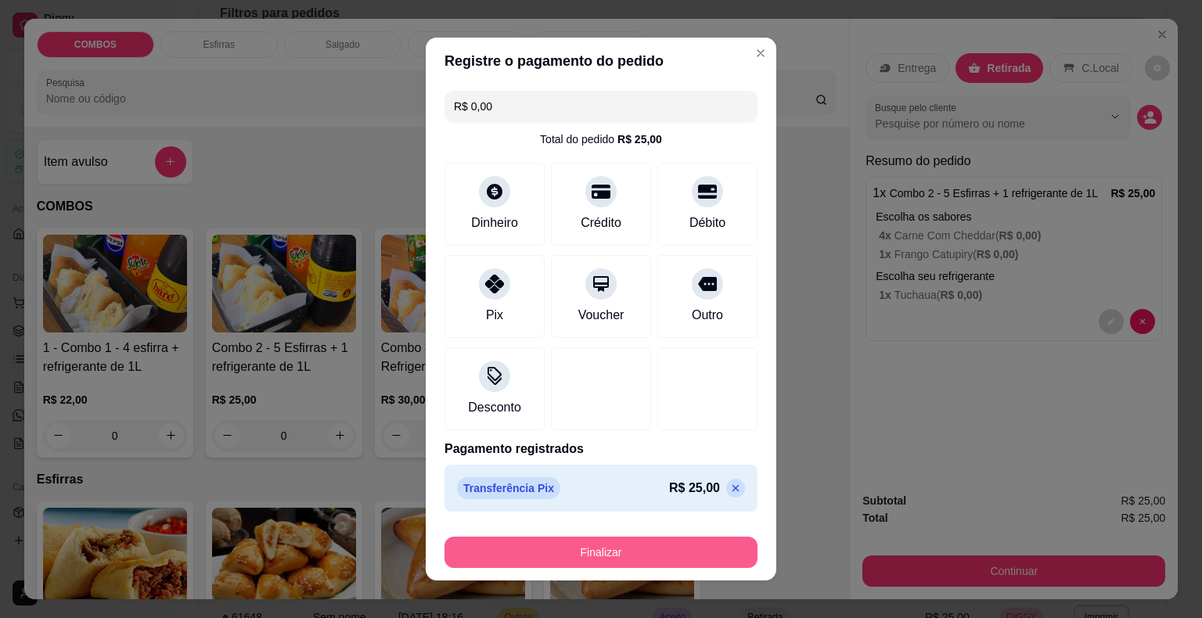
click at [491, 545] on button "Finalizar" at bounding box center [600, 552] width 313 height 31
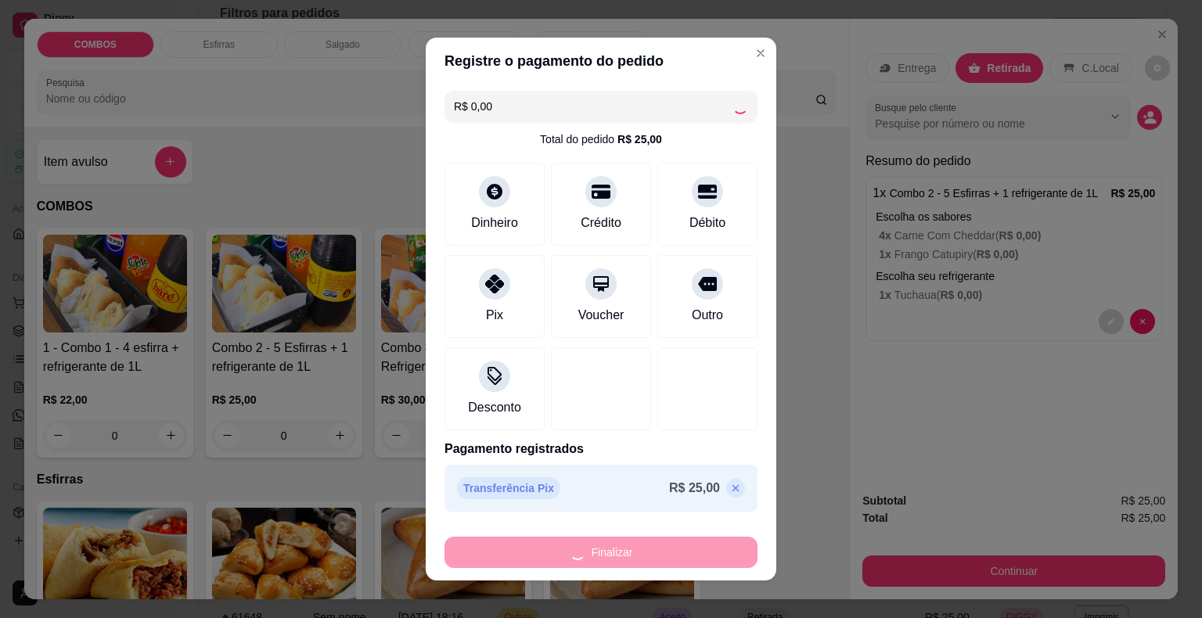
type input "-R$ 25,00"
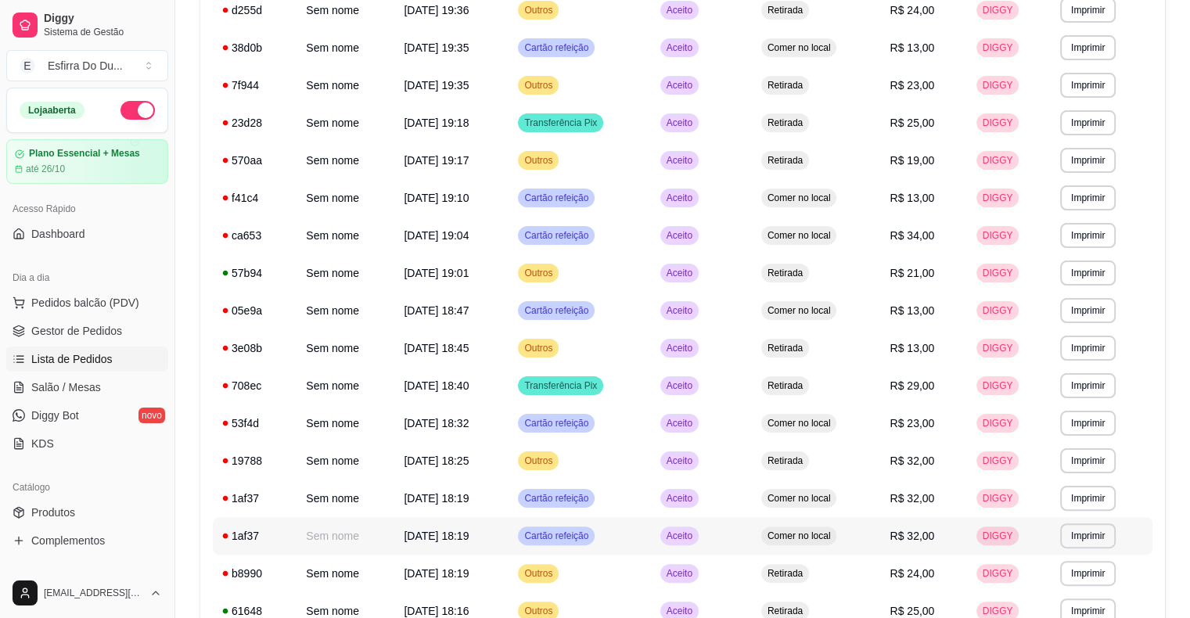
scroll to position [313, 0]
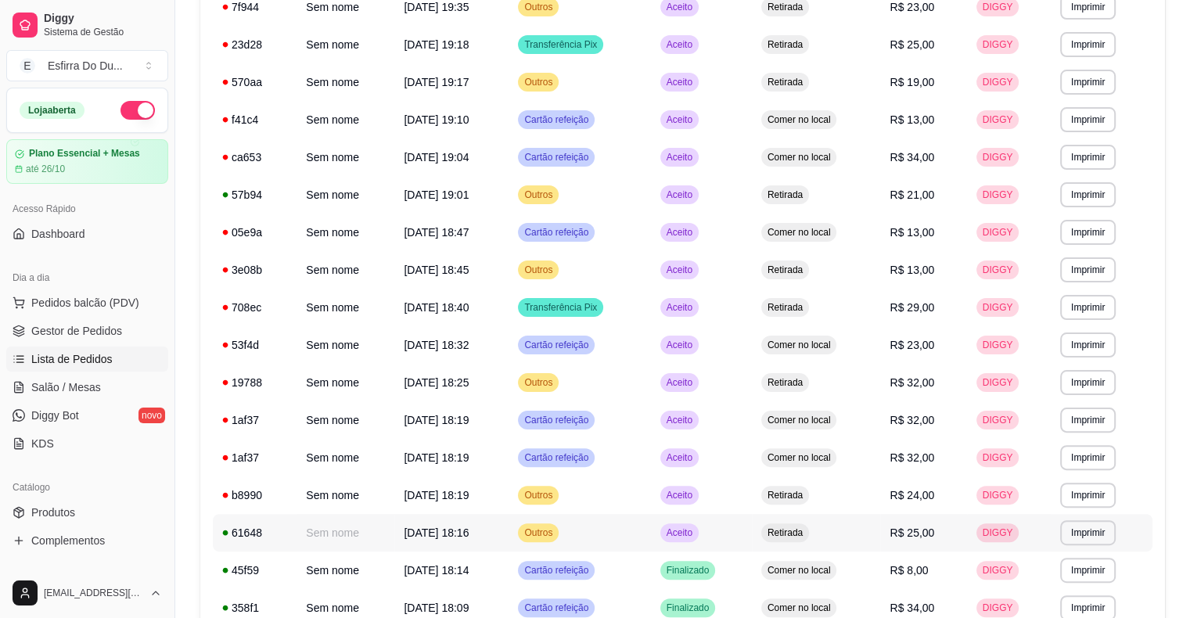
click at [695, 531] on span "Aceito" at bounding box center [679, 532] width 32 height 13
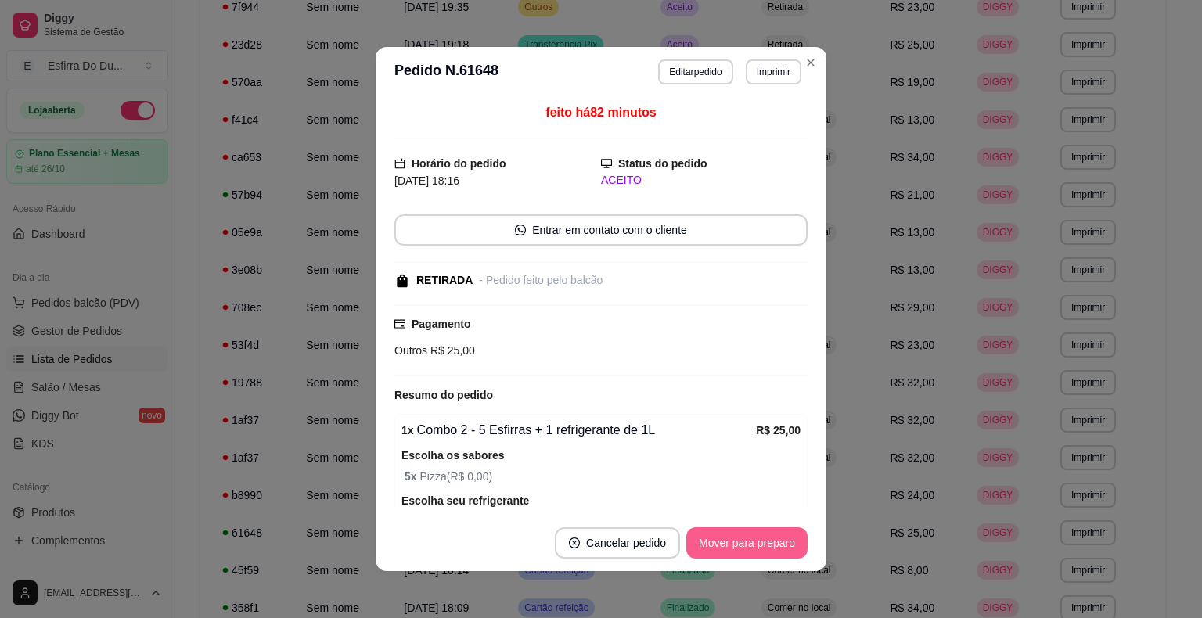
click at [756, 555] on button "Mover para preparo" at bounding box center [746, 542] width 121 height 31
click at [756, 555] on div "Mover para preparo" at bounding box center [735, 542] width 143 height 31
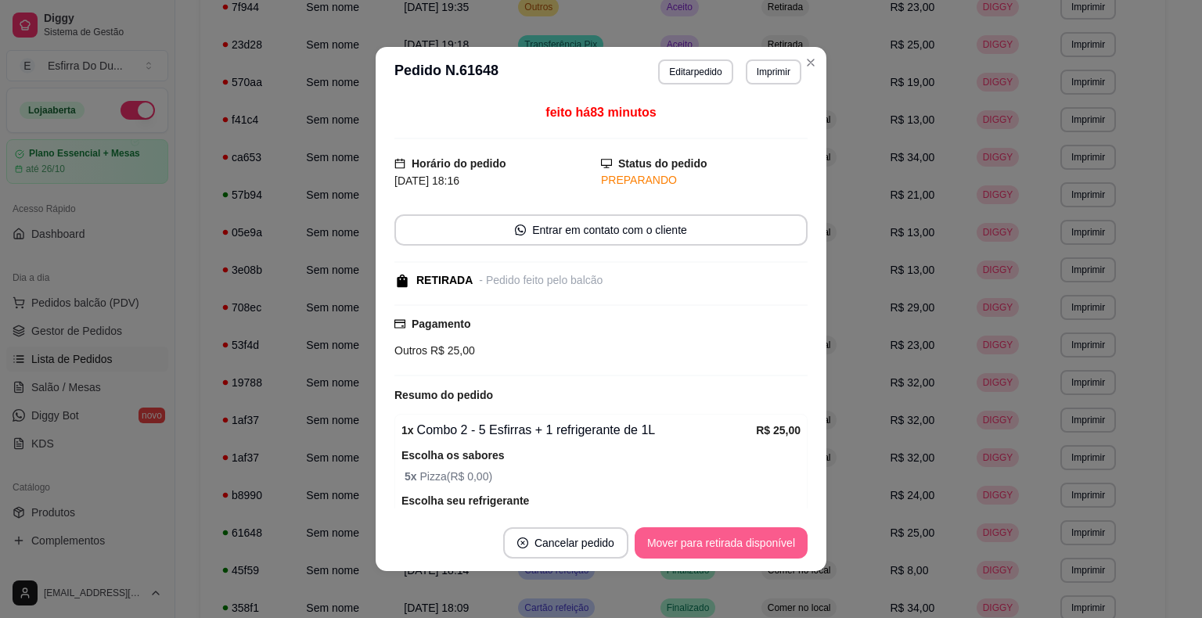
click at [756, 555] on button "Mover para retirada disponível" at bounding box center [720, 542] width 173 height 31
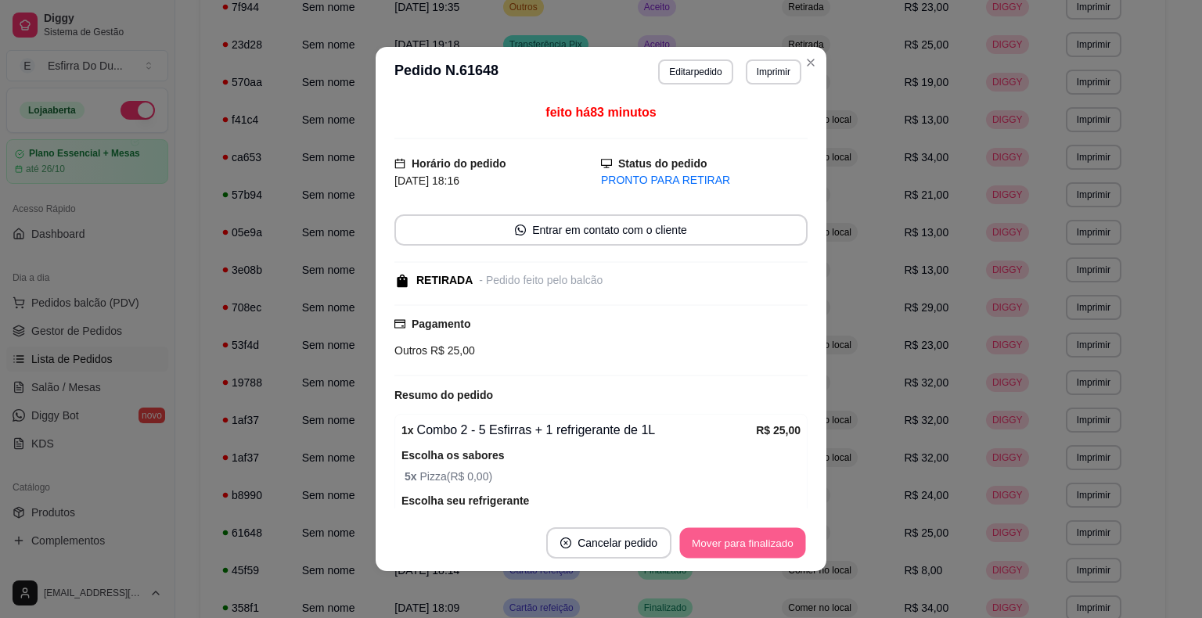
click at [756, 555] on button "Mover para finalizado" at bounding box center [743, 543] width 126 height 31
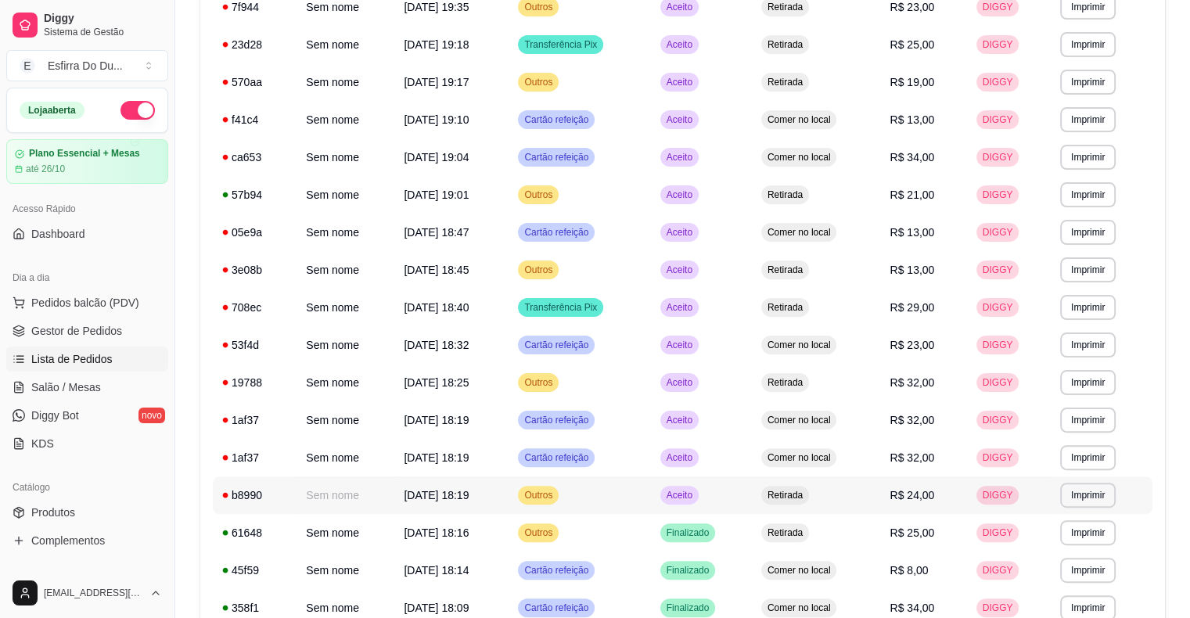
click at [689, 500] on span "Aceito" at bounding box center [679, 495] width 32 height 13
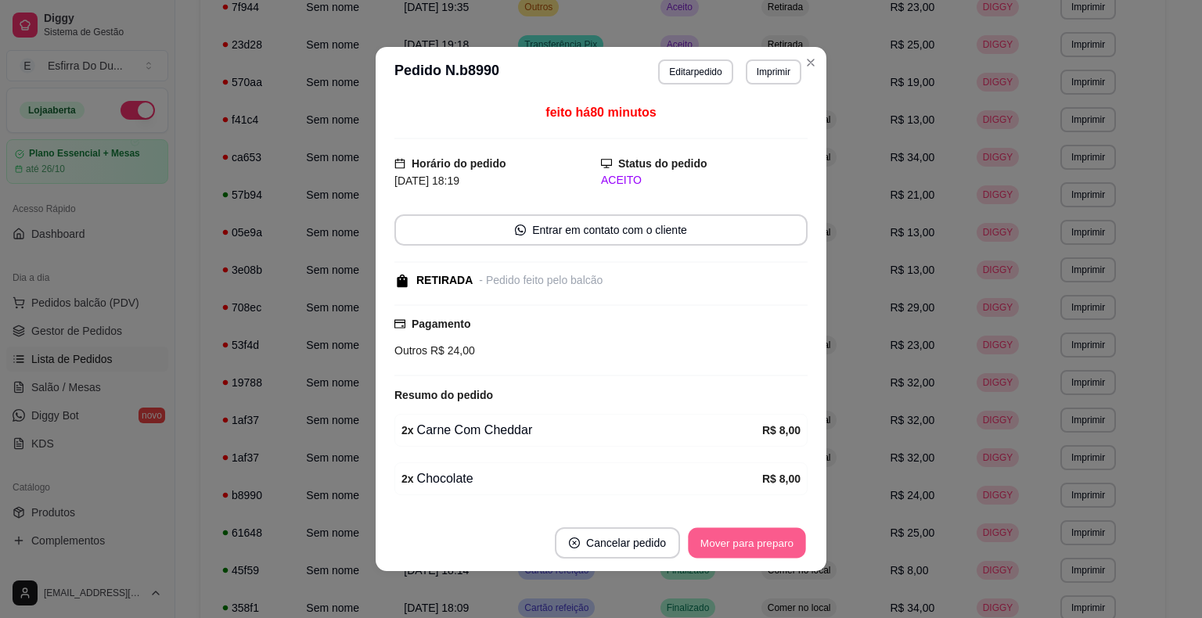
click at [710, 542] on button "Mover para preparo" at bounding box center [746, 543] width 117 height 31
click at [710, 542] on div "Mover para preparo" at bounding box center [746, 542] width 121 height 31
click at [710, 542] on button "Mover para retirada disponível" at bounding box center [720, 542] width 173 height 31
click at [710, 542] on button "Mover para finalizado" at bounding box center [743, 543] width 126 height 31
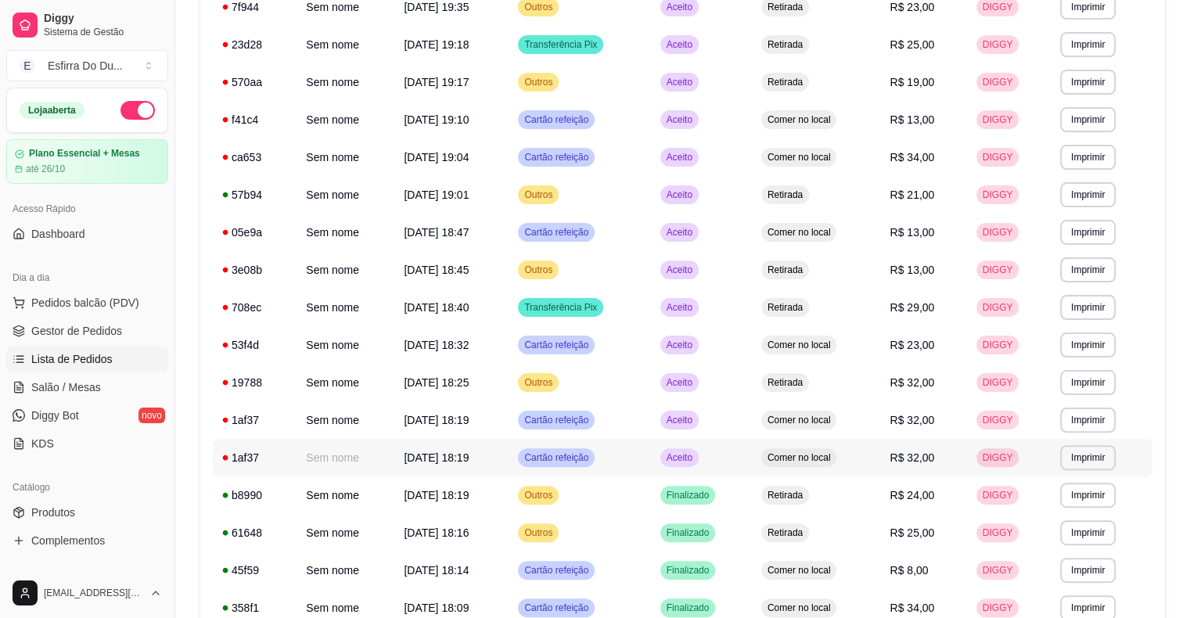
click at [688, 455] on span "Aceito" at bounding box center [679, 457] width 32 height 13
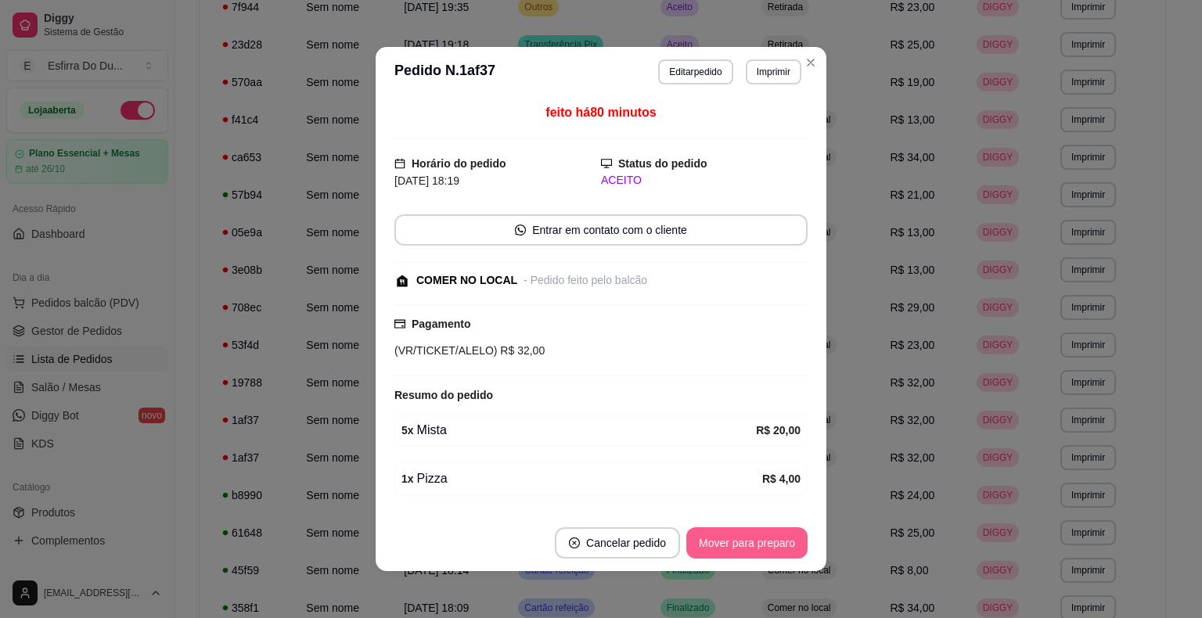
click at [717, 536] on button "Mover para preparo" at bounding box center [746, 542] width 121 height 31
click at [717, 536] on div "Mover para preparo" at bounding box center [735, 542] width 143 height 31
click at [717, 536] on button "Mover para retirada disponível" at bounding box center [720, 543] width 167 height 31
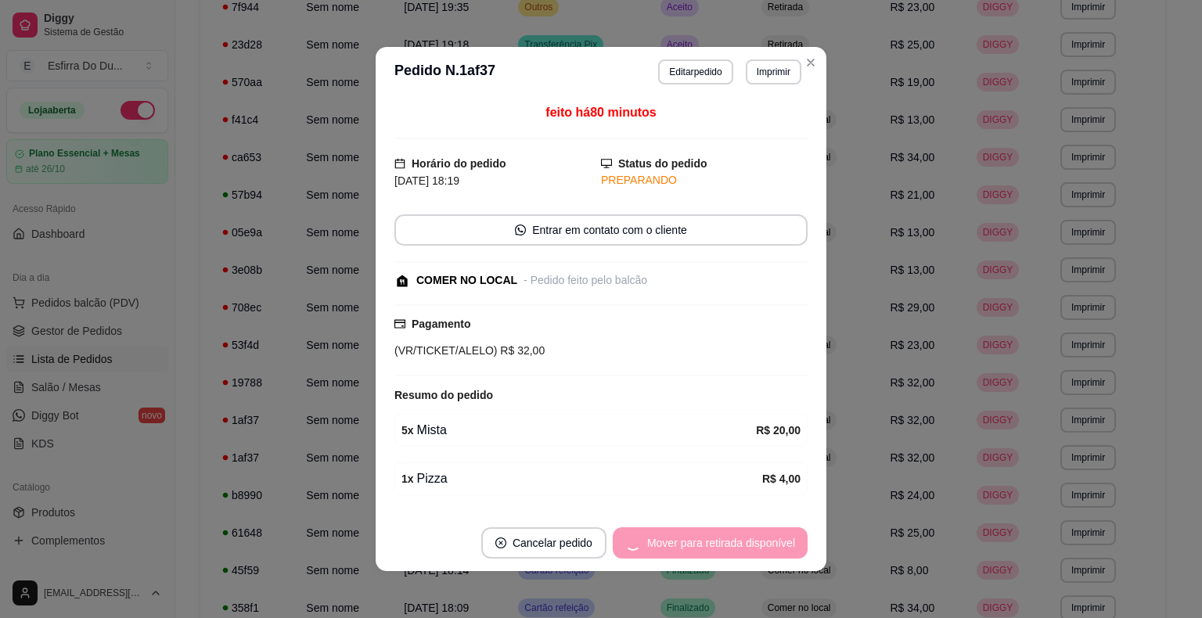
click at [717, 536] on div "Mover para retirada disponível" at bounding box center [710, 542] width 195 height 31
click at [717, 536] on div "Mover para finalizado" at bounding box center [732, 542] width 152 height 31
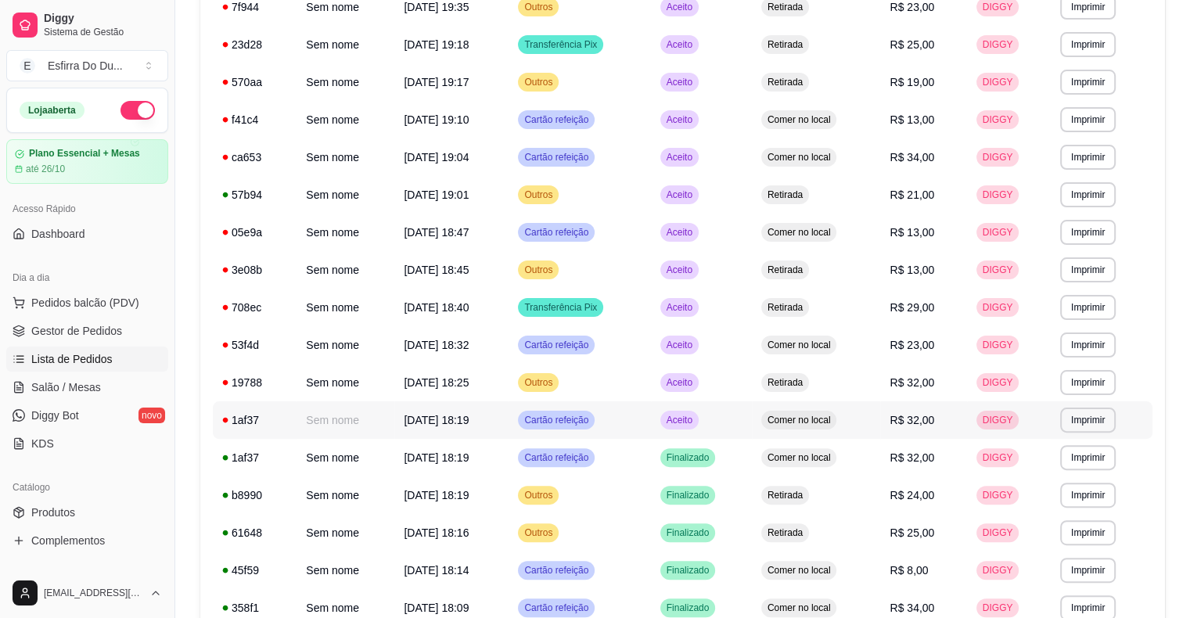
click at [692, 424] on span "Aceito" at bounding box center [679, 420] width 32 height 13
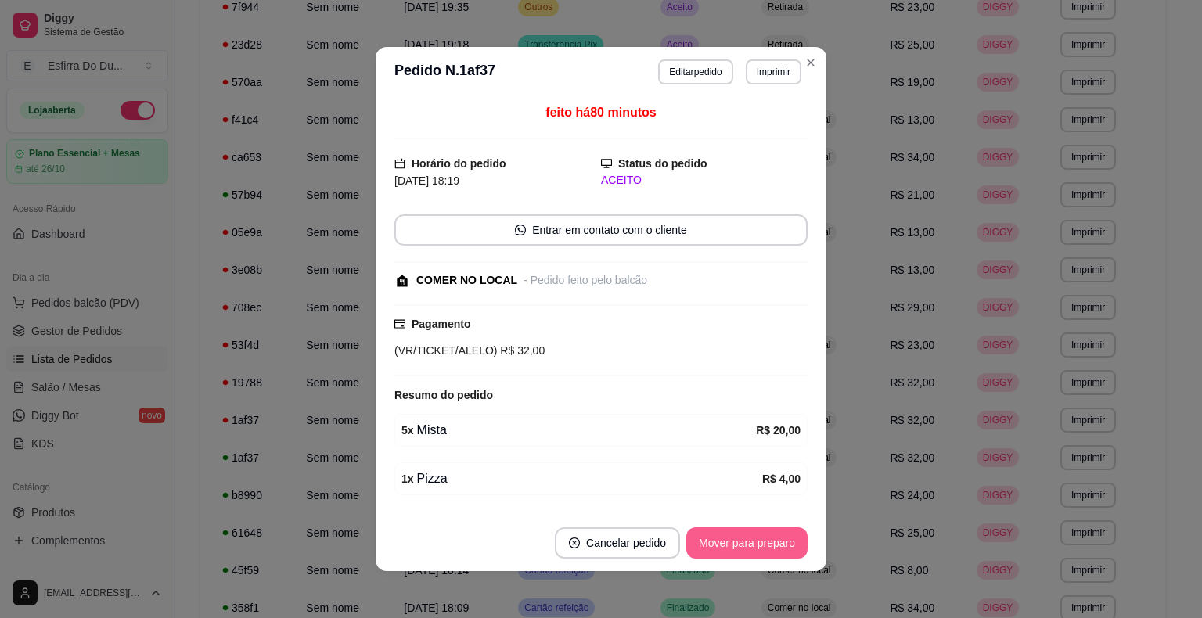
click at [778, 549] on button "Mover para preparo" at bounding box center [746, 542] width 121 height 31
click at [778, 549] on div "Mover para preparo" at bounding box center [735, 542] width 143 height 31
click at [778, 549] on button "Mover para retirada disponível" at bounding box center [720, 543] width 167 height 31
click at [778, 549] on div "Mover para retirada disponível" at bounding box center [720, 542] width 173 height 31
click at [778, 549] on button "Mover para finalizado" at bounding box center [743, 543] width 126 height 31
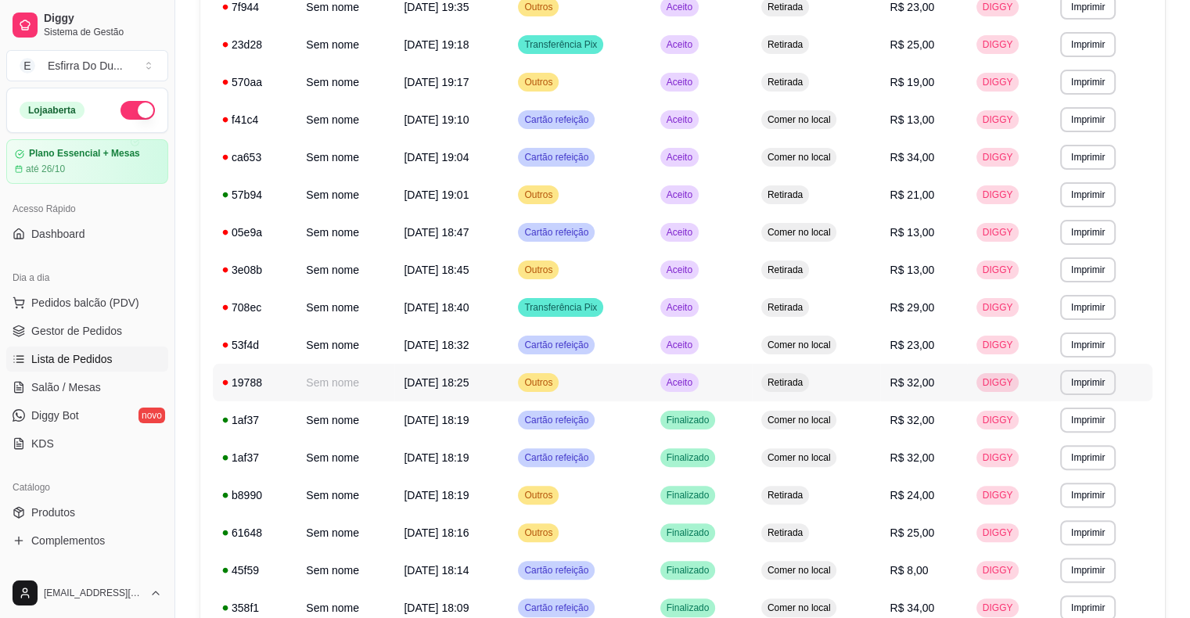
click at [679, 383] on span "Aceito" at bounding box center [679, 382] width 32 height 13
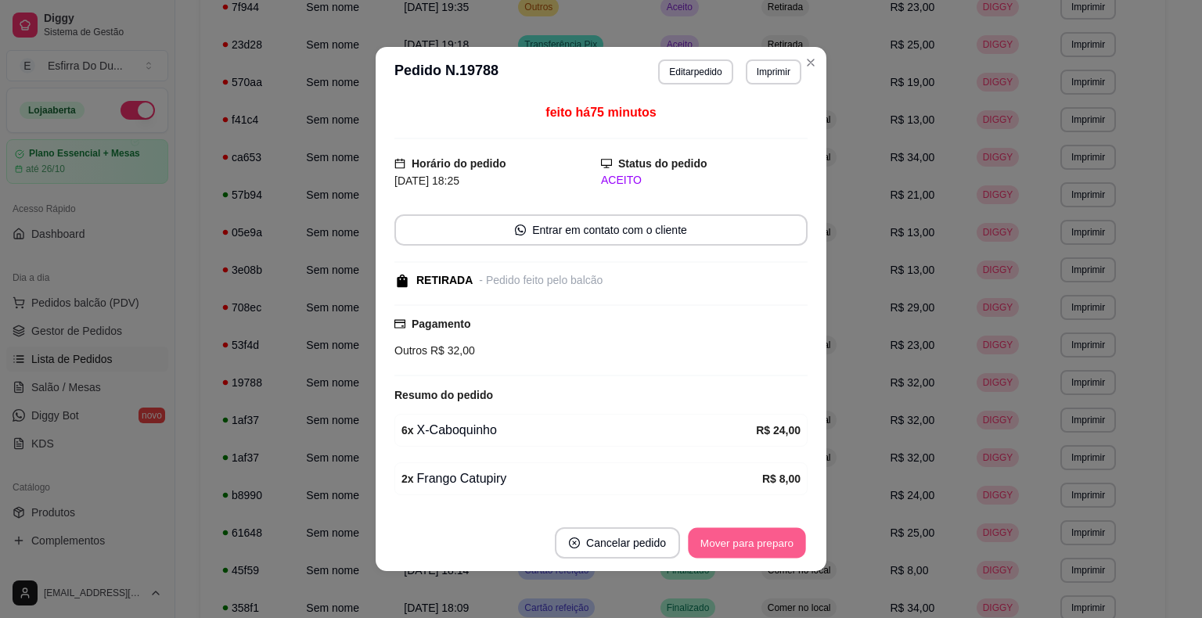
click at [695, 548] on button "Mover para preparo" at bounding box center [746, 543] width 117 height 31
click at [695, 548] on div "Mover para preparo" at bounding box center [746, 542] width 121 height 31
click at [695, 548] on button "Mover para retirada disponível" at bounding box center [720, 542] width 173 height 31
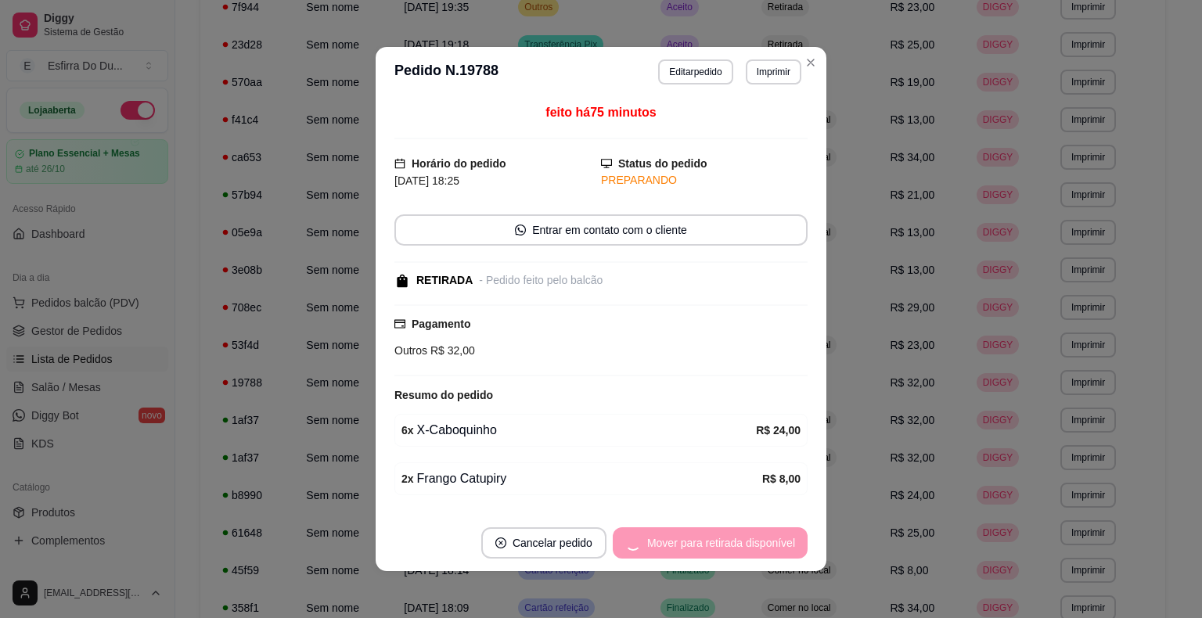
click at [695, 548] on div "Mover para retirada disponível" at bounding box center [710, 542] width 195 height 31
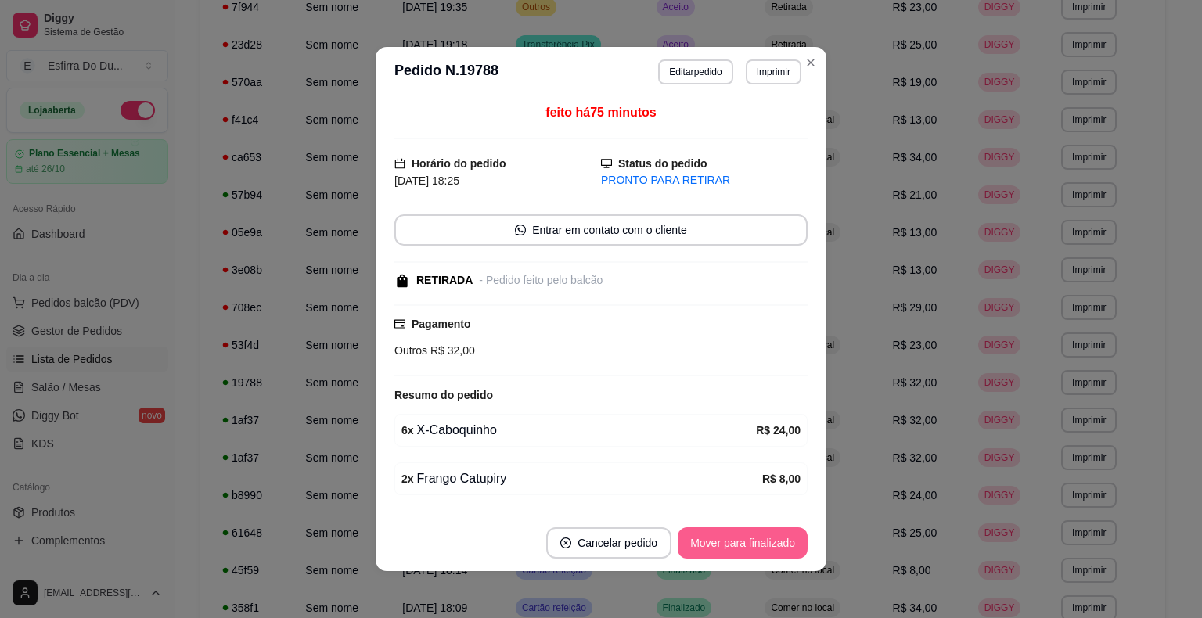
click at [695, 548] on button "Mover para finalizado" at bounding box center [742, 542] width 130 height 31
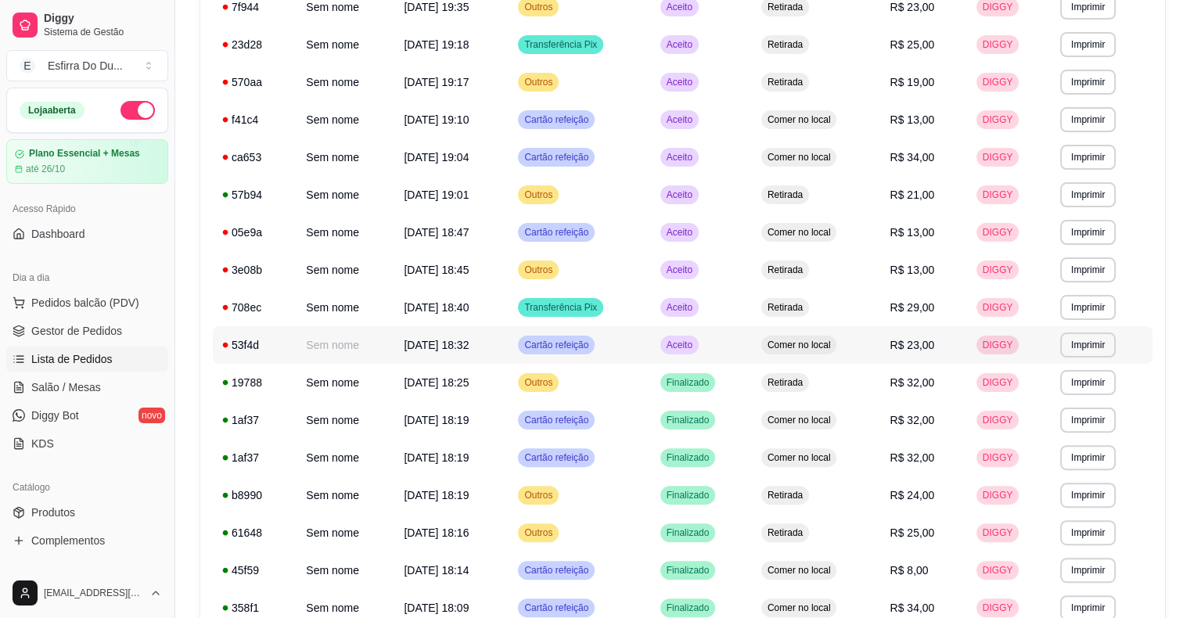
click at [690, 349] on span "Aceito" at bounding box center [679, 345] width 32 height 13
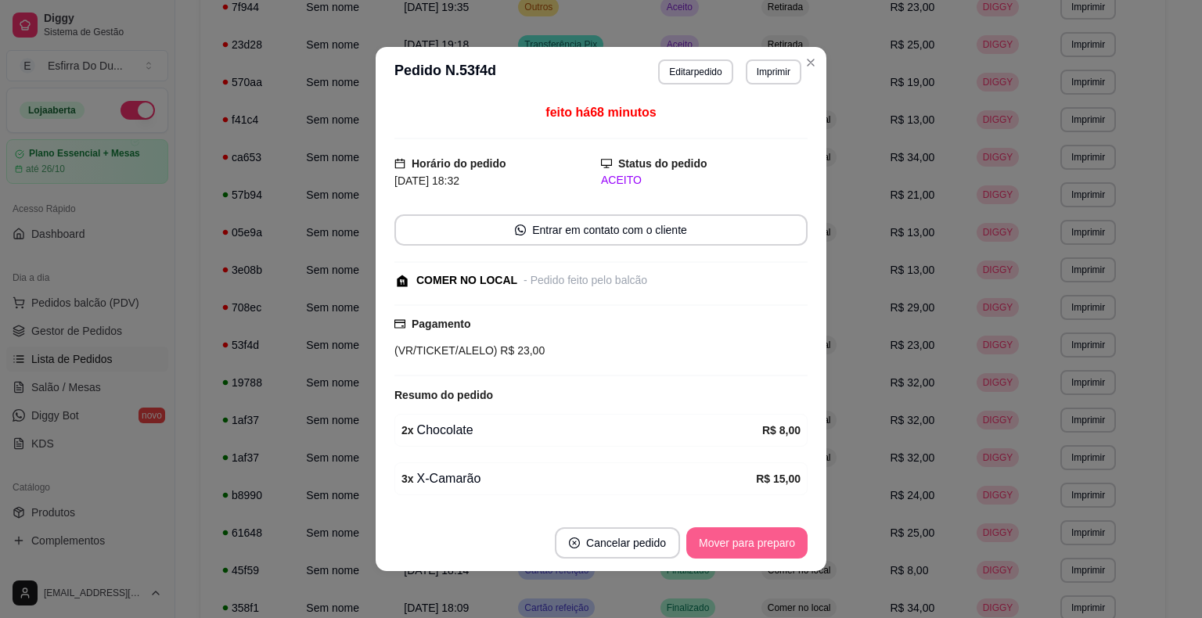
click at [738, 540] on button "Mover para preparo" at bounding box center [746, 542] width 121 height 31
click at [738, 540] on div "Mover para preparo" at bounding box center [735, 542] width 143 height 31
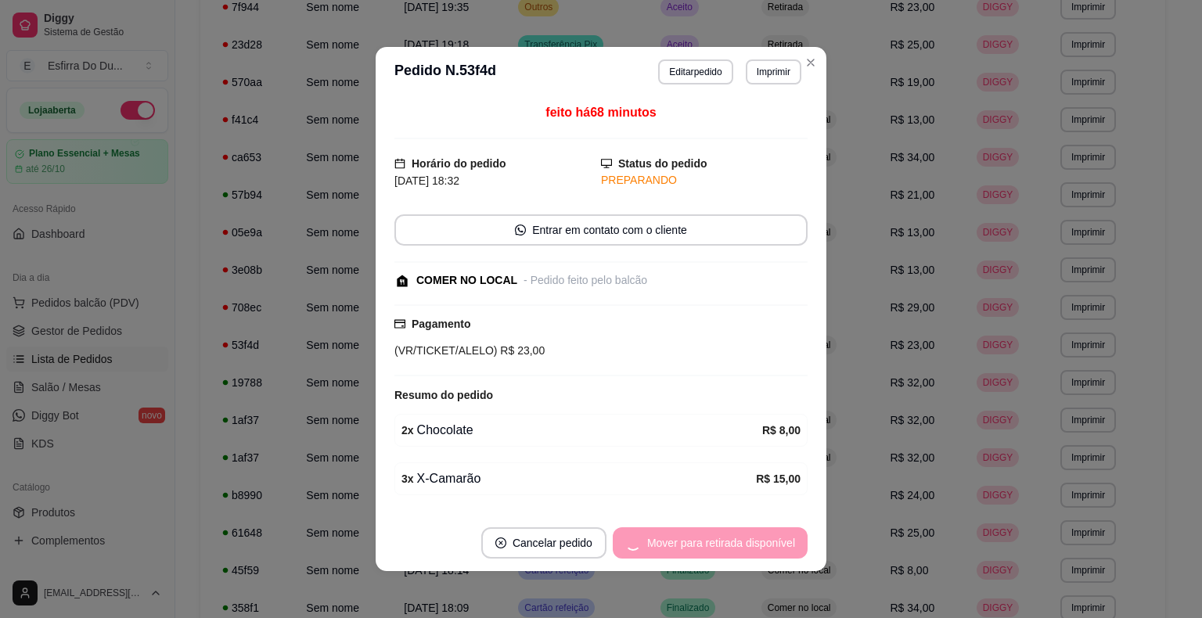
click at [738, 540] on div "Mover para retirada disponível" at bounding box center [710, 542] width 195 height 31
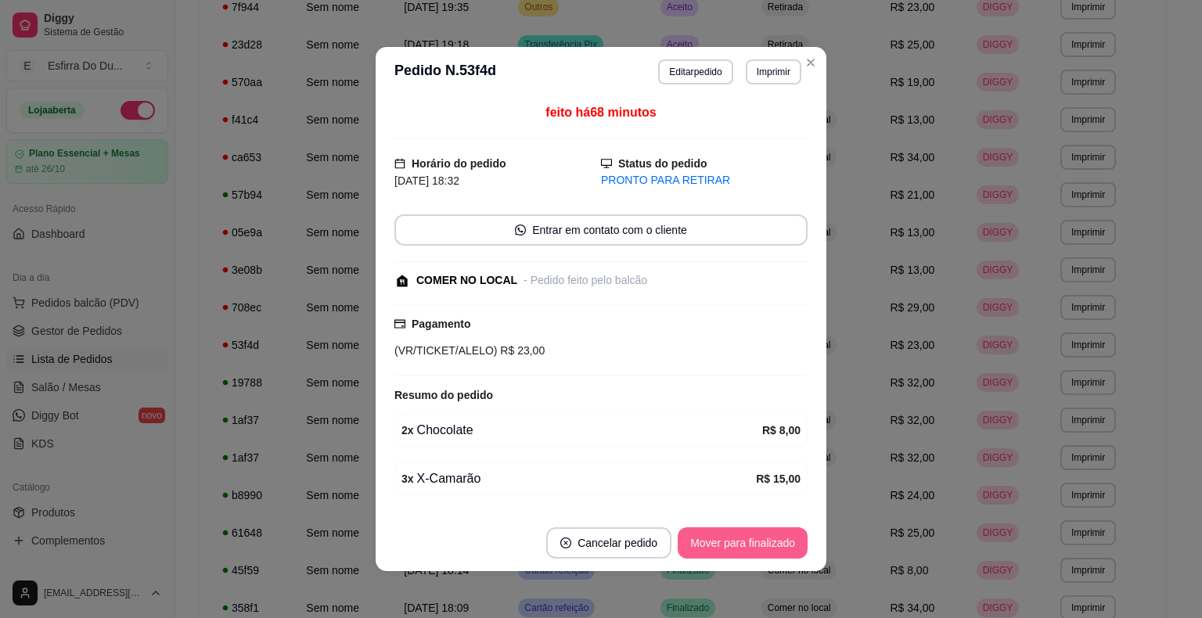
click at [738, 540] on button "Mover para finalizado" at bounding box center [742, 542] width 130 height 31
click at [739, 540] on div "Mover para finalizado" at bounding box center [732, 542] width 152 height 31
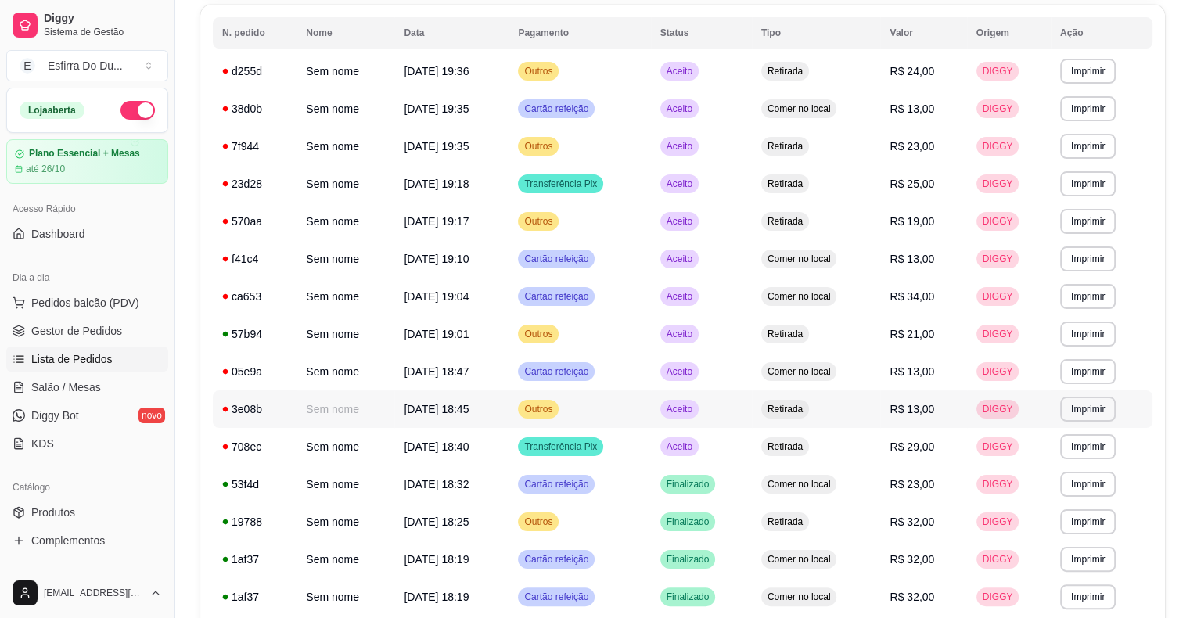
scroll to position [156, 0]
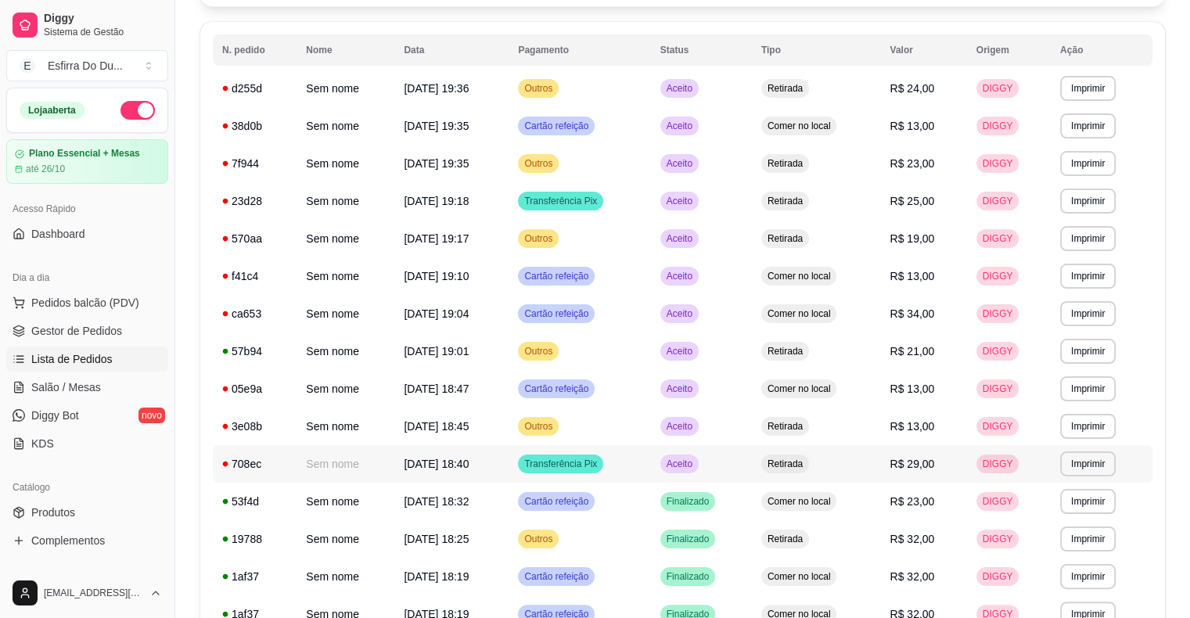
click at [692, 470] on div "Aceito" at bounding box center [679, 464] width 38 height 19
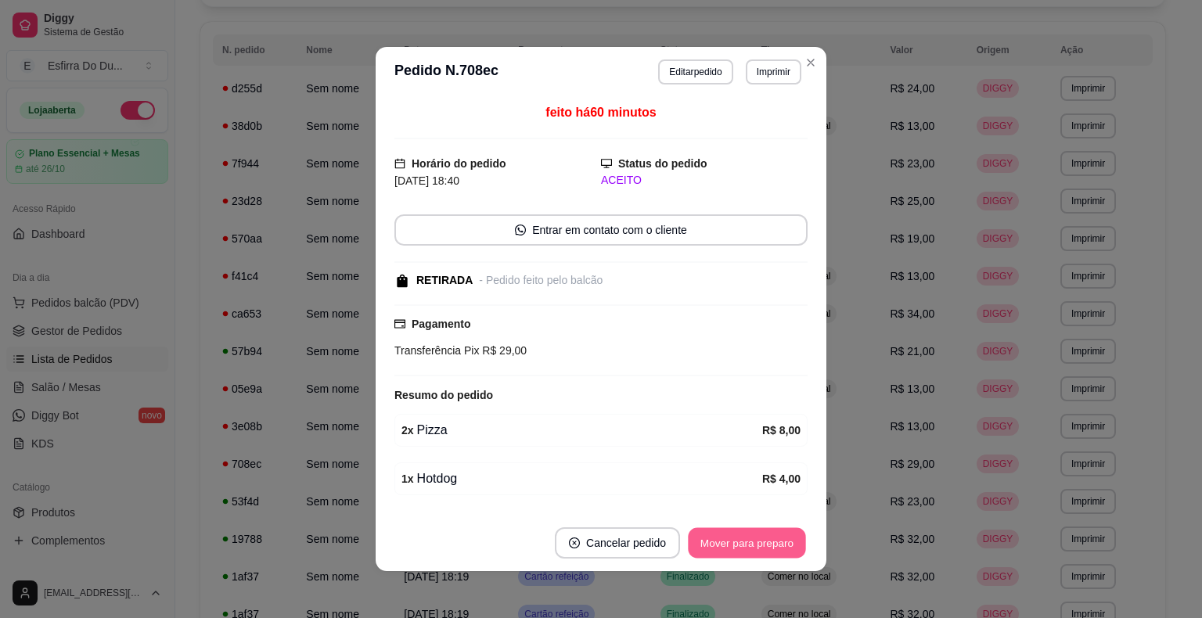
click at [746, 556] on button "Mover para preparo" at bounding box center [746, 543] width 117 height 31
click at [746, 556] on div "Mover para preparo" at bounding box center [735, 542] width 143 height 31
click at [746, 556] on button "Mover para retirada disponível" at bounding box center [720, 542] width 173 height 31
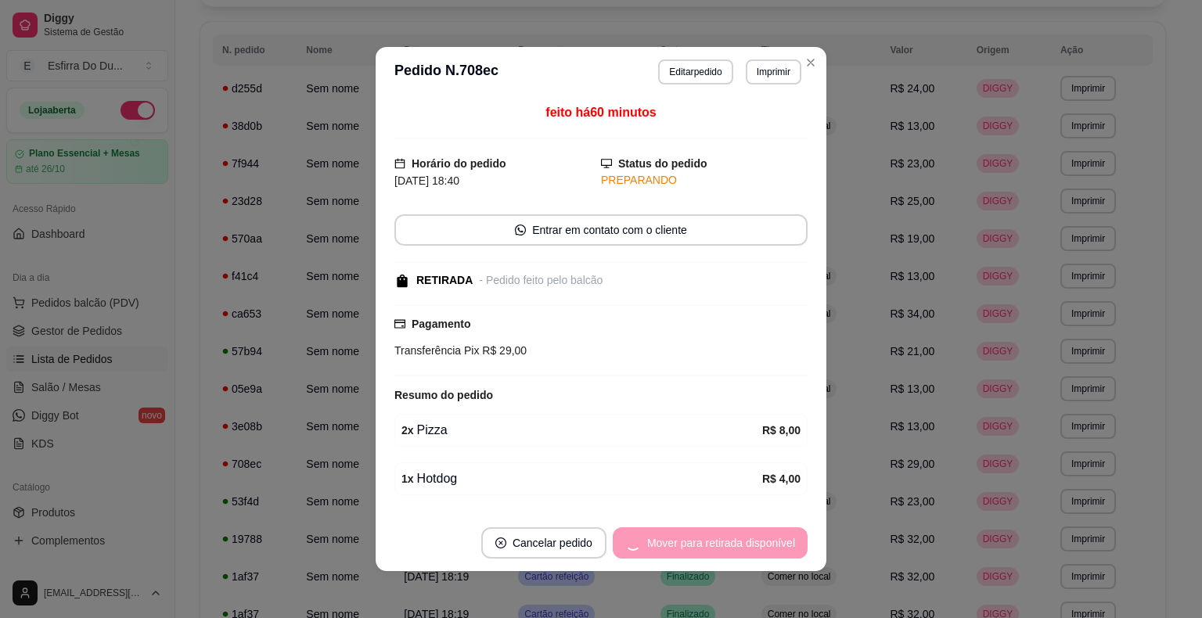
click at [746, 556] on div "Mover para retirada disponível" at bounding box center [710, 542] width 195 height 31
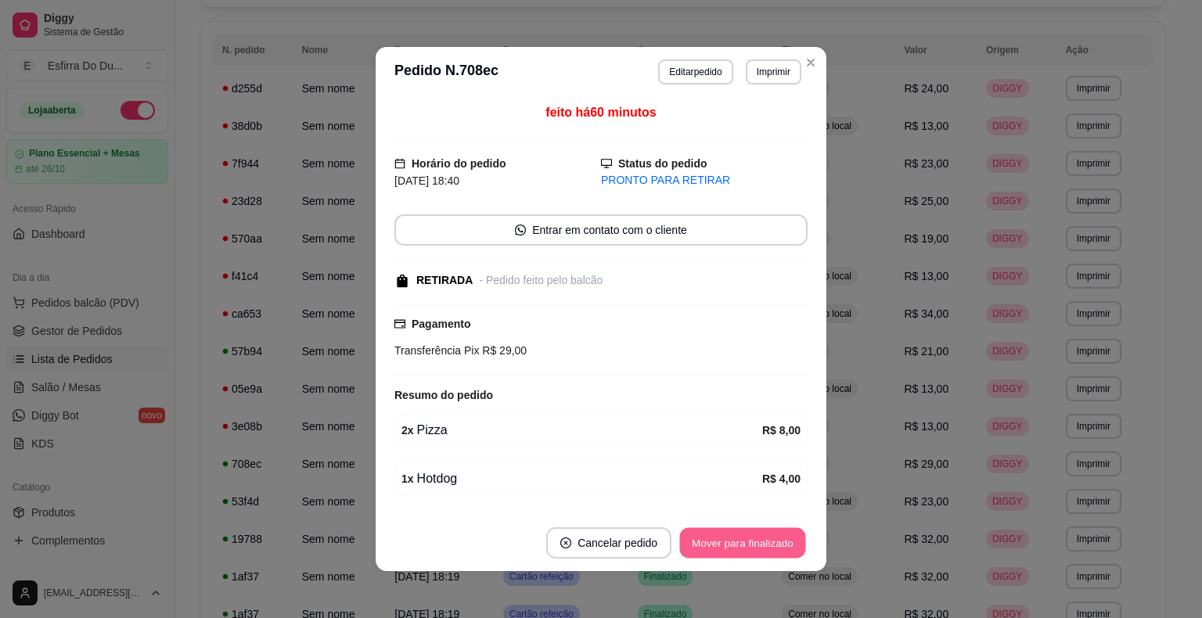
click at [767, 537] on button "Mover para finalizado" at bounding box center [743, 543] width 126 height 31
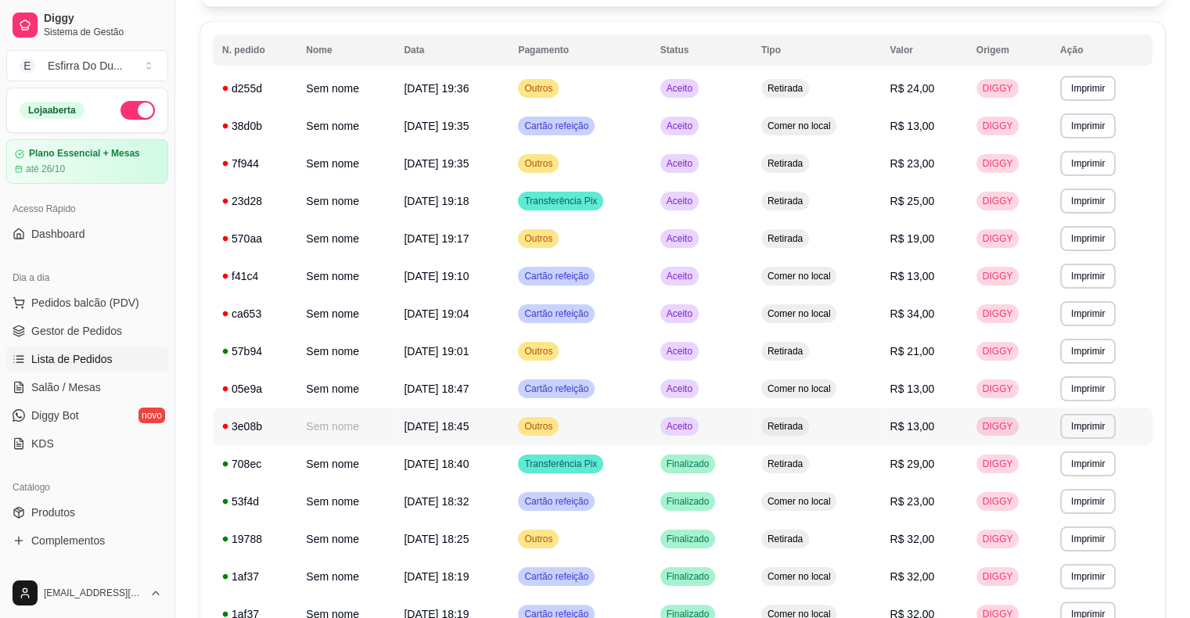
click at [695, 426] on span "Aceito" at bounding box center [679, 426] width 32 height 13
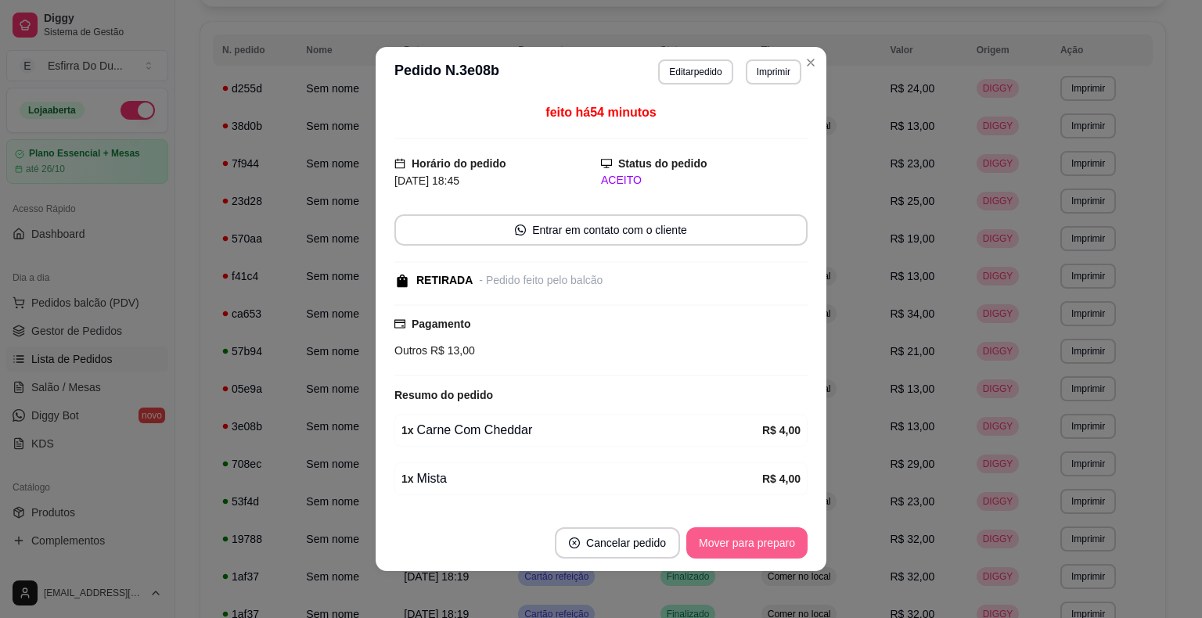
click at [725, 539] on button "Mover para preparo" at bounding box center [746, 542] width 121 height 31
click at [725, 539] on div "Mover para preparo" at bounding box center [735, 542] width 143 height 31
click at [725, 539] on button "Mover para retirada disponível" at bounding box center [720, 543] width 167 height 31
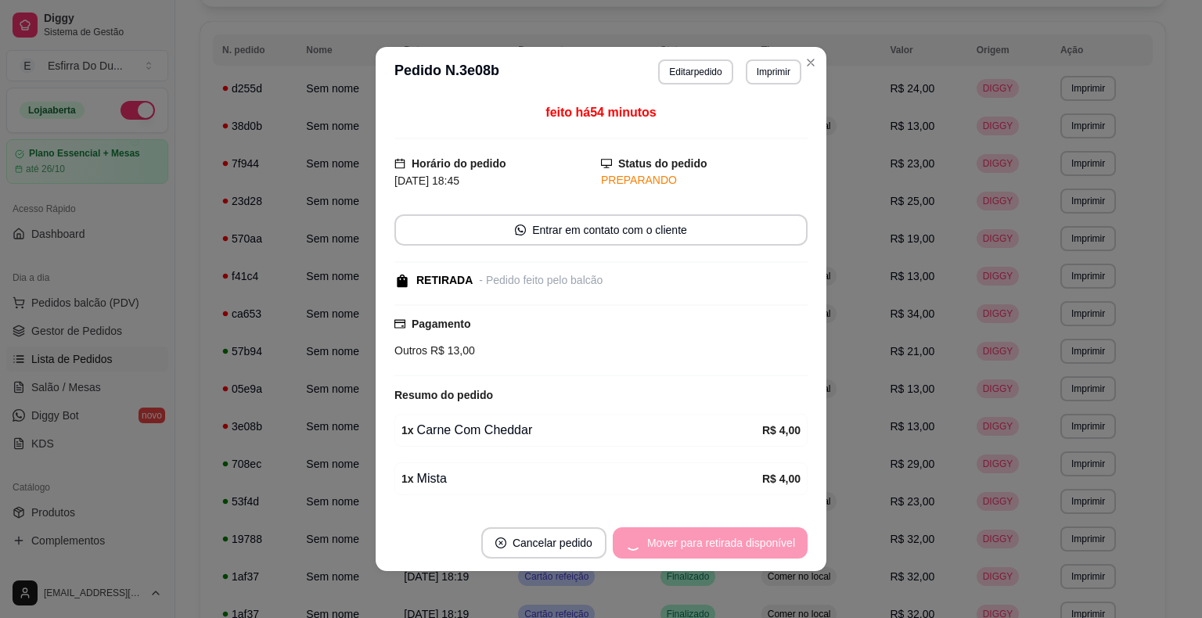
click at [725, 539] on div "Mover para retirada disponível" at bounding box center [710, 542] width 195 height 31
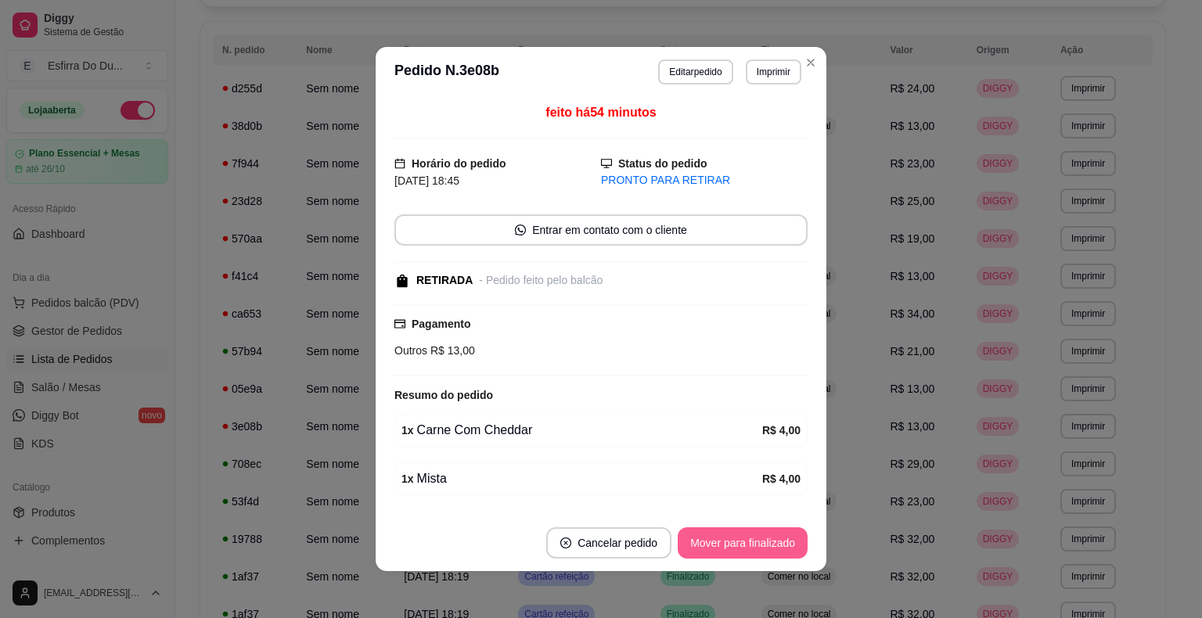
click at [725, 539] on button "Mover para finalizado" at bounding box center [742, 542] width 130 height 31
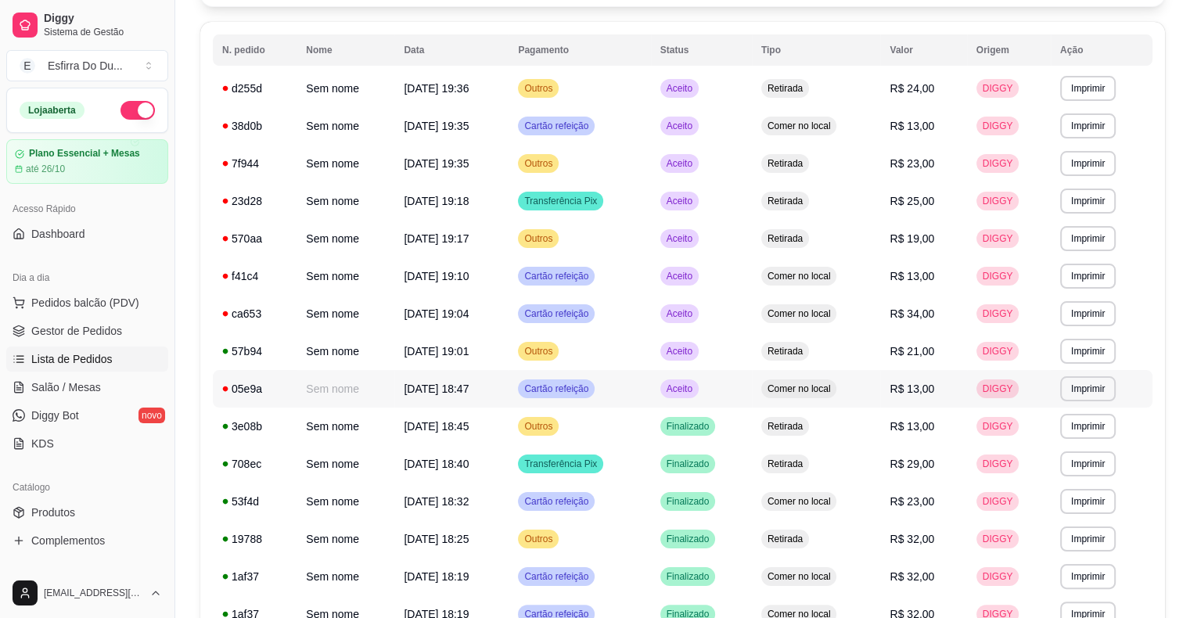
click at [701, 401] on td "Aceito" at bounding box center [701, 389] width 101 height 38
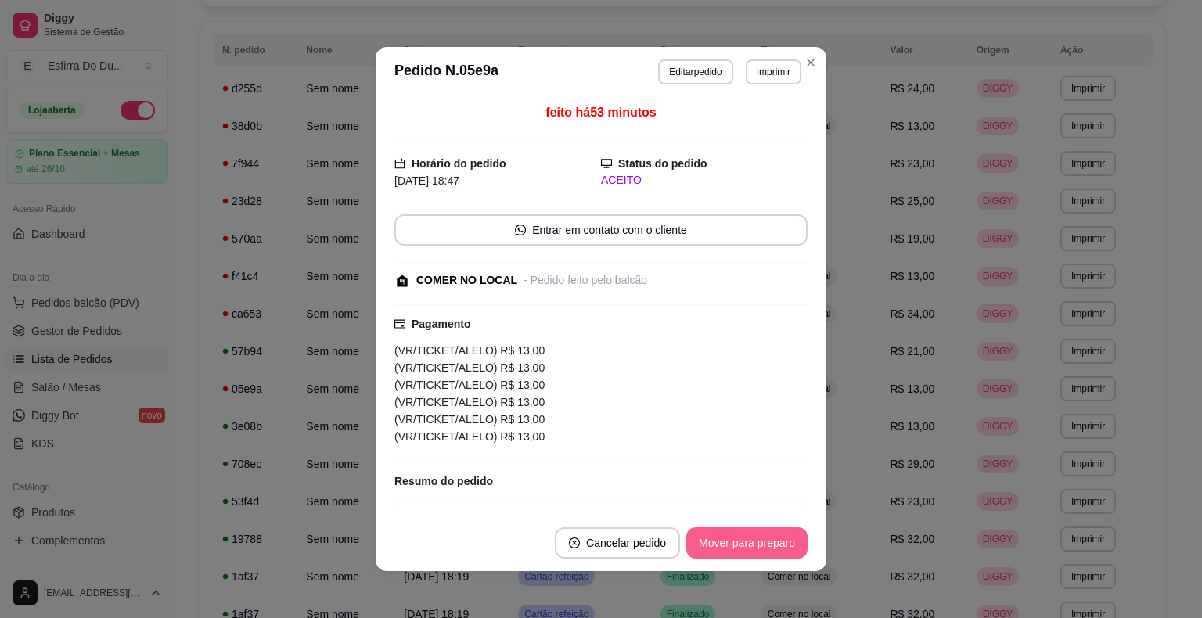
click at [757, 544] on button "Mover para preparo" at bounding box center [746, 542] width 121 height 31
click at [757, 544] on div "Mover para preparo" at bounding box center [735, 542] width 143 height 31
click at [757, 544] on button "Mover para retirada disponível" at bounding box center [720, 543] width 167 height 31
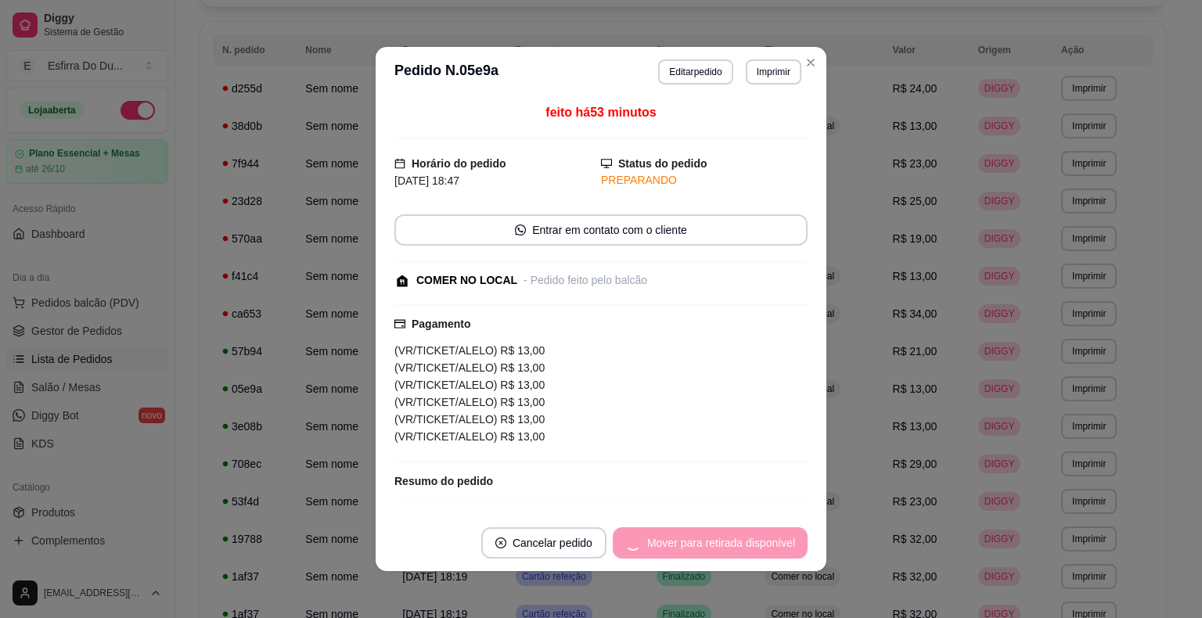
click at [757, 544] on div "Mover para retirada disponível" at bounding box center [710, 542] width 195 height 31
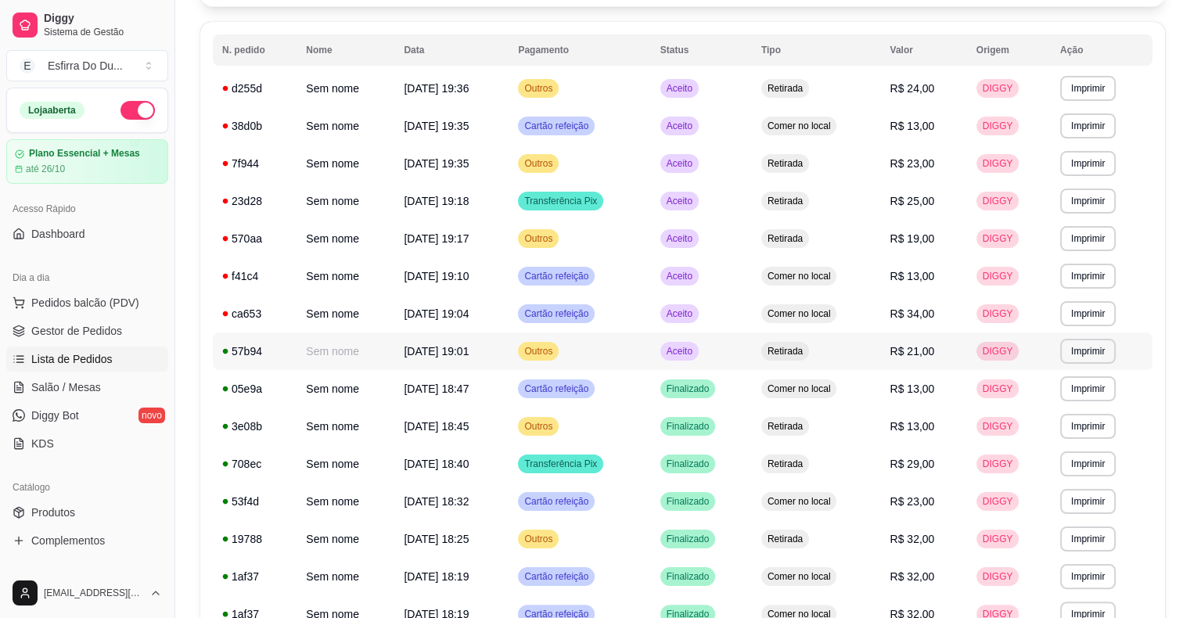
click at [695, 355] on span "Aceito" at bounding box center [679, 351] width 32 height 13
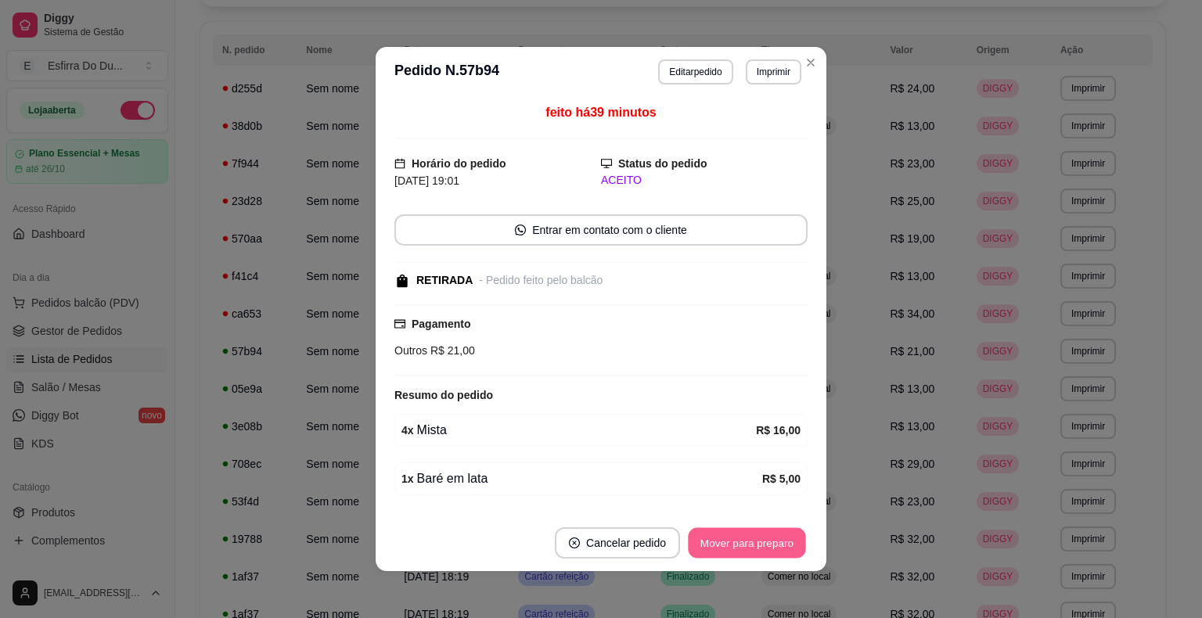
click at [703, 539] on button "Mover para preparo" at bounding box center [746, 543] width 117 height 31
click at [703, 539] on div "Mover para preparo" at bounding box center [735, 542] width 143 height 31
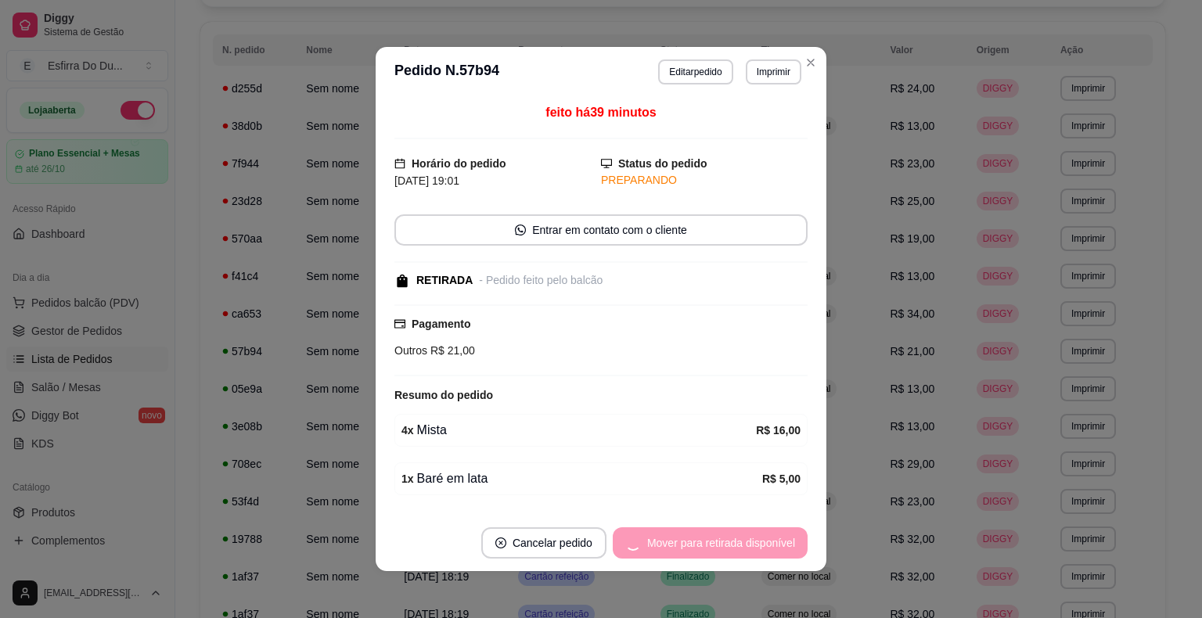
click at [703, 539] on div "Mover para retirada disponível" at bounding box center [710, 542] width 195 height 31
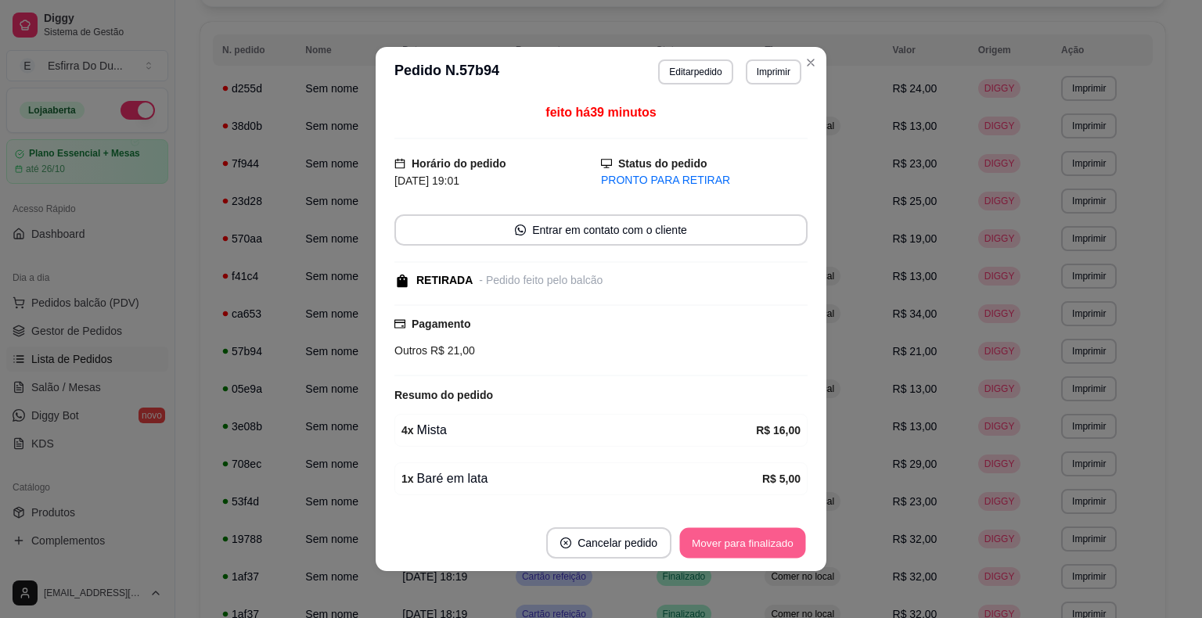
click at [704, 539] on button "Mover para finalizado" at bounding box center [743, 543] width 126 height 31
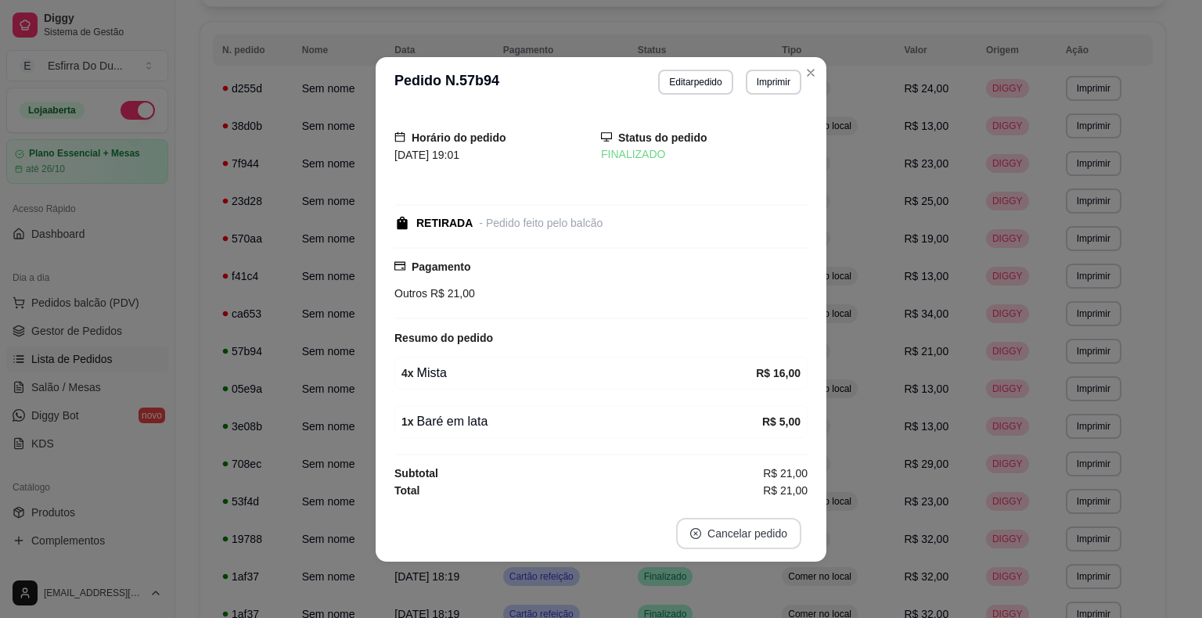
click at [704, 539] on button "Cancelar pedido" at bounding box center [738, 533] width 125 height 31
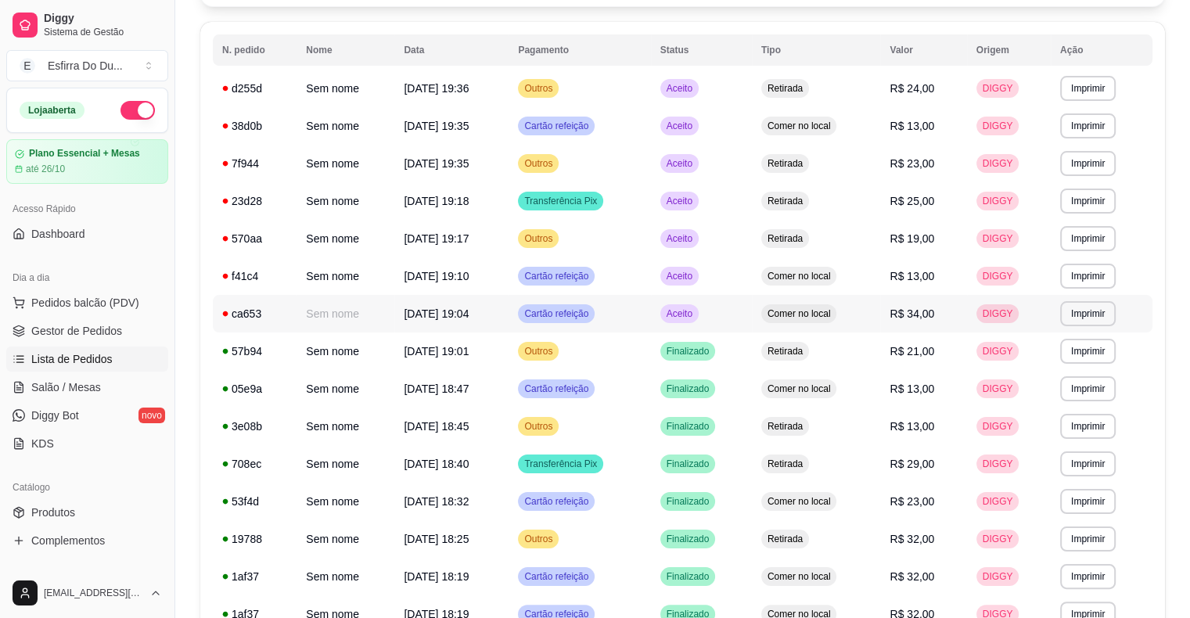
click at [695, 315] on span "Aceito" at bounding box center [679, 313] width 32 height 13
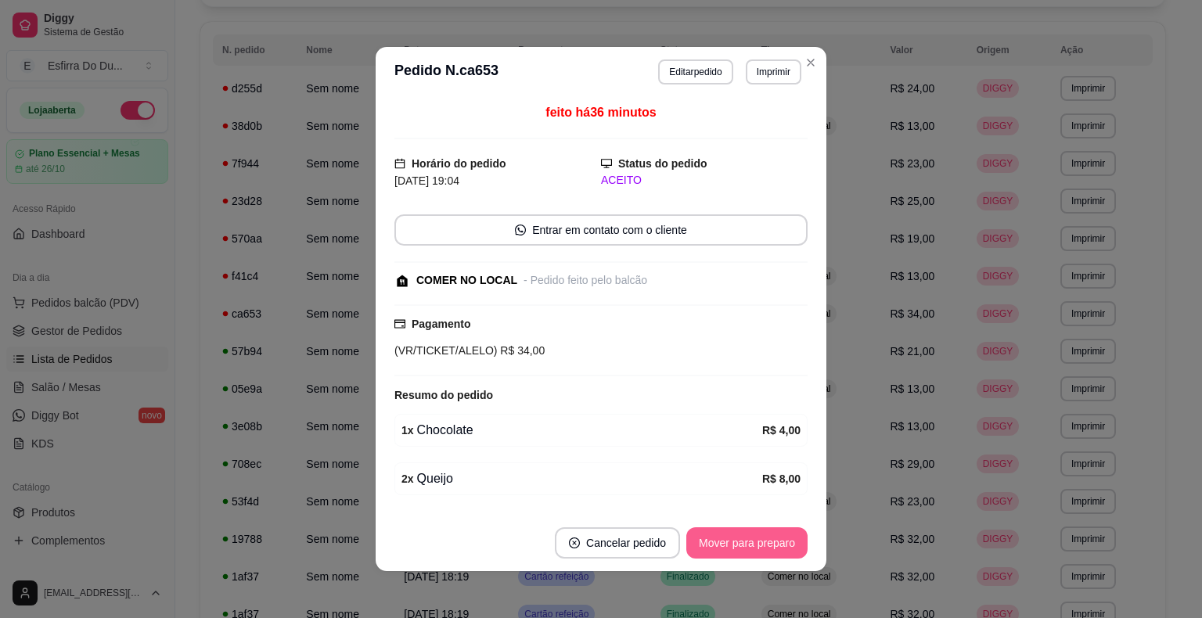
click at [704, 563] on footer "Cancelar pedido Mover para preparo" at bounding box center [600, 543] width 451 height 56
click at [723, 546] on button "Mover para preparo" at bounding box center [746, 542] width 121 height 31
click at [723, 546] on div "Mover para preparo" at bounding box center [735, 542] width 143 height 31
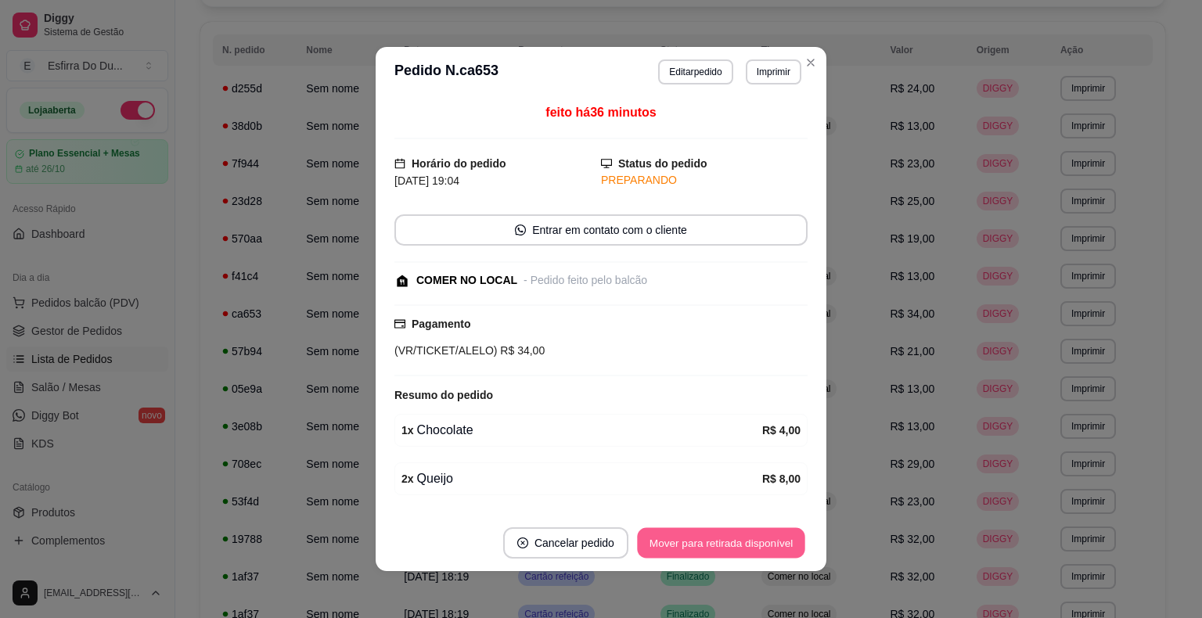
click at [723, 546] on button "Mover para retirada disponível" at bounding box center [720, 543] width 167 height 31
click at [723, 546] on div "Mover para retirada disponível" at bounding box center [720, 542] width 173 height 31
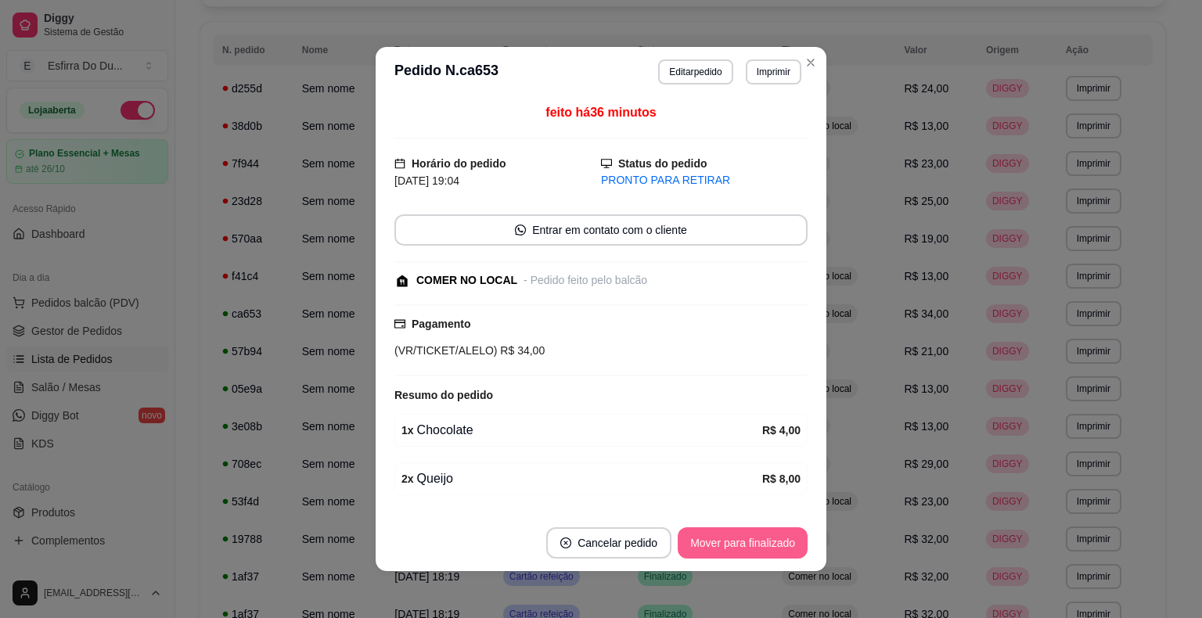
click at [723, 546] on button "Mover para finalizado" at bounding box center [742, 542] width 130 height 31
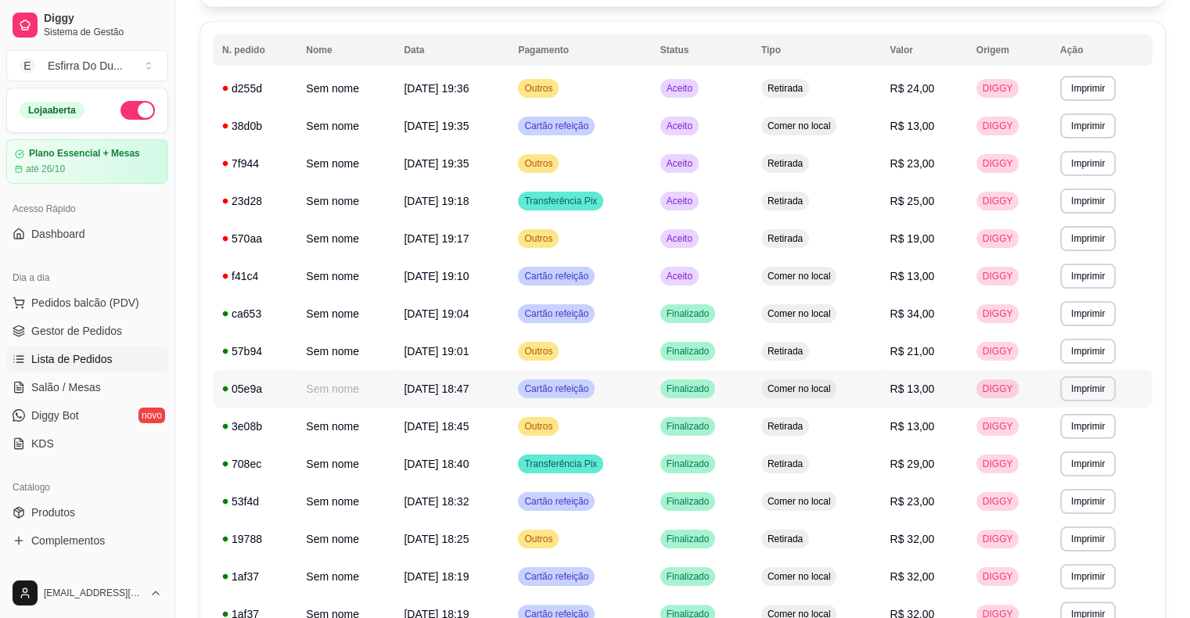
scroll to position [0, 0]
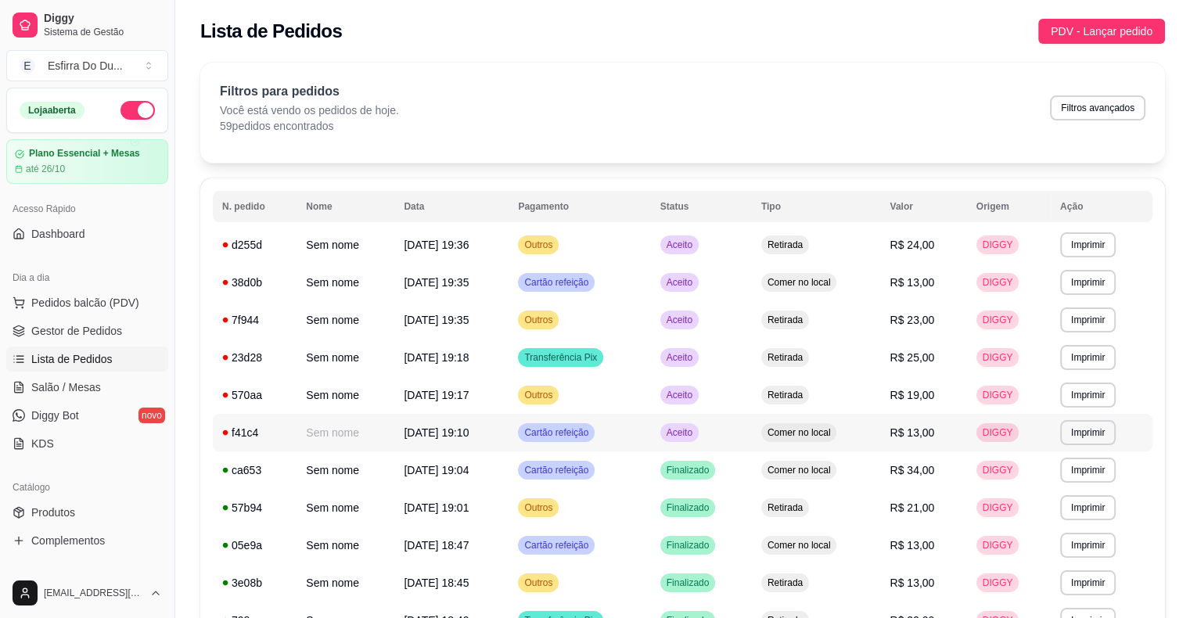
click at [695, 434] on span "Aceito" at bounding box center [679, 432] width 32 height 13
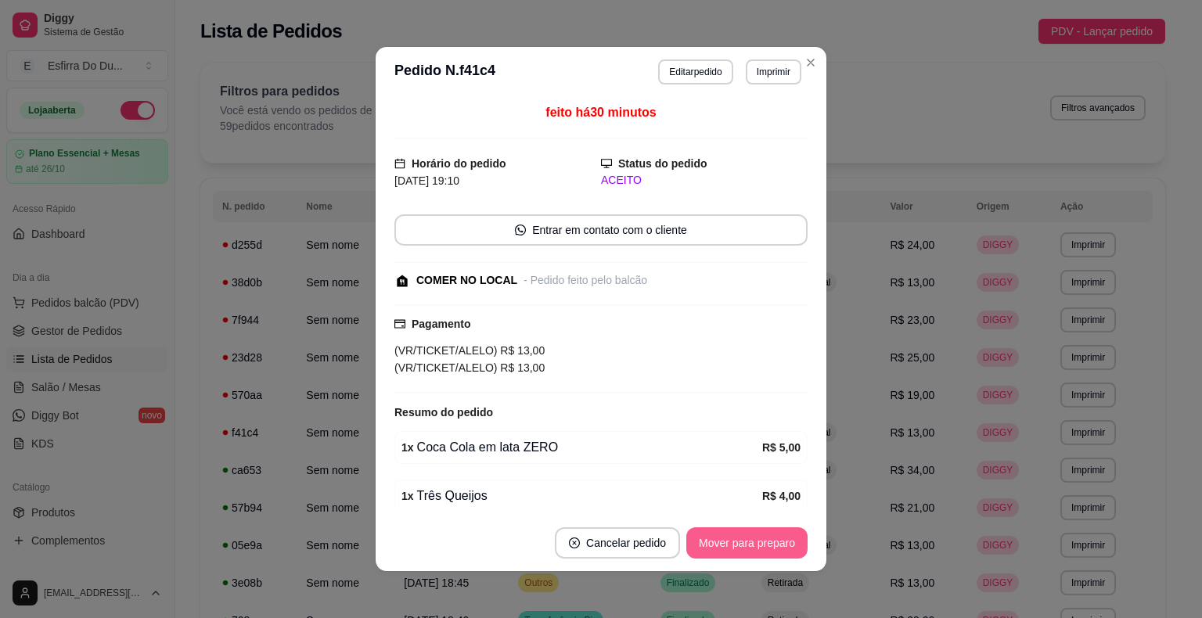
click at [764, 532] on button "Mover para preparo" at bounding box center [746, 542] width 121 height 31
click at [764, 532] on div "Mover para preparo" at bounding box center [735, 542] width 143 height 31
click at [764, 532] on button "Mover para retirada disponível" at bounding box center [720, 542] width 173 height 31
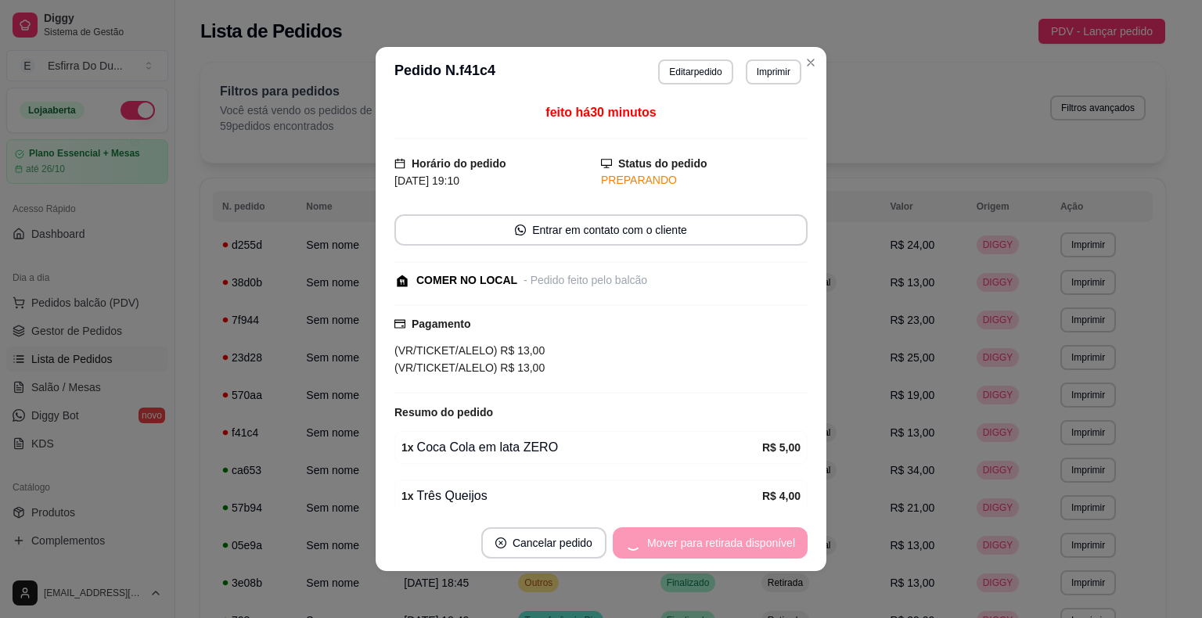
click at [764, 532] on div "Mover para retirada disponível" at bounding box center [710, 542] width 195 height 31
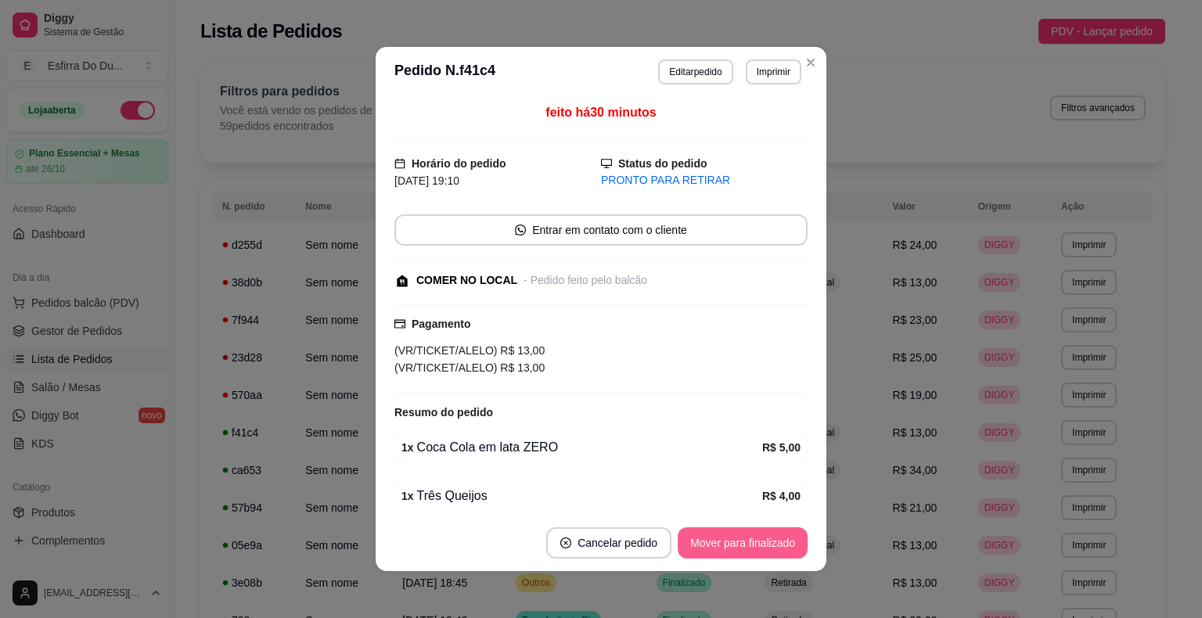
click at [764, 532] on button "Mover para finalizado" at bounding box center [742, 542] width 130 height 31
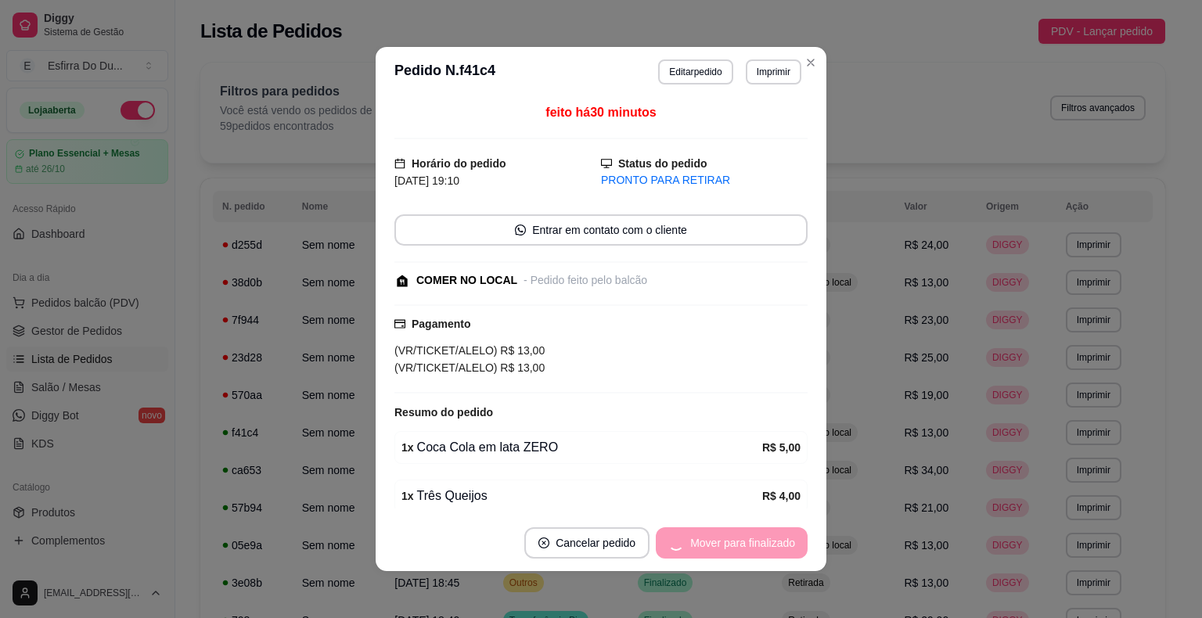
click at [764, 532] on div "Mover para finalizado" at bounding box center [732, 542] width 152 height 31
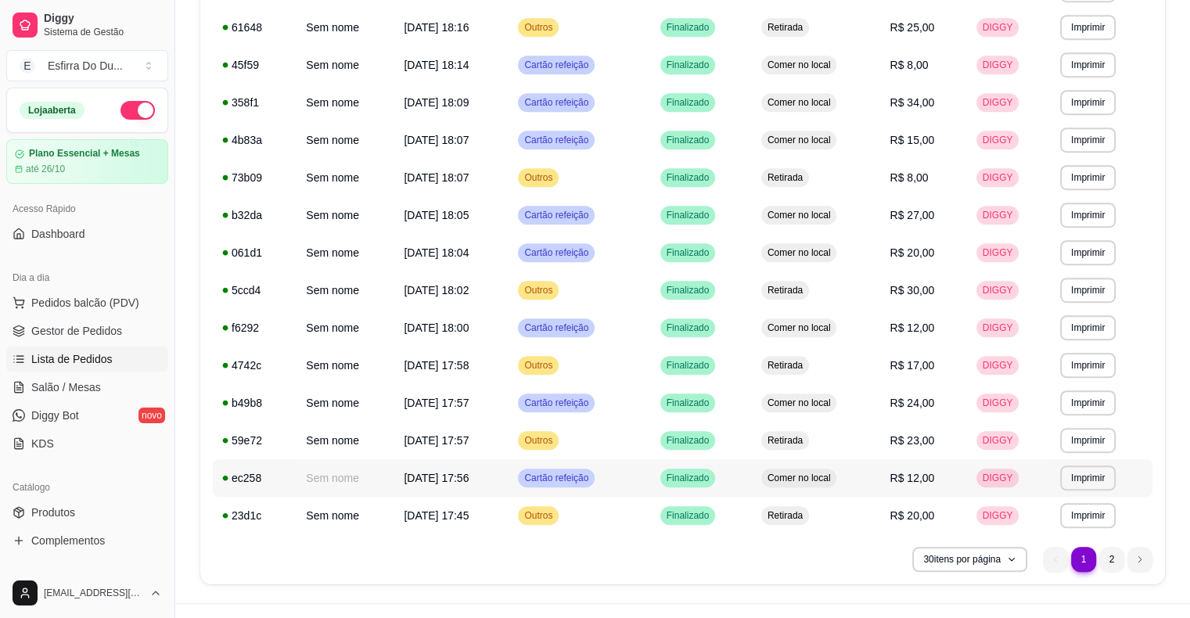
scroll to position [847, 0]
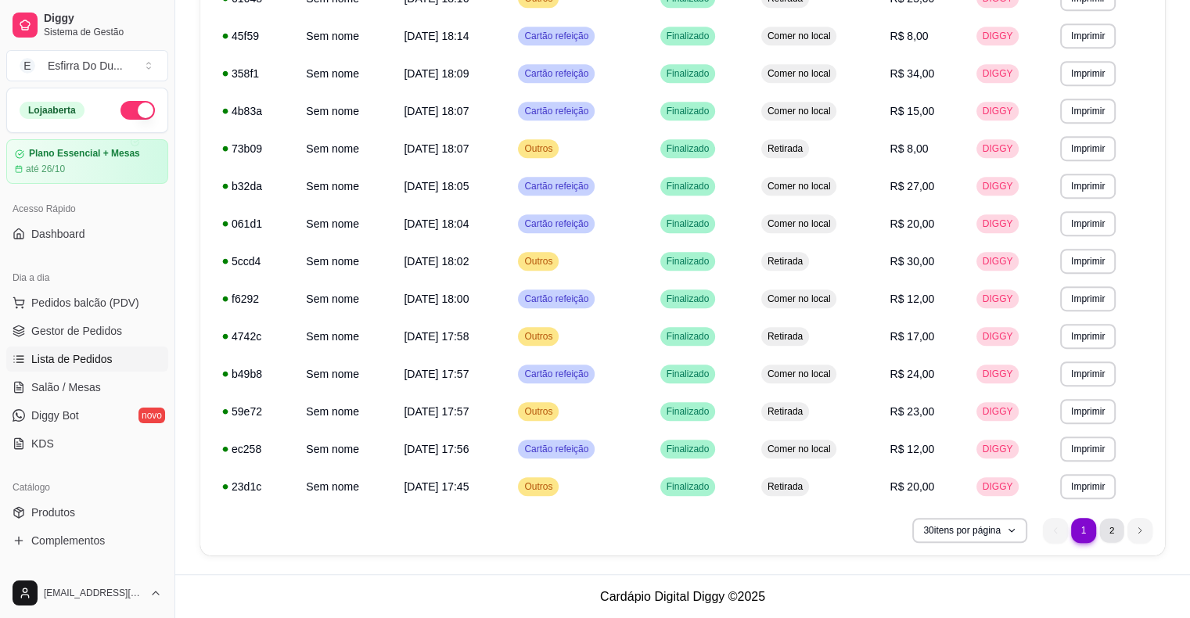
click at [1114, 534] on li "2" at bounding box center [1111, 530] width 24 height 24
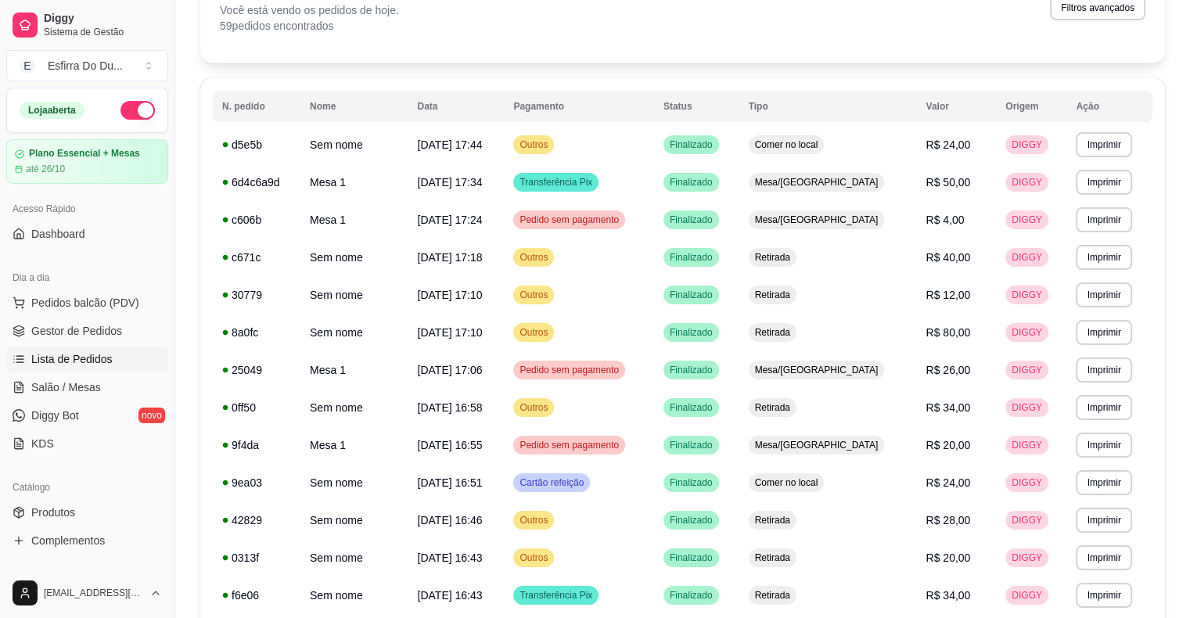
scroll to position [0, 0]
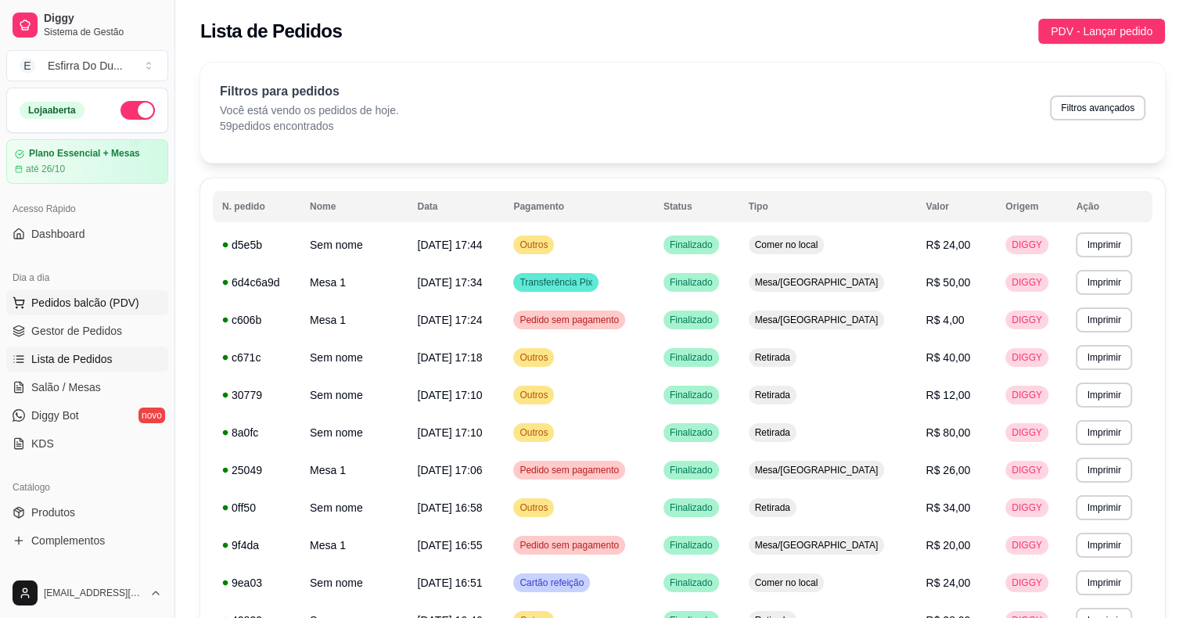
click at [55, 306] on span "Pedidos balcão (PDV)" at bounding box center [85, 303] width 108 height 16
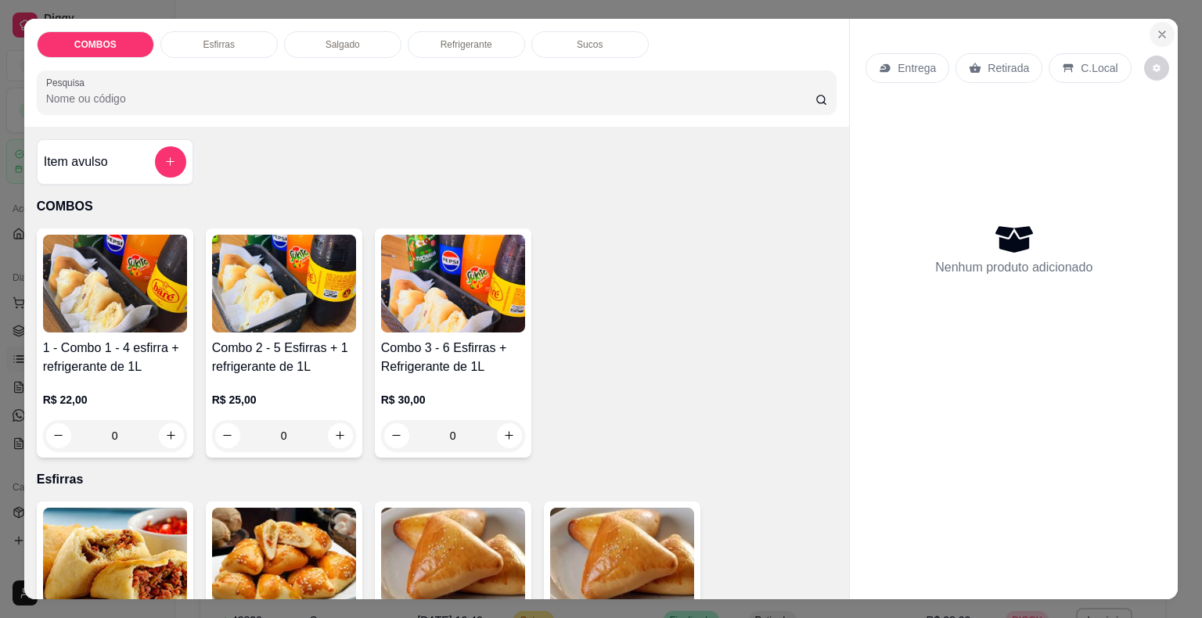
click at [1155, 29] on icon "Close" at bounding box center [1161, 34] width 13 height 13
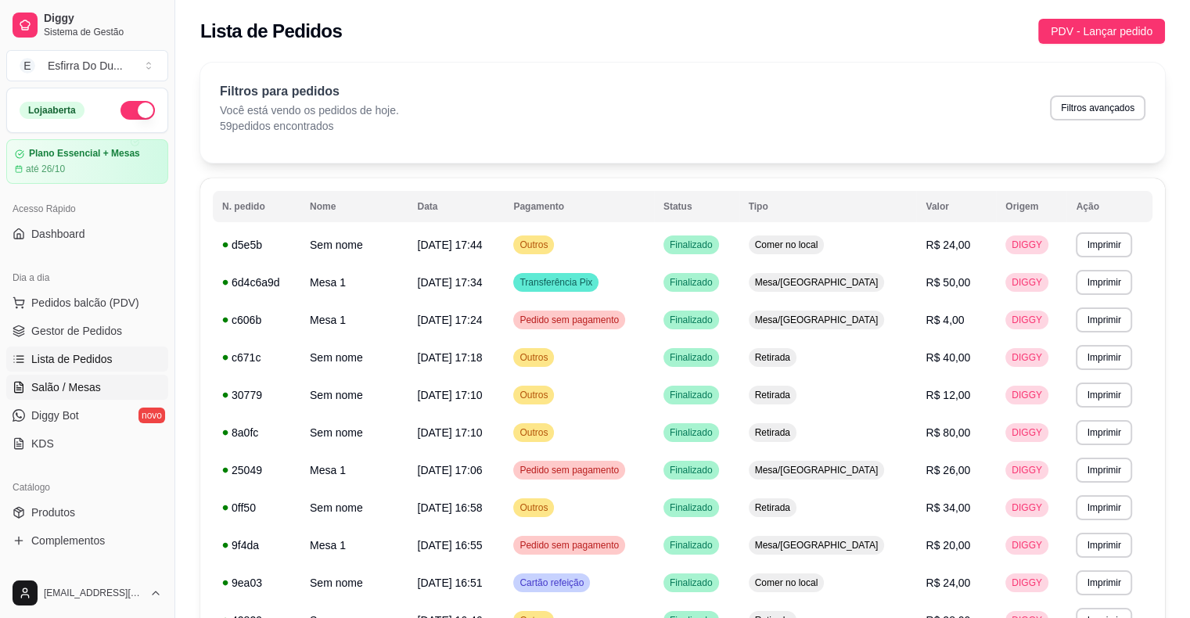
click at [87, 386] on span "Salão / Mesas" at bounding box center [66, 387] width 70 height 16
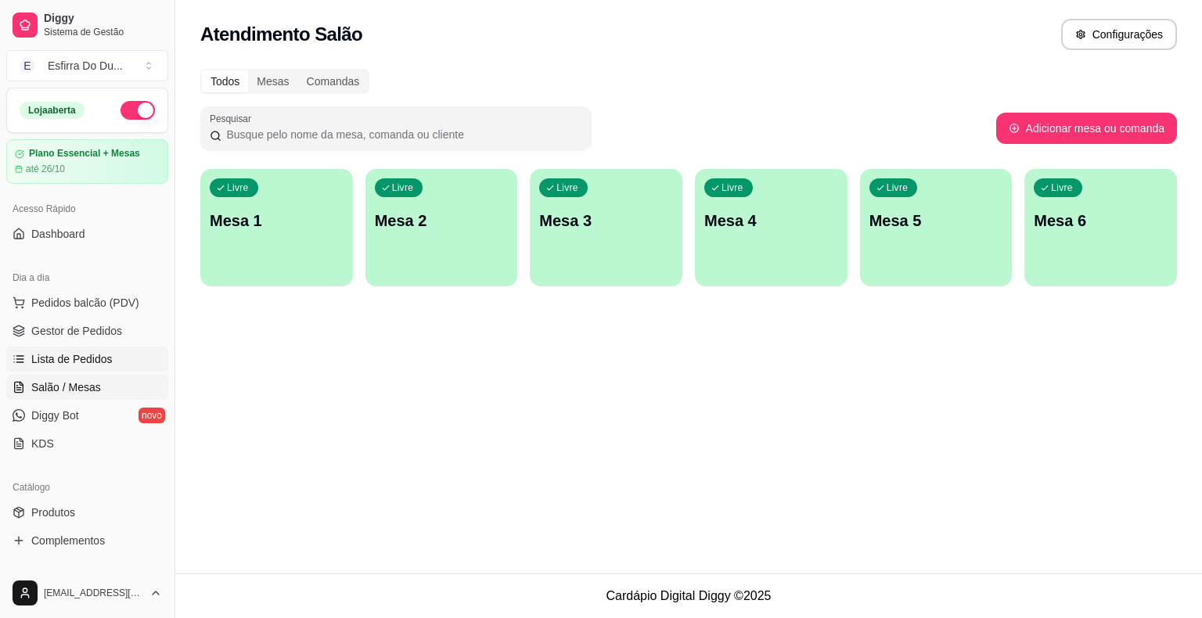
click at [80, 358] on span "Lista de Pedidos" at bounding box center [71, 359] width 81 height 16
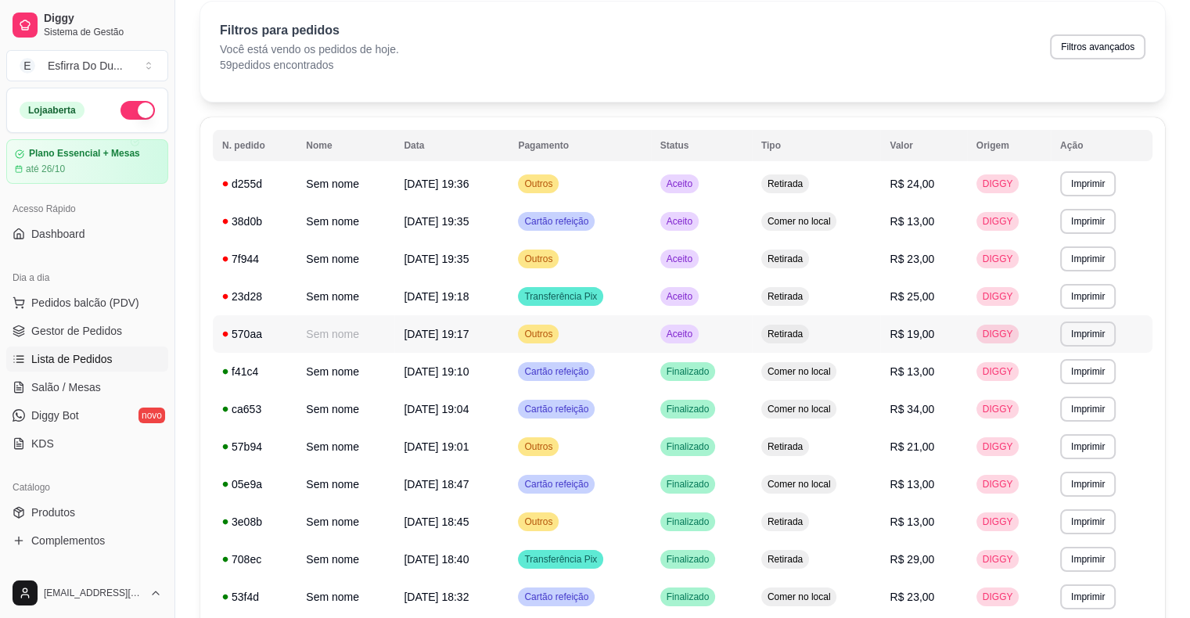
scroll to position [156, 0]
